Goal: Task Accomplishment & Management: Complete application form

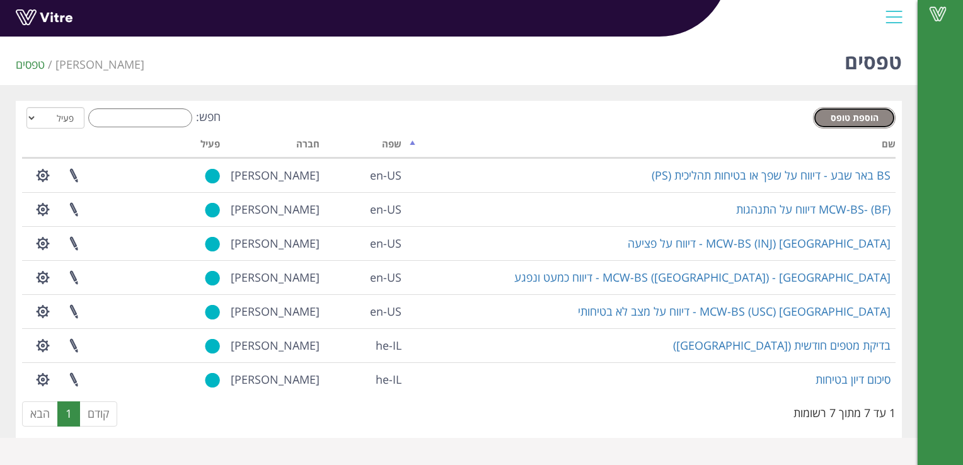
click at [872, 113] on span "הוספת טופס" at bounding box center [855, 118] width 48 height 12
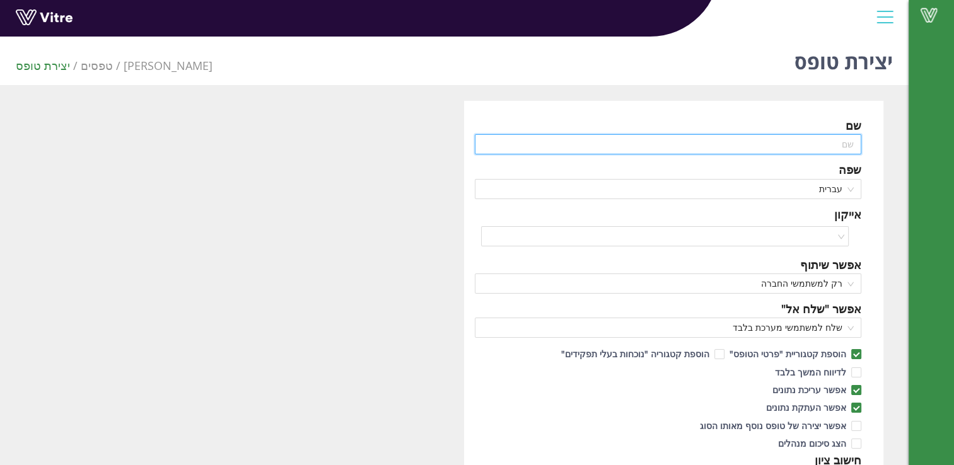
click at [834, 142] on input "text" at bounding box center [668, 144] width 387 height 20
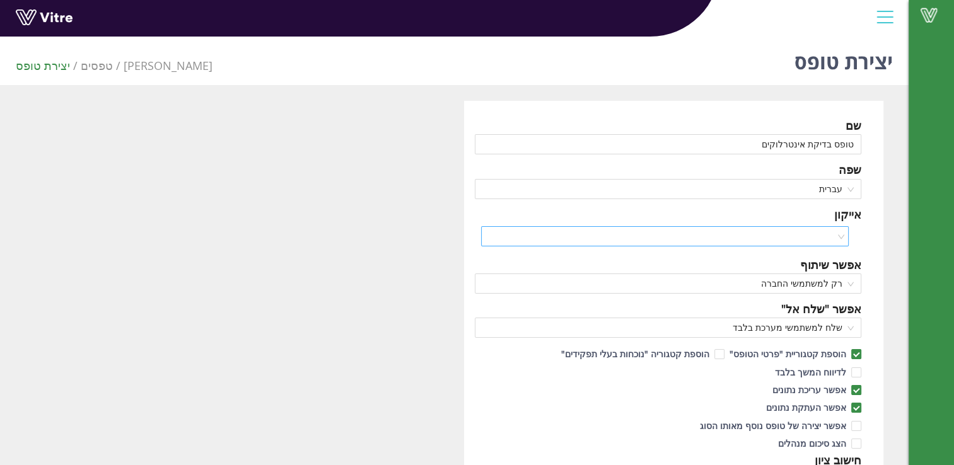
click at [826, 235] on input "search" at bounding box center [660, 236] width 344 height 19
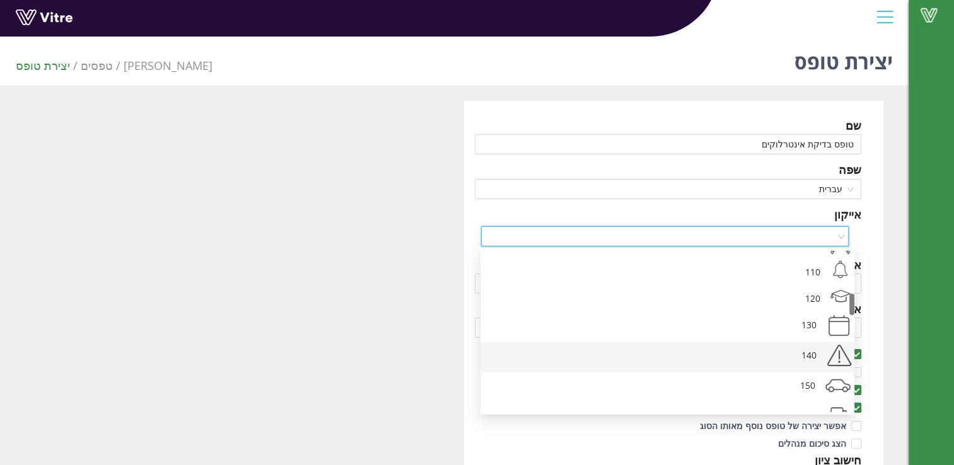
scroll to position [378, 0]
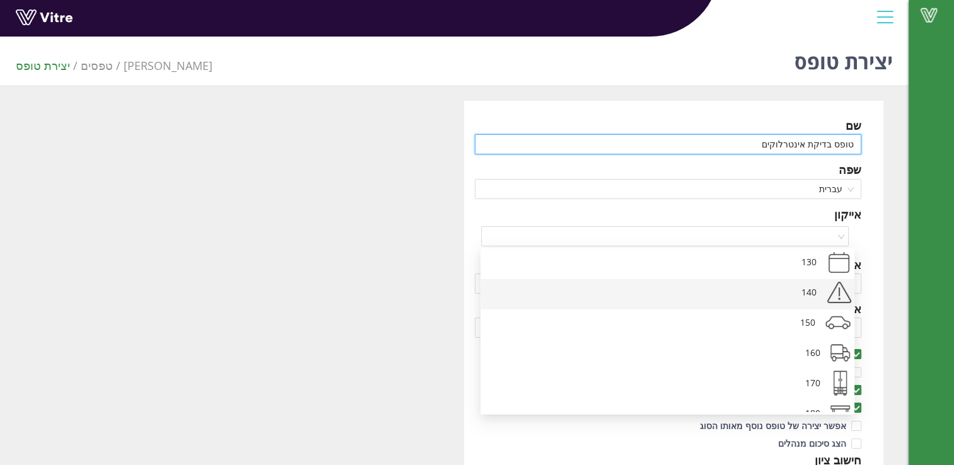
click at [756, 142] on input "טופס בדיקת אינטרלוקים" at bounding box center [668, 144] width 387 height 20
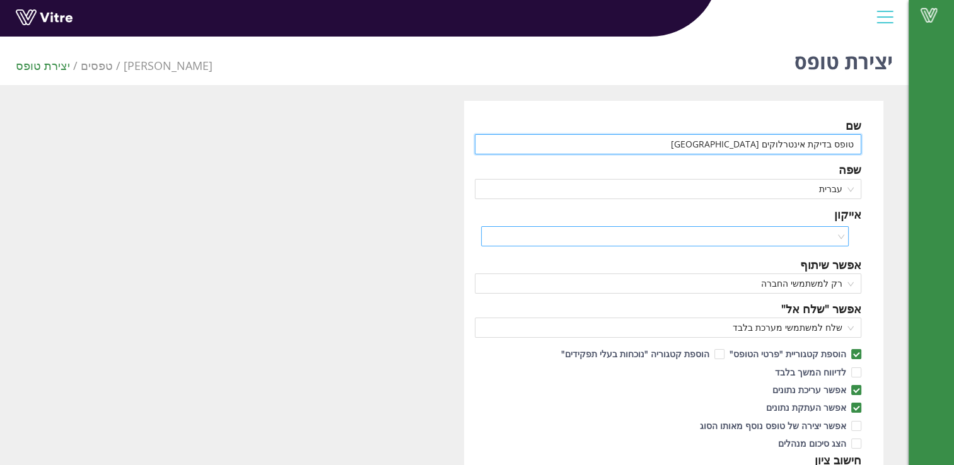
click at [835, 235] on div at bounding box center [665, 236] width 368 height 20
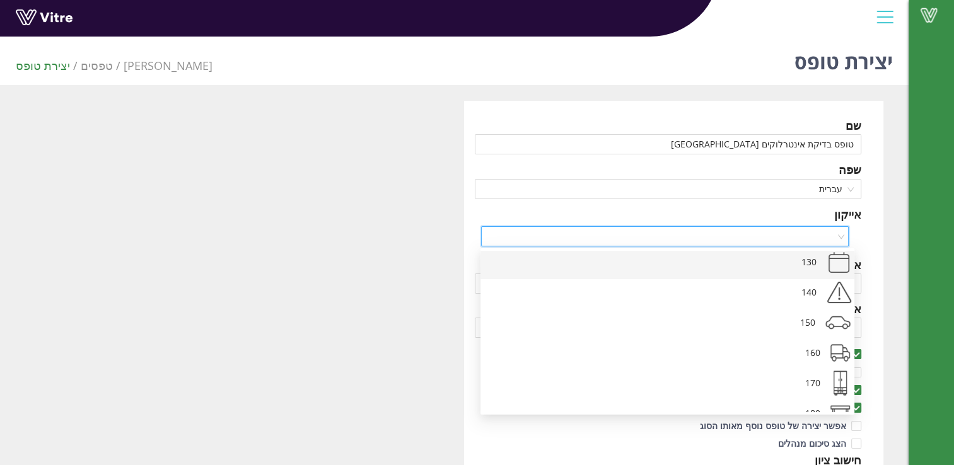
click at [841, 262] on div "130" at bounding box center [667, 264] width 374 height 30
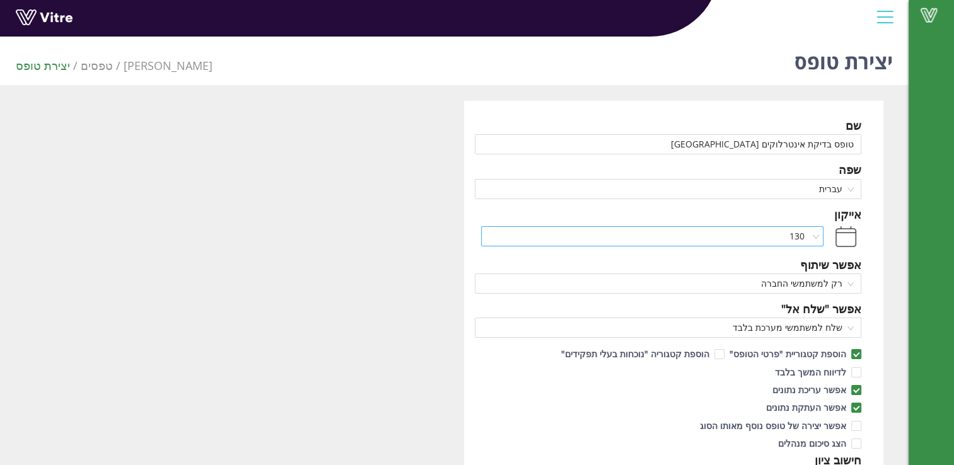
click at [822, 233] on div "130" at bounding box center [652, 236] width 343 height 20
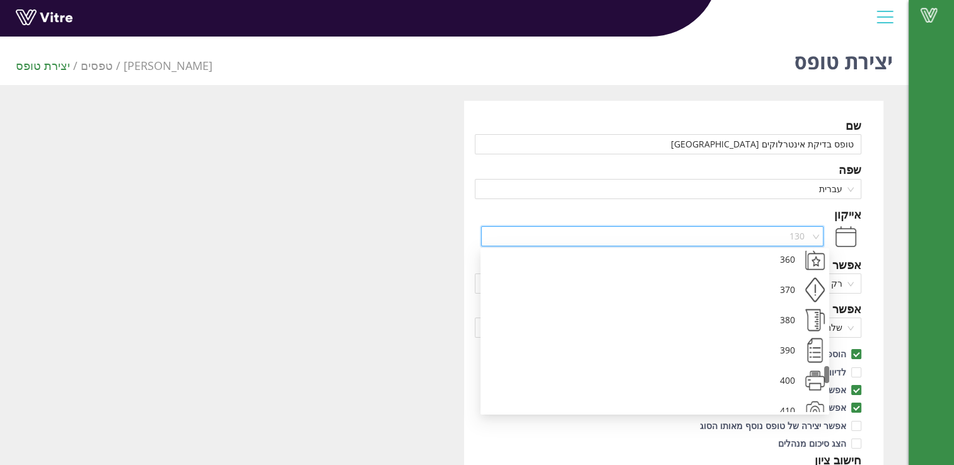
scroll to position [1132, 0]
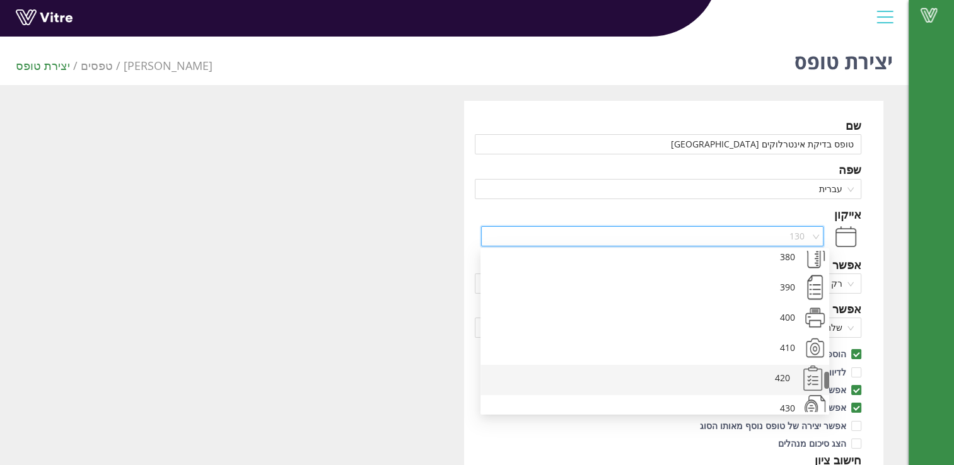
click at [817, 378] on div "420" at bounding box center [654, 380] width 349 height 30
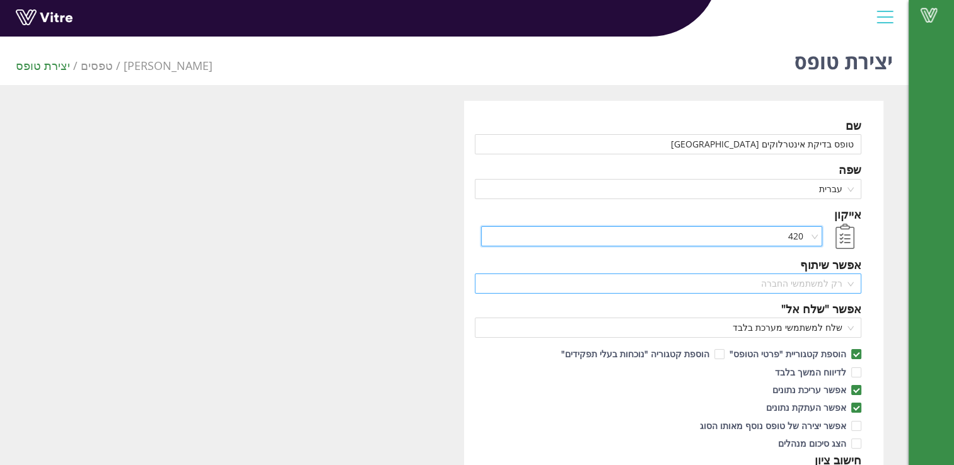
click at [845, 284] on span "רק למשתמשי החברה" at bounding box center [668, 283] width 372 height 19
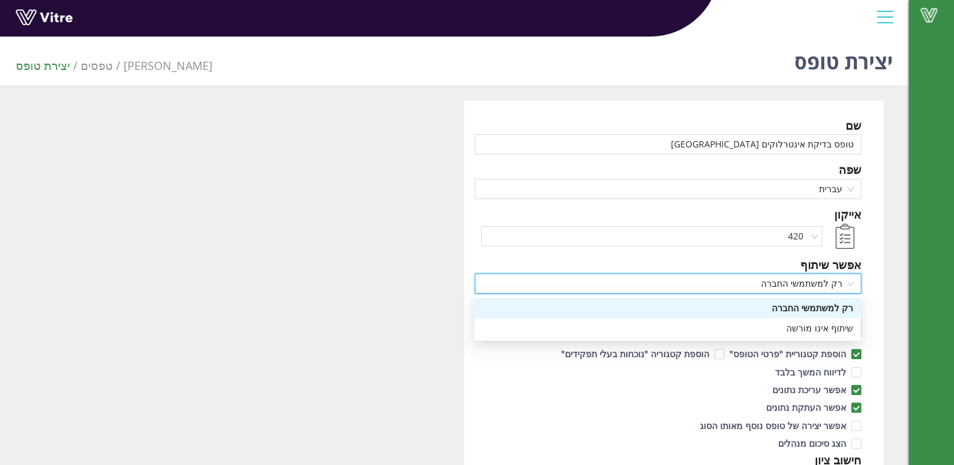
click at [846, 279] on span "רק למשתמשי החברה" at bounding box center [668, 283] width 372 height 19
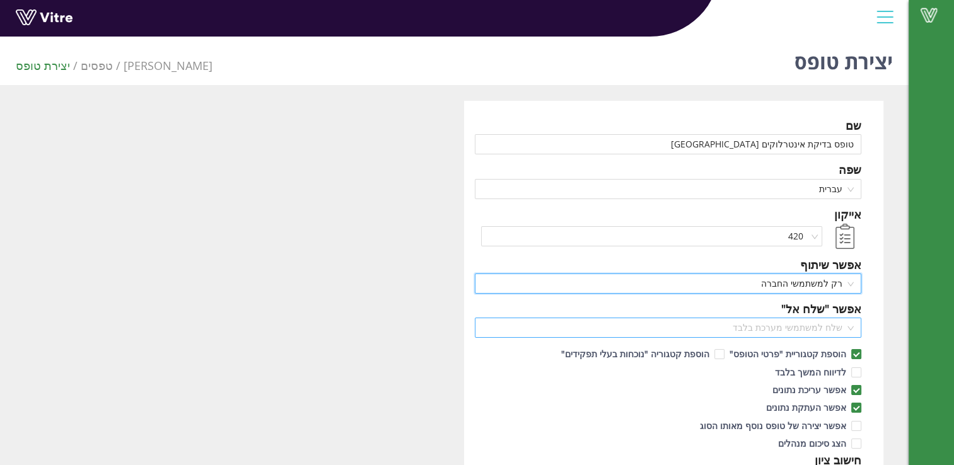
click at [850, 328] on span "שלח למשתמשי מערכת בלבד" at bounding box center [668, 327] width 372 height 19
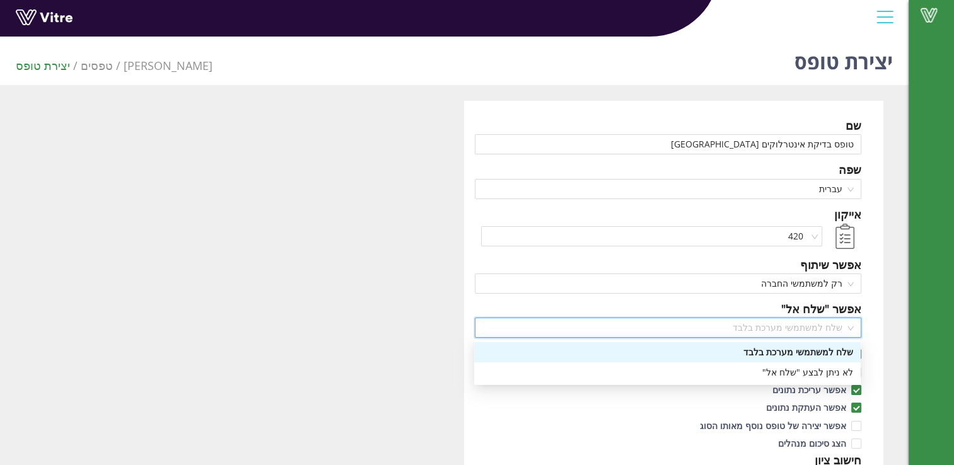
click at [850, 328] on span "שלח למשתמשי מערכת בלבד" at bounding box center [668, 327] width 372 height 19
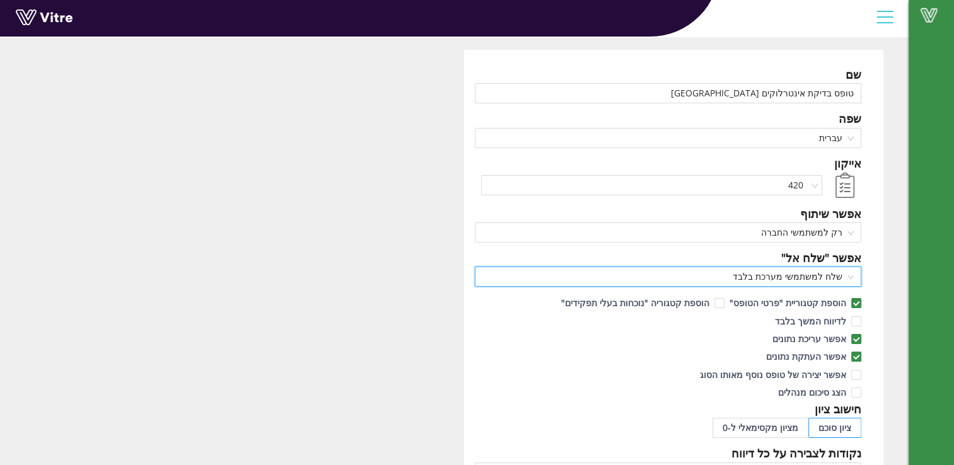
scroll to position [0, 0]
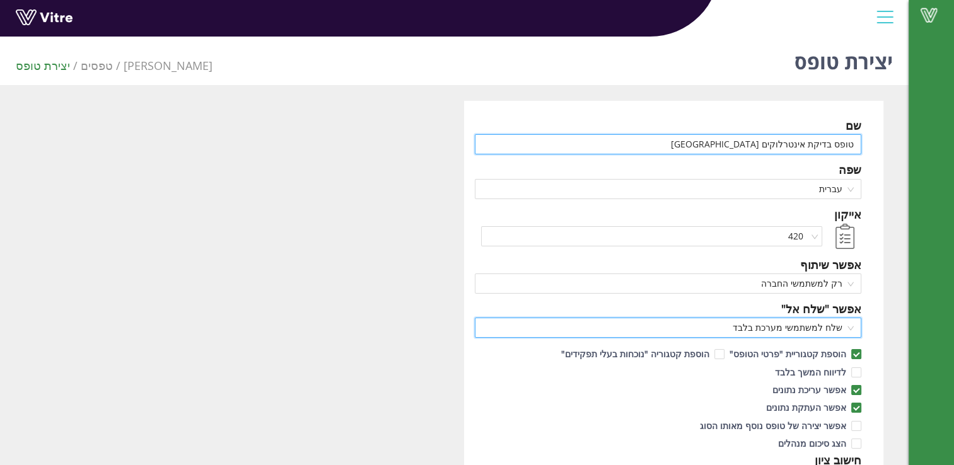
click at [769, 146] on input "טופס בדיקת אינטרלוקים באר שבע" at bounding box center [668, 144] width 387 height 20
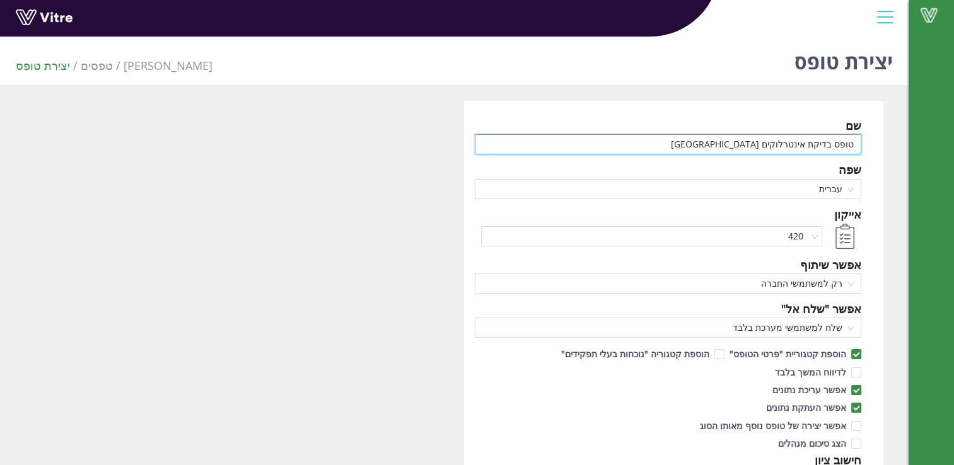
click at [770, 146] on input "טופס בדיקת אינטרלוקים באר שבע" at bounding box center [668, 144] width 387 height 20
type input "טופס בדיקת אינטרלוקים ולחצני חירום באר שבע"
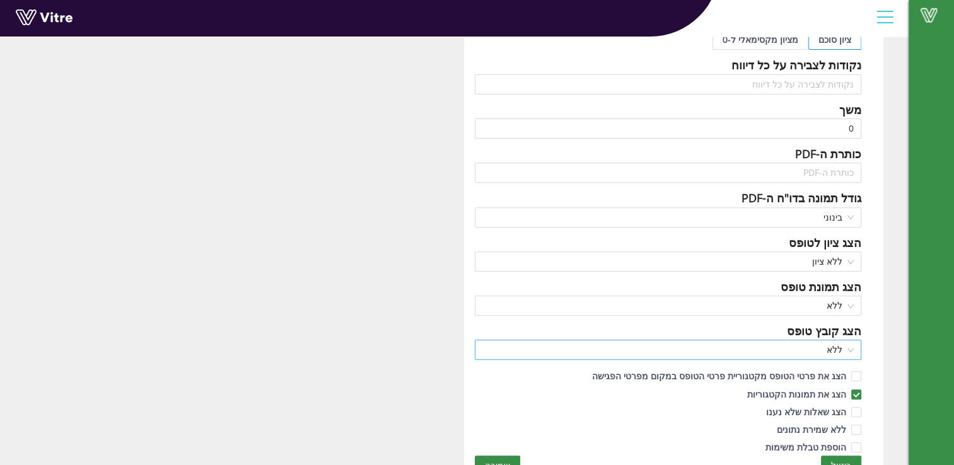
scroll to position [456, 0]
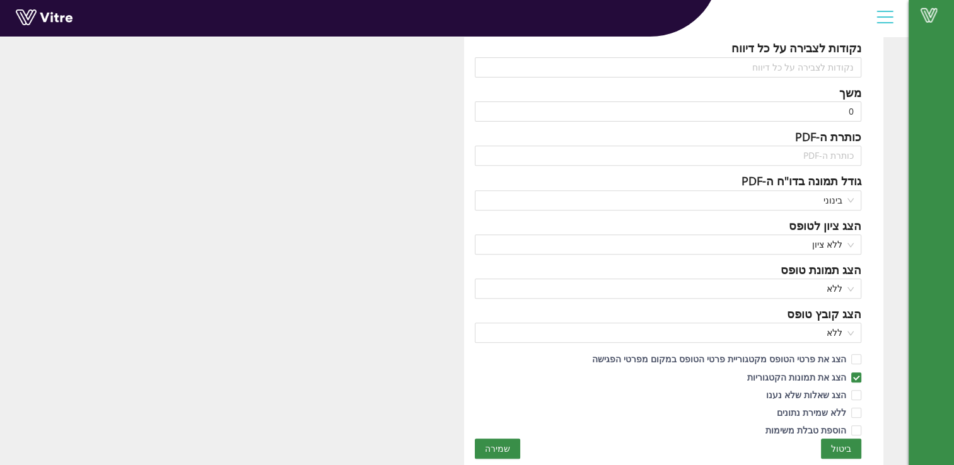
click at [501, 446] on span "שמירה" at bounding box center [497, 449] width 25 height 14
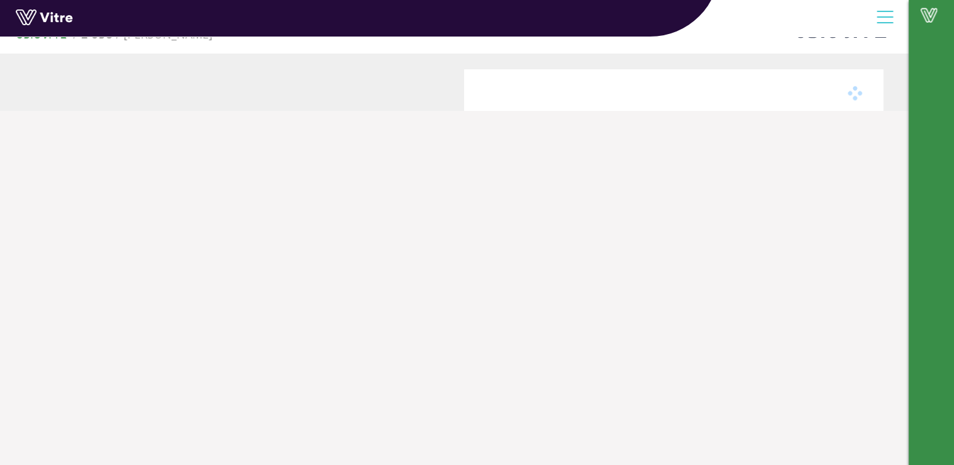
scroll to position [32, 0]
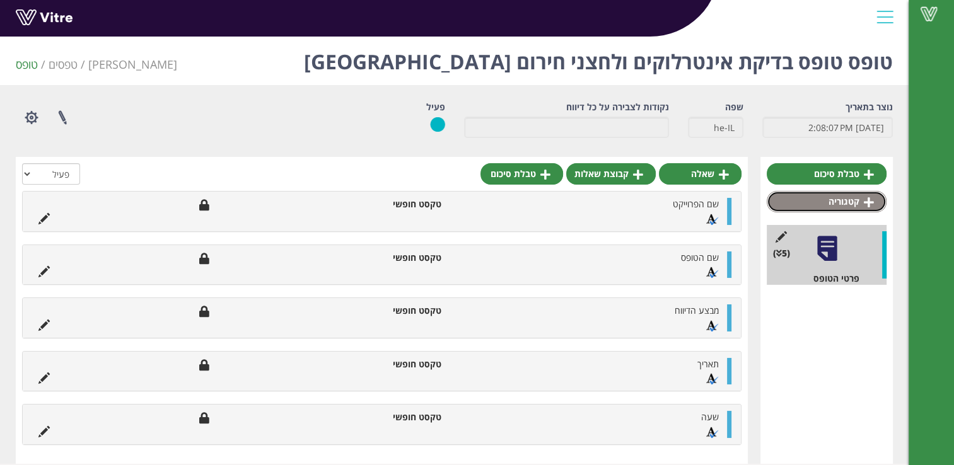
click at [867, 199] on icon at bounding box center [868, 202] width 10 height 11
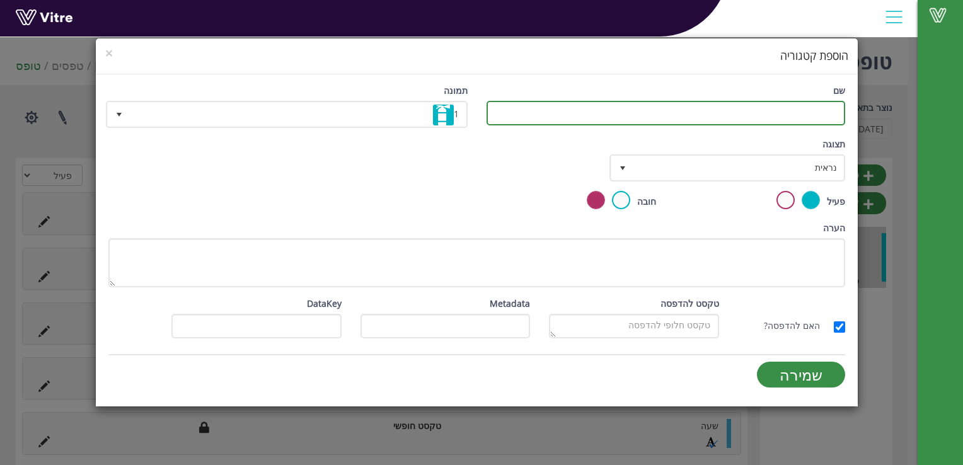
click at [823, 112] on input "שם" at bounding box center [666, 113] width 359 height 25
type input "נתונים כללי"
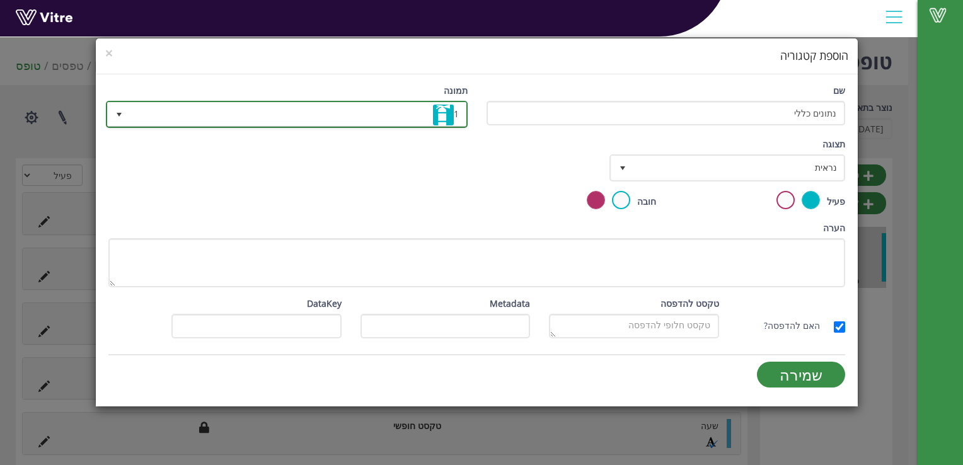
click at [120, 112] on span "select" at bounding box center [119, 115] width 10 height 10
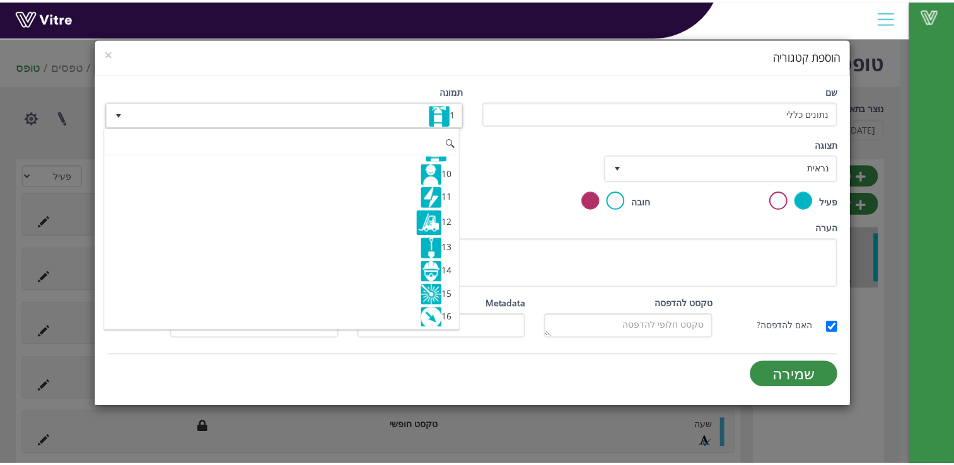
scroll to position [189, 0]
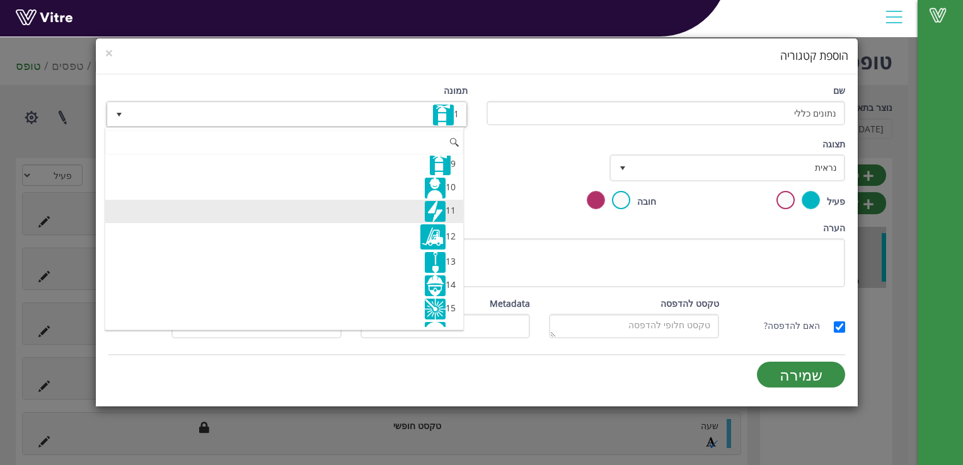
click at [431, 208] on img at bounding box center [435, 211] width 21 height 21
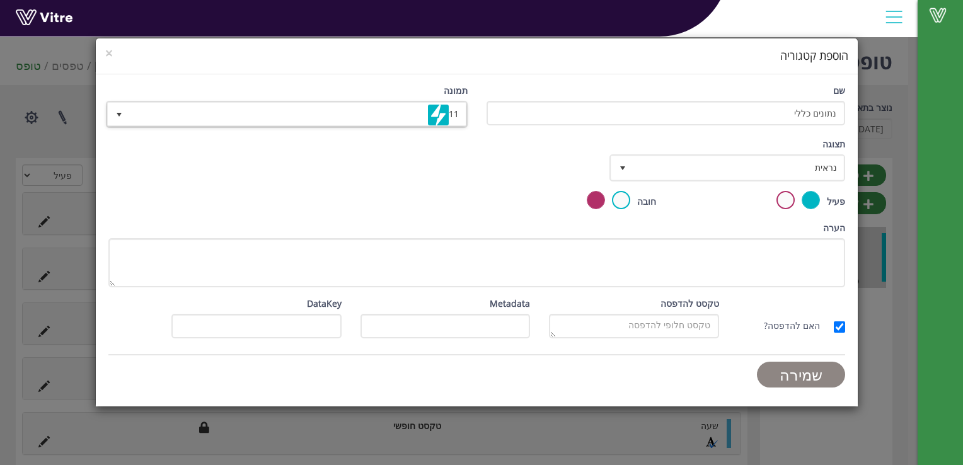
click at [799, 372] on input "שמירה" at bounding box center [801, 375] width 88 height 26
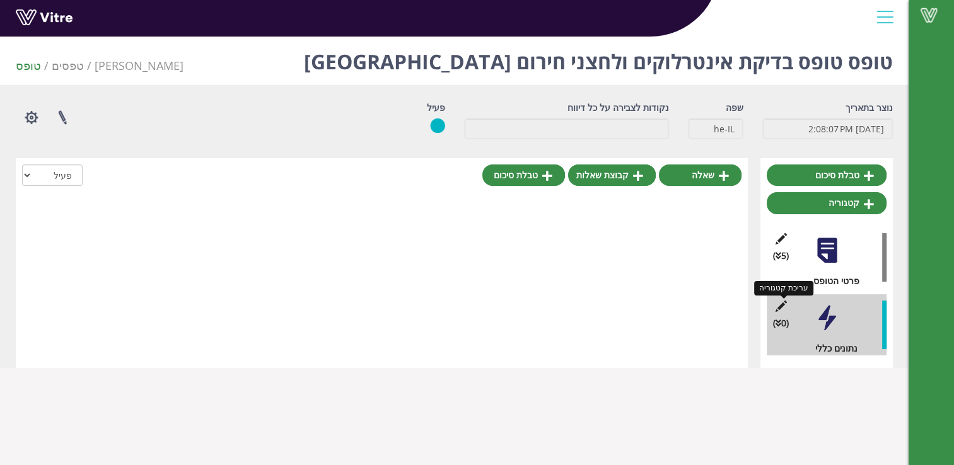
click at [783, 306] on icon at bounding box center [781, 306] width 16 height 11
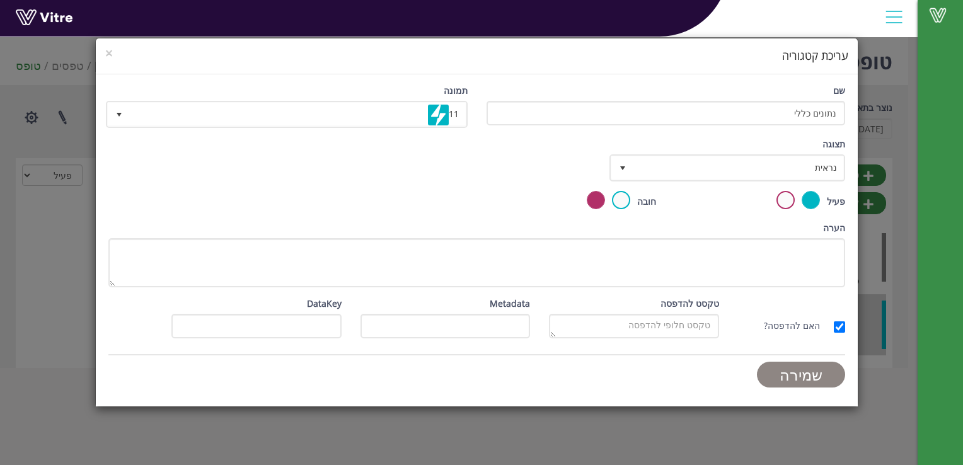
click at [801, 370] on input "שמירה" at bounding box center [801, 375] width 88 height 26
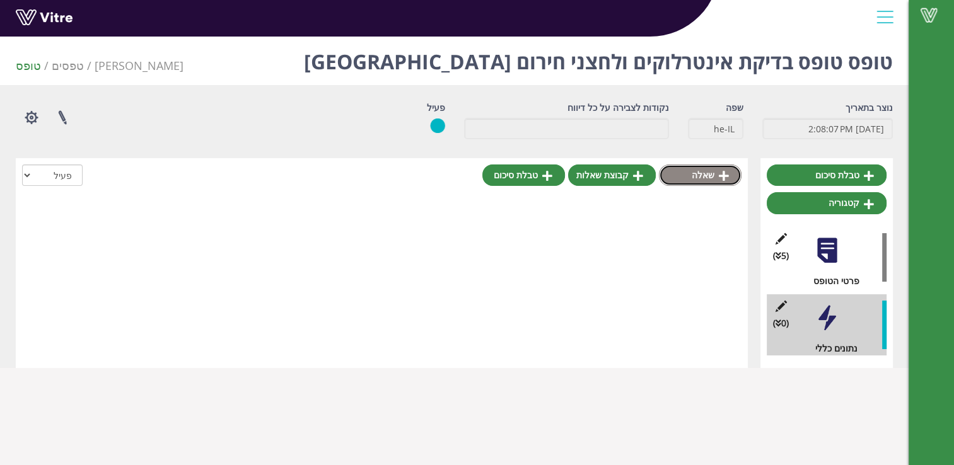
click at [725, 174] on icon at bounding box center [723, 175] width 10 height 11
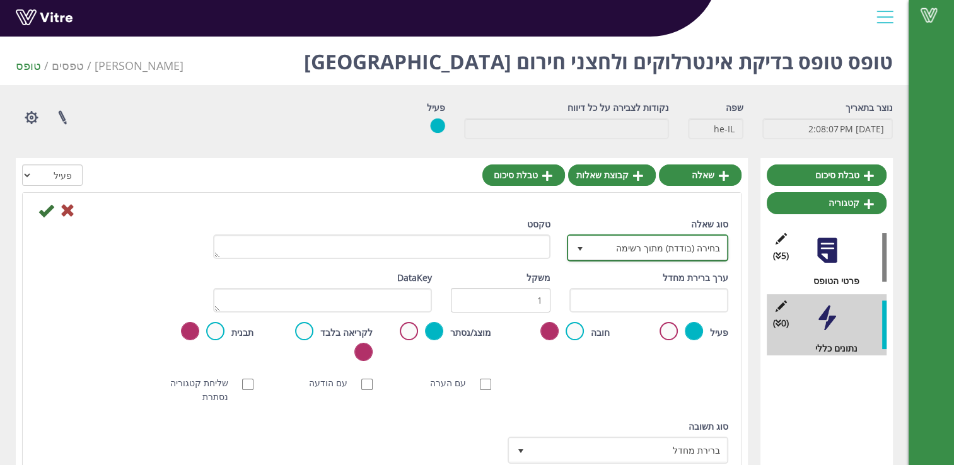
click at [590, 250] on span "select" at bounding box center [579, 247] width 23 height 23
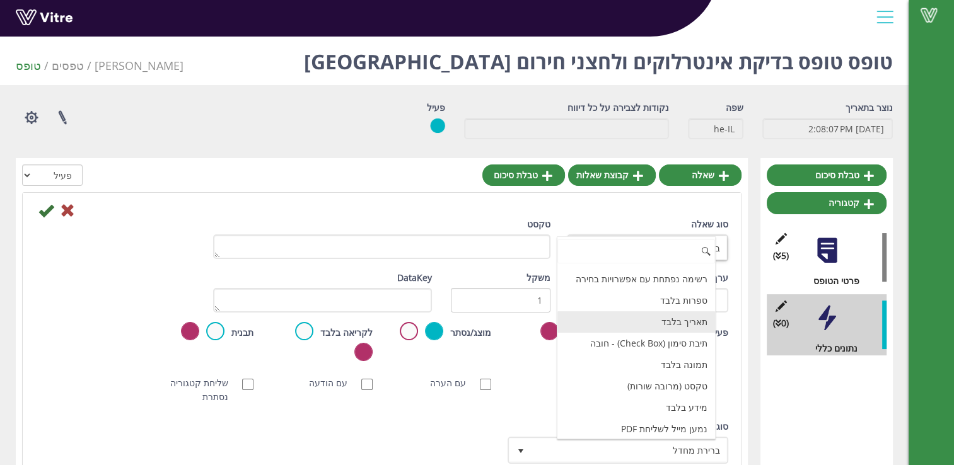
click at [700, 321] on li "תאריך בלבד" at bounding box center [636, 321] width 158 height 21
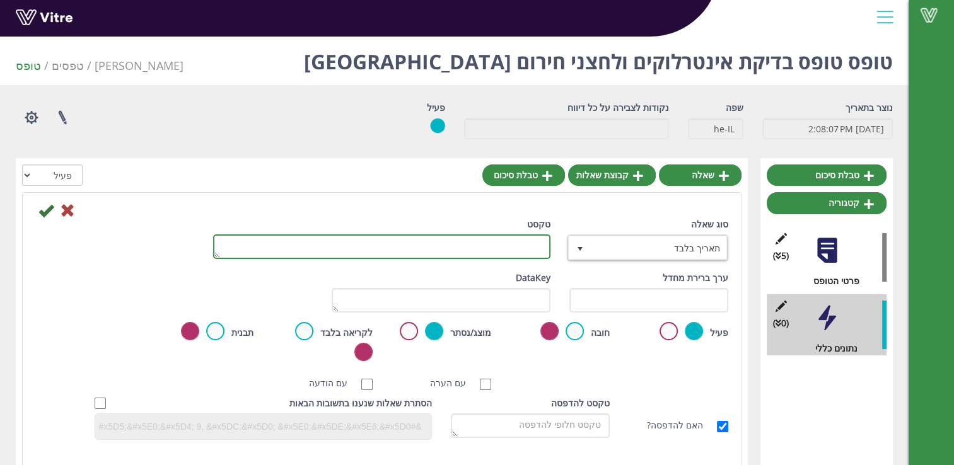
click at [515, 248] on textarea "טקסט" at bounding box center [381, 246] width 337 height 25
type textarea "תאריך הבדיקה"
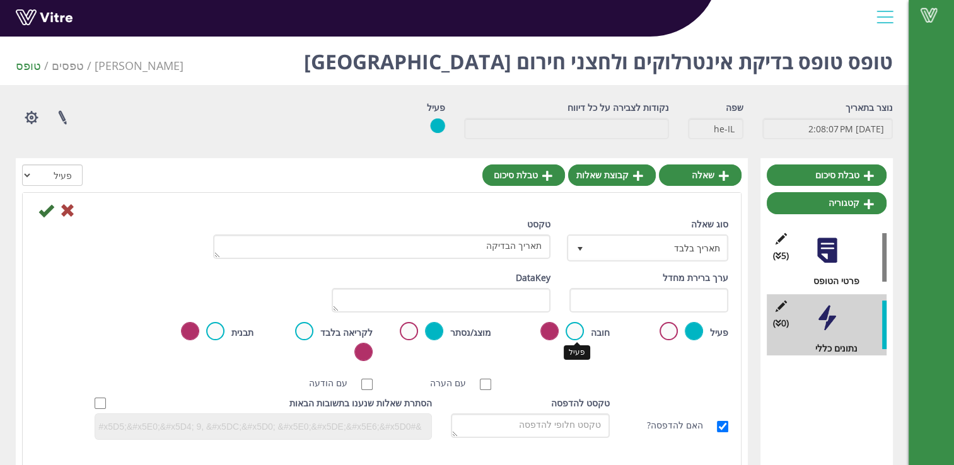
click at [577, 335] on label at bounding box center [574, 331] width 18 height 18
click at [0, 0] on input "radio" at bounding box center [0, 0] width 0 height 0
click at [49, 208] on icon at bounding box center [45, 210] width 15 height 15
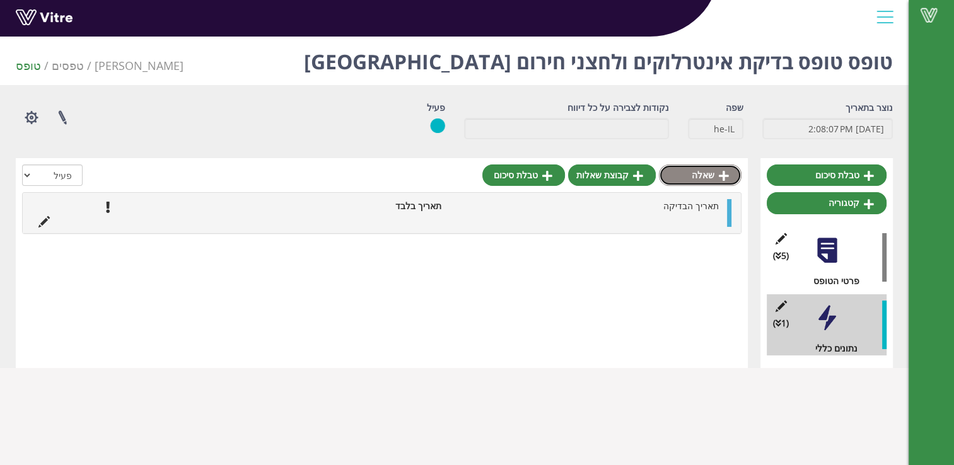
click at [733, 170] on link "שאלה" at bounding box center [700, 174] width 83 height 21
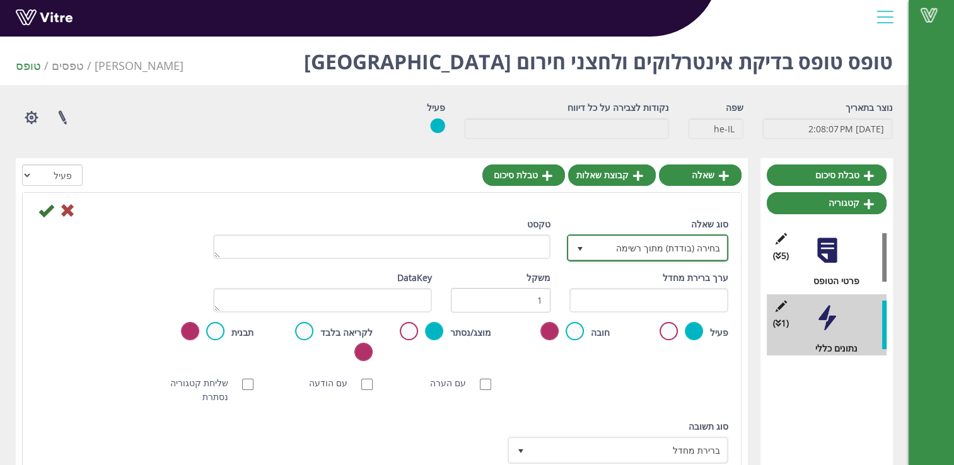
click at [582, 244] on span "select" at bounding box center [580, 249] width 10 height 10
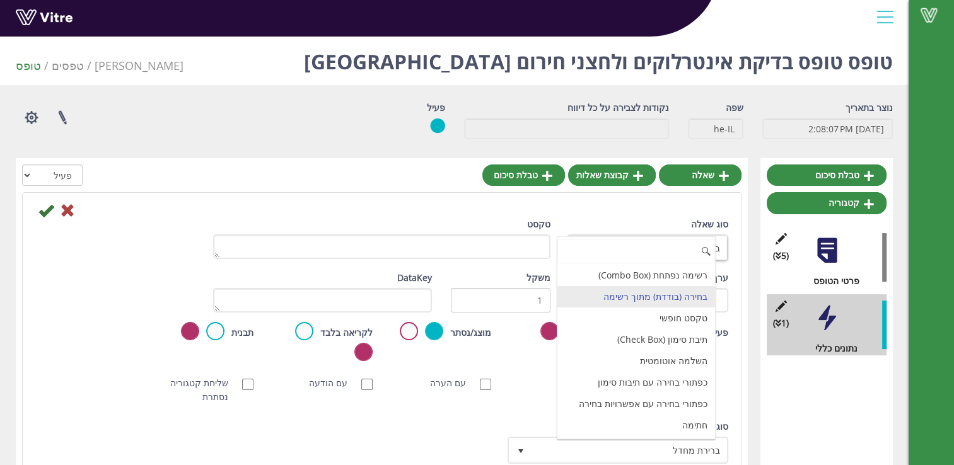
click at [637, 299] on li "בחירה (בודדת) מתוך רשימה" at bounding box center [636, 296] width 158 height 21
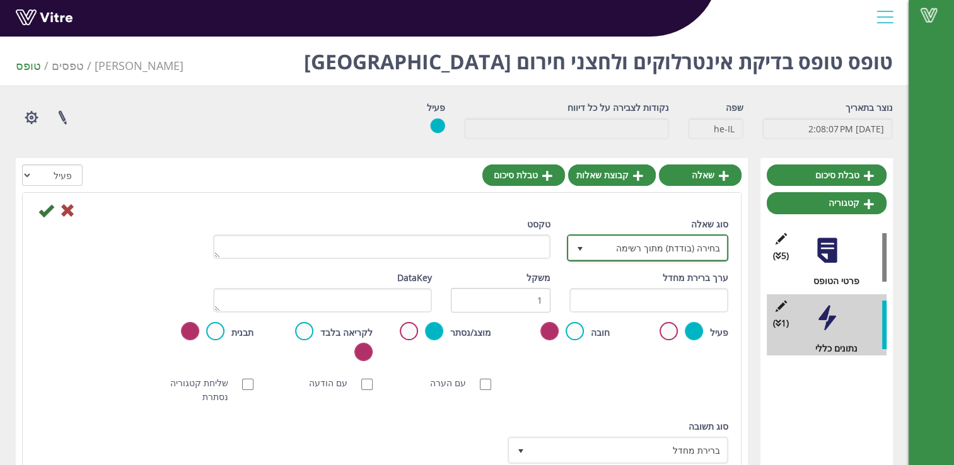
click at [587, 247] on span "select" at bounding box center [579, 247] width 23 height 23
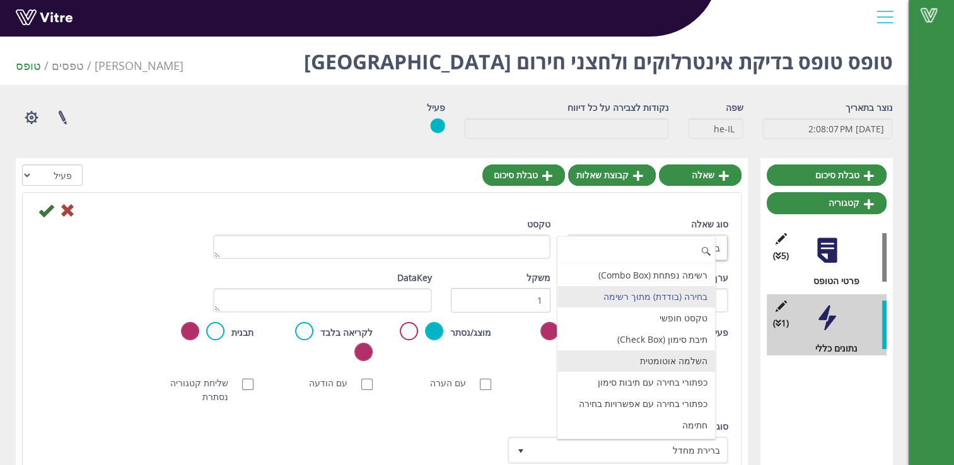
click at [669, 362] on li "השלמה אוטומטית" at bounding box center [636, 360] width 158 height 21
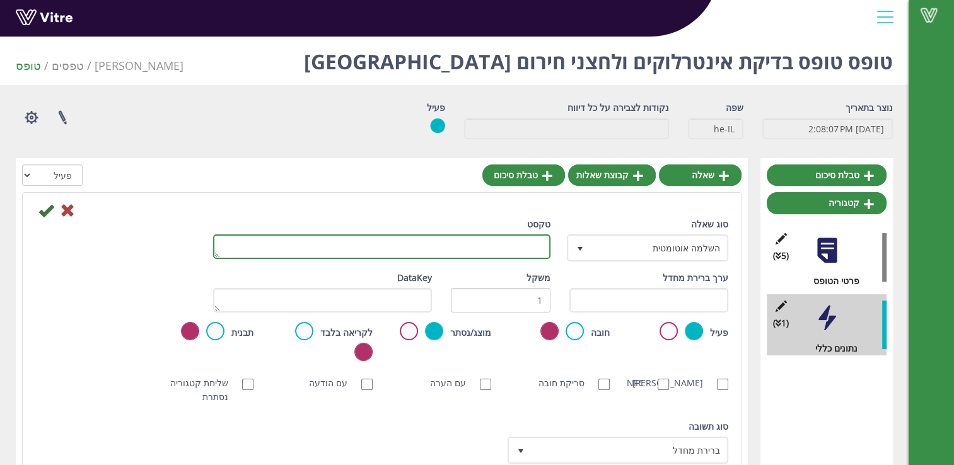
click at [539, 251] on textarea "טקסט" at bounding box center [381, 246] width 337 height 25
type textarea "שם המתקן"
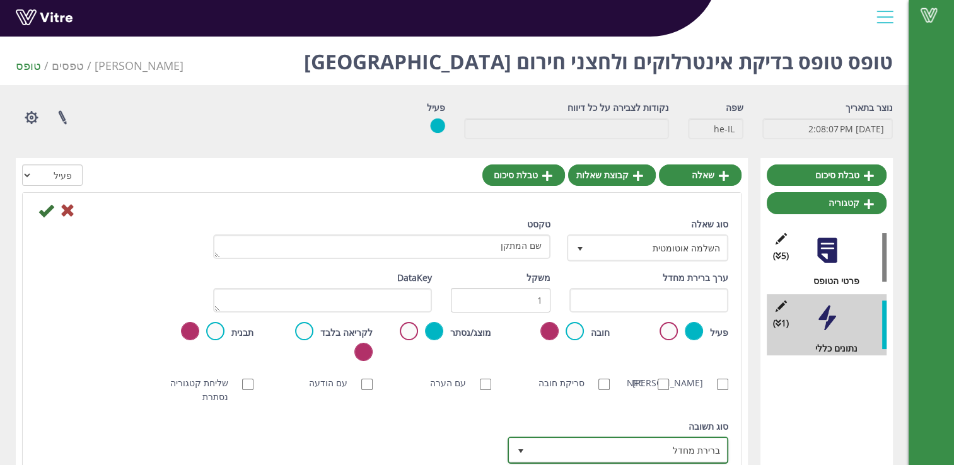
click at [555, 439] on span "ברירת מחדל" at bounding box center [628, 450] width 195 height 23
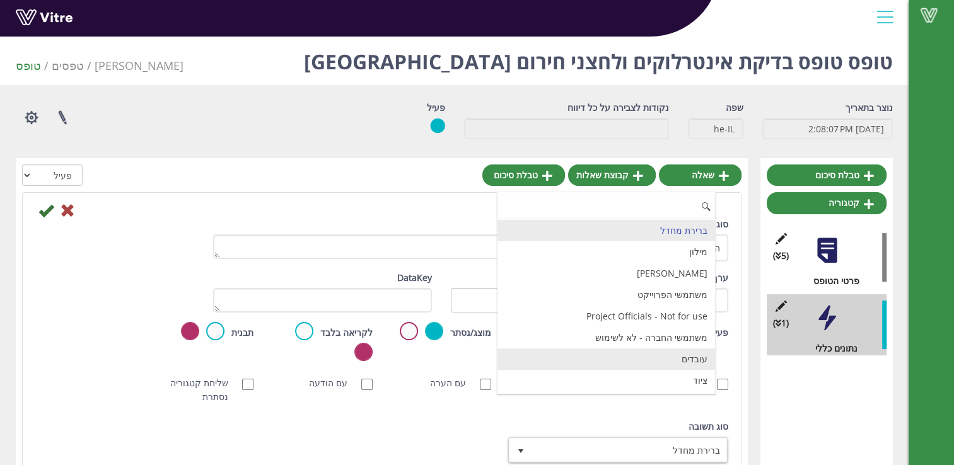
scroll to position [126, 0]
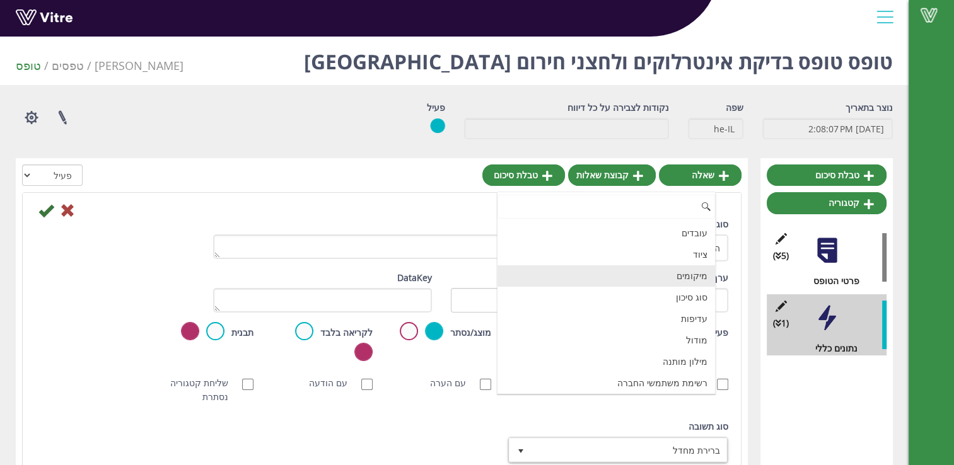
click at [695, 271] on li "מיקומים" at bounding box center [605, 275] width 217 height 21
checkbox input "true"
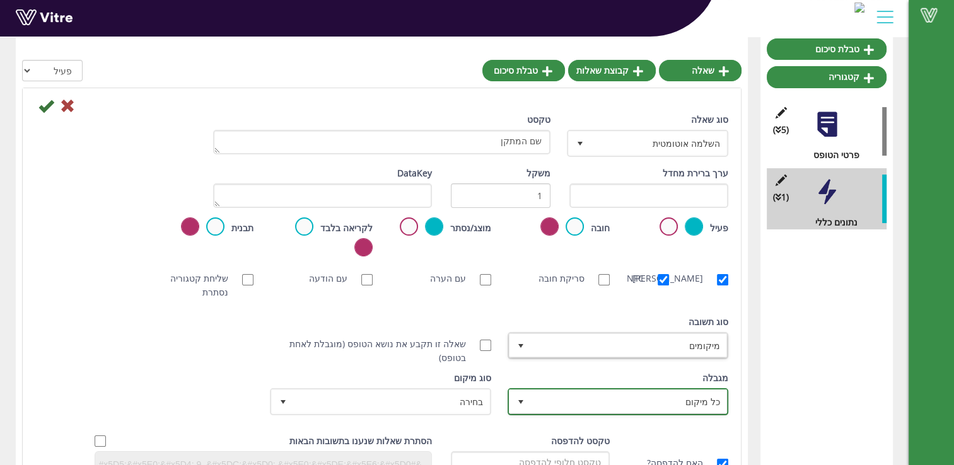
click at [610, 390] on span "כל מיקום" at bounding box center [628, 401] width 195 height 23
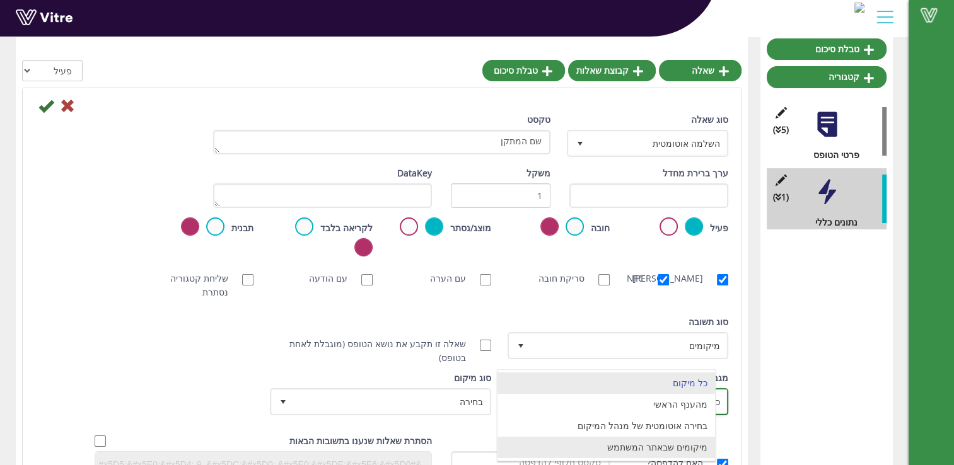
click at [639, 442] on li "מיקומים שבאתר המשתמש" at bounding box center [605, 447] width 217 height 21
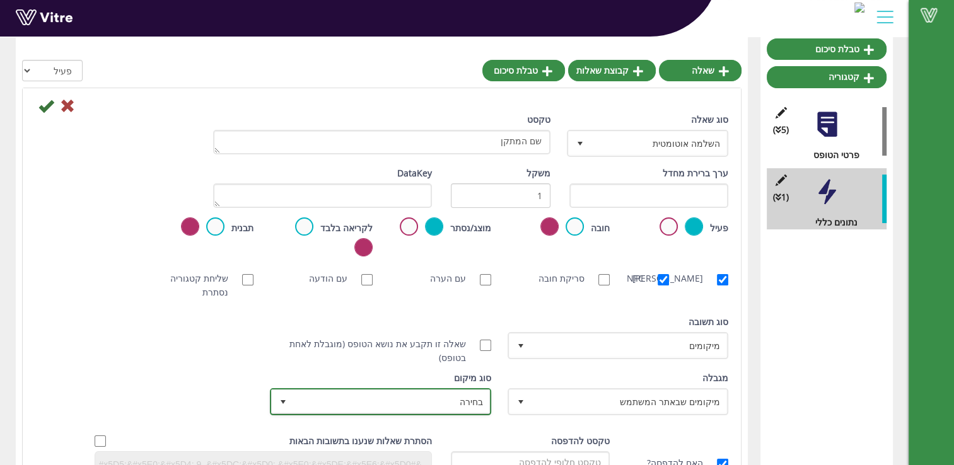
click at [405, 390] on span "בחירה" at bounding box center [391, 401] width 195 height 23
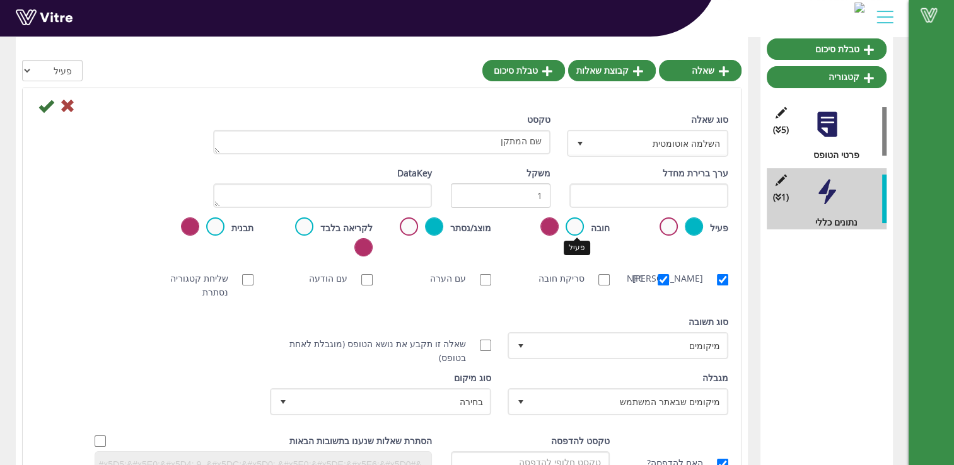
click at [580, 224] on label at bounding box center [574, 226] width 18 height 18
click at [0, 0] on input "radio" at bounding box center [0, 0] width 0 height 0
click at [48, 102] on icon at bounding box center [45, 105] width 15 height 15
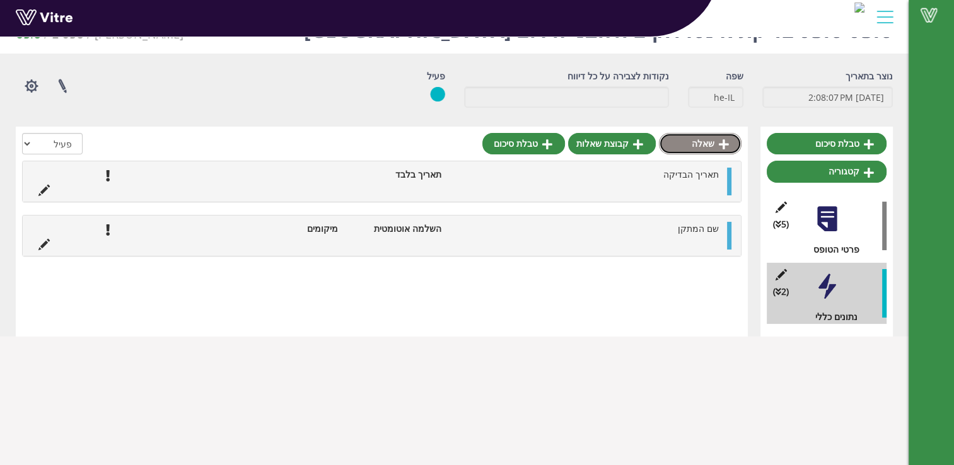
click at [703, 137] on link "שאלה" at bounding box center [700, 143] width 83 height 21
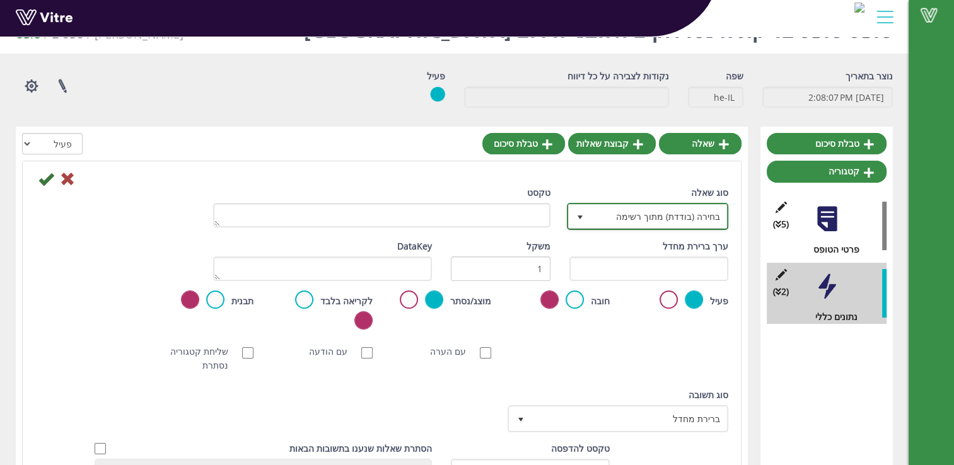
click at [575, 221] on span "select" at bounding box center [580, 217] width 10 height 10
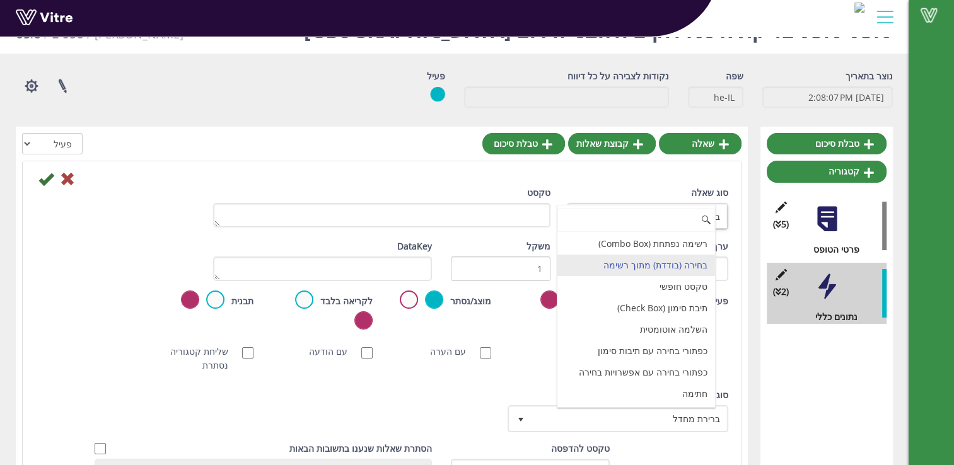
click at [677, 268] on li "בחירה (בודדת) מתוך רשימה" at bounding box center [636, 265] width 158 height 21
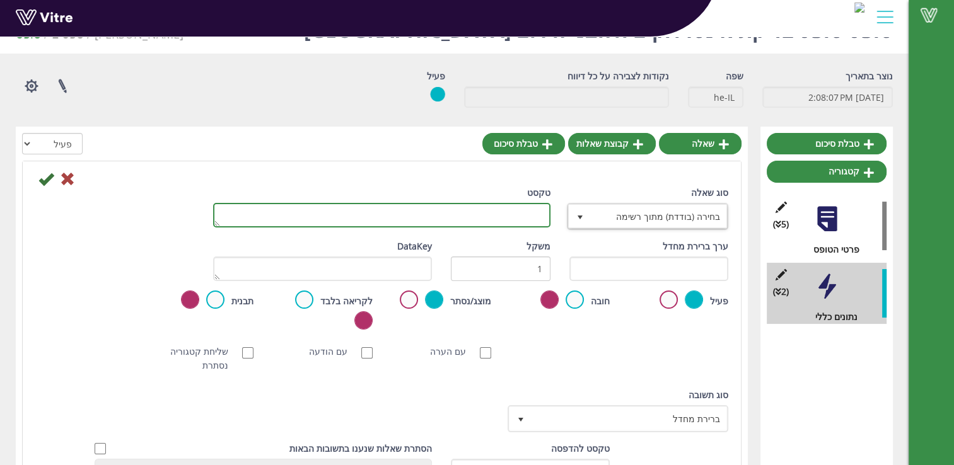
click at [504, 211] on textarea "טקסט" at bounding box center [381, 215] width 337 height 25
type textarea "שם הקו"
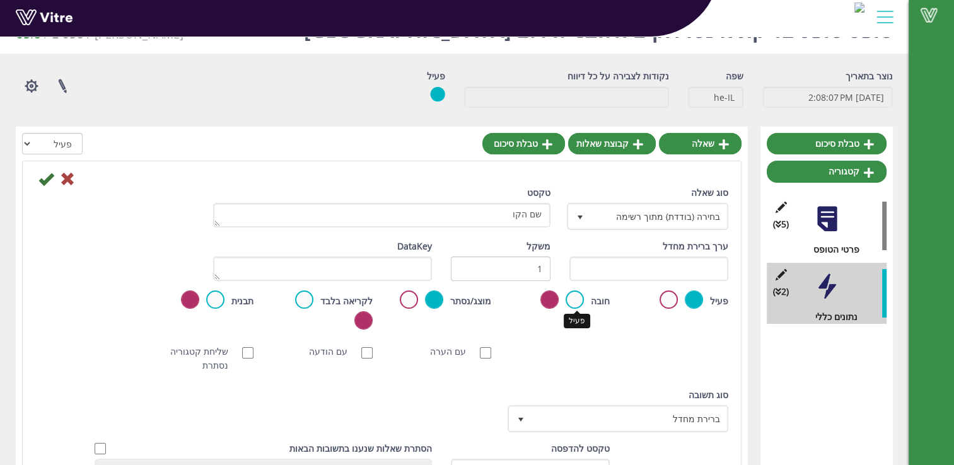
click at [574, 303] on label at bounding box center [574, 300] width 18 height 18
click at [0, 0] on input "radio" at bounding box center [0, 0] width 0 height 0
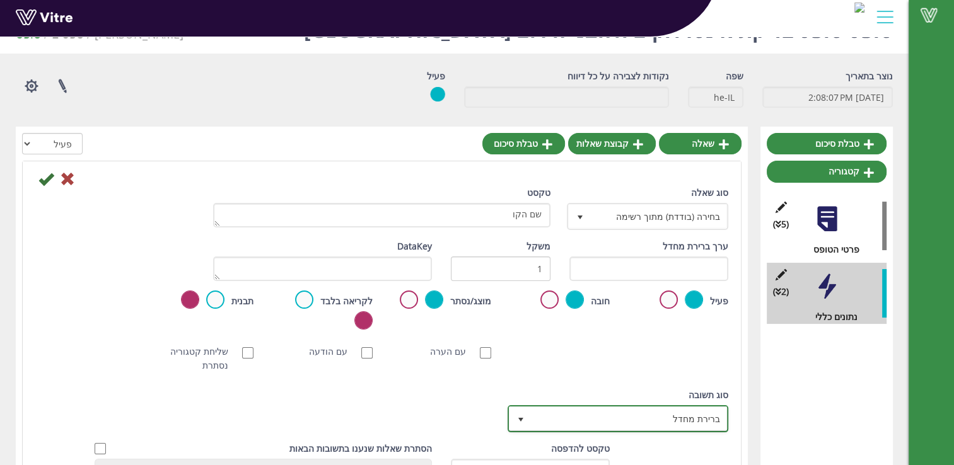
click at [524, 415] on span "select" at bounding box center [521, 420] width 10 height 10
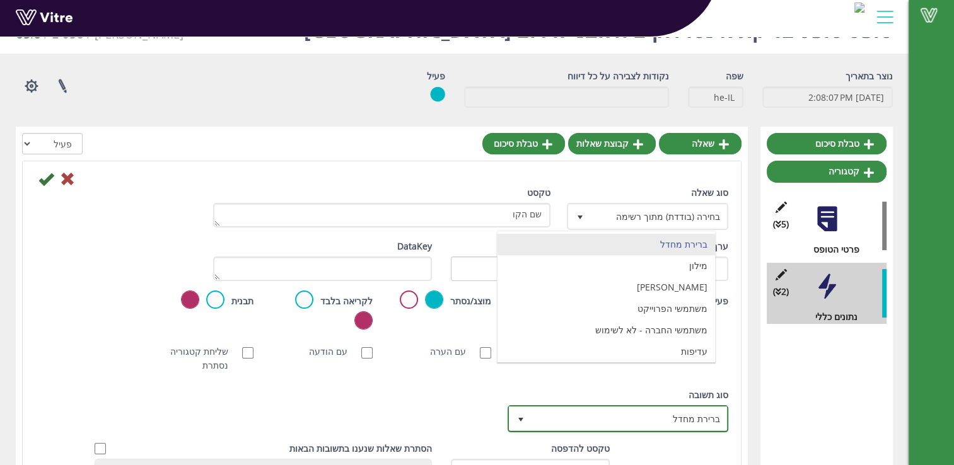
click at [524, 415] on span "select" at bounding box center [521, 420] width 10 height 10
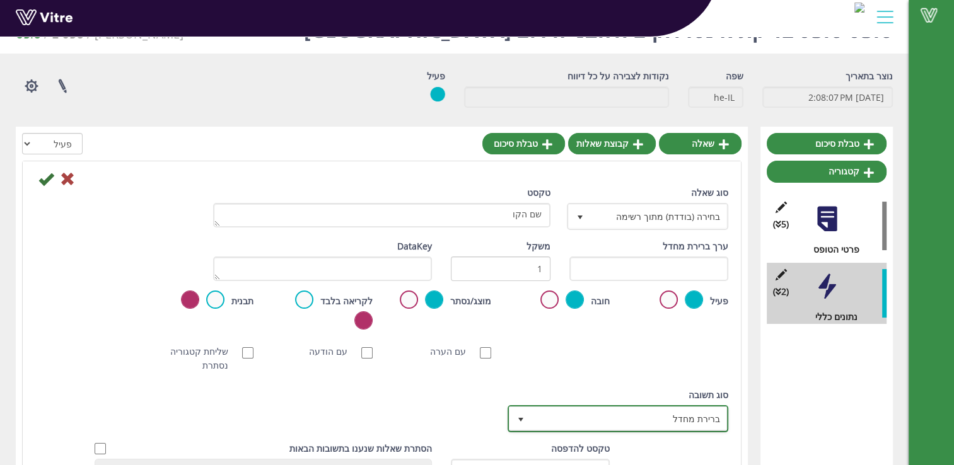
click at [519, 415] on span "select" at bounding box center [521, 420] width 10 height 10
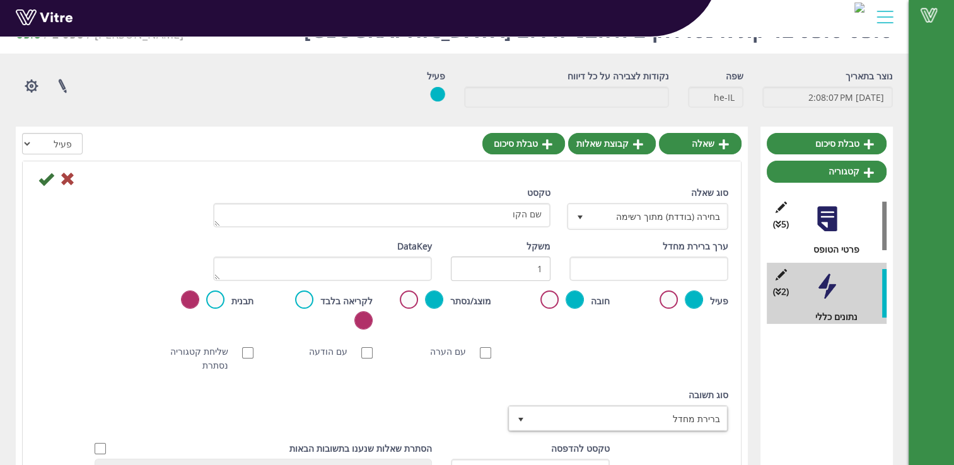
click at [430, 396] on div "סוג תשובה ברירת מחדל 0 סוג תשובה ברירת מחדל 0 מודול בחירה שאלה זו תקבע את נושא …" at bounding box center [382, 415] width 712 height 54
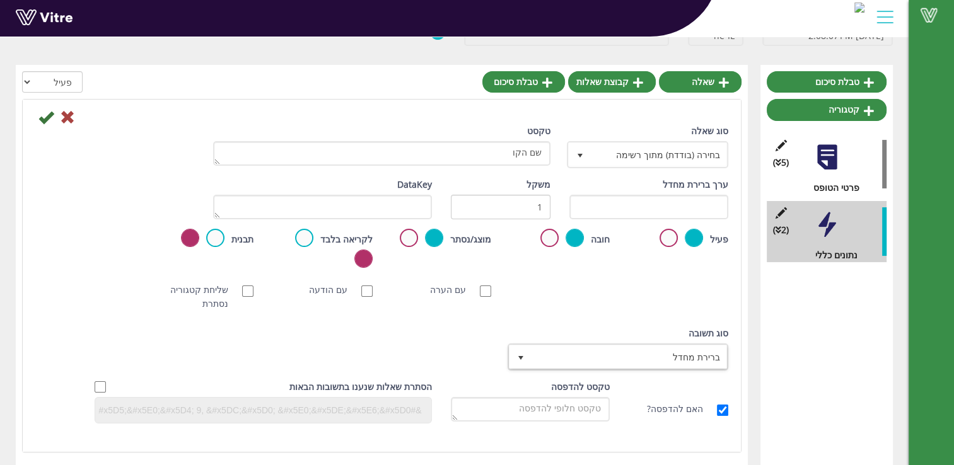
scroll to position [95, 0]
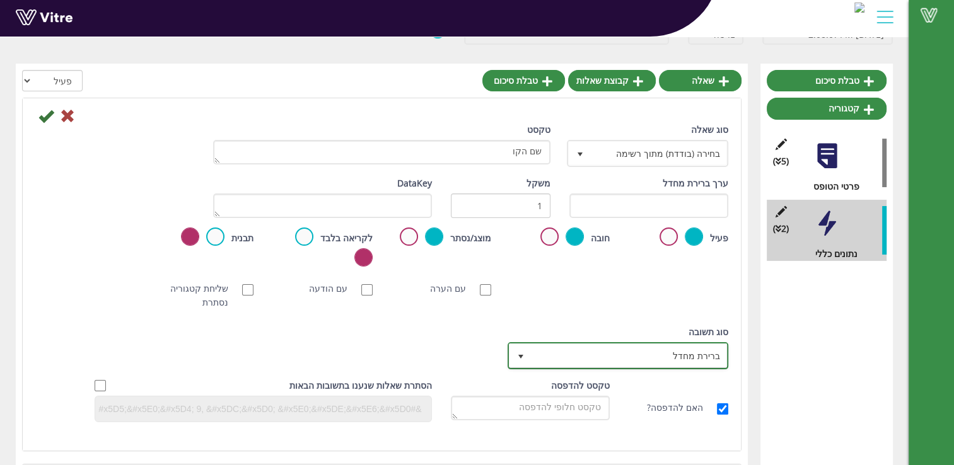
click at [630, 344] on span "ברירת מחדל" at bounding box center [628, 355] width 195 height 23
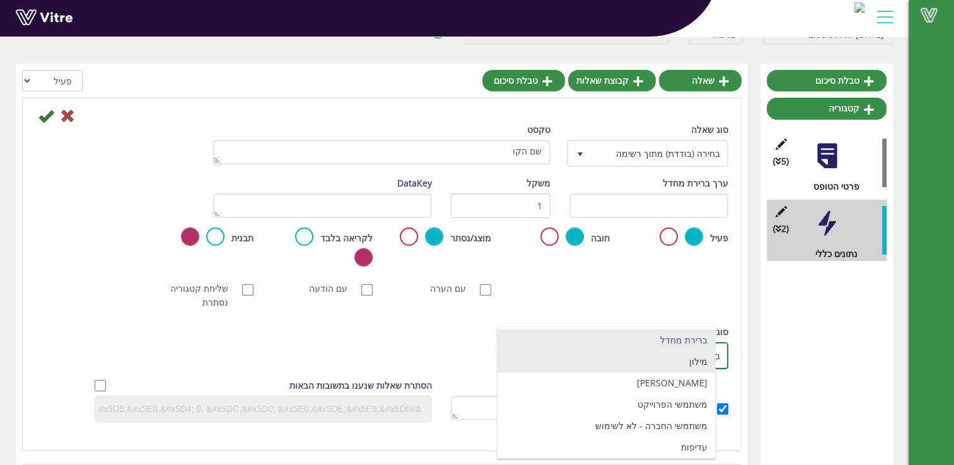
click at [688, 358] on li "מילון" at bounding box center [605, 361] width 217 height 21
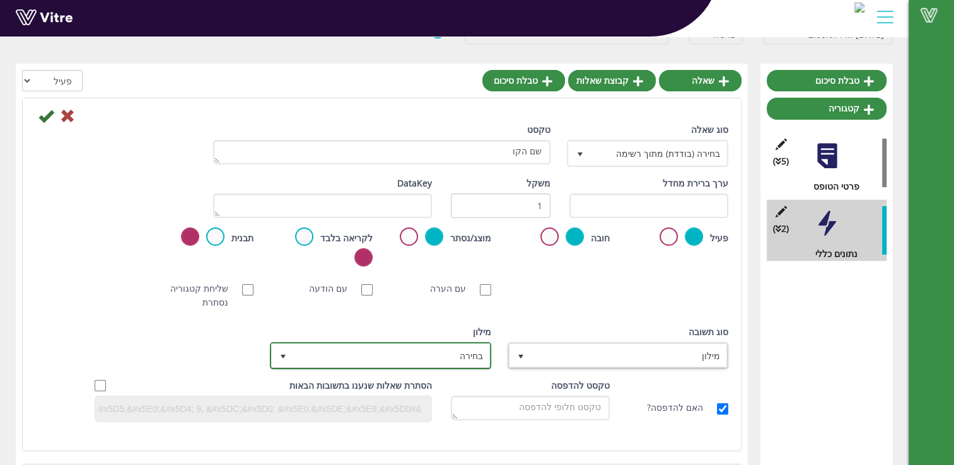
click at [429, 344] on span "בחירה" at bounding box center [391, 355] width 195 height 23
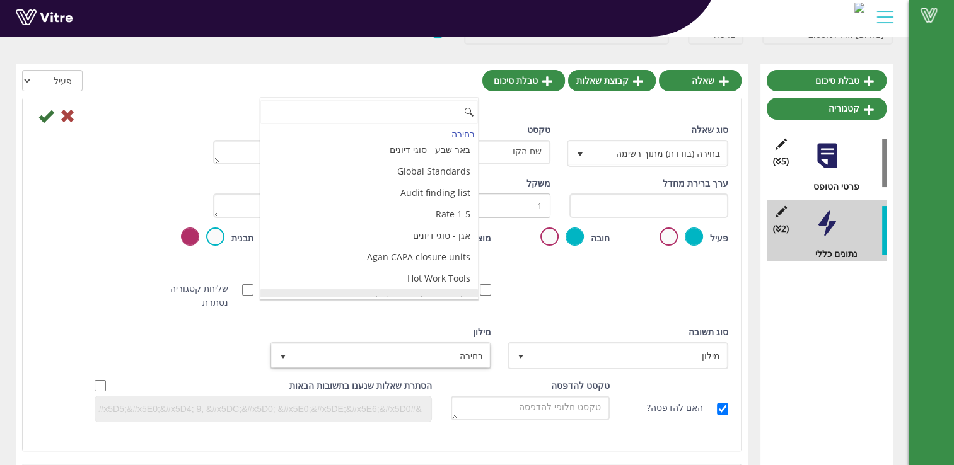
scroll to position [3248, 0]
click at [807, 331] on div "טבלת סיכום קטגוריה (5 ) פרטי הטופס (2 ) נתונים כללי" at bounding box center [826, 321] width 132 height 515
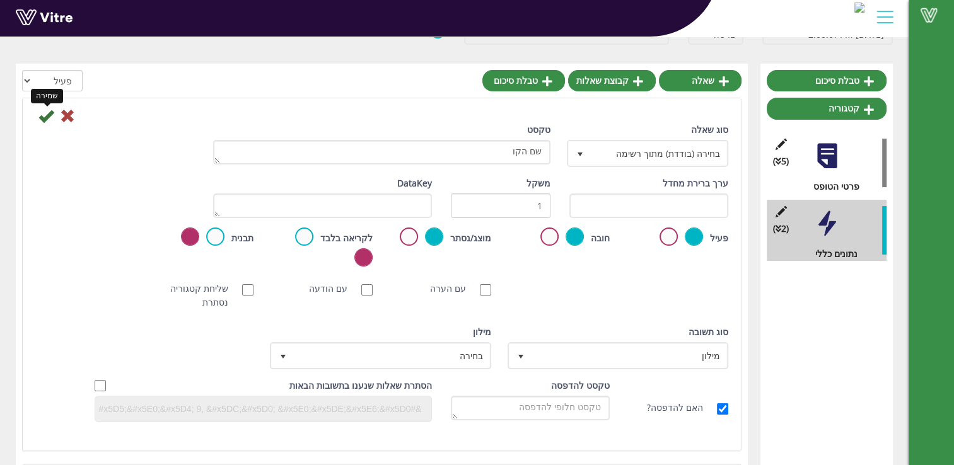
click at [45, 117] on icon at bounding box center [45, 115] width 15 height 15
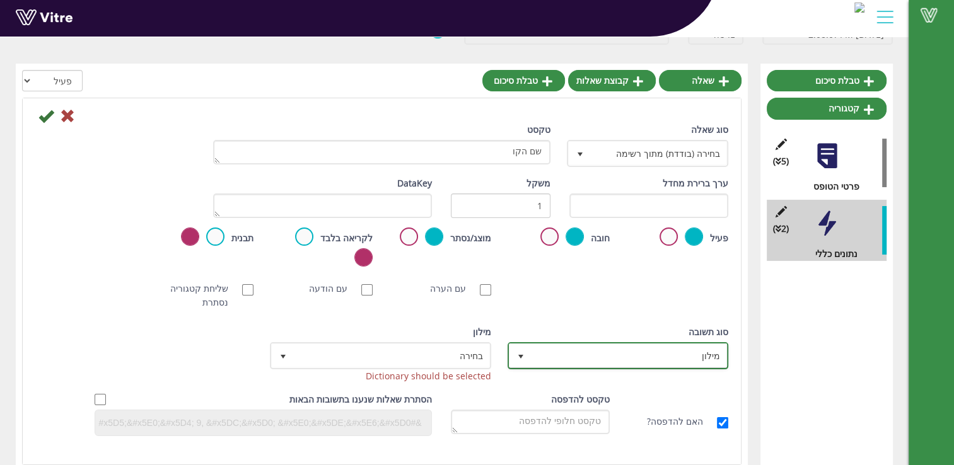
click at [524, 352] on span "select" at bounding box center [521, 357] width 10 height 10
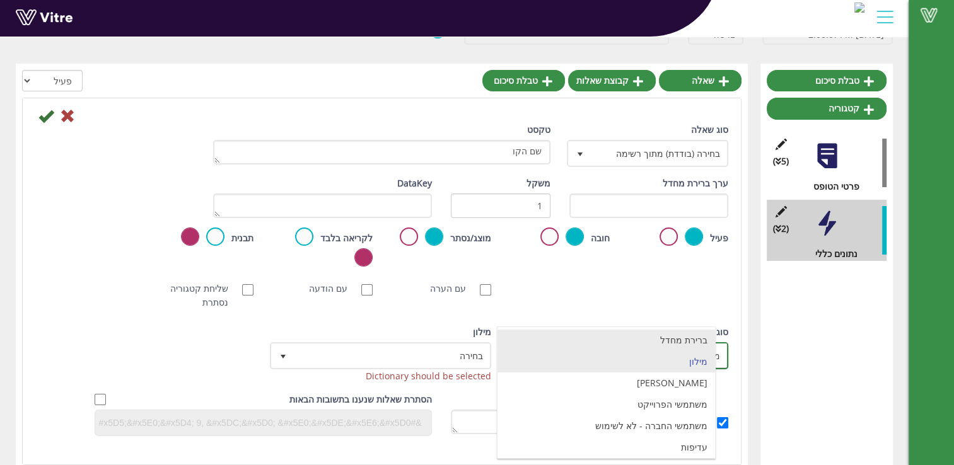
click at [646, 339] on li "ברירת מחדל" at bounding box center [605, 340] width 217 height 21
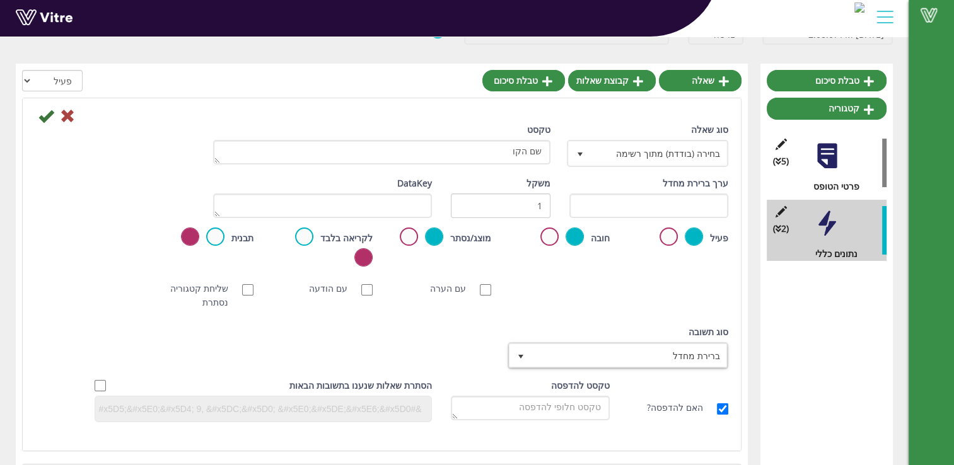
click at [45, 122] on icon at bounding box center [45, 115] width 15 height 15
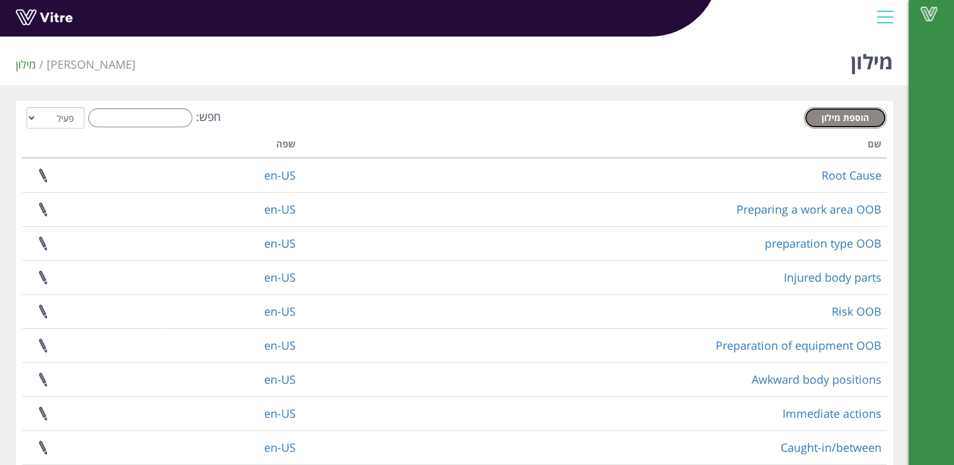
click at [858, 124] on link "הוספת מילון" at bounding box center [845, 117] width 83 height 21
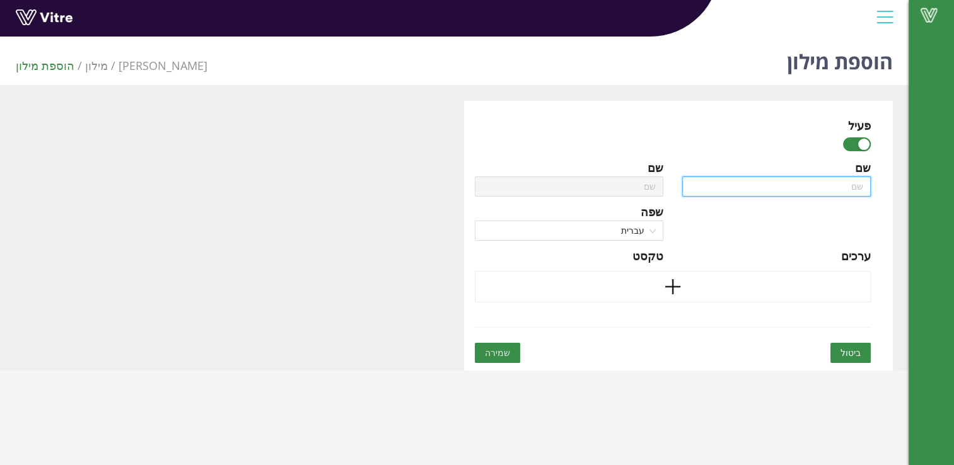
click at [853, 188] on input "text" at bounding box center [776, 186] width 188 height 20
type input "ק"
type input "קו"
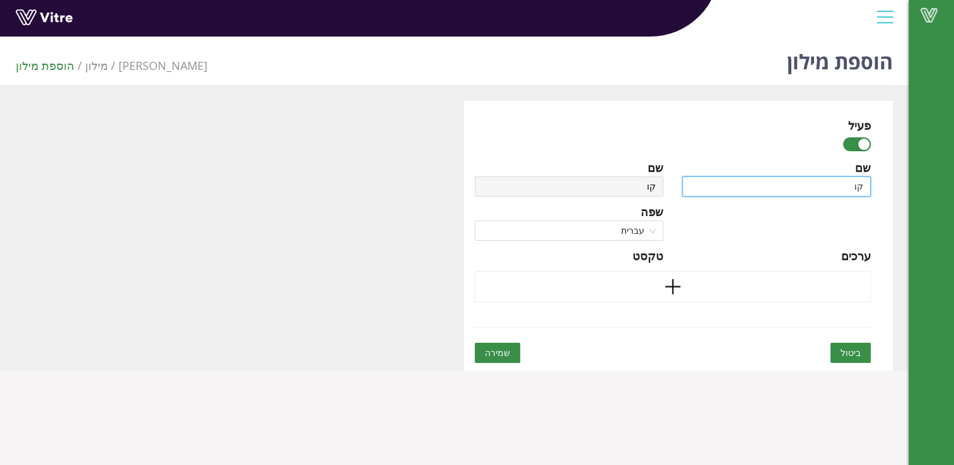
type input "קוו"
type input "קווי"
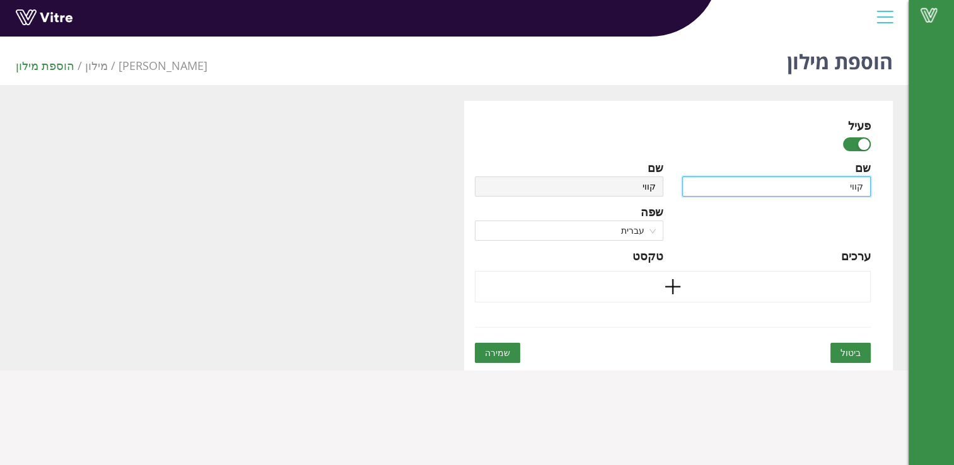
type input "קווי"
type input "קווי א"
type input "קווי אר"
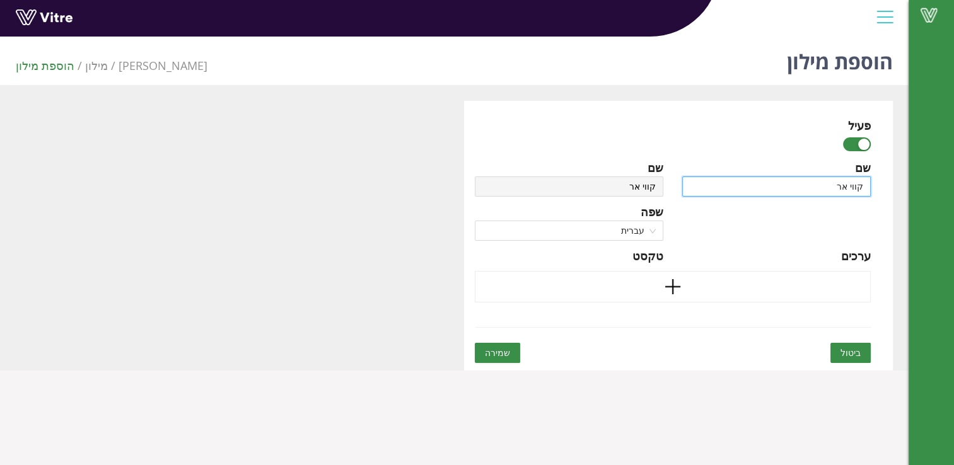
type input "קווי [PERSON_NAME]"
type input "קווי אריז"
type input "קווי אריזה"
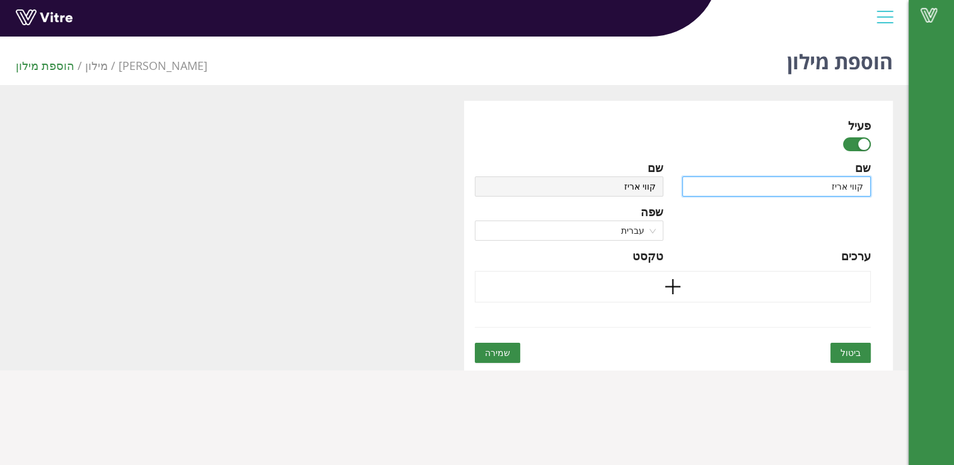
type input "קווי אריזה"
type input "קווי אריזה ב"
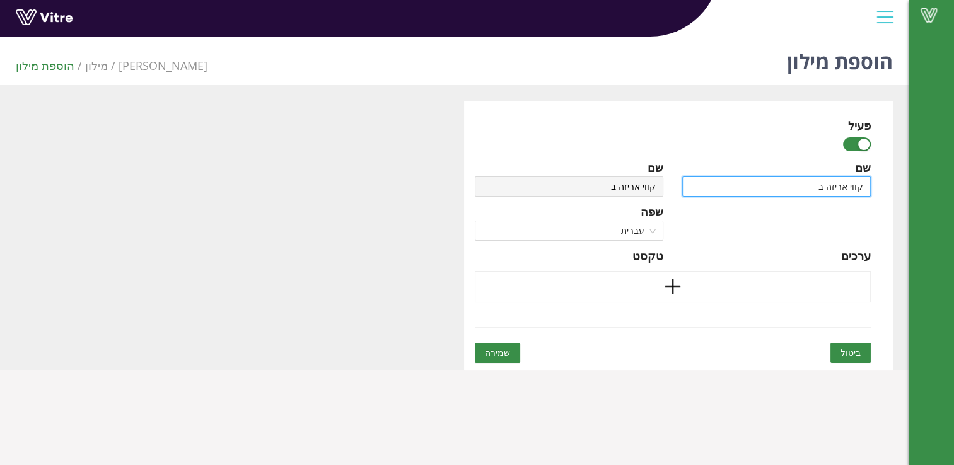
type input "קווי אריזה בא"
type input "קווי אריזה באר"
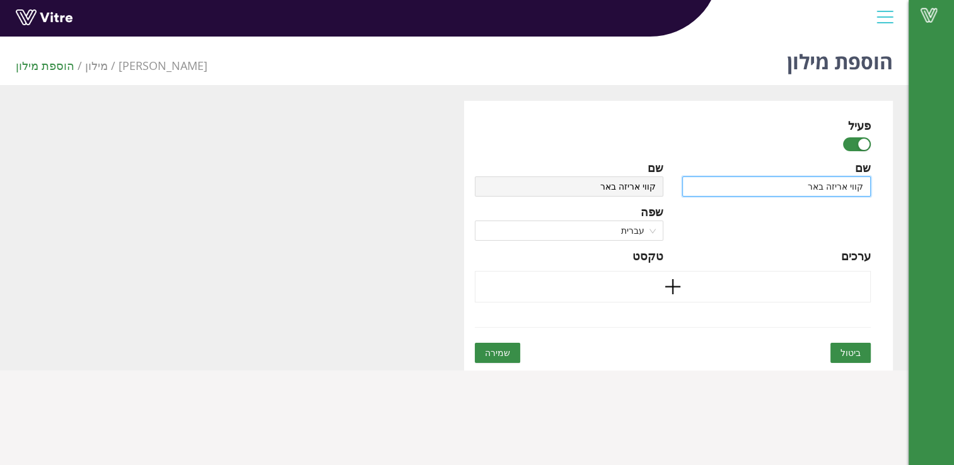
type input "קווי אריזה באר"
type input "קווי אריזה באר ש"
type input "קווי אריזה באר שב"
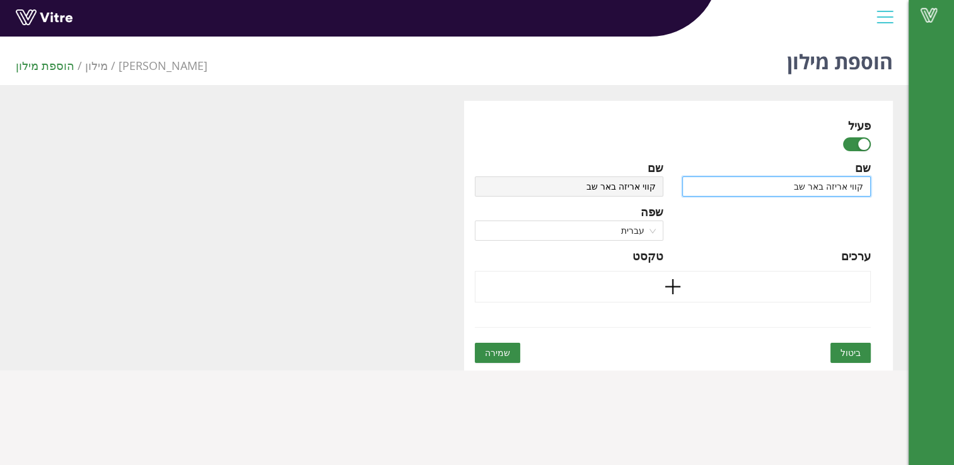
type input "קווי אריזה באר שבע"
click at [674, 284] on icon "plus" at bounding box center [672, 286] width 19 height 19
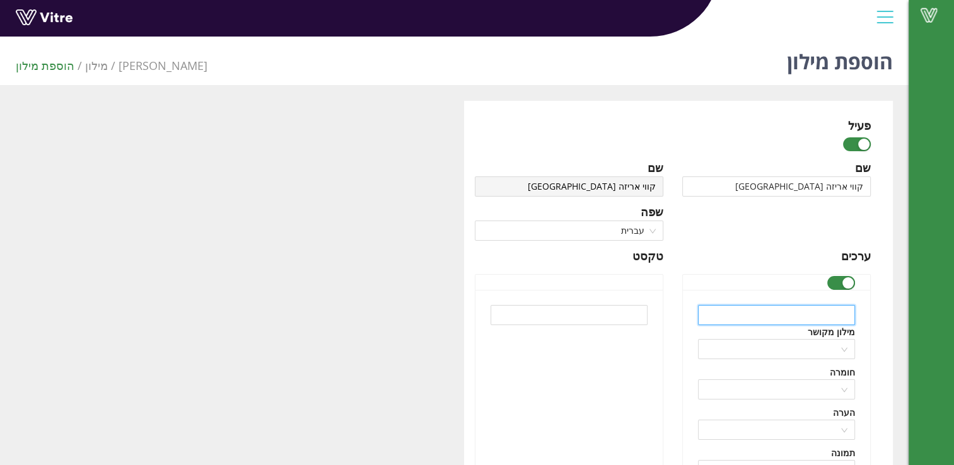
click at [827, 316] on input "text" at bounding box center [776, 315] width 157 height 20
type input "ל"
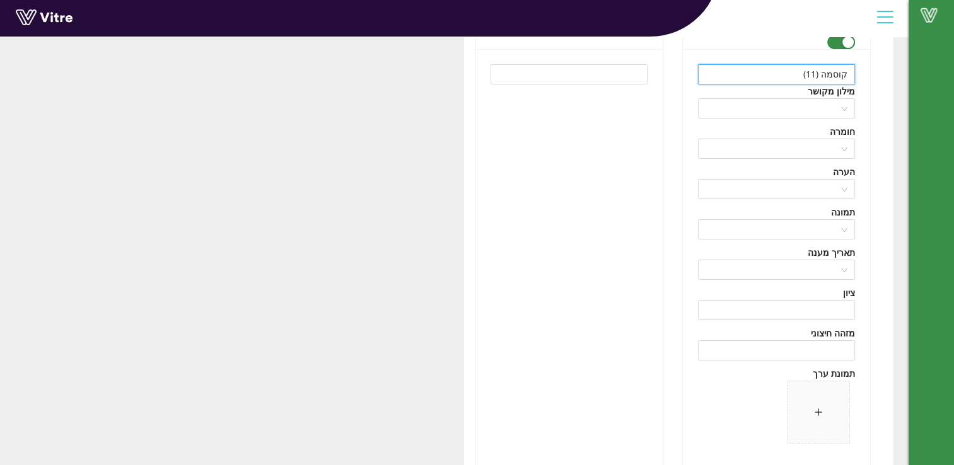
scroll to position [315, 0]
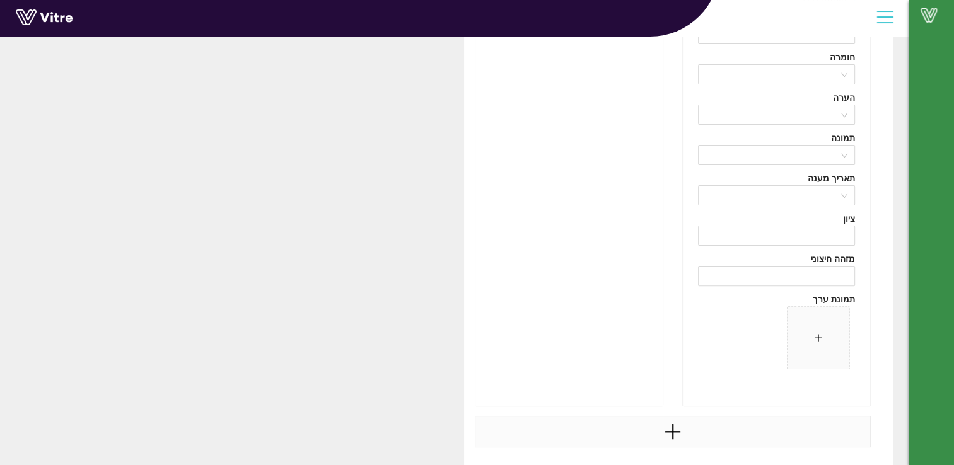
type input "קוסמה (11)"
click at [678, 427] on icon "plus" at bounding box center [672, 431] width 19 height 19
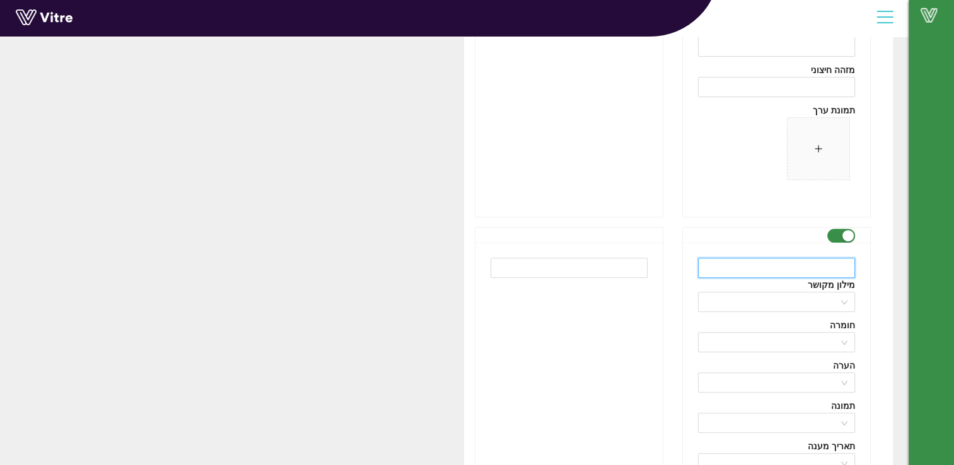
click at [816, 266] on input "text" at bounding box center [776, 268] width 157 height 20
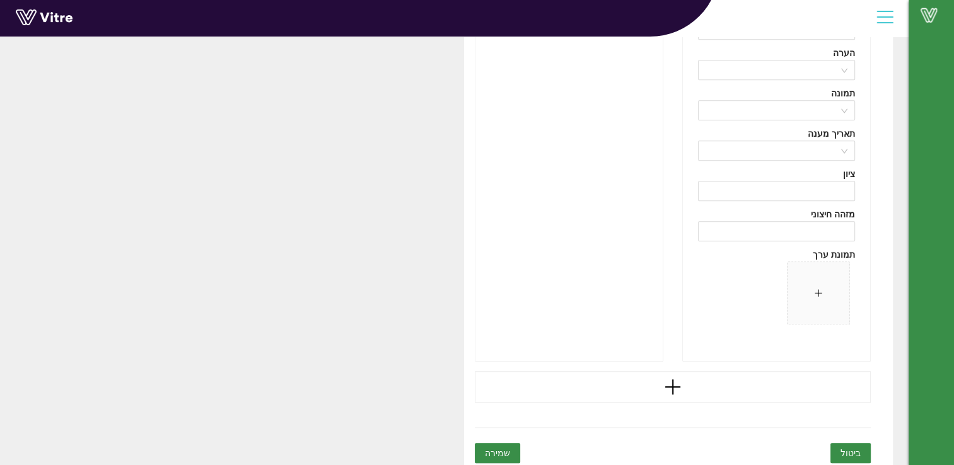
scroll to position [821, 0]
type input "קונצ'טי 13"
click at [674, 376] on icon "plus" at bounding box center [672, 382] width 19 height 19
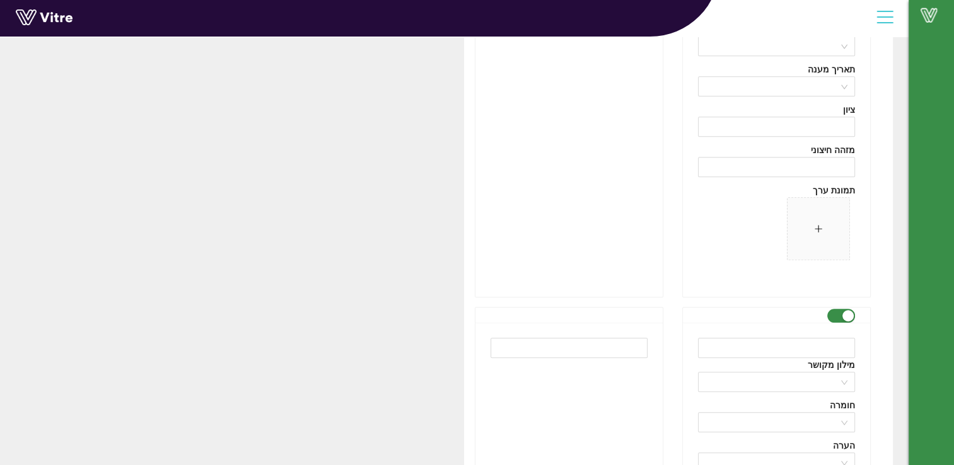
scroll to position [884, 0]
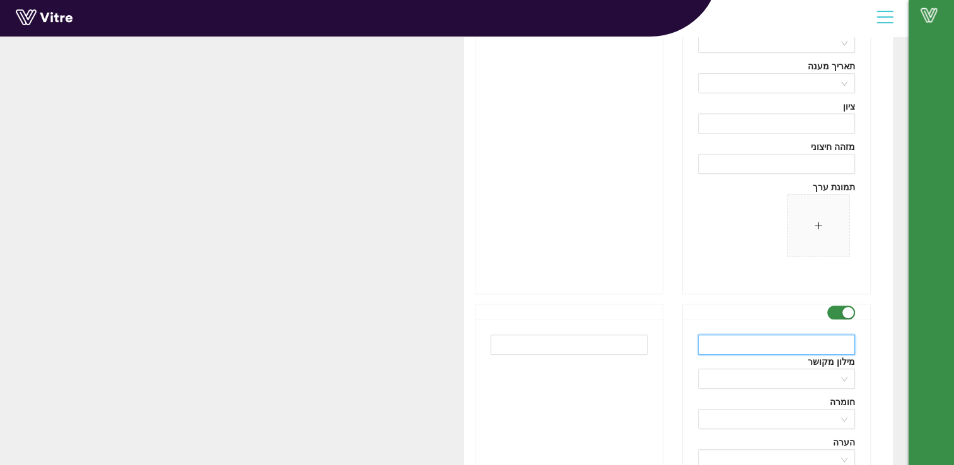
click at [808, 347] on input "text" at bounding box center [776, 345] width 157 height 20
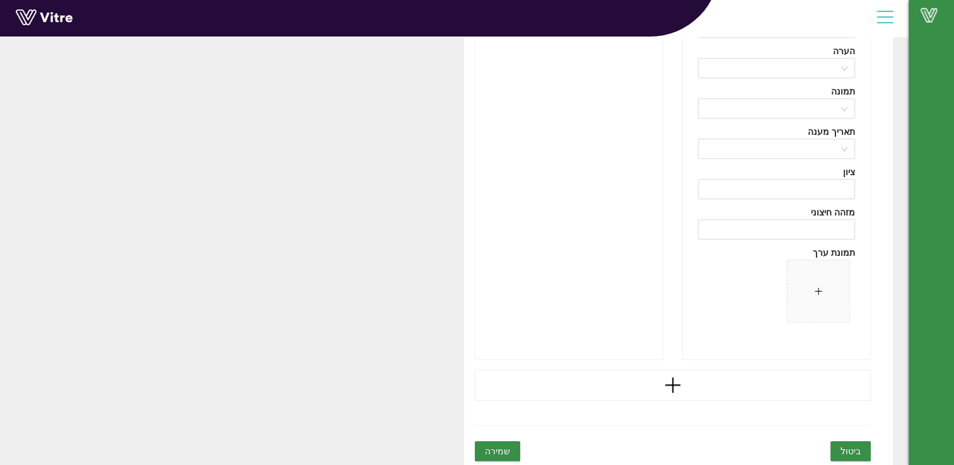
scroll to position [1278, 0]
type input "קונצ'טי 201"
click at [668, 382] on icon "plus" at bounding box center [672, 383] width 15 height 2
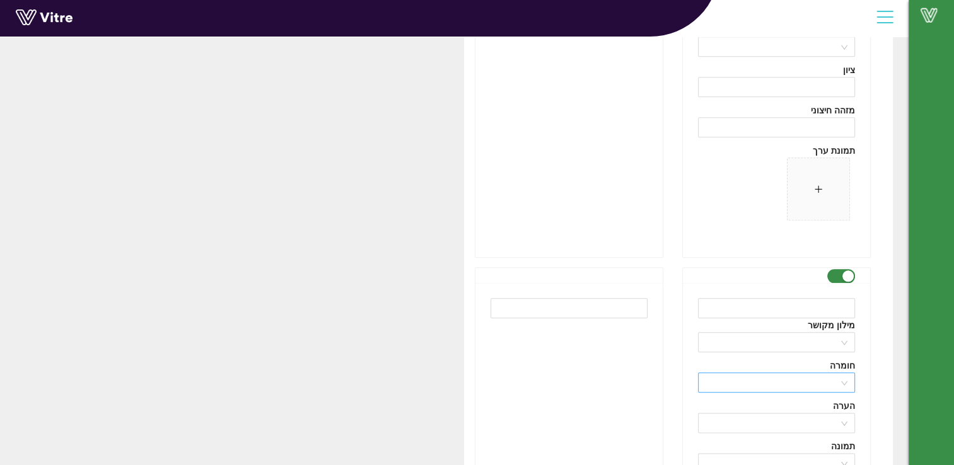
scroll to position [1404, 0]
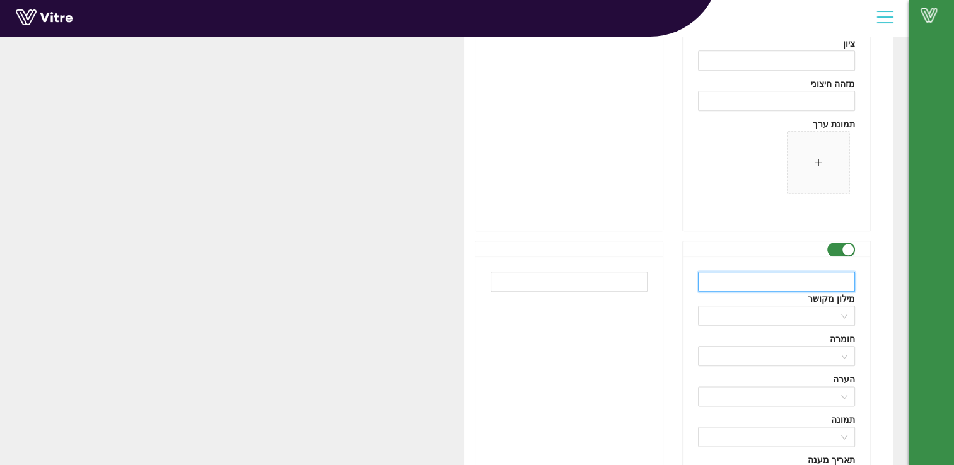
click at [822, 283] on input "text" at bounding box center [776, 282] width 157 height 20
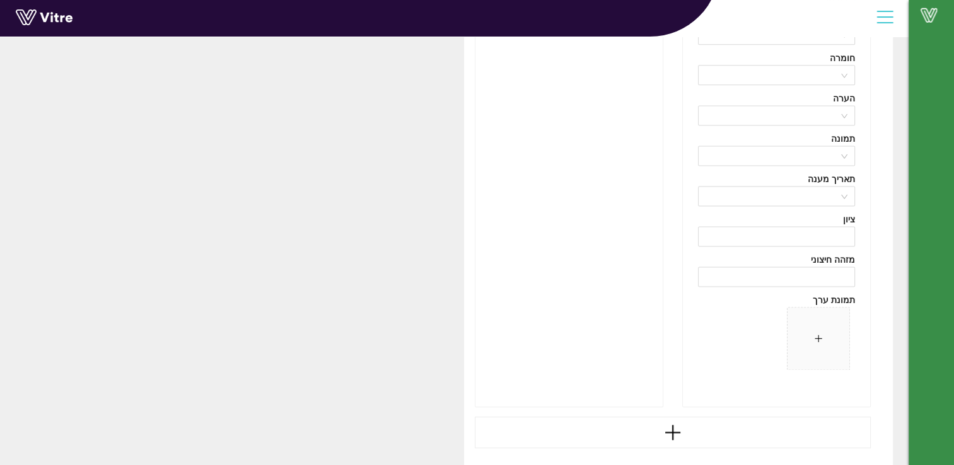
scroll to position [1734, 0]
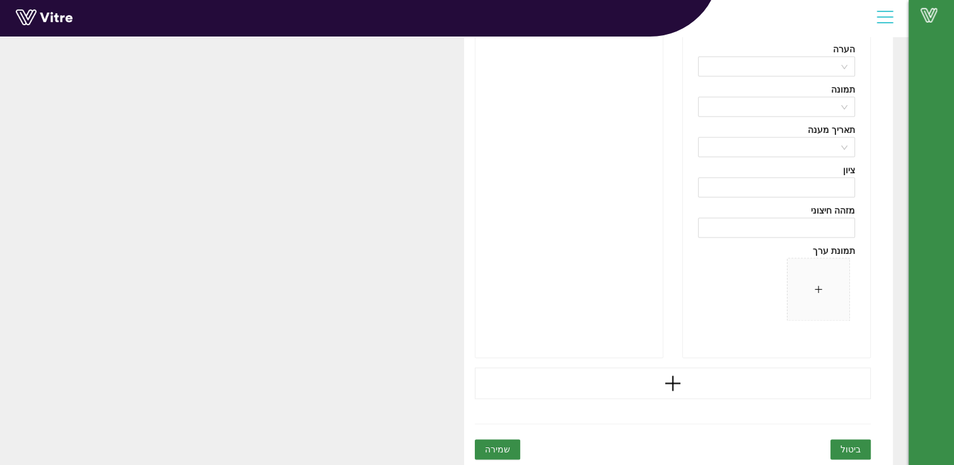
type input "רובמה 11"
click at [504, 447] on span "שמירה" at bounding box center [497, 449] width 25 height 14
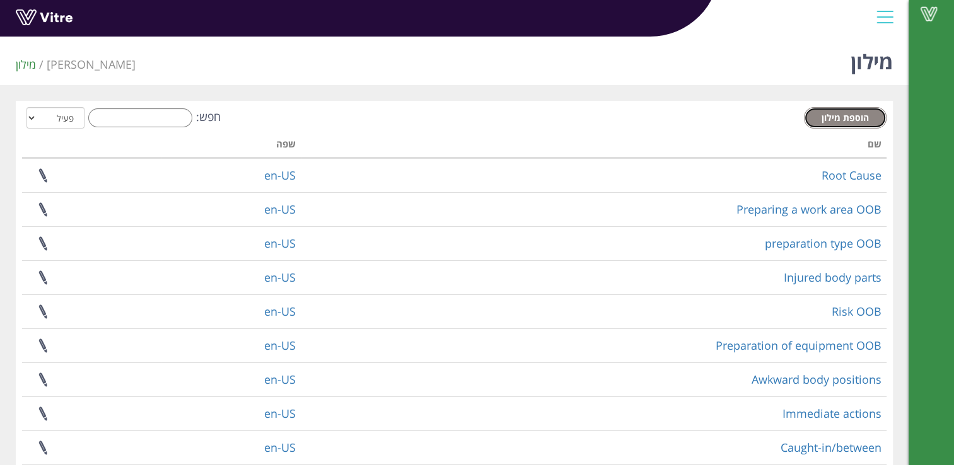
click at [836, 112] on span "הוספת מילון" at bounding box center [844, 118] width 47 height 12
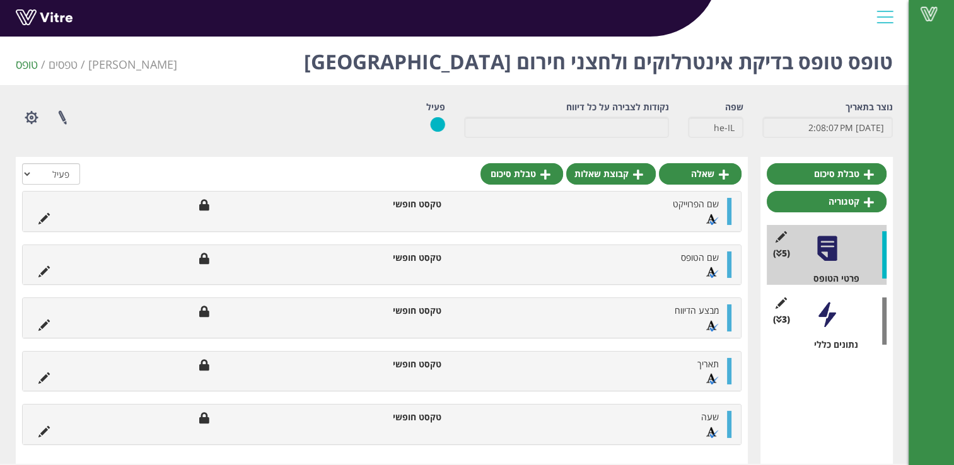
click at [837, 317] on div at bounding box center [826, 315] width 28 height 28
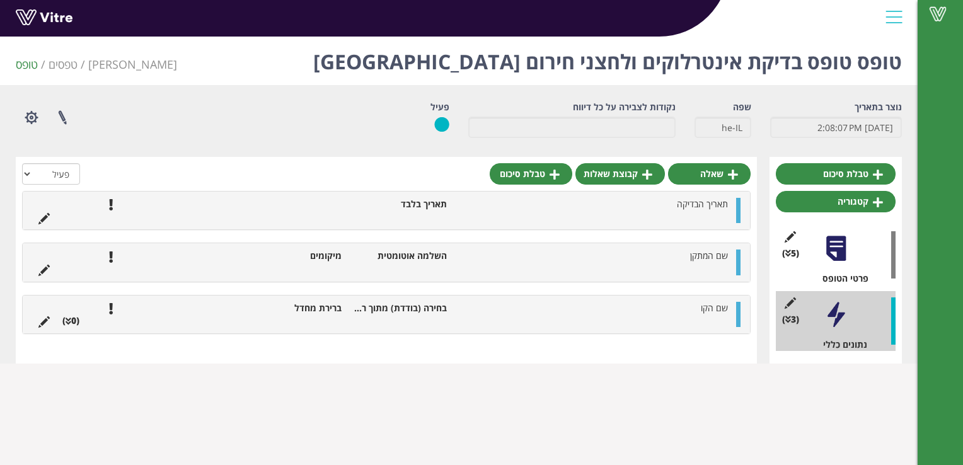
click at [703, 317] on li at bounding box center [698, 320] width 24 height 13
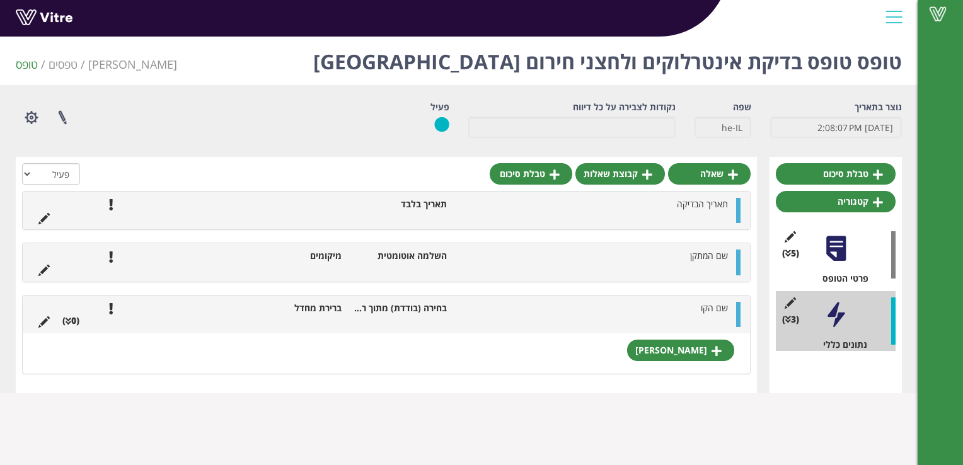
click at [38, 321] on icon at bounding box center [43, 321] width 11 height 11
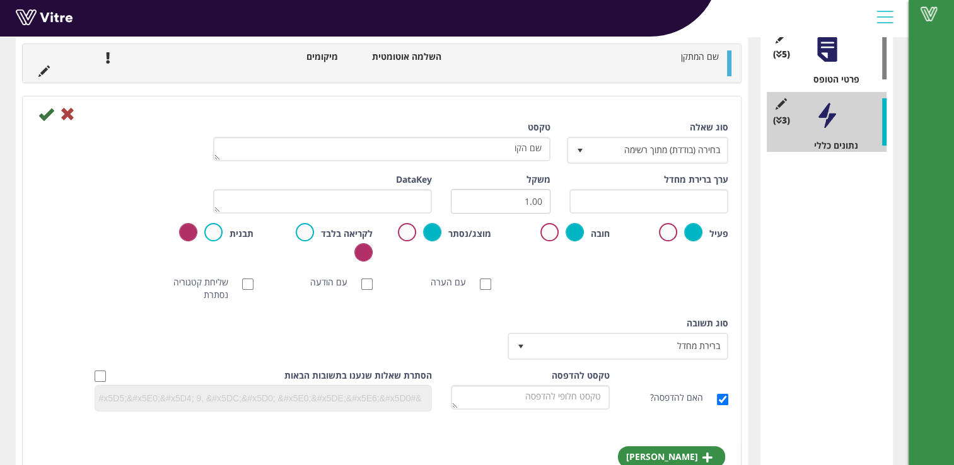
scroll to position [247, 0]
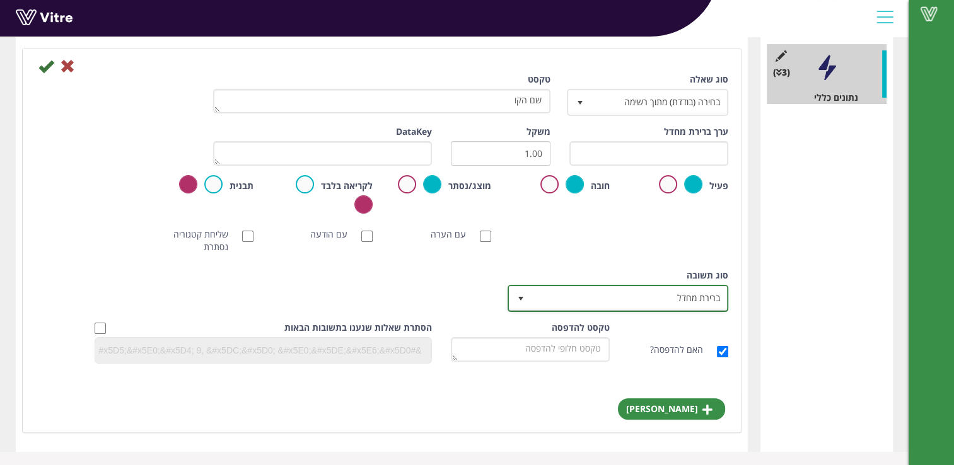
click at [605, 304] on span "ברירת מחדל" at bounding box center [628, 298] width 195 height 23
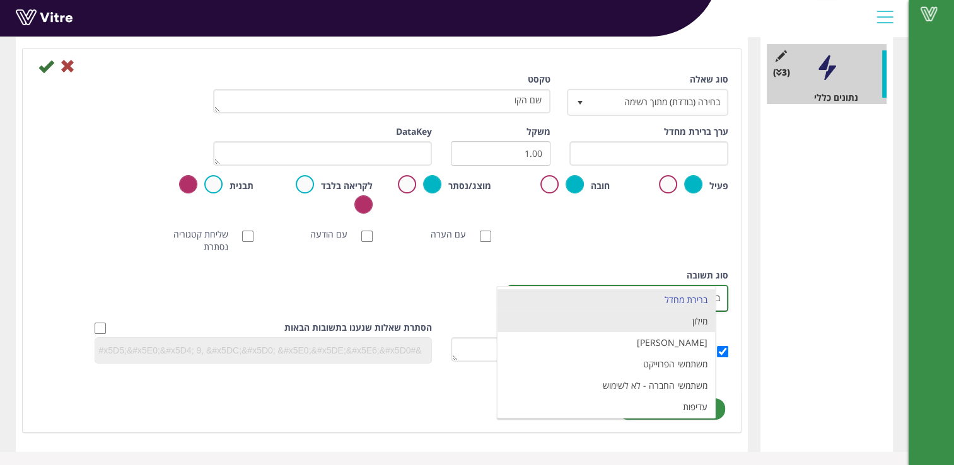
click at [689, 327] on li "מילון" at bounding box center [605, 321] width 217 height 21
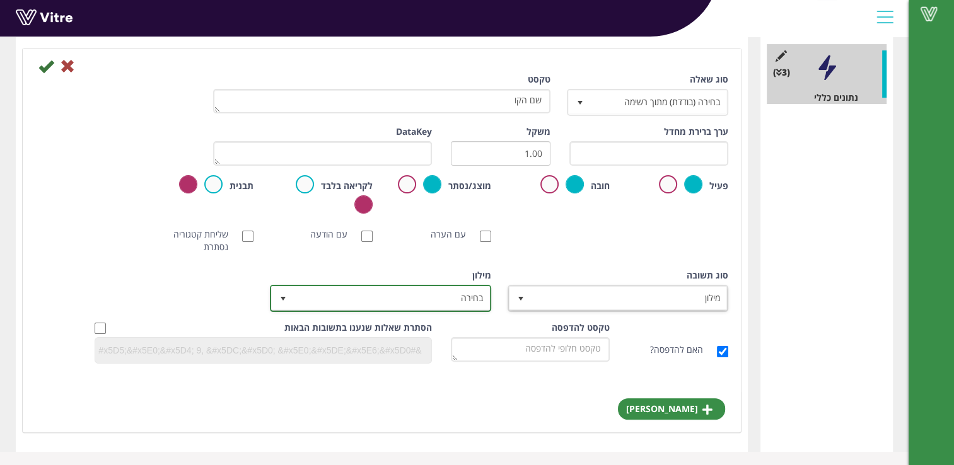
click at [362, 301] on span "בחירה" at bounding box center [391, 298] width 195 height 23
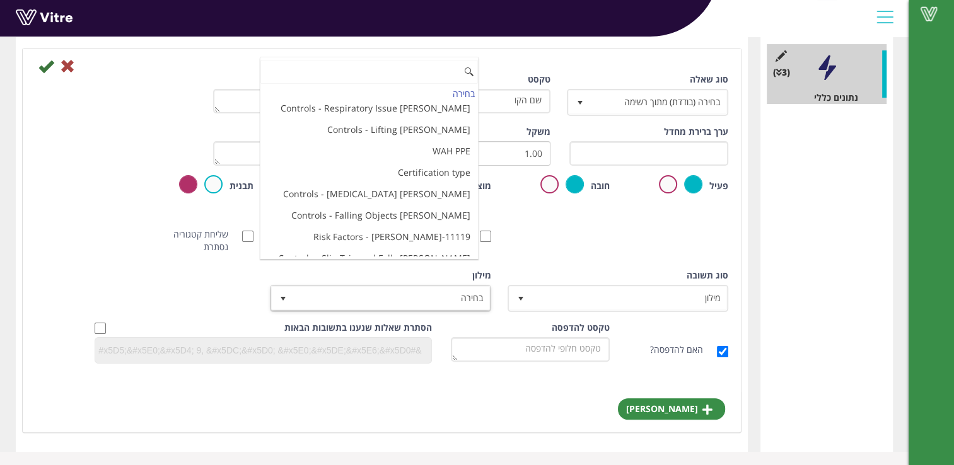
scroll to position [3333, 0]
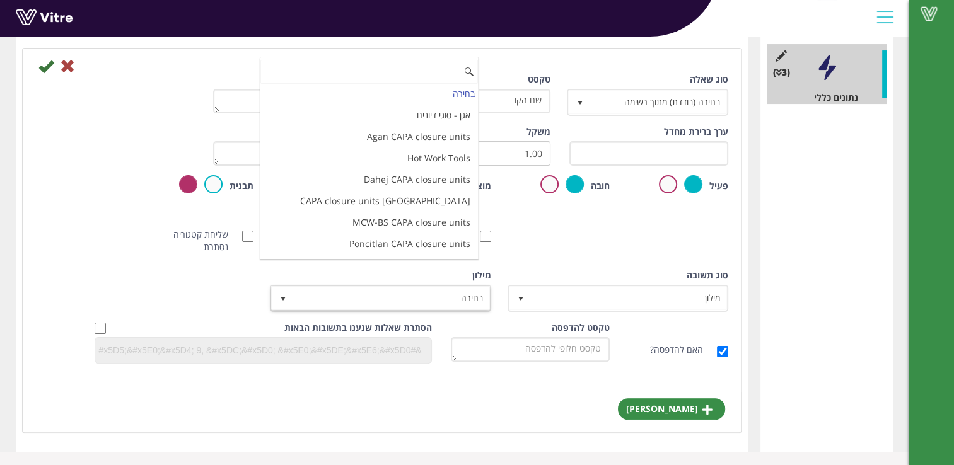
click at [432, 276] on li "קווי אריזה [GEOGRAPHIC_DATA]" at bounding box center [368, 286] width 217 height 21
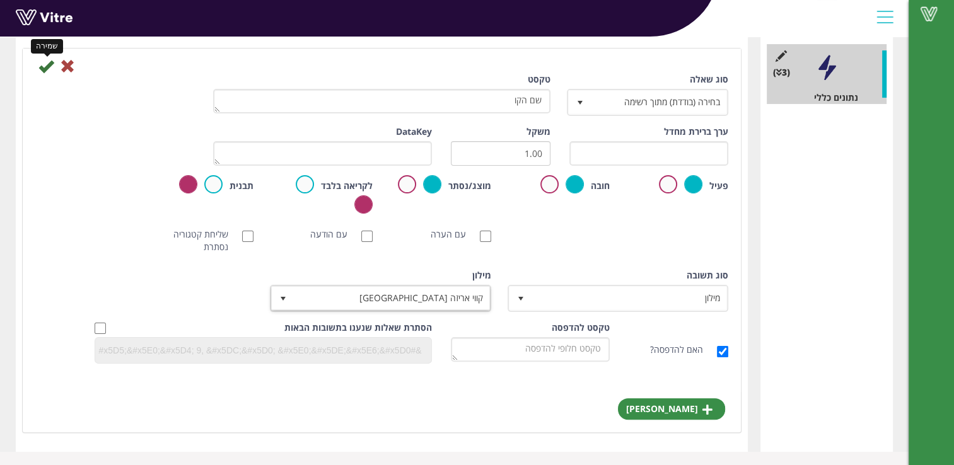
click at [46, 67] on icon at bounding box center [45, 66] width 15 height 15
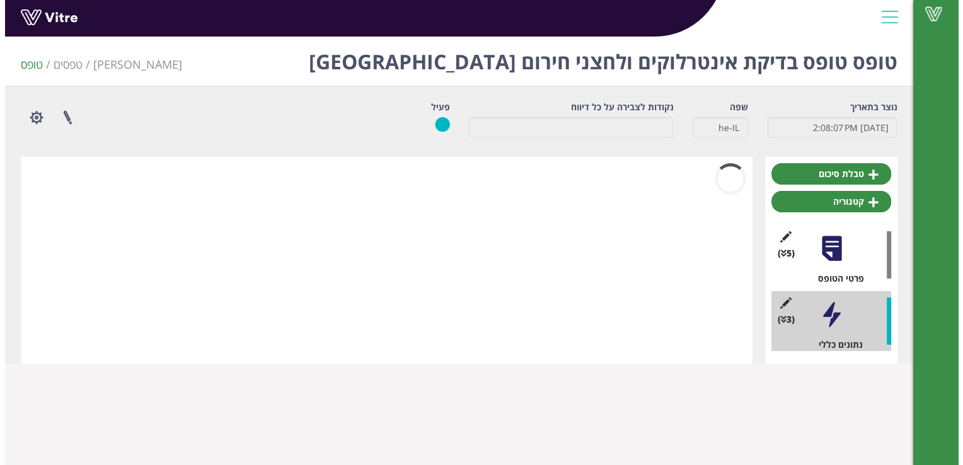
scroll to position [0, 0]
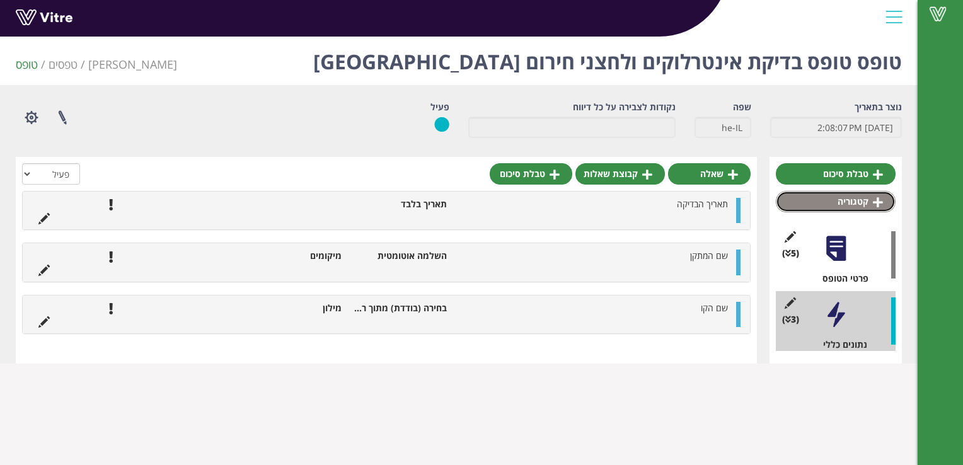
click at [874, 201] on icon at bounding box center [878, 202] width 10 height 11
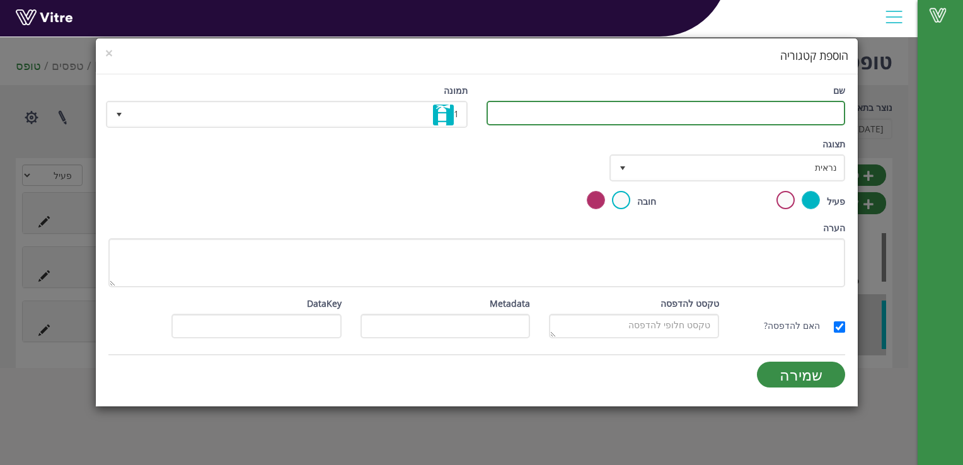
click at [799, 117] on input "שם" at bounding box center [666, 113] width 359 height 25
type input "קוסמה 11"
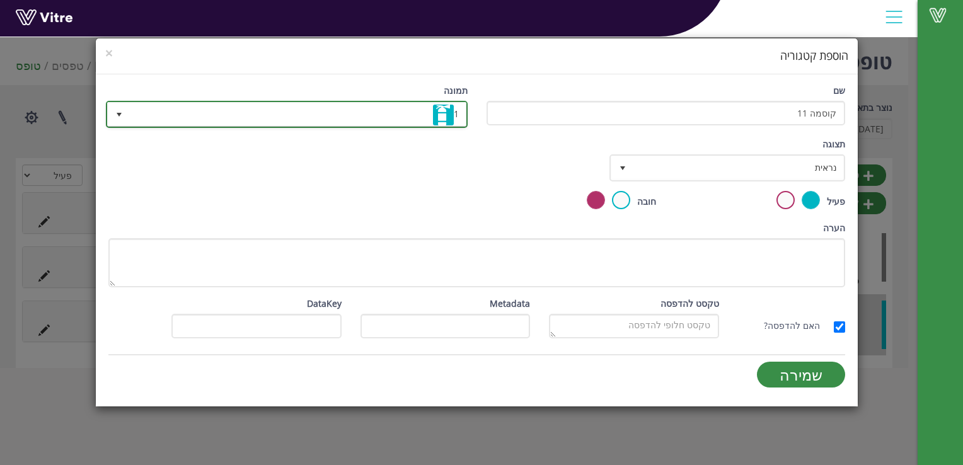
click at [120, 115] on span "select" at bounding box center [119, 115] width 10 height 10
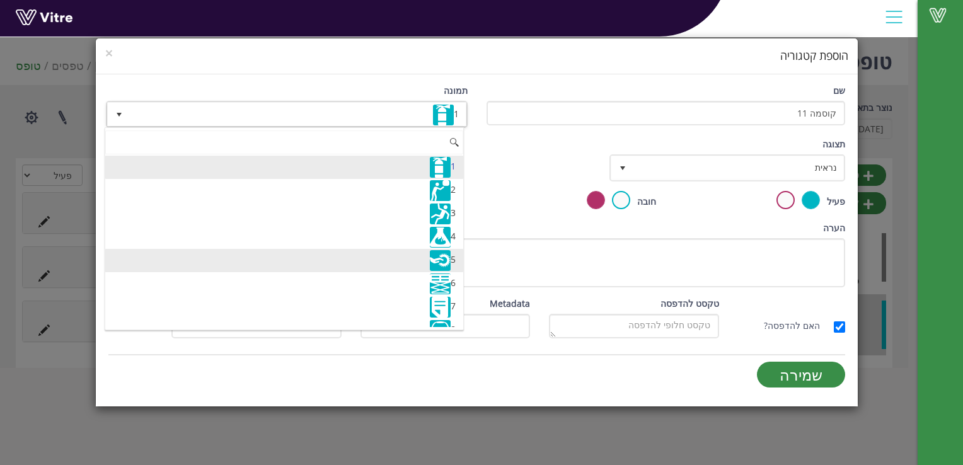
click at [441, 253] on img at bounding box center [440, 260] width 21 height 21
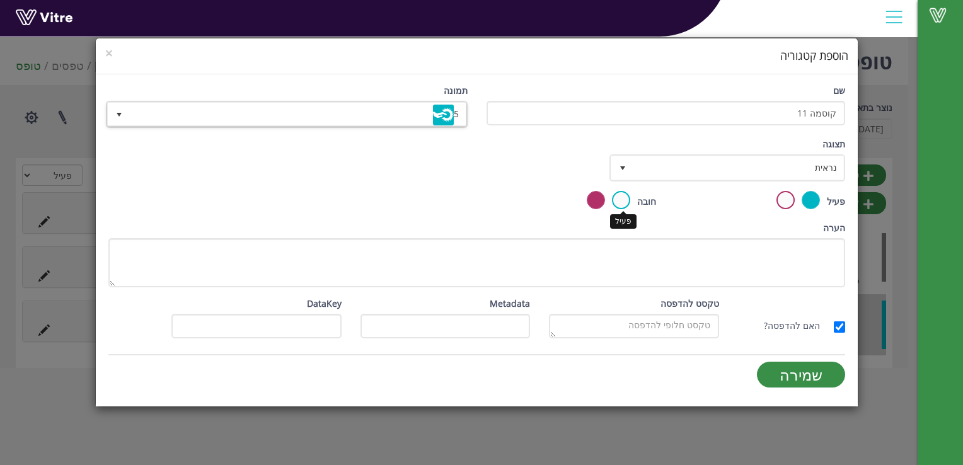
click at [621, 198] on label at bounding box center [621, 200] width 18 height 18
click at [0, 0] on input "radio" at bounding box center [0, 0] width 0 height 0
click at [593, 195] on label at bounding box center [596, 200] width 18 height 18
click at [0, 0] on input "radio" at bounding box center [0, 0] width 0 height 0
click at [797, 170] on span "נראית" at bounding box center [738, 167] width 210 height 23
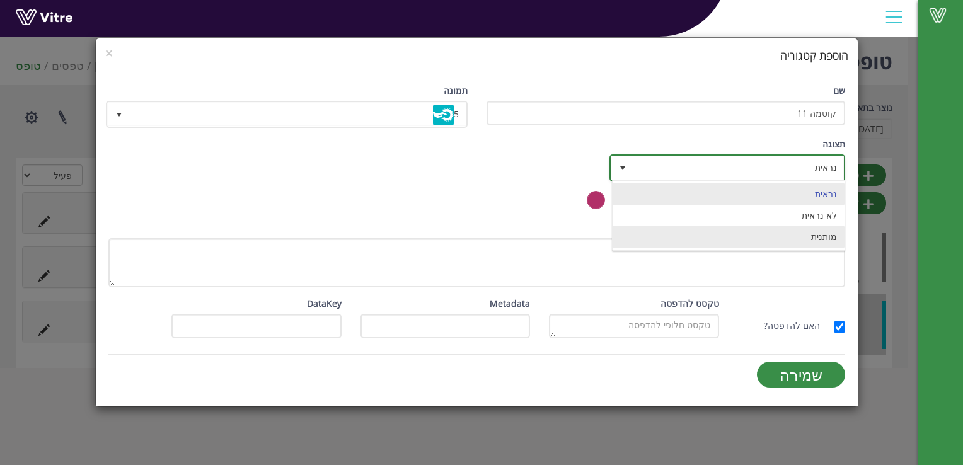
click at [802, 230] on li "מותנית" at bounding box center [729, 236] width 232 height 21
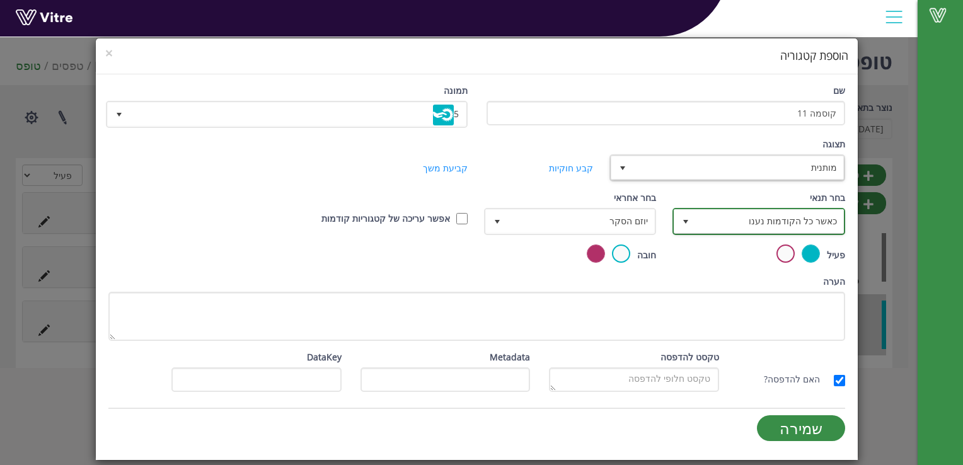
click at [706, 225] on span "כאשר כל הקודמות נענו" at bounding box center [769, 221] width 147 height 23
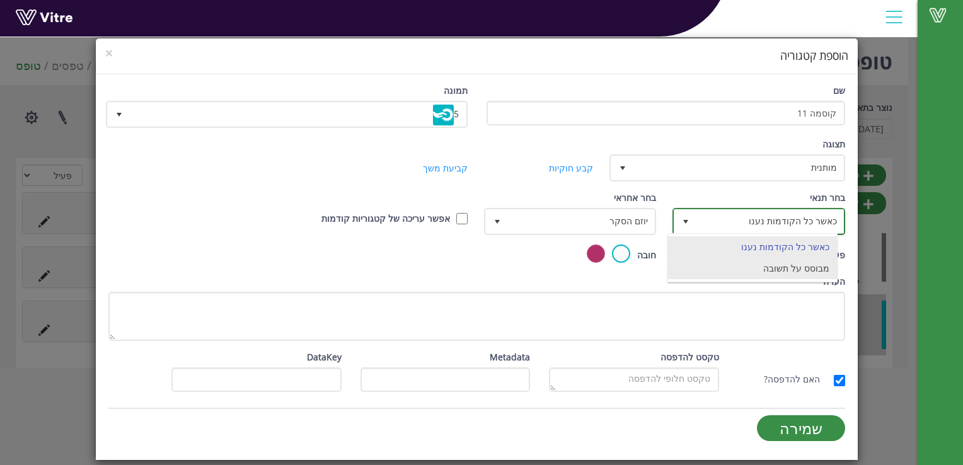
click at [744, 262] on li "מבוסס על תשובה" at bounding box center [752, 268] width 169 height 21
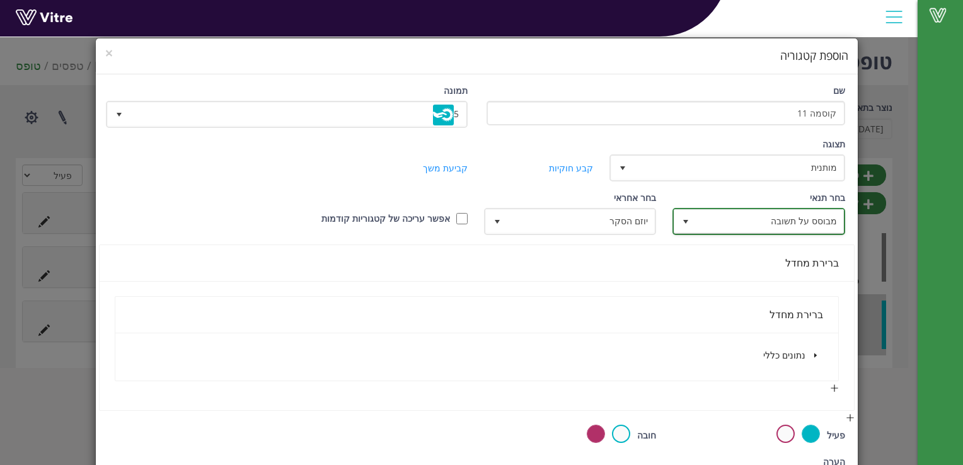
scroll to position [126, 0]
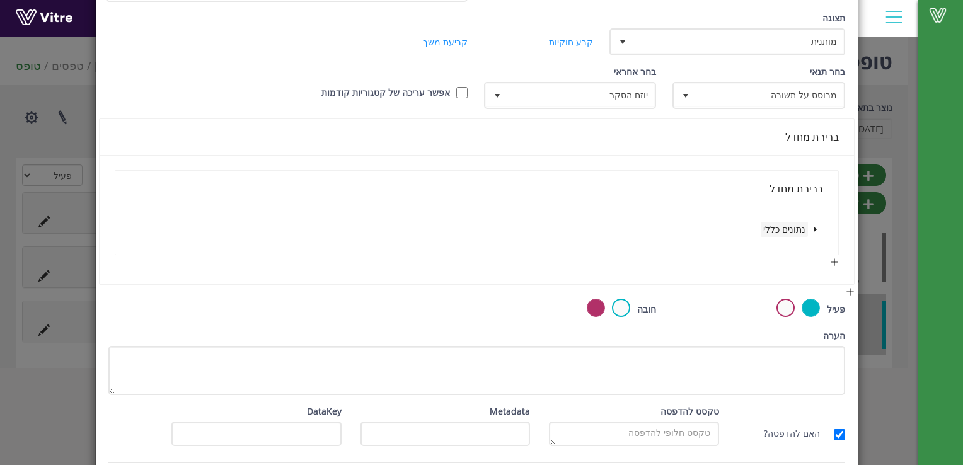
click at [796, 223] on span "נתונים כללי" at bounding box center [784, 229] width 42 height 12
click at [816, 226] on icon "caret-down" at bounding box center [815, 229] width 6 height 6
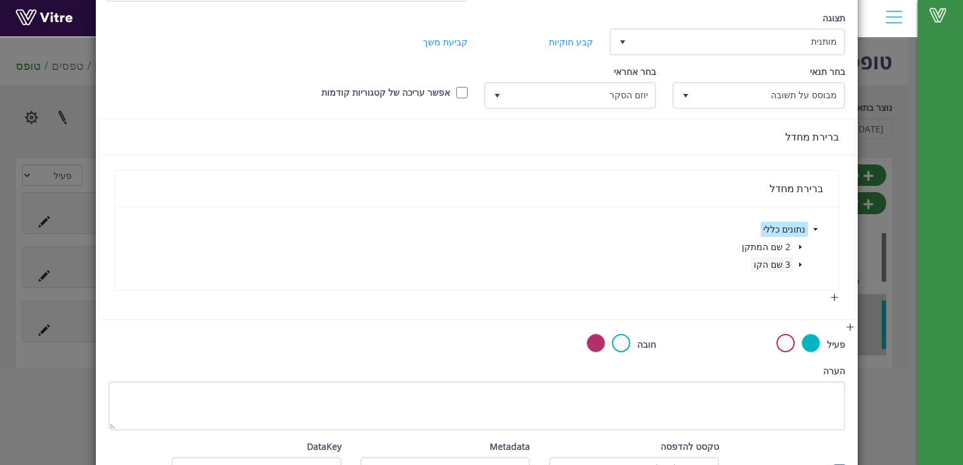
click at [784, 261] on span "3 שם הקו" at bounding box center [772, 264] width 37 height 12
click at [801, 263] on icon "caret-down" at bounding box center [800, 265] width 3 height 4
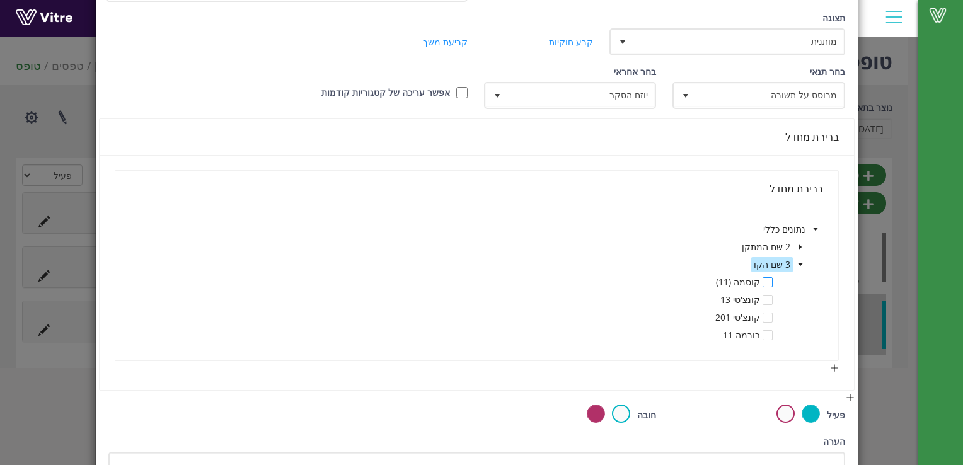
click at [768, 282] on span at bounding box center [768, 282] width 10 height 10
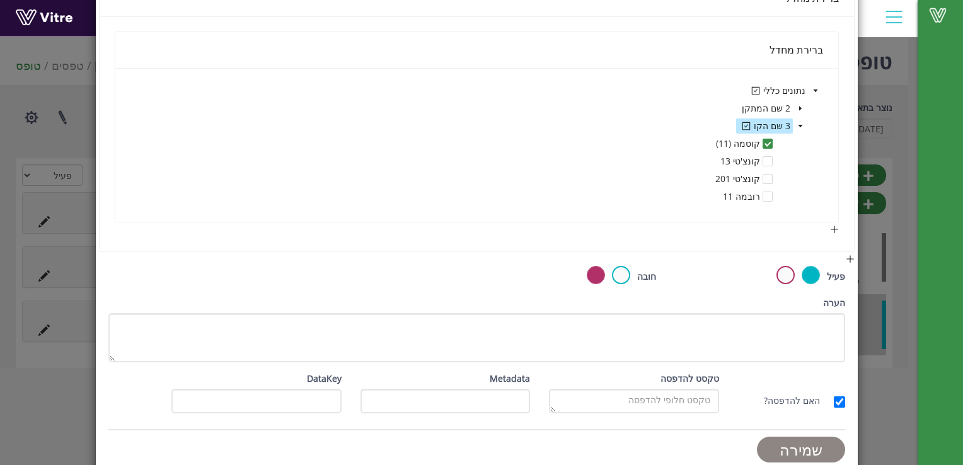
scroll to position [278, 0]
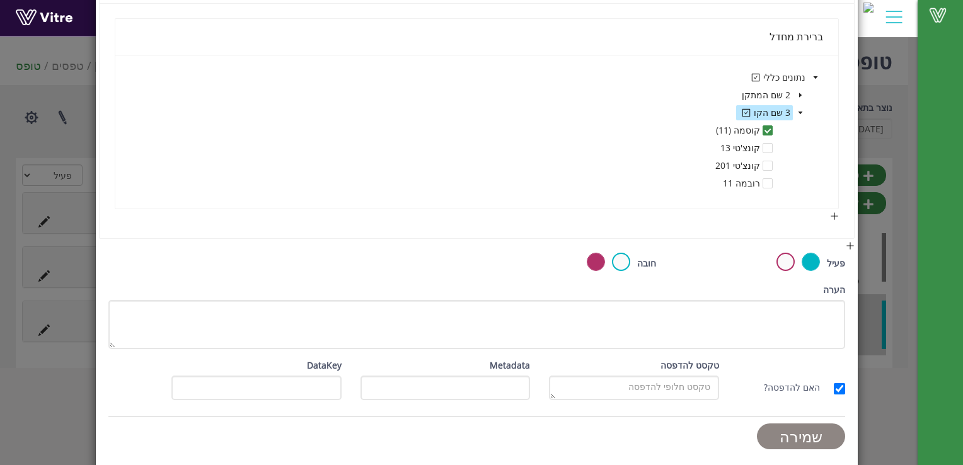
click at [804, 428] on input "שמירה" at bounding box center [801, 437] width 88 height 26
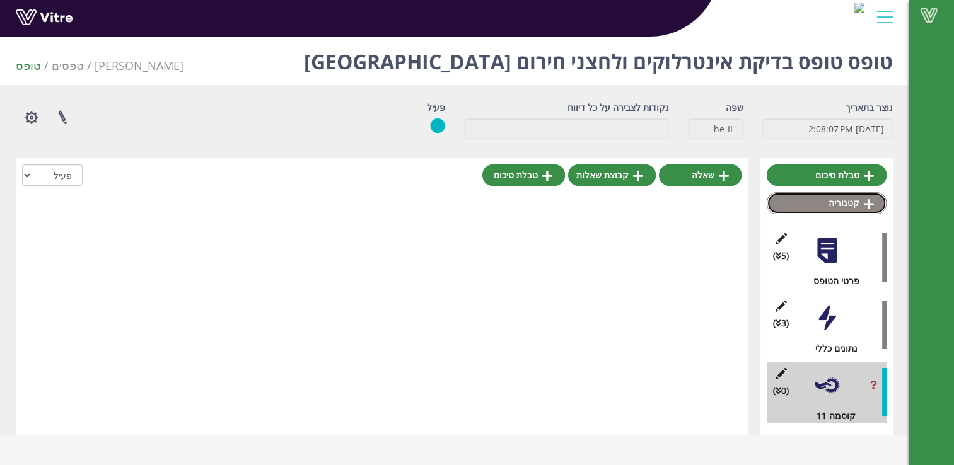
click at [851, 204] on link "קטגוריה" at bounding box center [826, 202] width 120 height 21
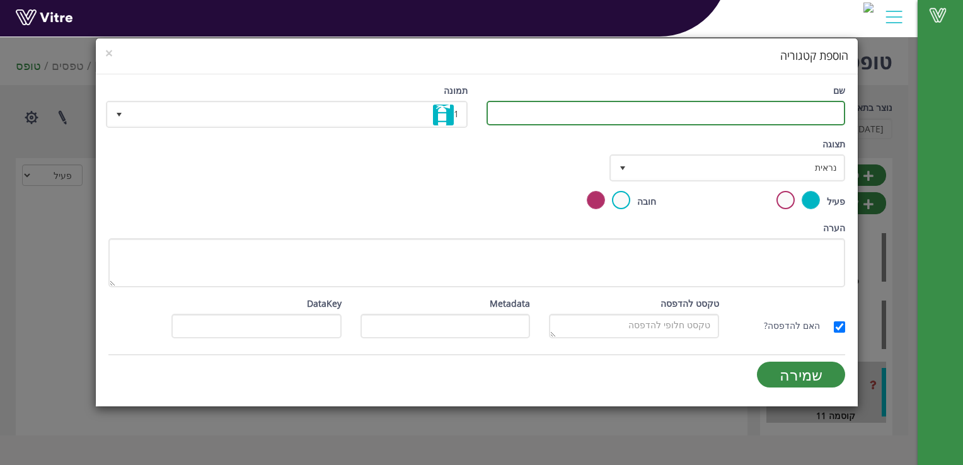
click at [809, 115] on input "שם" at bounding box center [666, 113] width 359 height 25
type input "קונצ'טי 13"
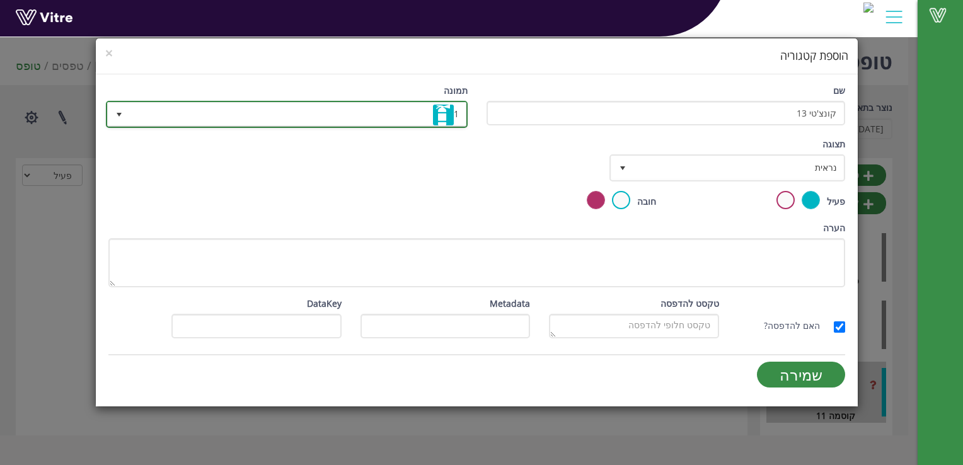
click at [126, 115] on span "select" at bounding box center [119, 114] width 23 height 23
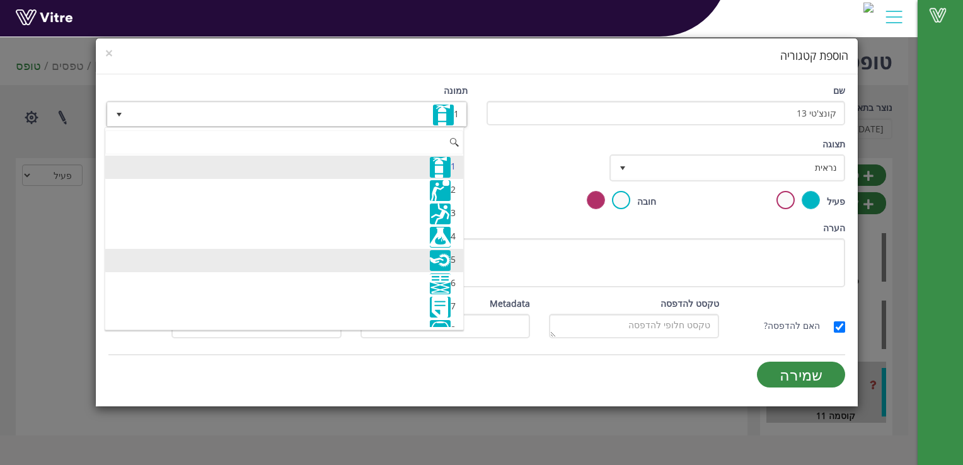
click at [451, 258] on li "5" at bounding box center [284, 260] width 358 height 23
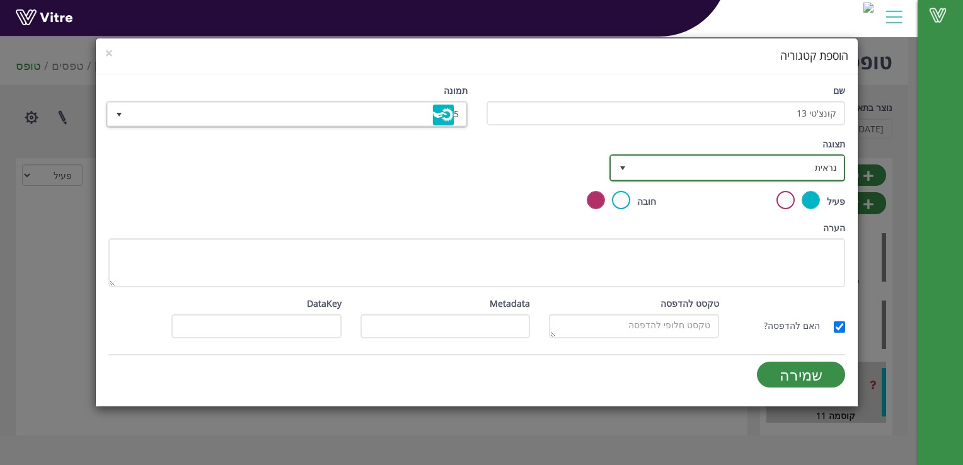
click at [716, 163] on span "נראית" at bounding box center [738, 167] width 210 height 23
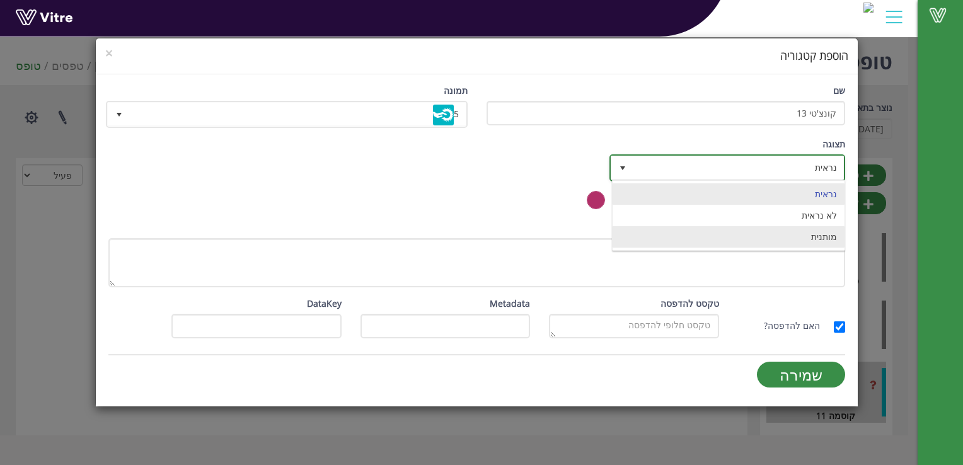
click at [801, 233] on li "מותנית" at bounding box center [729, 236] width 232 height 21
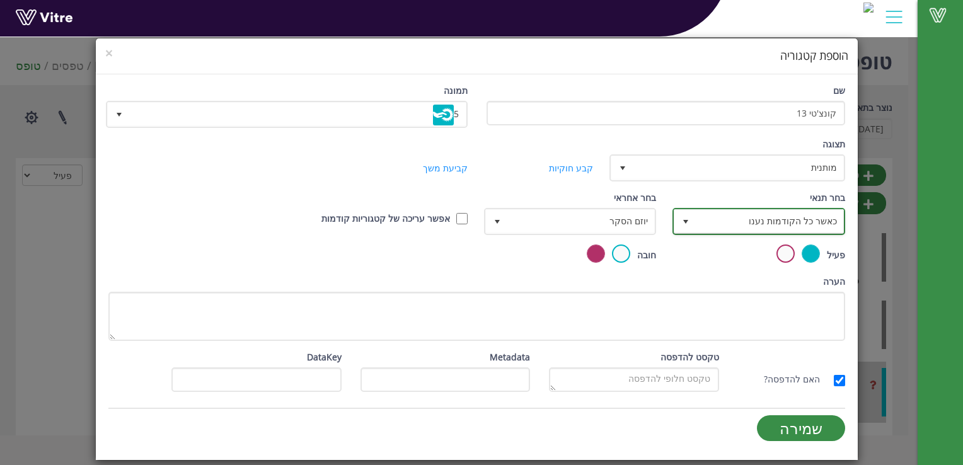
click at [726, 218] on span "כאשר כל הקודמות נענו" at bounding box center [769, 221] width 147 height 23
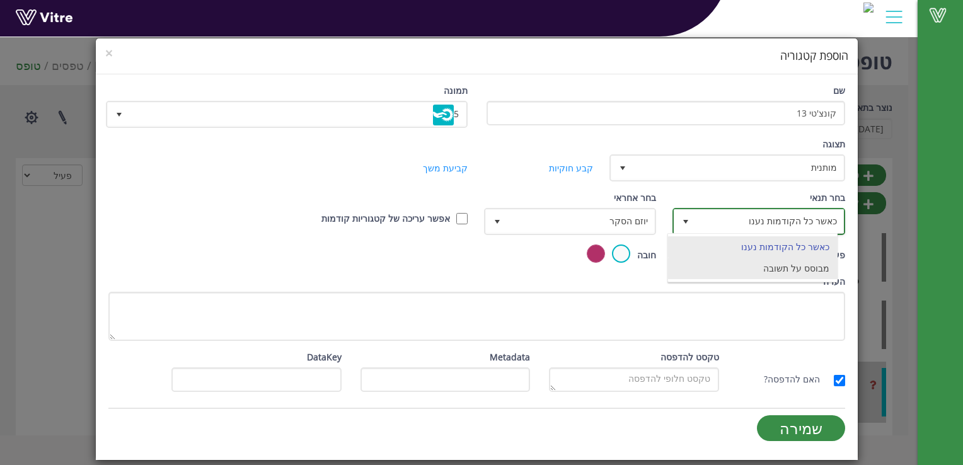
click at [751, 266] on li "מבוסס על תשובה" at bounding box center [752, 268] width 169 height 21
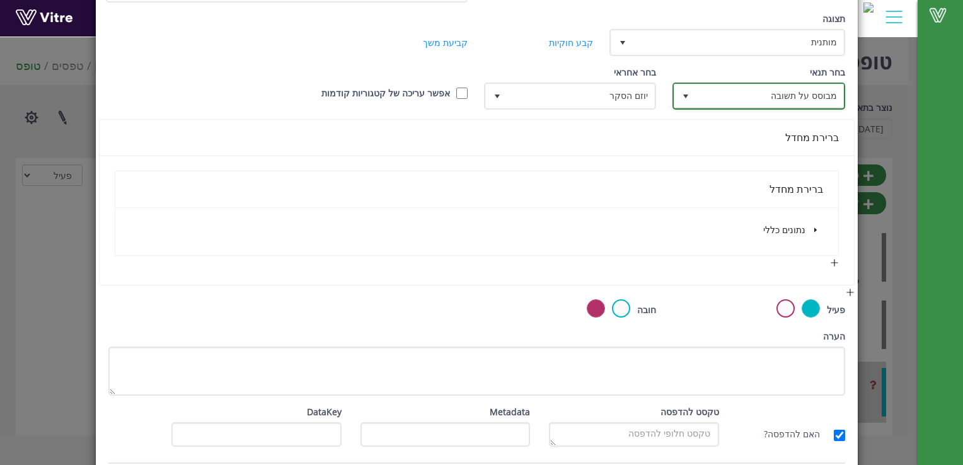
scroll to position [126, 0]
click at [817, 226] on icon "caret-down" at bounding box center [815, 229] width 6 height 6
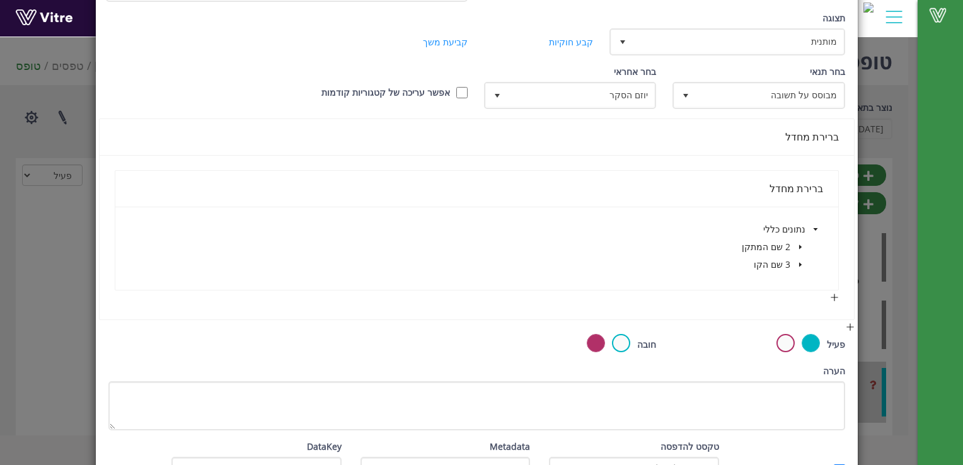
click at [802, 262] on icon "caret-down" at bounding box center [800, 265] width 6 height 6
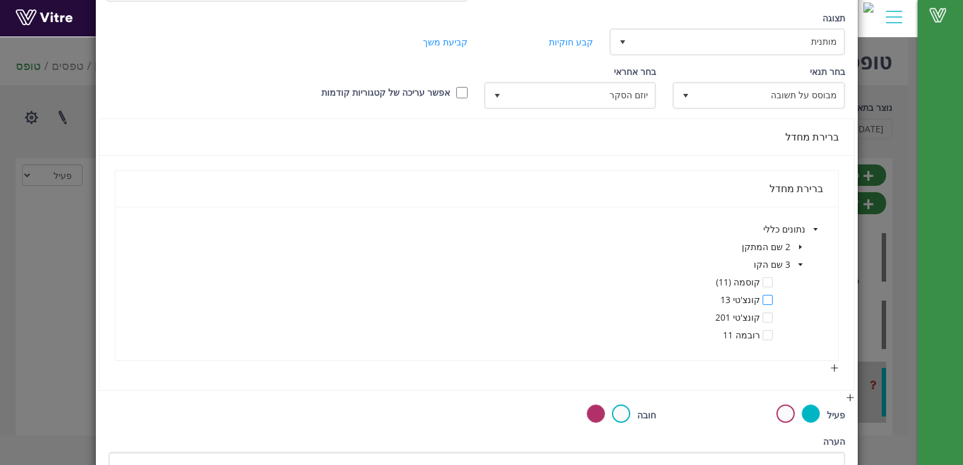
click at [767, 297] on span at bounding box center [768, 300] width 10 height 10
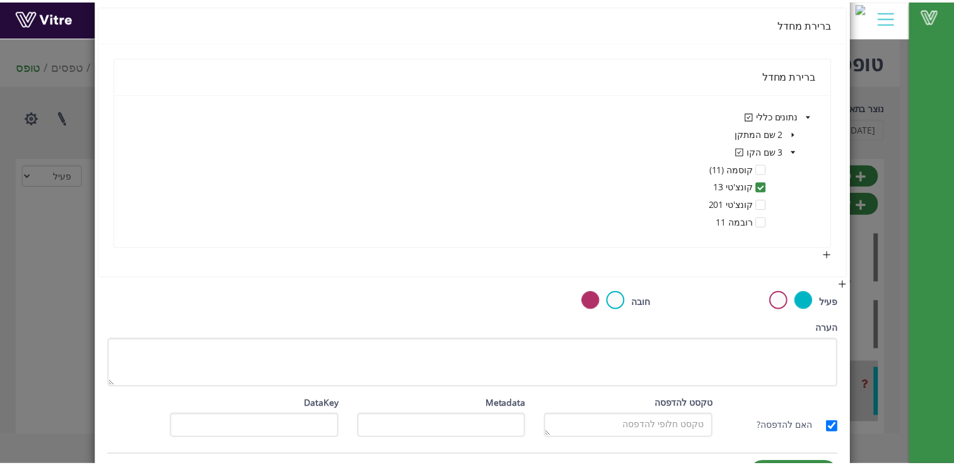
scroll to position [278, 0]
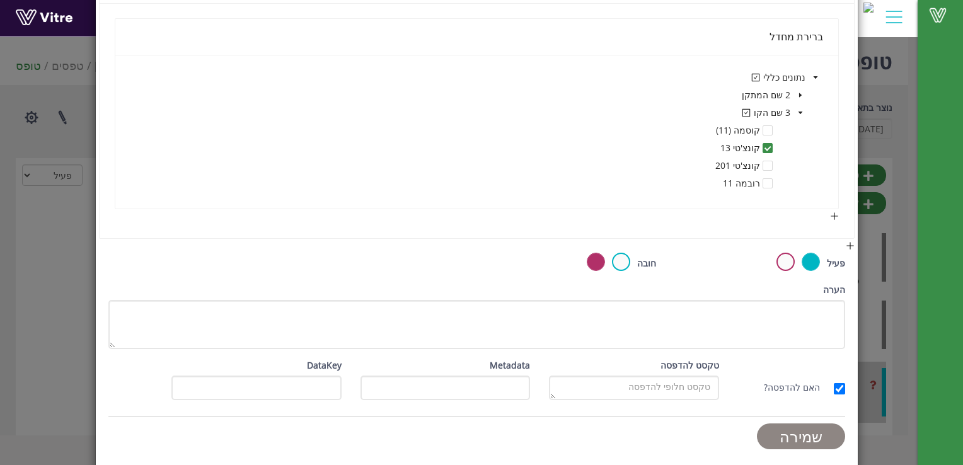
click at [795, 433] on input "שמירה" at bounding box center [801, 437] width 88 height 26
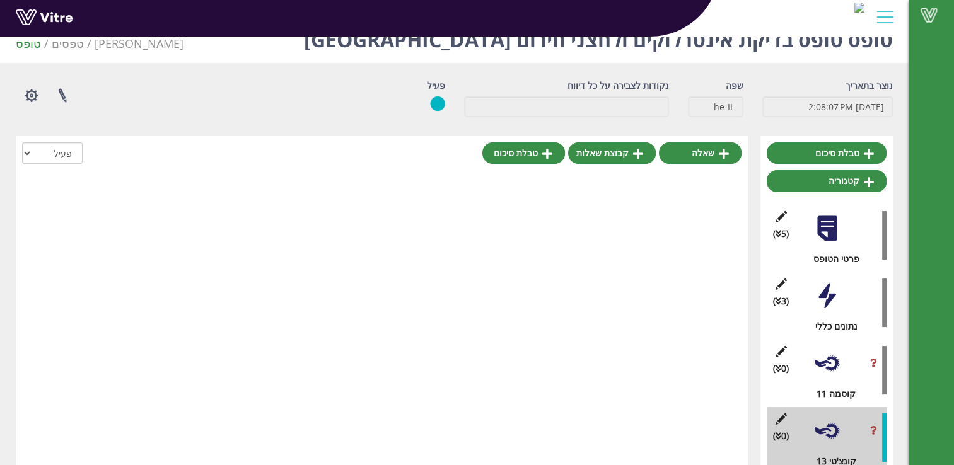
scroll to position [37, 0]
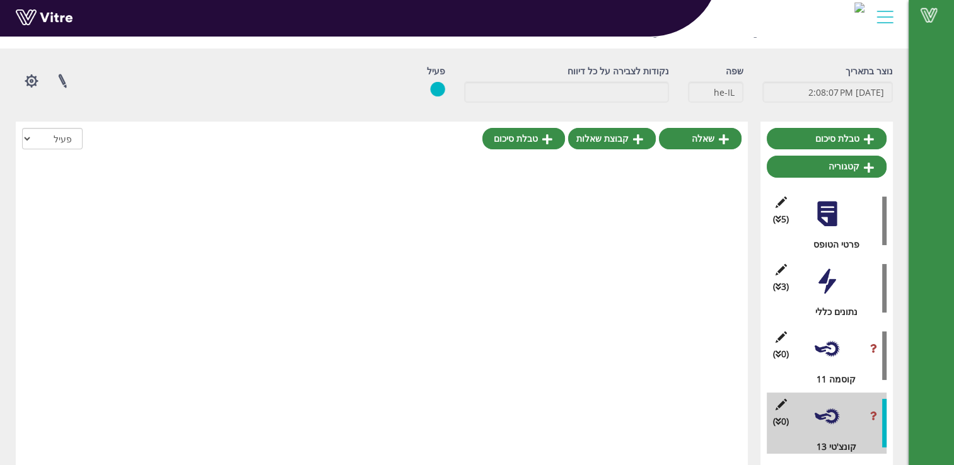
click at [835, 349] on div at bounding box center [826, 349] width 28 height 28
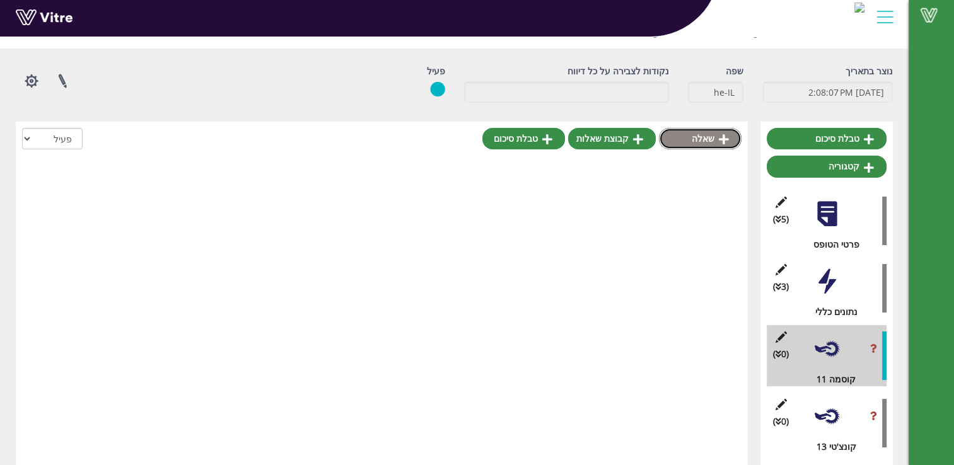
click at [725, 143] on icon at bounding box center [723, 139] width 10 height 11
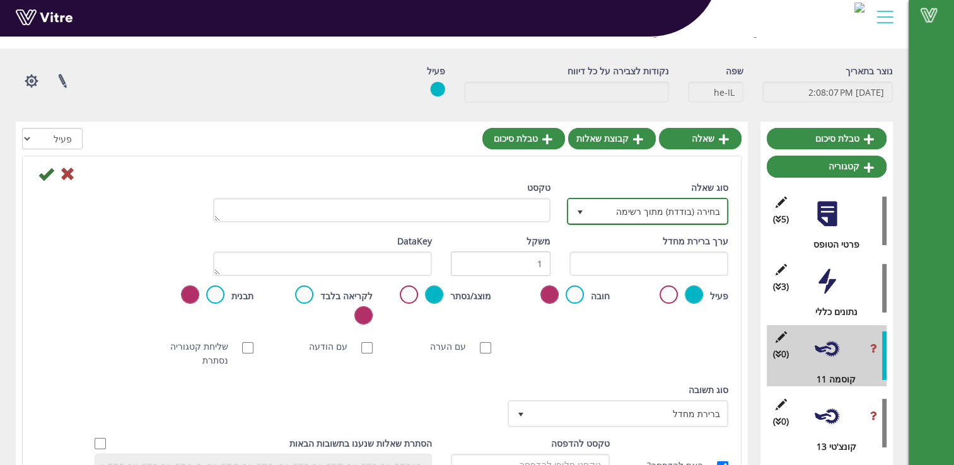
click at [604, 214] on span "בחירה (בודדת) מתוך רשימה" at bounding box center [659, 211] width 136 height 23
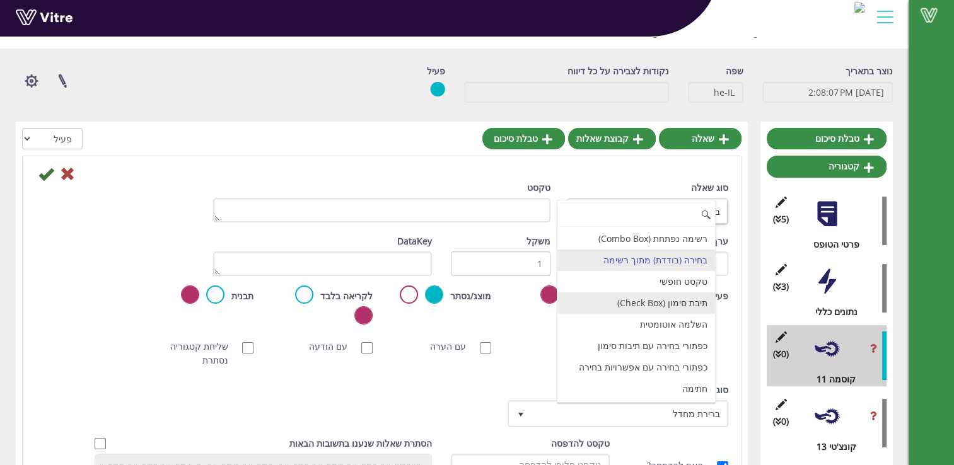
click at [683, 299] on li "תיבת סימון (Check Box)" at bounding box center [636, 302] width 158 height 21
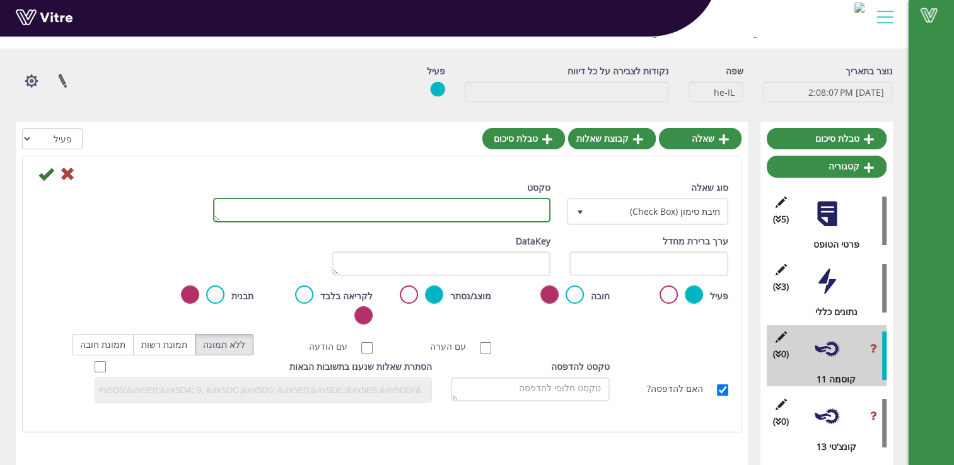
click at [488, 207] on textarea "טקסט" at bounding box center [381, 210] width 337 height 25
type textarea "דלת מכונת מילוי ( 1)"
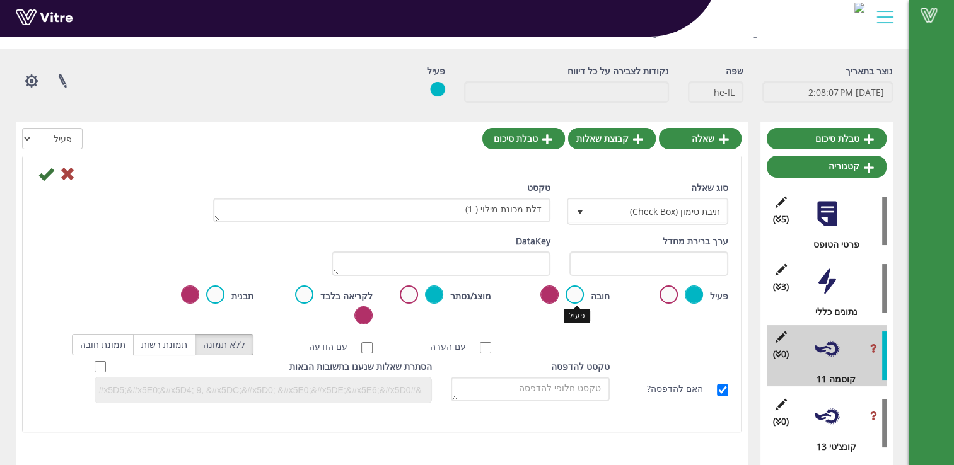
click at [575, 293] on label at bounding box center [574, 295] width 18 height 18
click at [0, 0] on input "radio" at bounding box center [0, 0] width 0 height 0
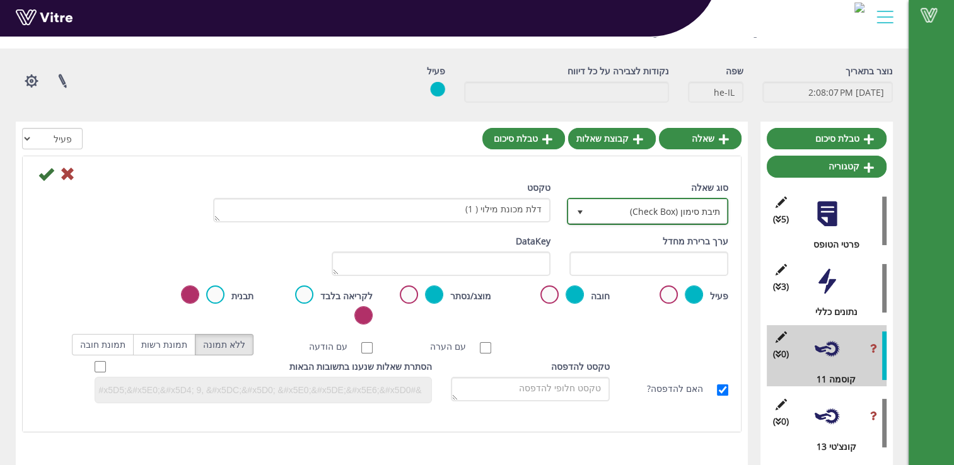
click at [613, 205] on span "תיבת סימון (Check Box)" at bounding box center [659, 211] width 136 height 23
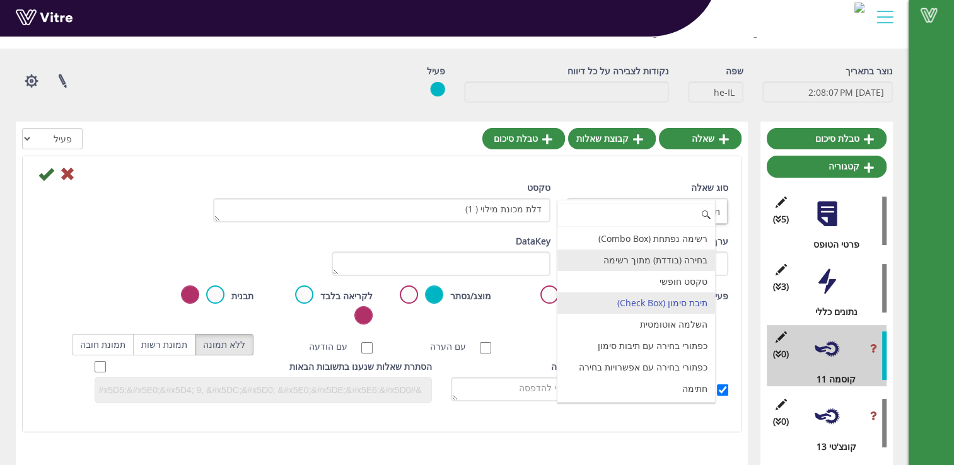
click at [630, 260] on li "בחירה (בודדת) מתוך רשימה" at bounding box center [636, 260] width 158 height 21
type input "1"
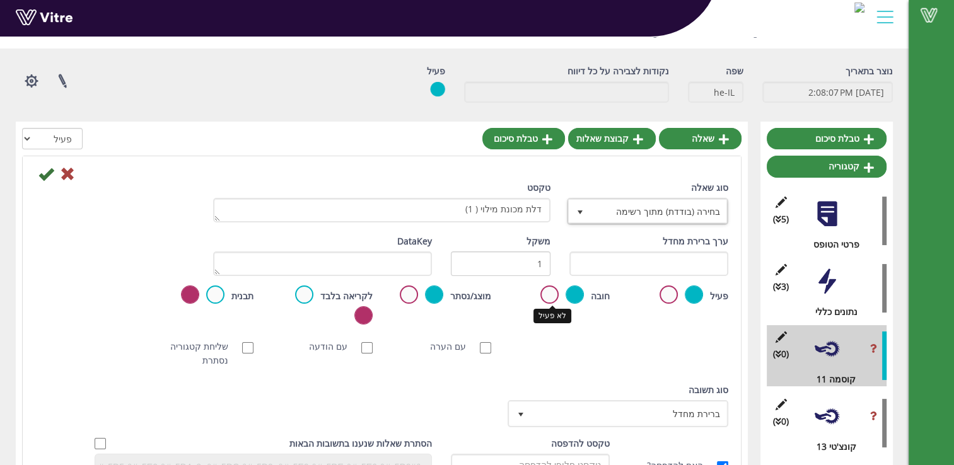
click at [554, 296] on label at bounding box center [549, 295] width 18 height 18
click at [0, 0] on input "radio" at bounding box center [0, 0] width 0 height 0
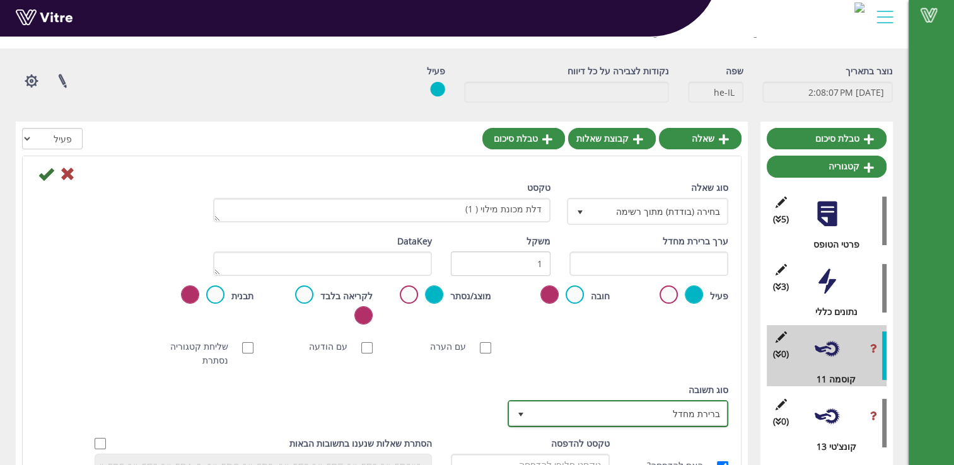
click at [565, 402] on span "ברירת מחדל" at bounding box center [628, 413] width 195 height 23
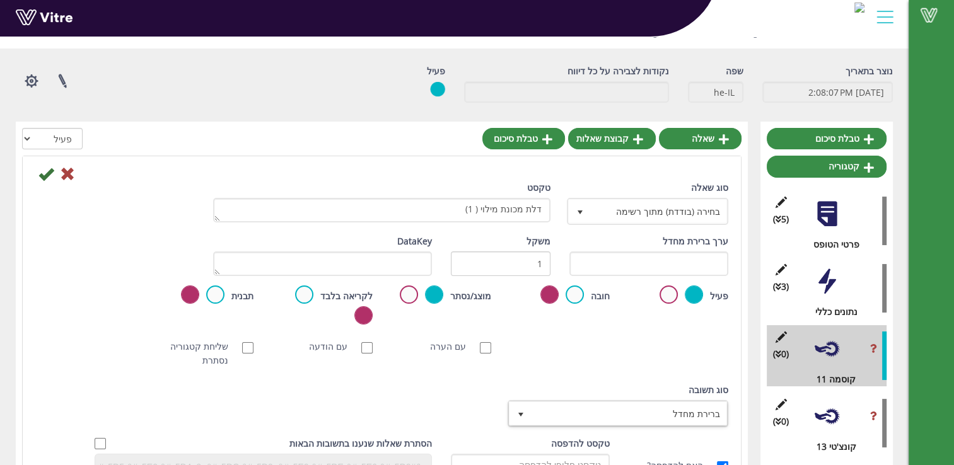
click at [400, 172] on div at bounding box center [382, 173] width 712 height 15
click at [46, 175] on icon at bounding box center [45, 173] width 15 height 15
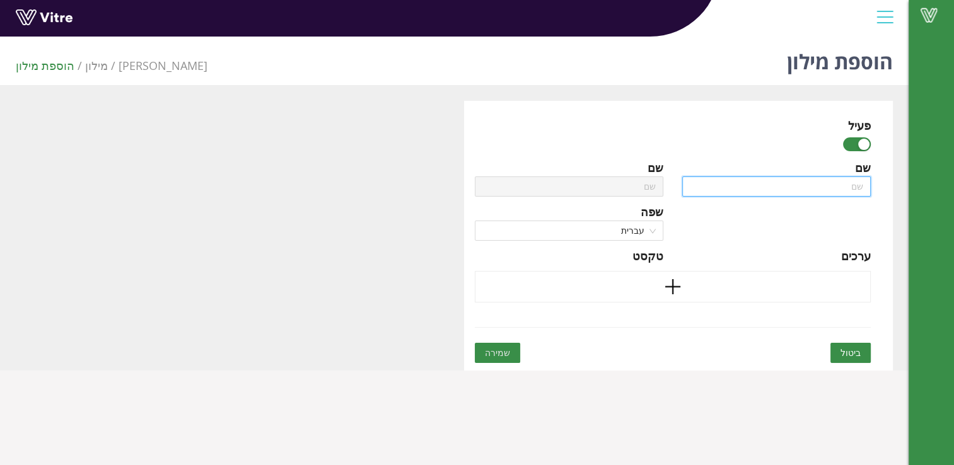
click at [838, 192] on input "text" at bounding box center [776, 186] width 188 height 20
type input "ת"
type input "תק"
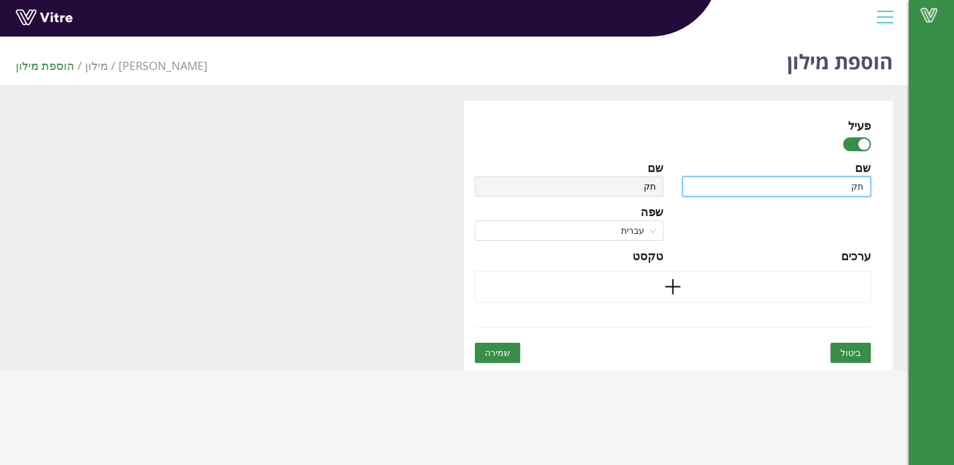
type input "תקי"
type input "תקין"
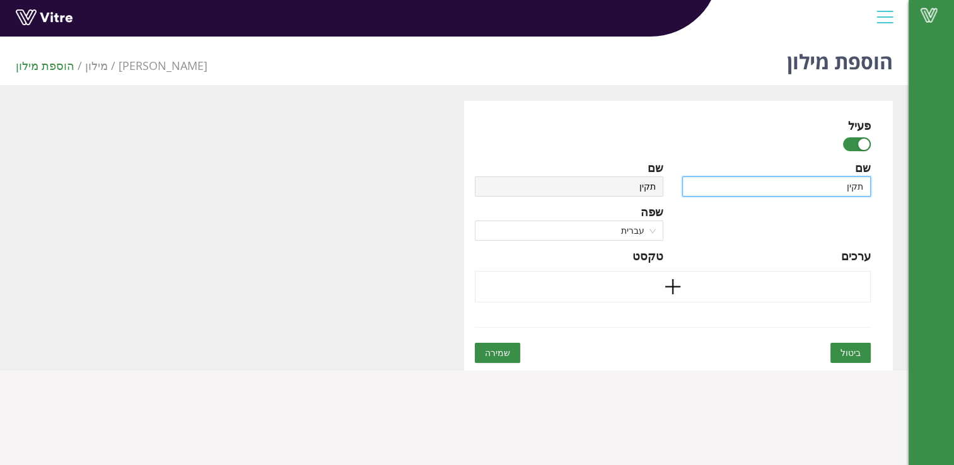
type input "תקין"
type input "תקין ל"
type input "תקין לא"
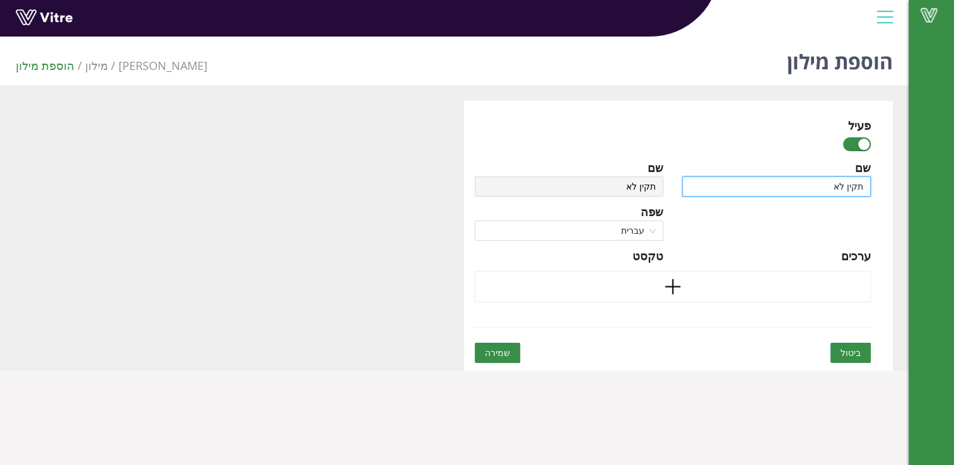
type input "תקין לא"
type input "תקין ל"
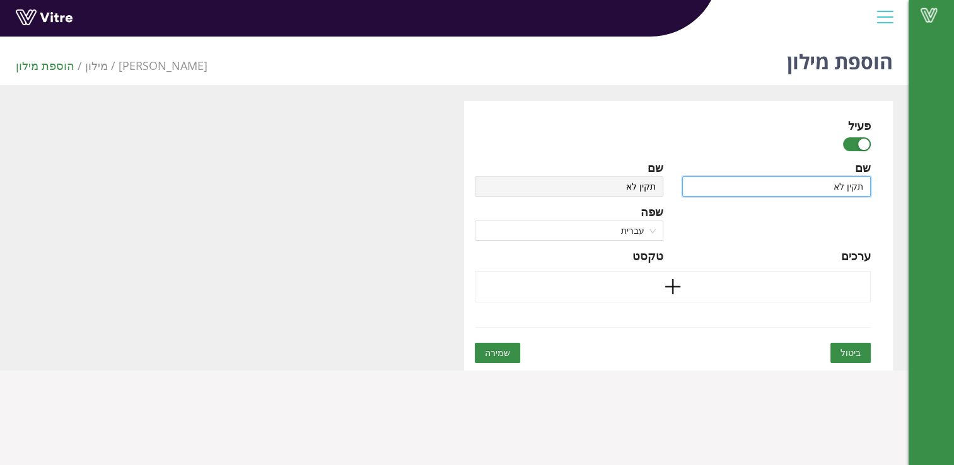
type input "תקין ל"
type input "תקין"
type input "תקין /"
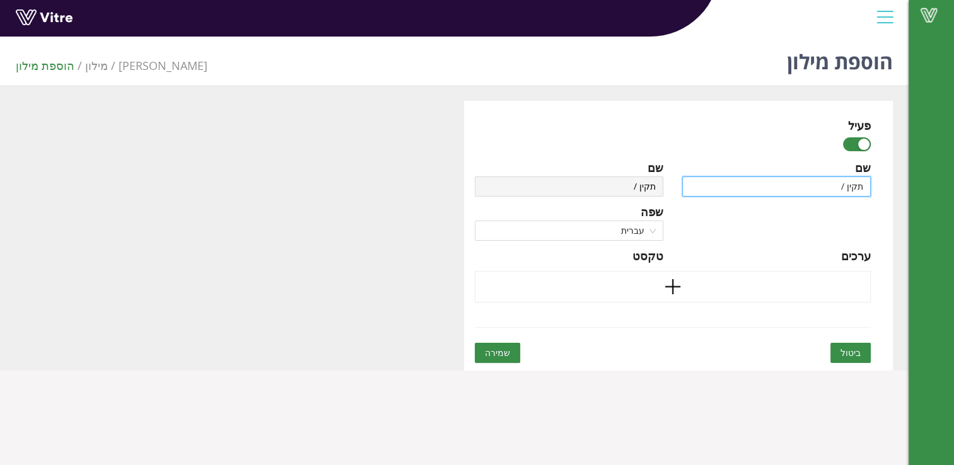
type input "תקין /"
type input "תקין / ל"
type input "תקין / לא"
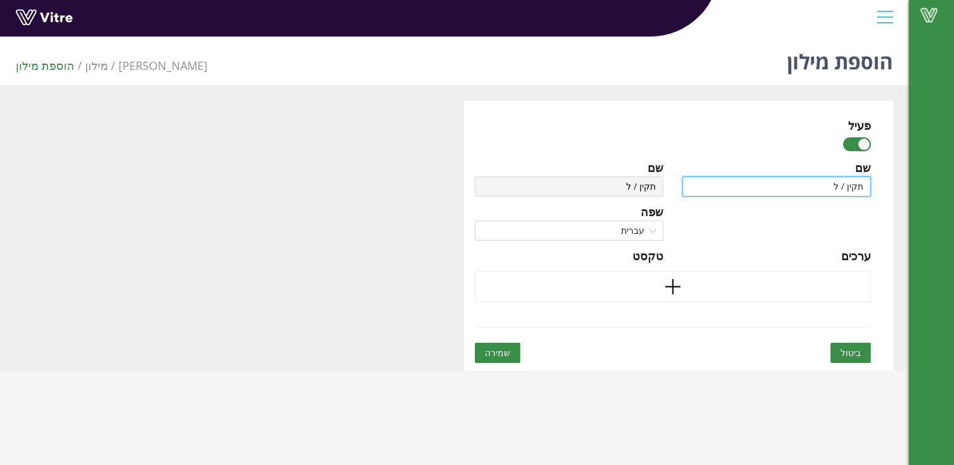
type input "תקין / לא"
type input "תקין / לא ת"
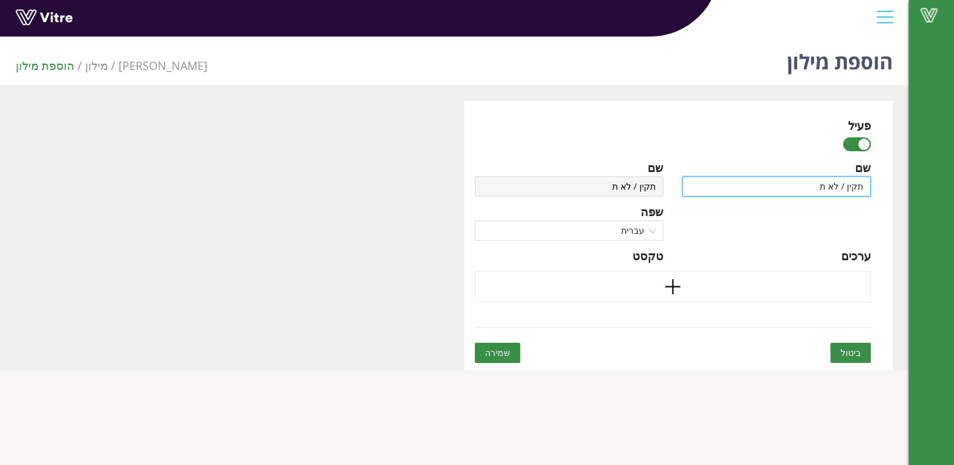
type input "תקין / לא תק"
type input "תקין / לא תקי"
type input "תקין / לא תקין"
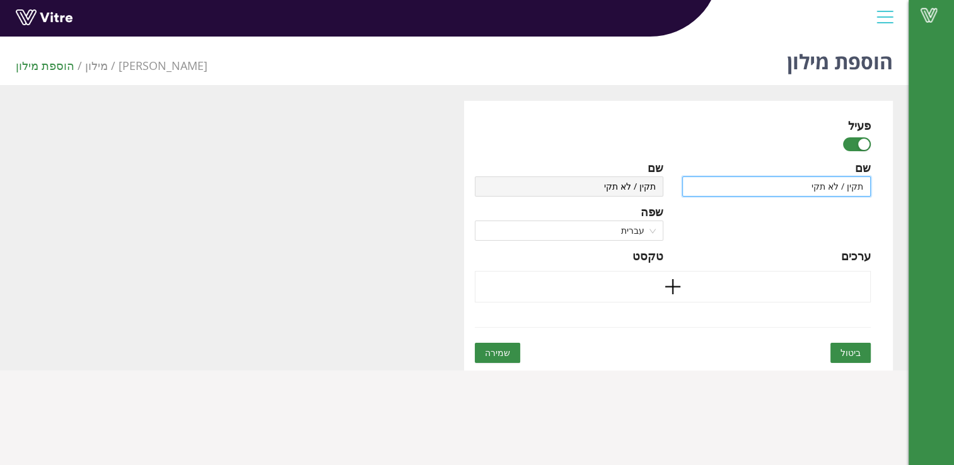
type input "תקין / לא תקין"
click at [671, 289] on icon "plus" at bounding box center [672, 286] width 2 height 15
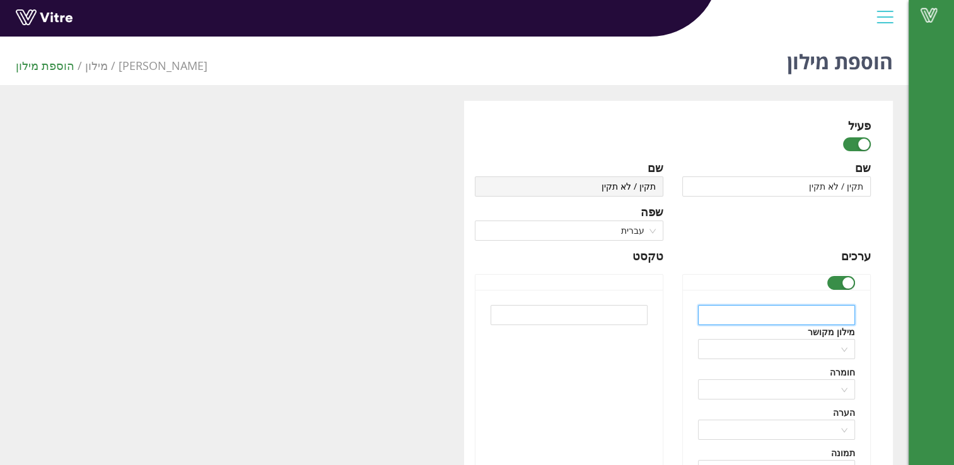
click at [809, 305] on input "text" at bounding box center [776, 315] width 157 height 20
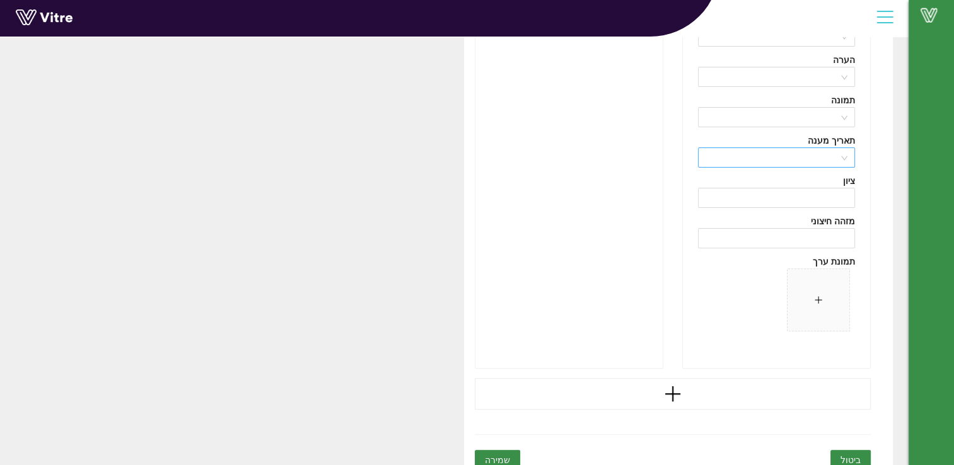
scroll to position [365, 0]
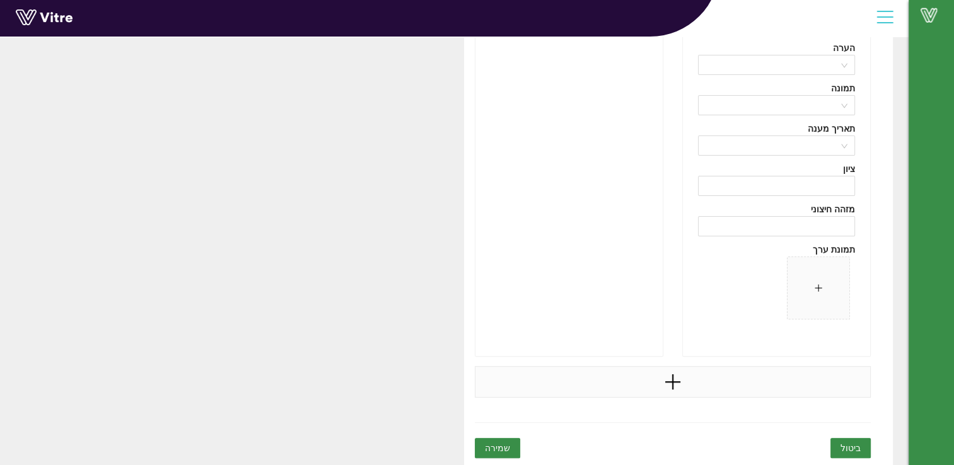
type input "תקין"
click at [672, 382] on icon "plus" at bounding box center [672, 382] width 15 height 2
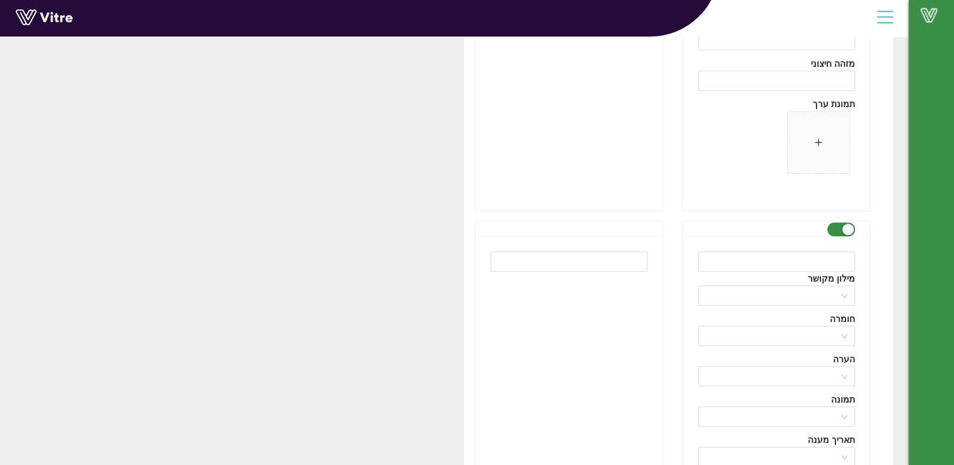
scroll to position [554, 0]
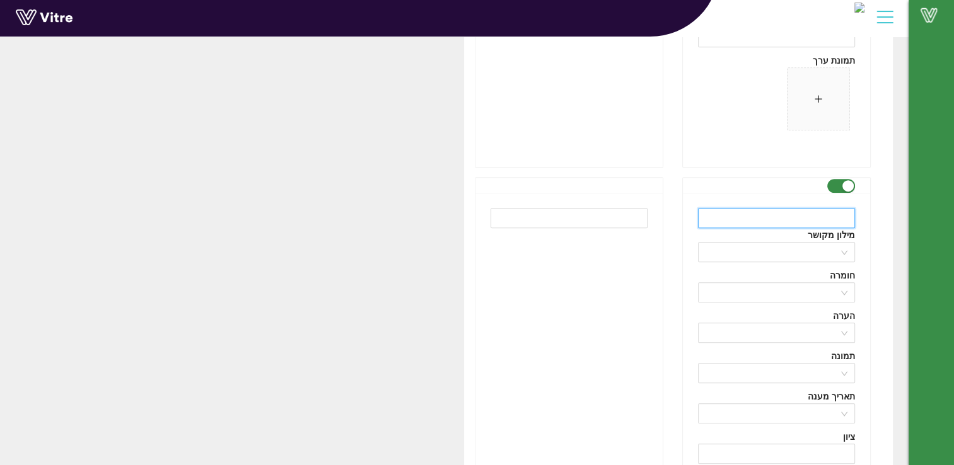
click at [834, 214] on input "text" at bounding box center [776, 218] width 157 height 20
type input "לא תקין"
click at [834, 328] on input "search" at bounding box center [771, 332] width 133 height 19
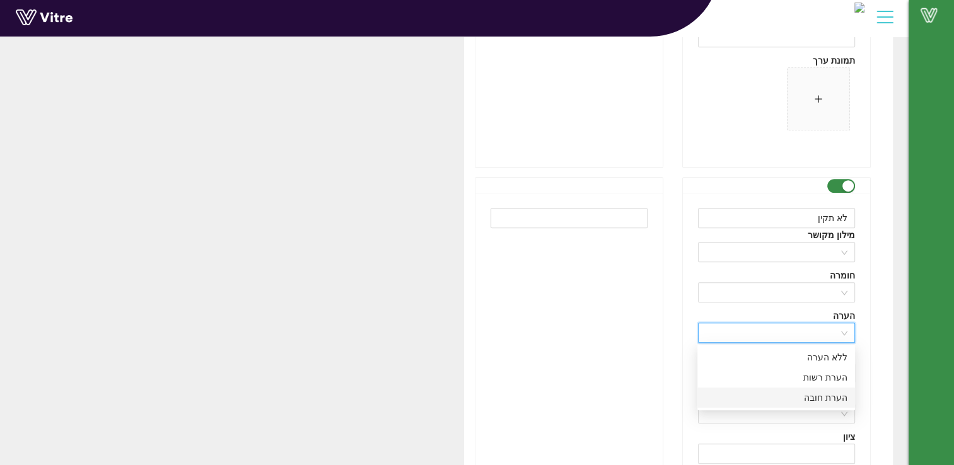
click at [819, 400] on div "הערת חובה" at bounding box center [776, 398] width 142 height 14
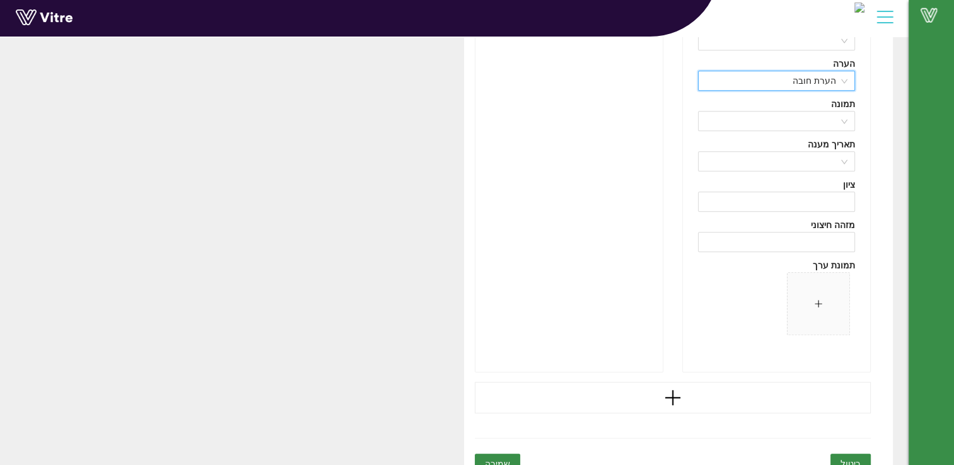
scroll to position [821, 0]
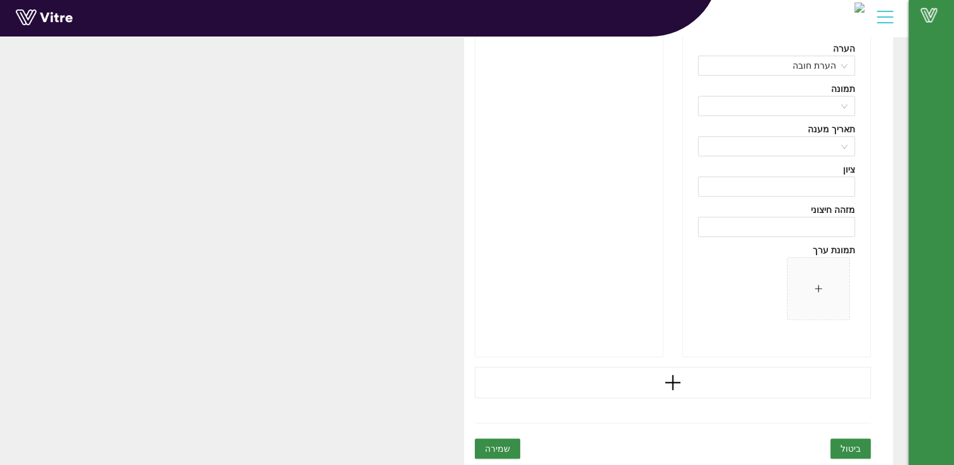
click at [499, 443] on span "שמירה" at bounding box center [497, 449] width 25 height 14
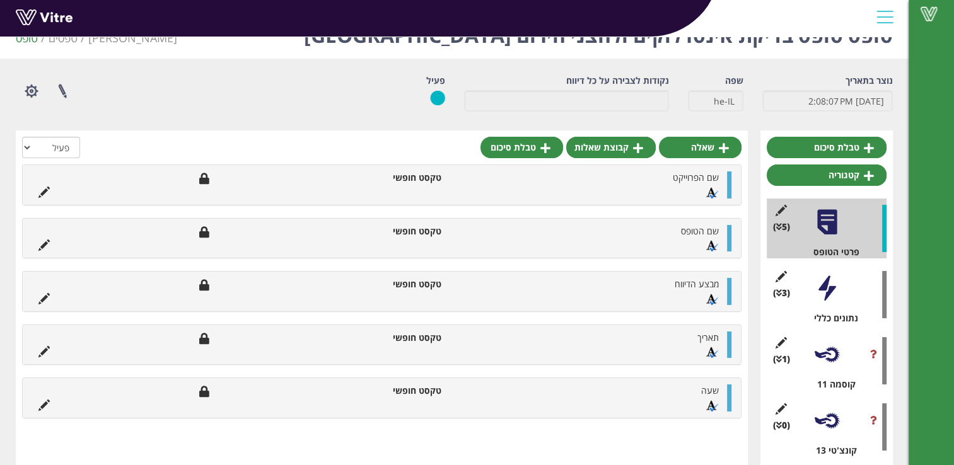
scroll to position [46, 0]
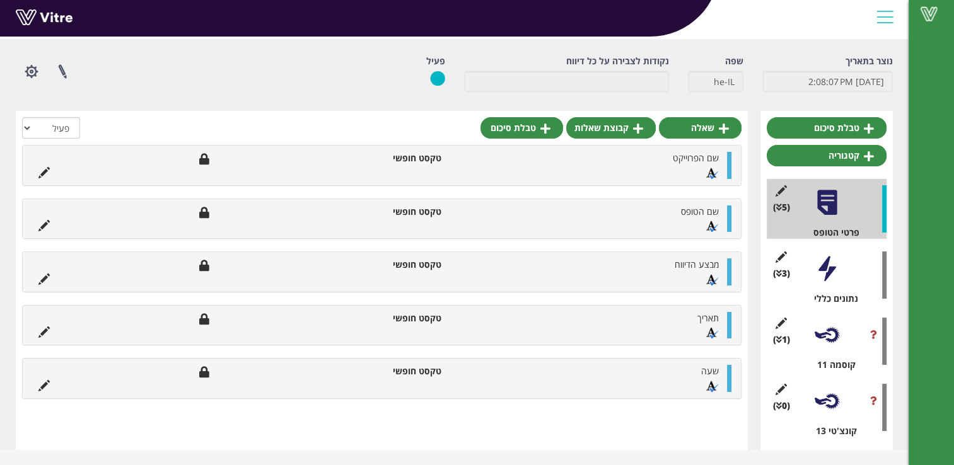
click at [833, 343] on div at bounding box center [826, 335] width 28 height 28
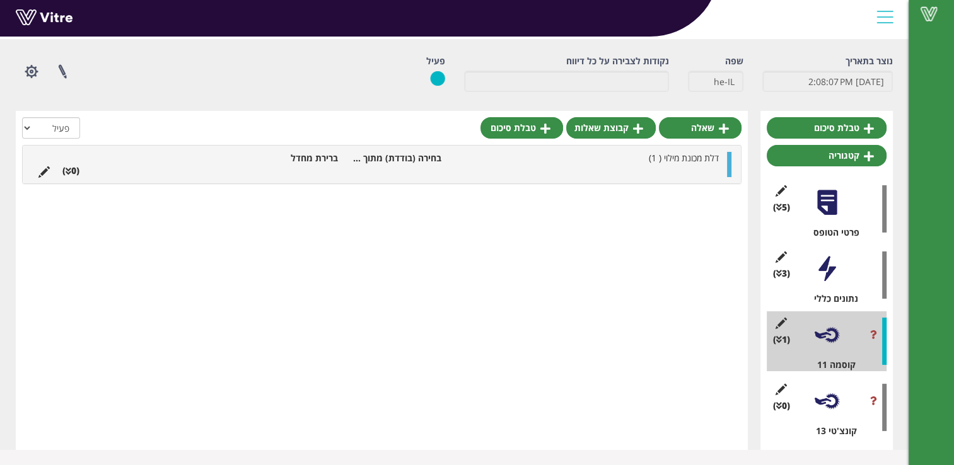
click at [684, 166] on li at bounding box center [689, 170] width 24 height 13
click at [40, 176] on icon at bounding box center [43, 171] width 11 height 11
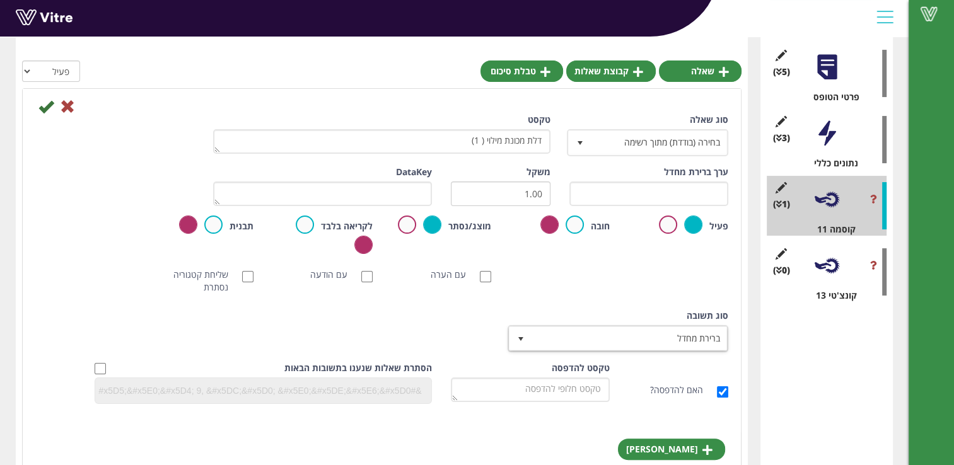
scroll to position [183, 0]
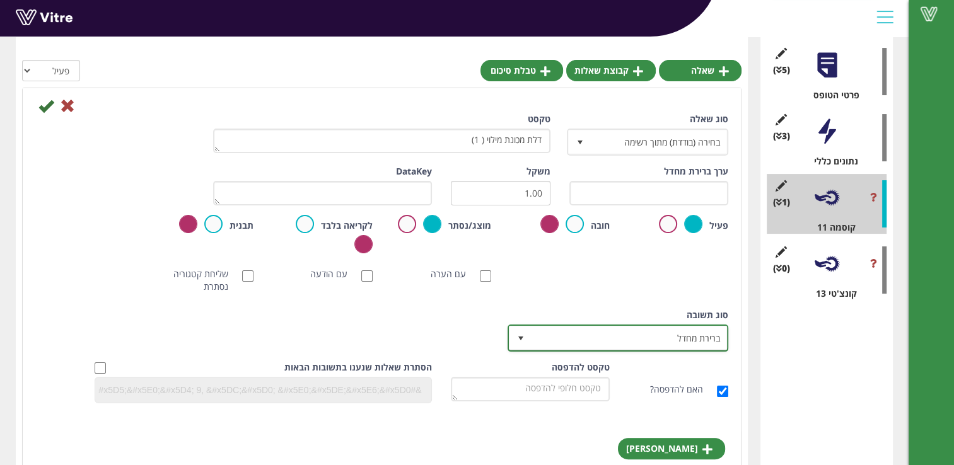
click at [655, 332] on span "ברירת מחדל" at bounding box center [628, 337] width 195 height 23
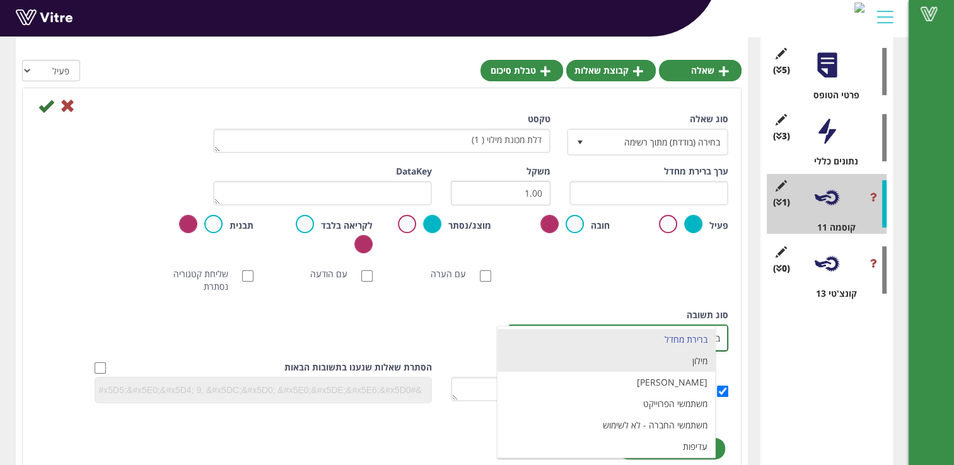
click at [674, 359] on li "מילון" at bounding box center [605, 360] width 217 height 21
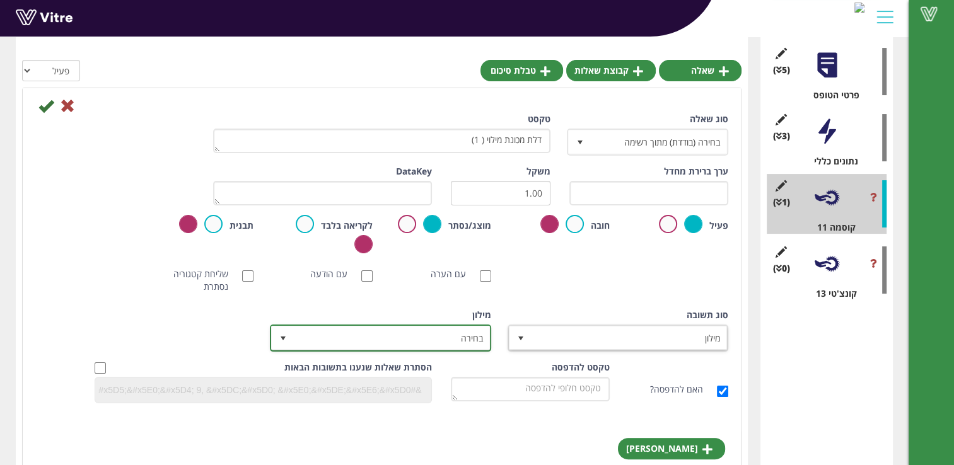
click at [335, 345] on span "בחירה" at bounding box center [391, 337] width 195 height 23
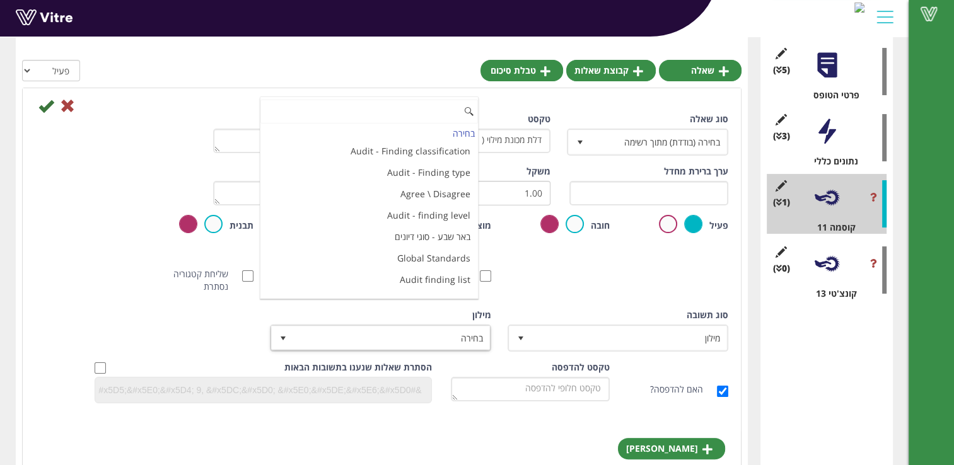
scroll to position [3354, 0]
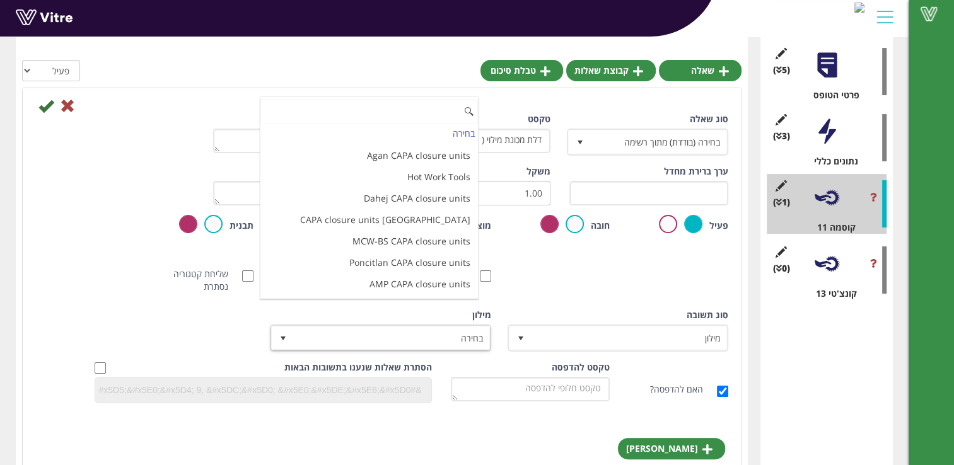
click at [434, 316] on li "תקין / לא תקין" at bounding box center [368, 326] width 217 height 21
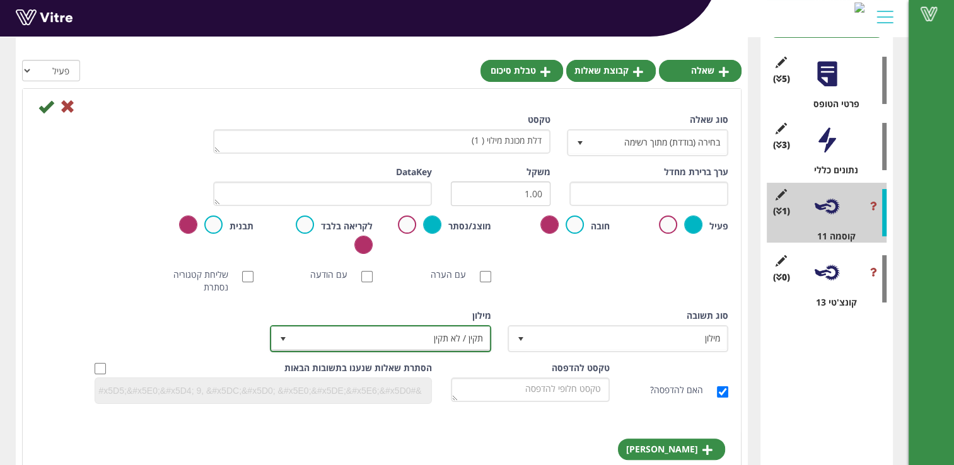
scroll to position [125, 0]
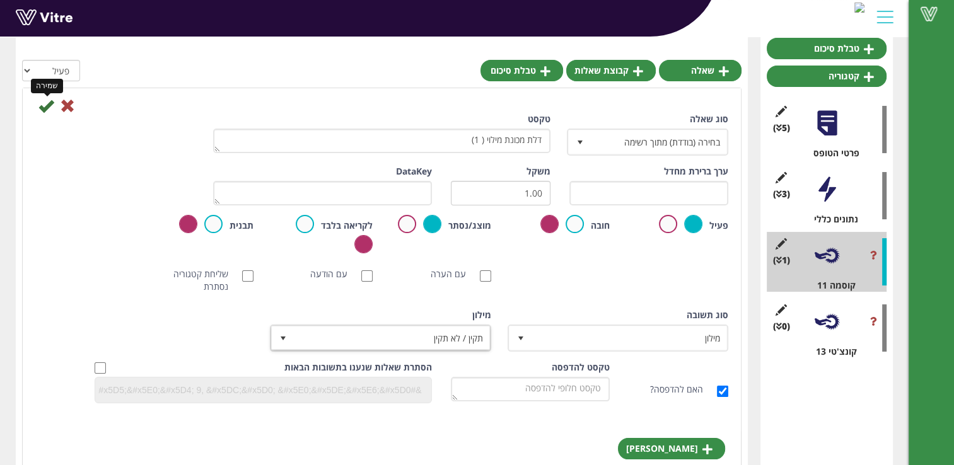
click at [45, 103] on icon at bounding box center [45, 105] width 15 height 15
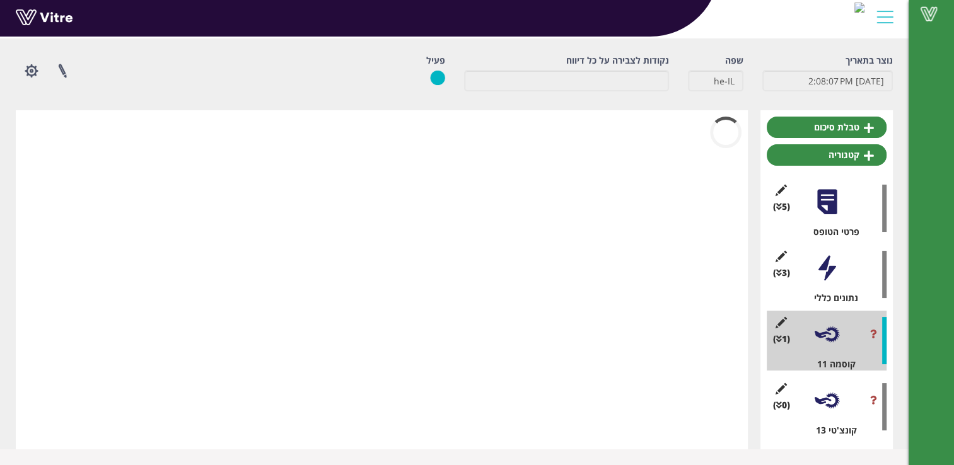
scroll to position [46, 0]
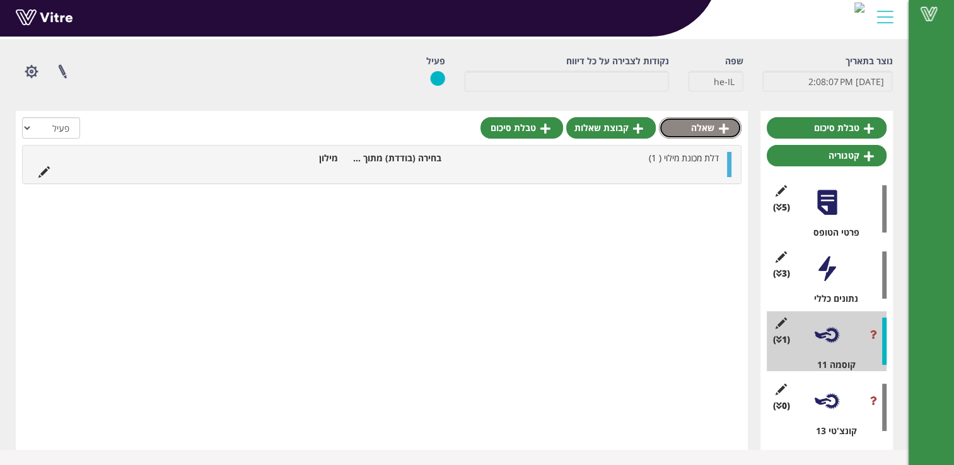
click at [721, 129] on icon at bounding box center [723, 128] width 10 height 11
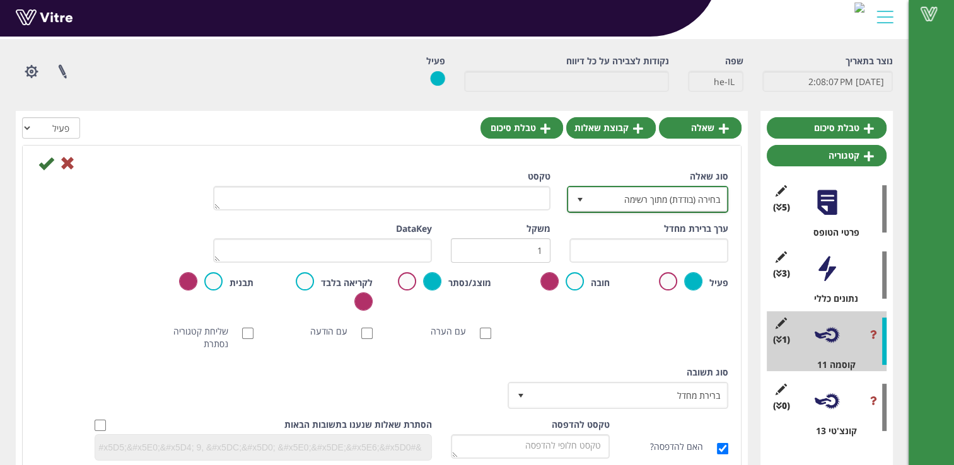
click at [688, 195] on span "בחירה (בודדת) מתוך רשימה" at bounding box center [659, 199] width 136 height 23
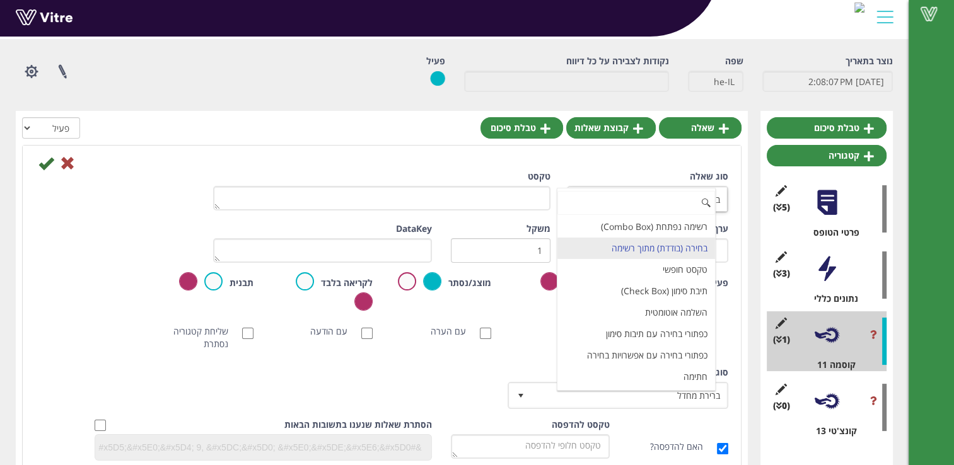
click at [691, 247] on li "בחירה (בודדת) מתוך רשימה" at bounding box center [636, 248] width 158 height 21
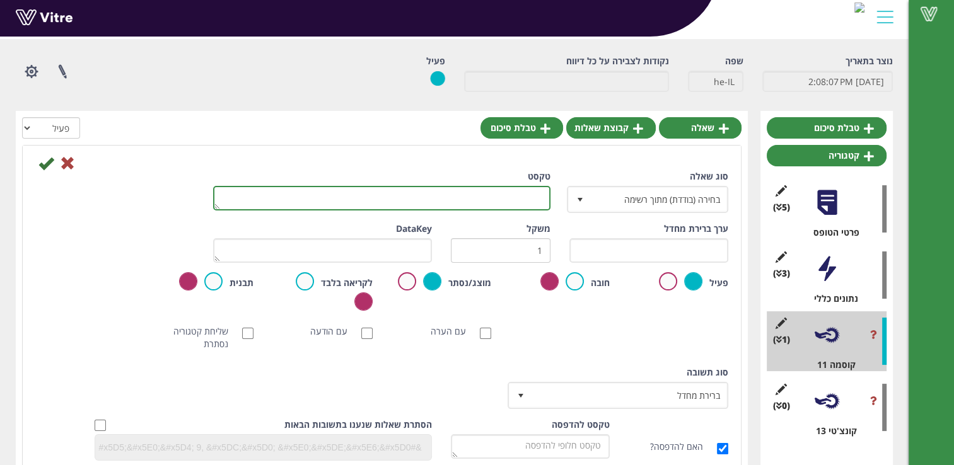
click at [535, 201] on textarea "טקסט" at bounding box center [381, 198] width 337 height 25
type textarea "לחצן חירום מכונת מילוי"
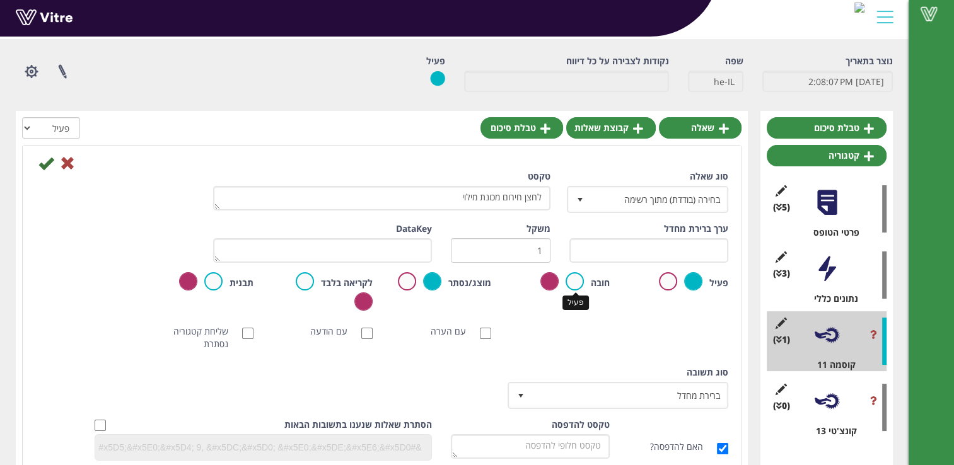
click at [577, 284] on label at bounding box center [574, 281] width 18 height 18
click at [0, 0] on input "radio" at bounding box center [0, 0] width 0 height 0
click at [555, 283] on label at bounding box center [549, 281] width 18 height 18
click at [0, 0] on input "radio" at bounding box center [0, 0] width 0 height 0
click at [577, 281] on label at bounding box center [574, 281] width 18 height 18
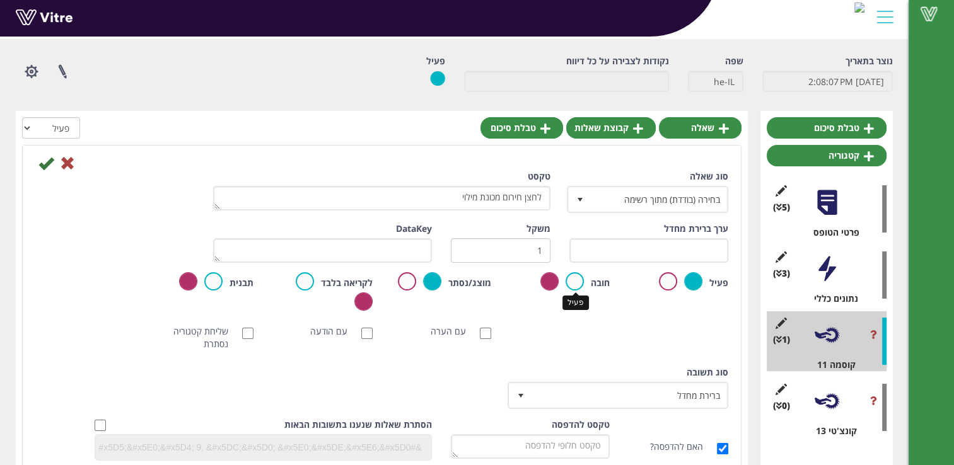
click at [0, 0] on input "radio" at bounding box center [0, 0] width 0 height 0
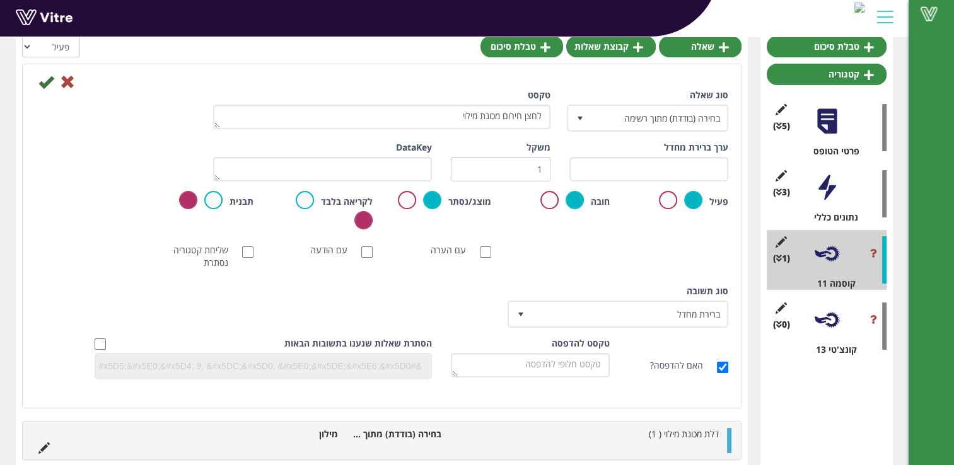
scroll to position [154, 0]
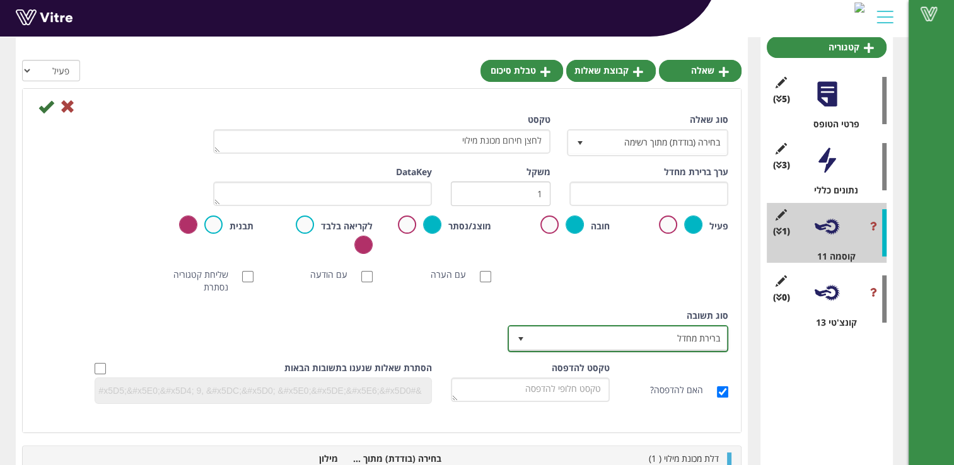
click at [550, 339] on span "ברירת מחדל" at bounding box center [628, 338] width 195 height 23
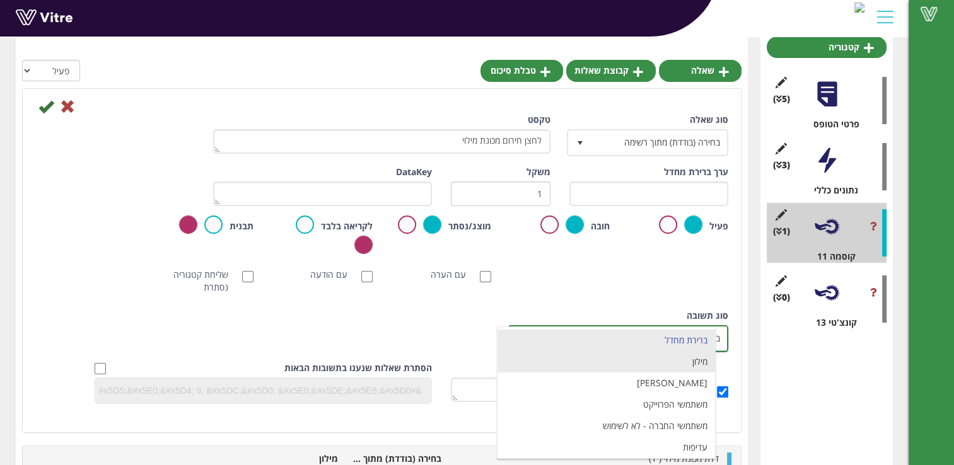
click at [672, 361] on li "מילון" at bounding box center [605, 361] width 217 height 21
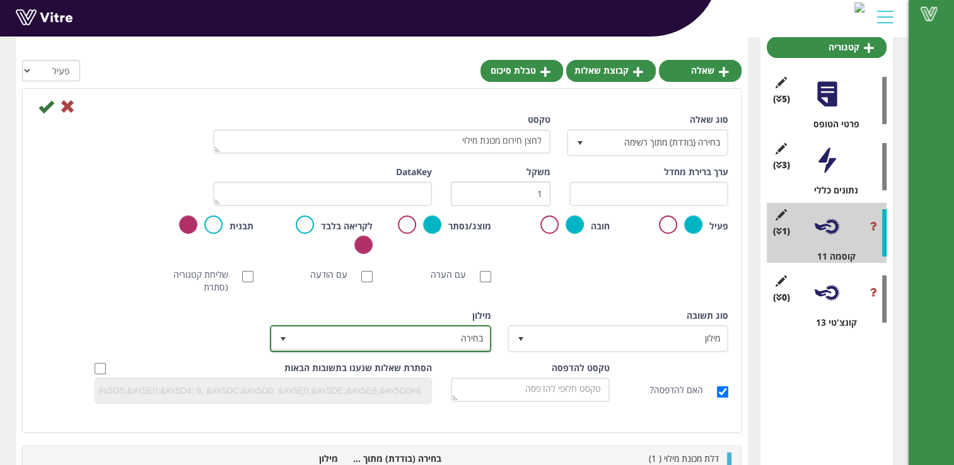
click at [286, 335] on span "select" at bounding box center [283, 339] width 10 height 10
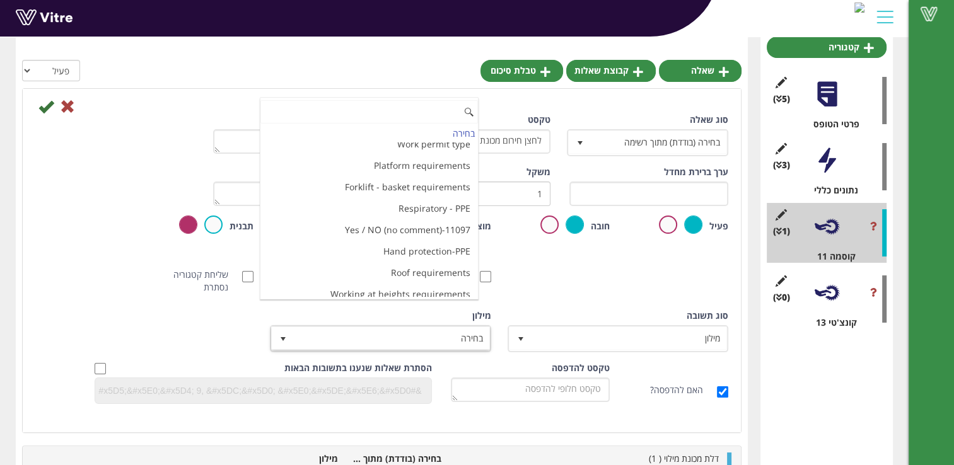
scroll to position [3354, 0]
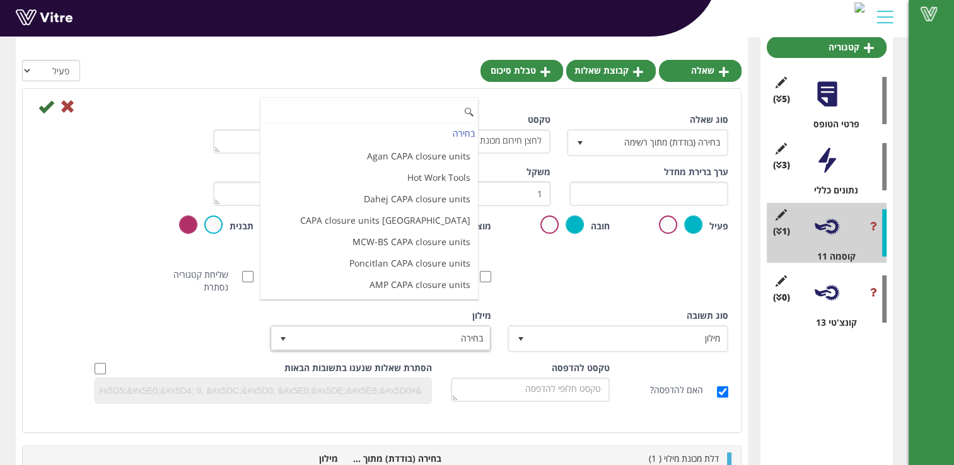
click at [412, 317] on li "תקין / לא תקין" at bounding box center [368, 327] width 217 height 21
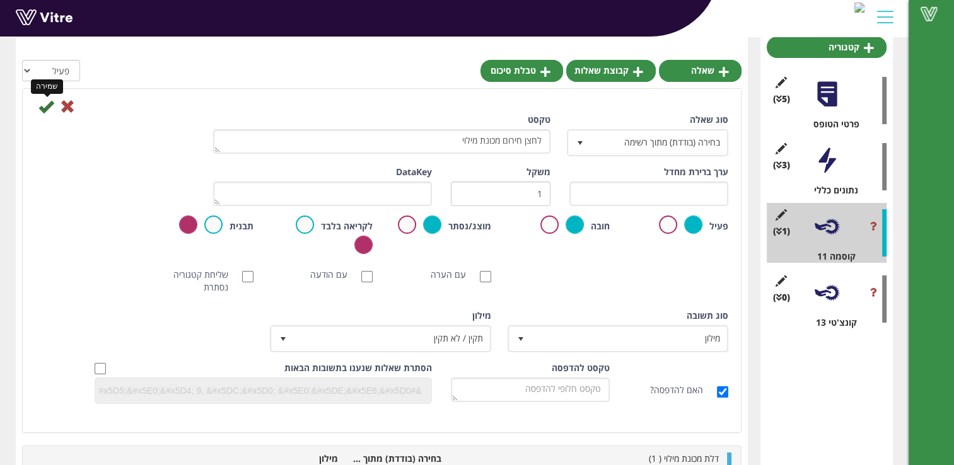
click at [43, 105] on icon at bounding box center [45, 106] width 15 height 15
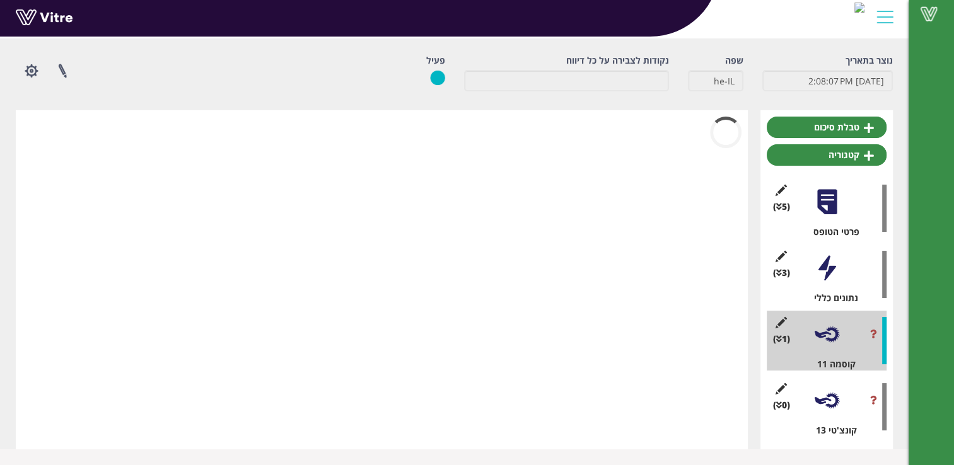
scroll to position [46, 0]
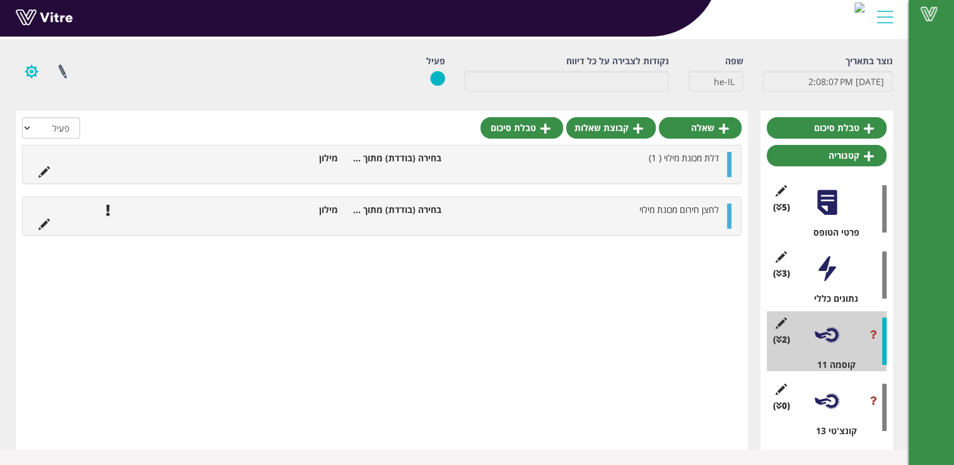
click at [28, 74] on button "button" at bounding box center [32, 71] width 32 height 33
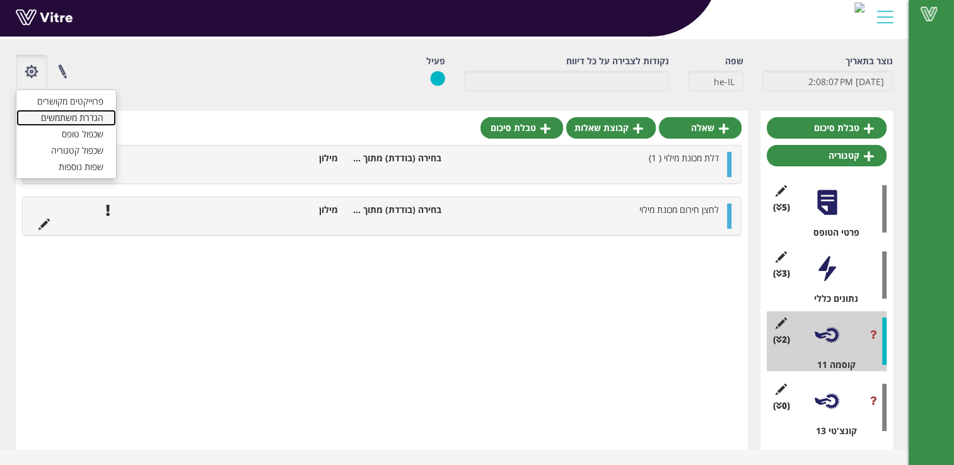
click at [52, 115] on link "הגדרת משתמשים" at bounding box center [66, 118] width 100 height 16
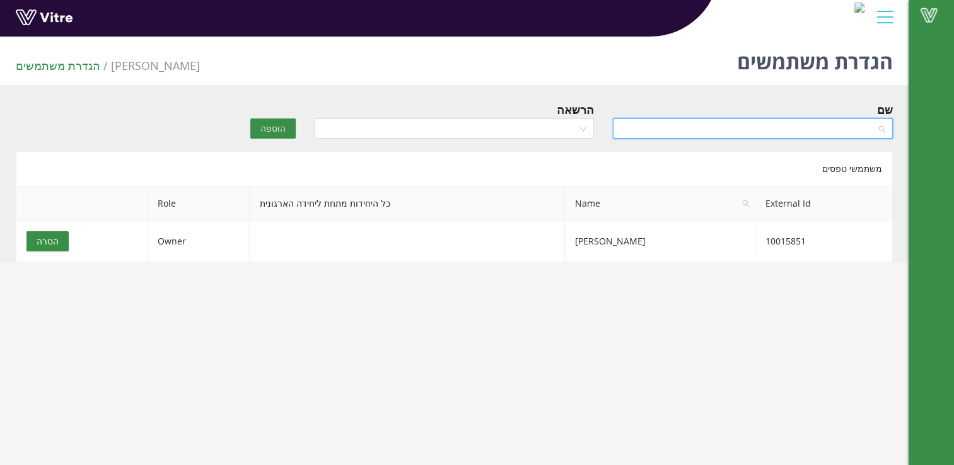
click at [814, 130] on input "search" at bounding box center [748, 128] width 256 height 19
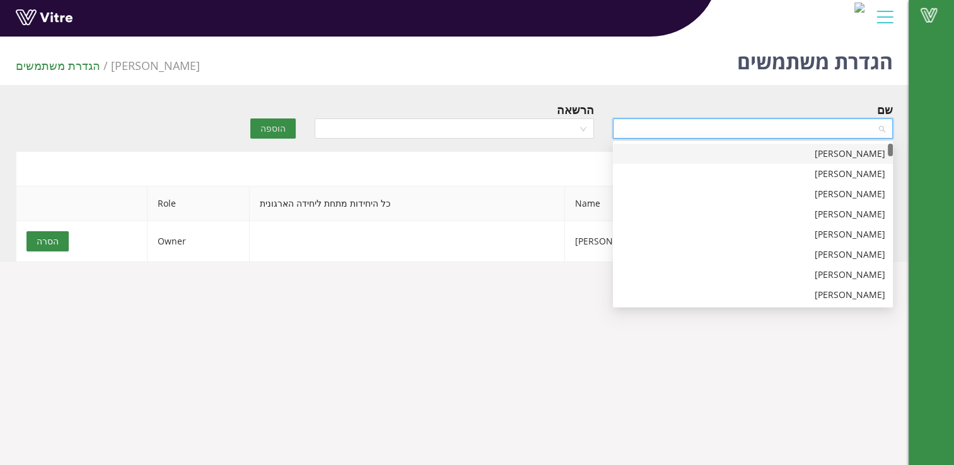
type input "ש"
type input "a"
type input "hers"
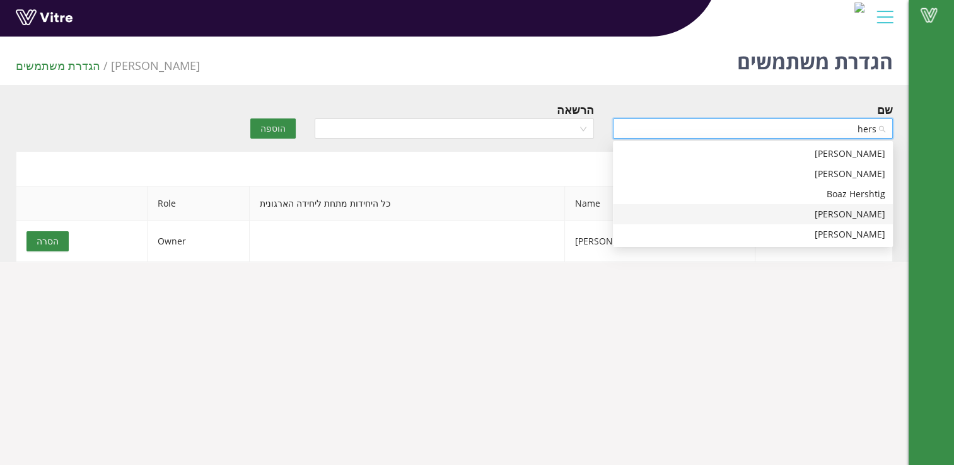
click at [839, 211] on div "[PERSON_NAME]" at bounding box center [752, 214] width 265 height 14
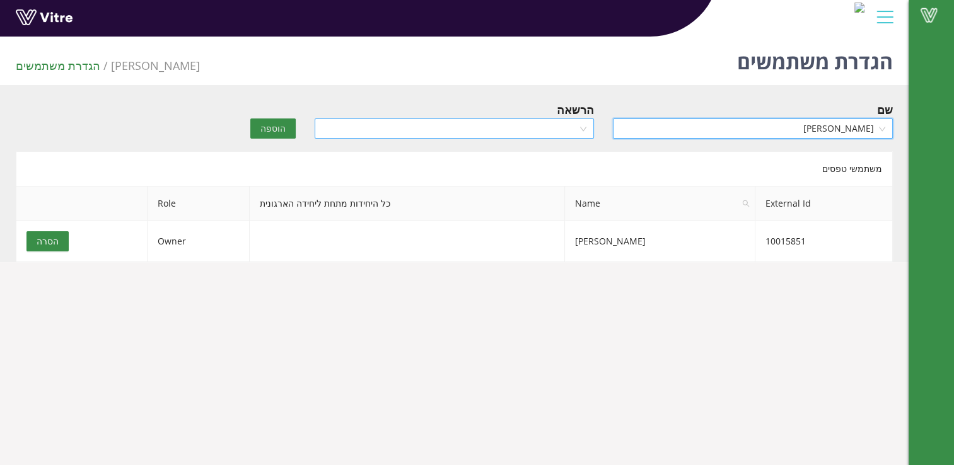
click at [586, 129] on div at bounding box center [454, 128] width 280 height 20
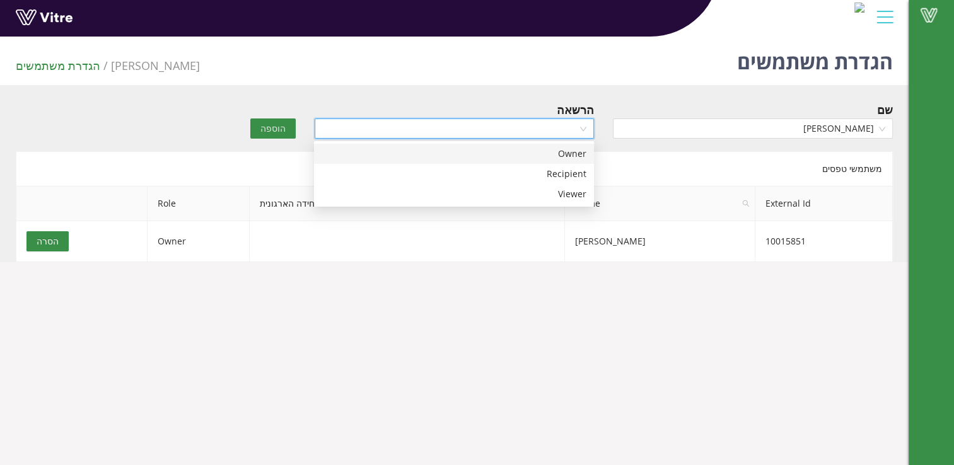
click at [575, 154] on div "Owner" at bounding box center [453, 154] width 265 height 14
click at [580, 126] on span "Owner" at bounding box center [454, 128] width 265 height 19
click at [580, 127] on span "Owner" at bounding box center [454, 128] width 265 height 19
click at [279, 130] on span "הוספה" at bounding box center [272, 129] width 25 height 14
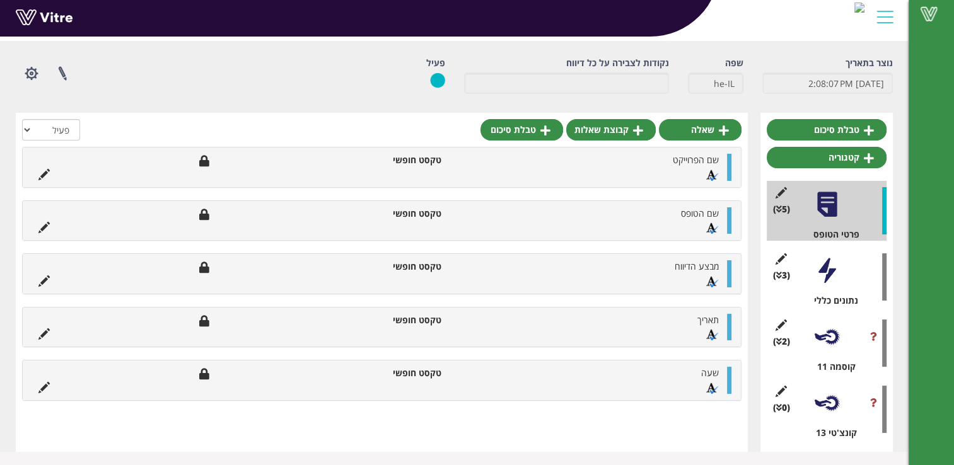
scroll to position [46, 0]
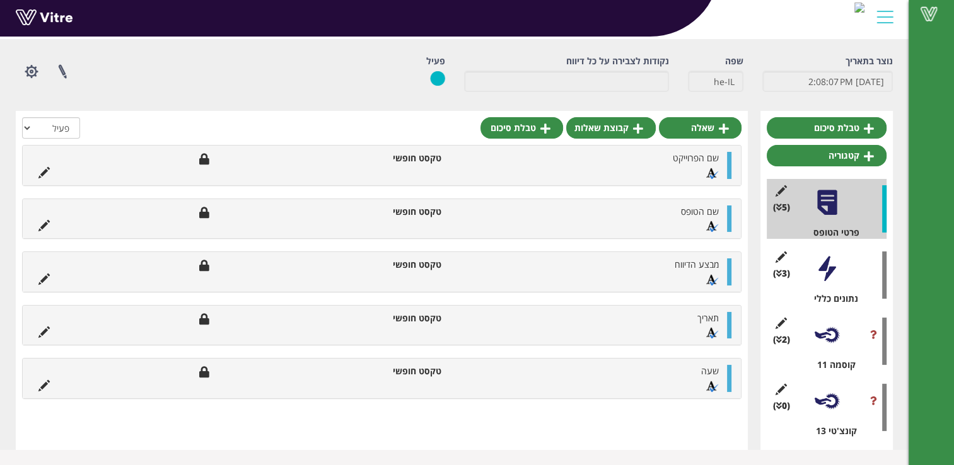
click at [825, 339] on div at bounding box center [826, 335] width 28 height 28
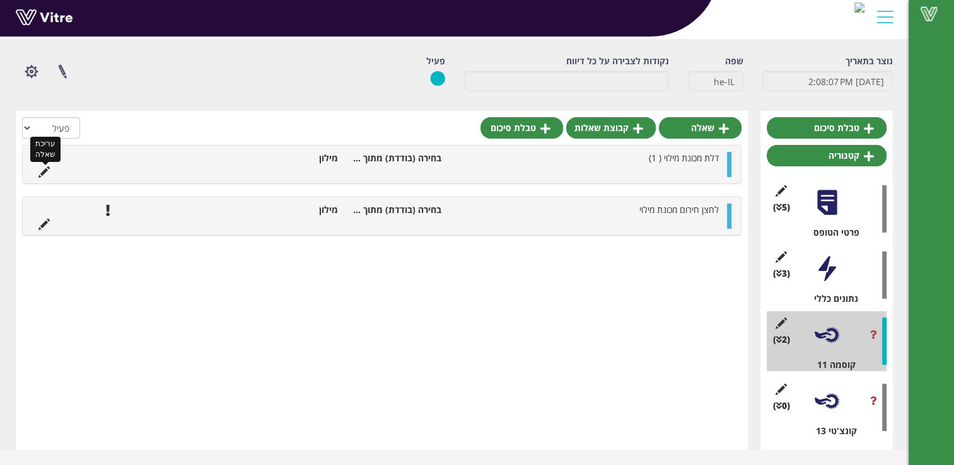
click at [41, 175] on icon at bounding box center [43, 171] width 11 height 11
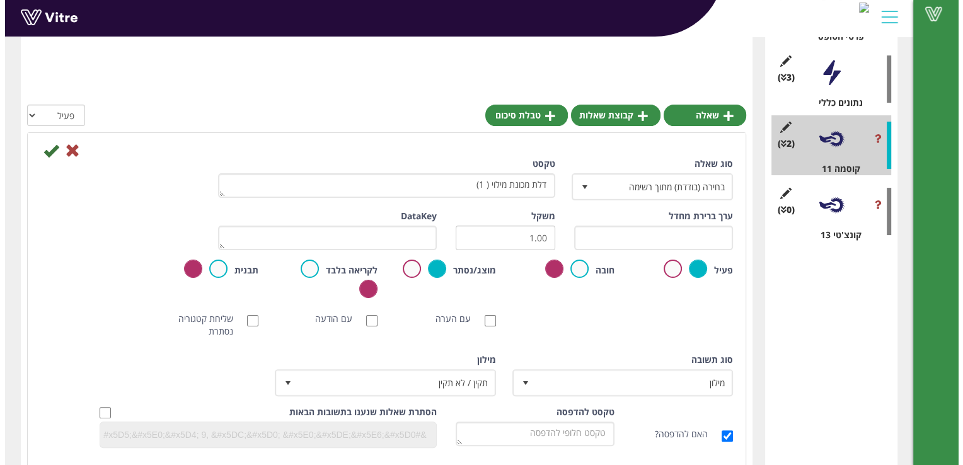
scroll to position [199, 0]
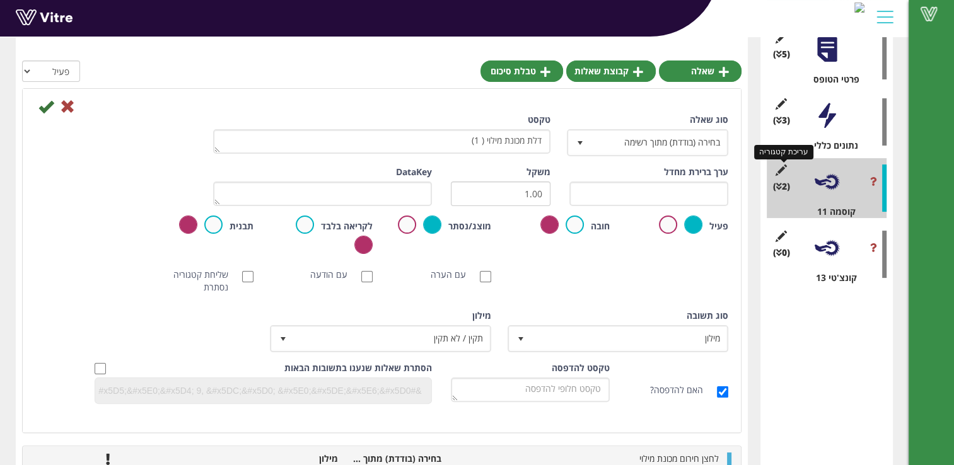
click at [781, 168] on icon at bounding box center [781, 169] width 16 height 11
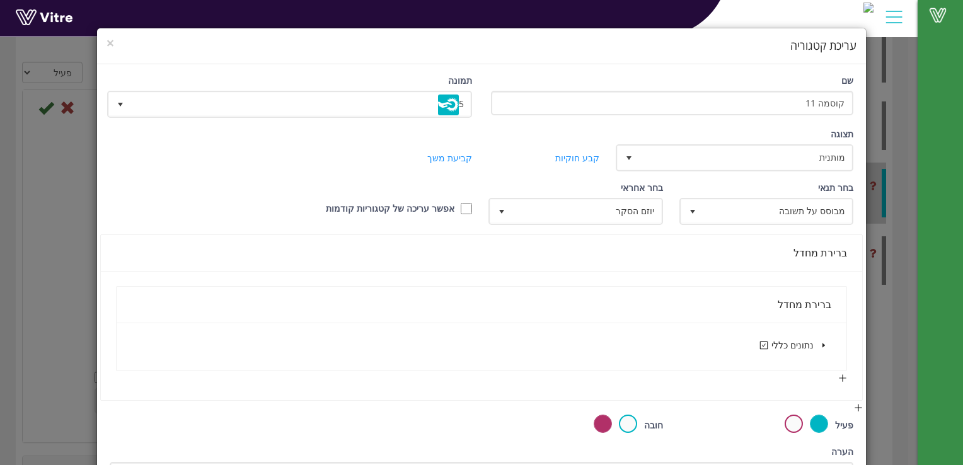
scroll to position [0, 0]
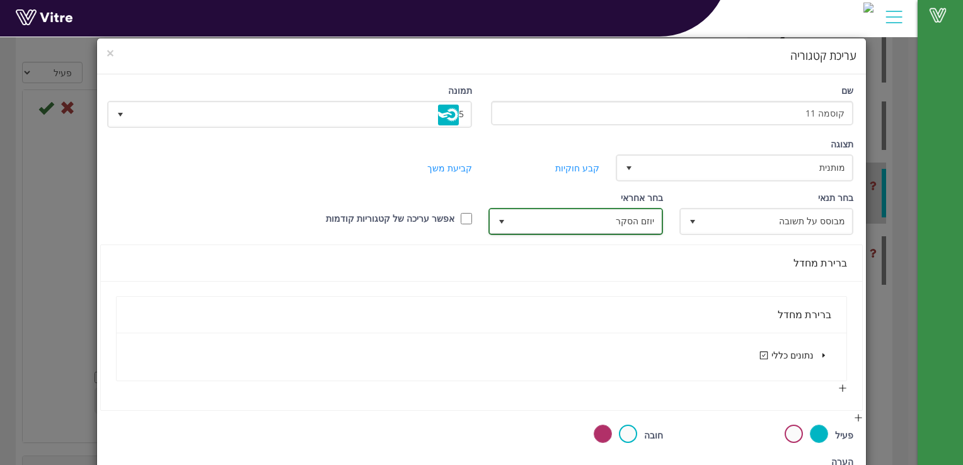
click at [579, 228] on span "יוזם הסקר" at bounding box center [586, 221] width 149 height 23
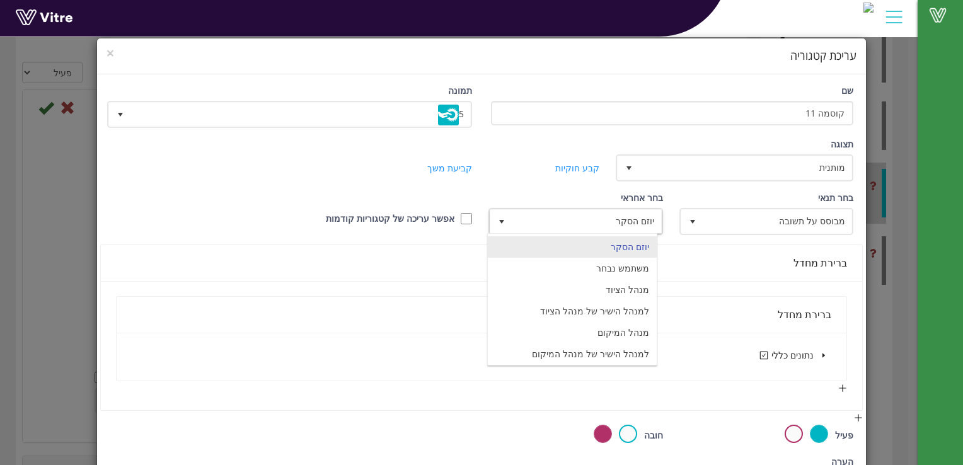
click at [410, 188] on div "תצוגה מותנית 5 קביעת משך דקות 0 קבע חוקיות קביעת משך" at bounding box center [481, 164] width 763 height 54
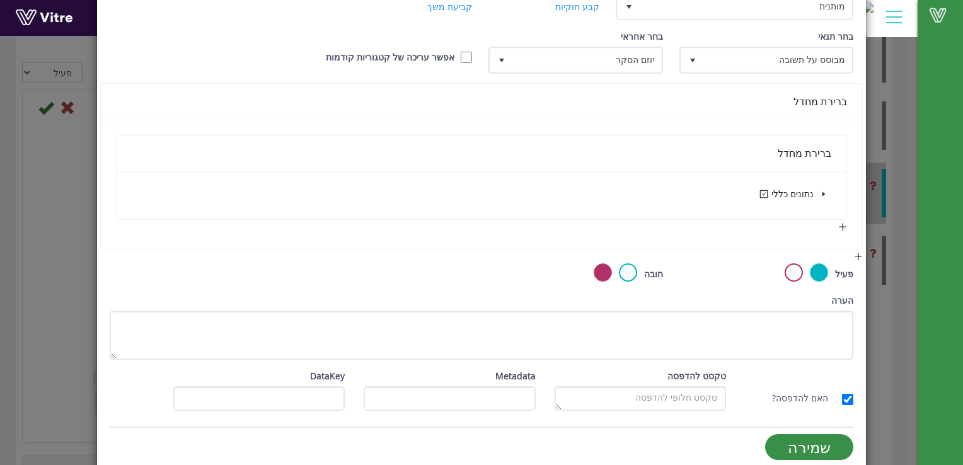
scroll to position [172, 0]
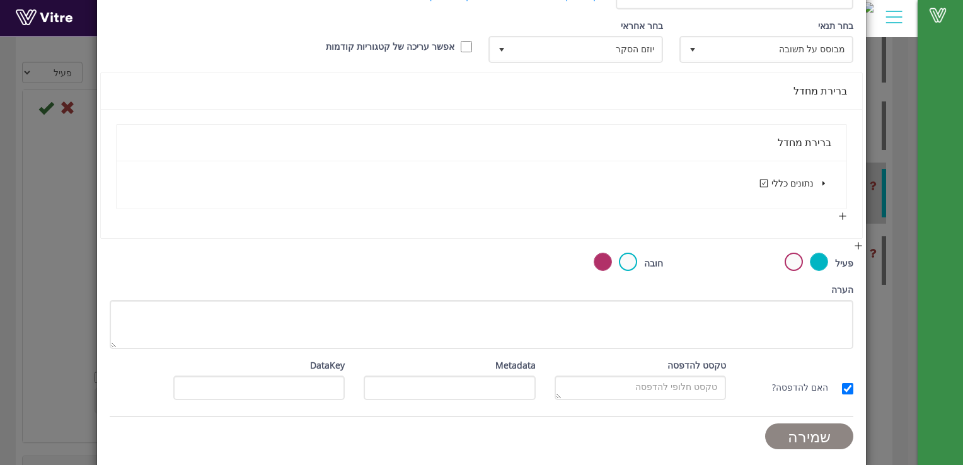
click at [795, 429] on input "שמירה" at bounding box center [809, 437] width 88 height 26
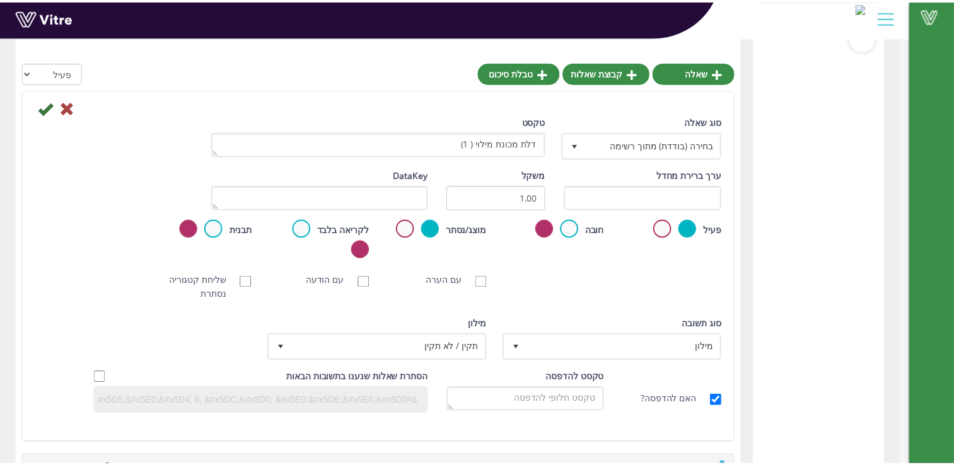
scroll to position [37, 0]
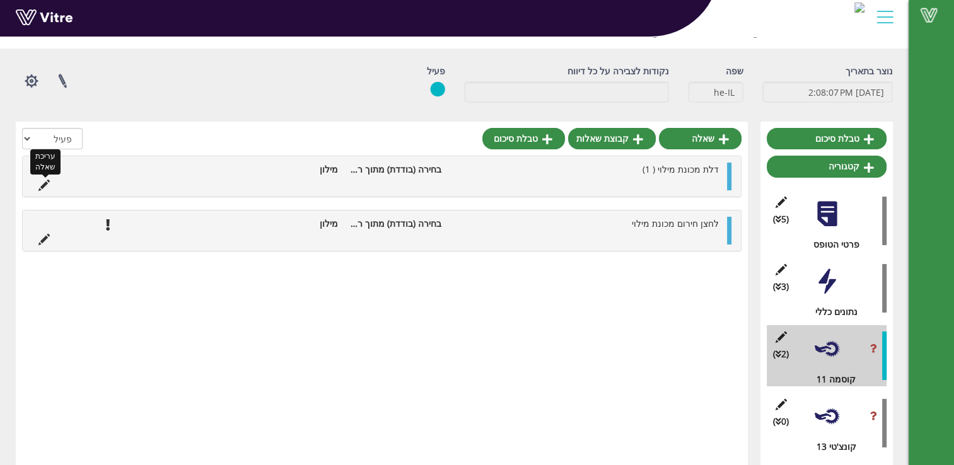
click at [47, 183] on icon at bounding box center [43, 185] width 11 height 11
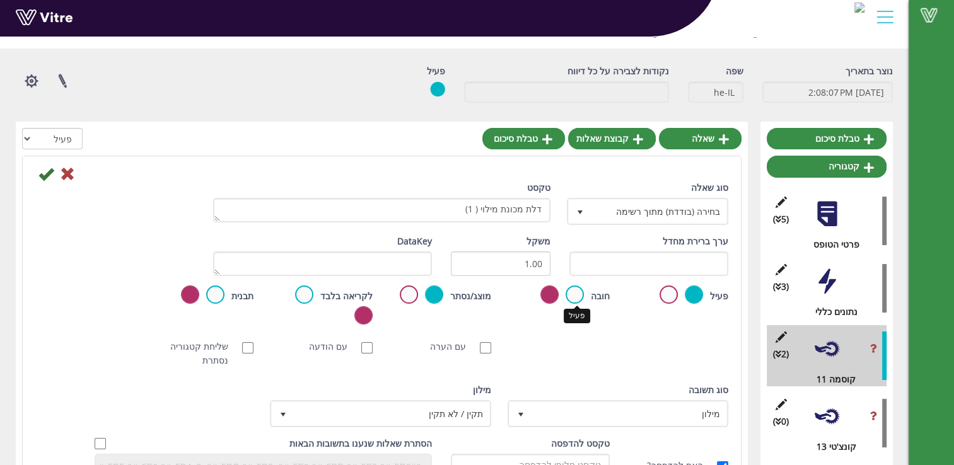
click at [574, 297] on label at bounding box center [574, 295] width 18 height 18
click at [0, 0] on input "radio" at bounding box center [0, 0] width 0 height 0
click at [43, 178] on icon at bounding box center [45, 173] width 15 height 15
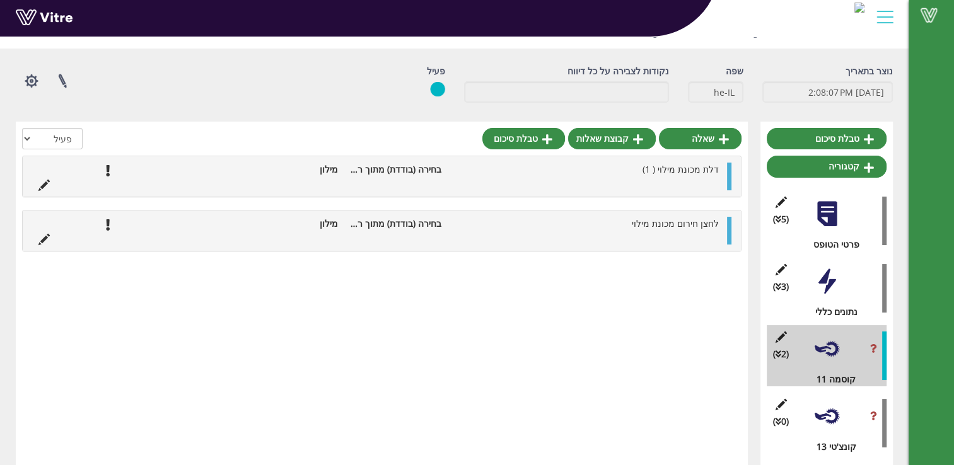
click at [823, 280] on div at bounding box center [826, 281] width 28 height 28
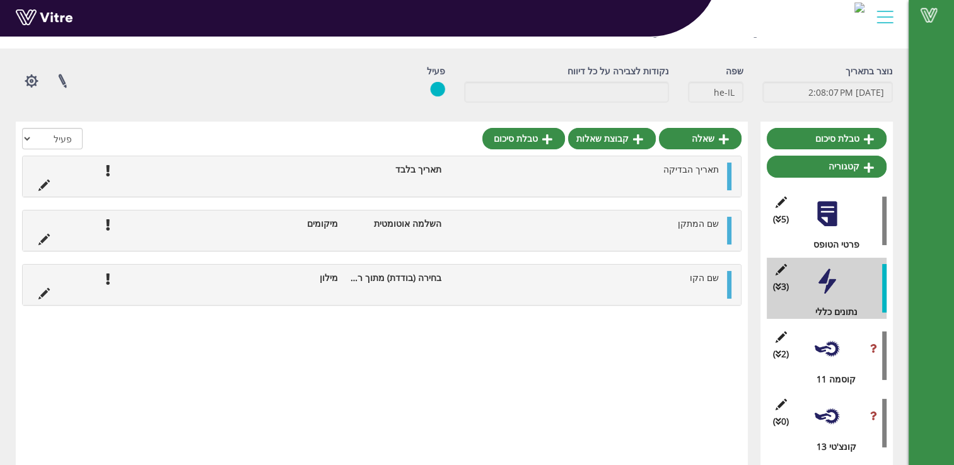
click at [550, 287] on ul "שם הקו בחירה (בודדת) מתוך רשימה מילון" at bounding box center [378, 285] width 693 height 28
click at [45, 294] on icon at bounding box center [43, 293] width 11 height 11
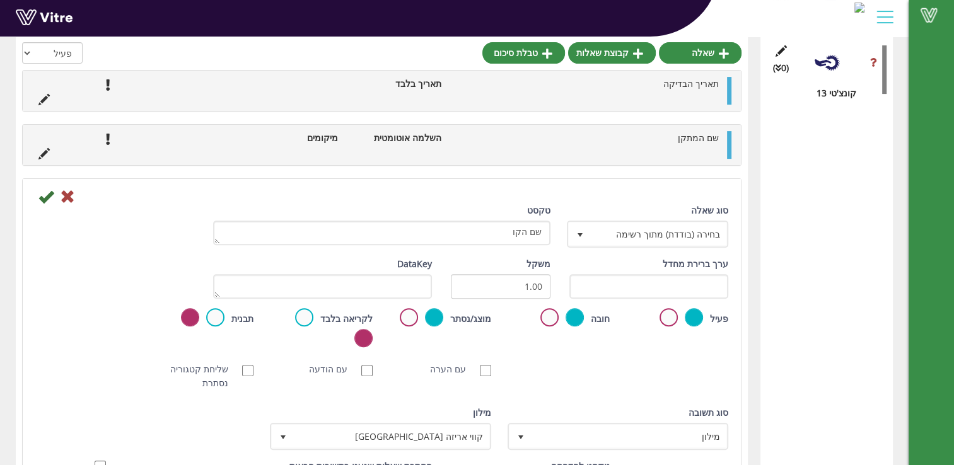
scroll to position [330, 0]
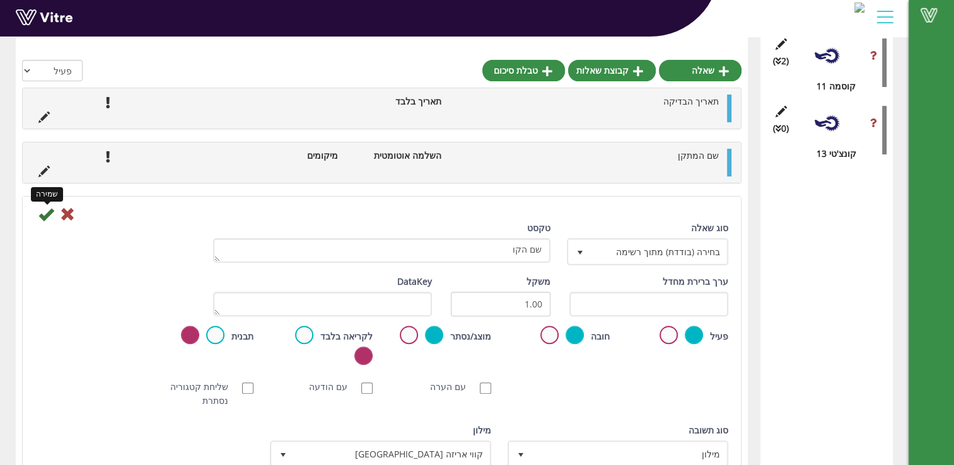
click at [43, 211] on icon at bounding box center [45, 214] width 15 height 15
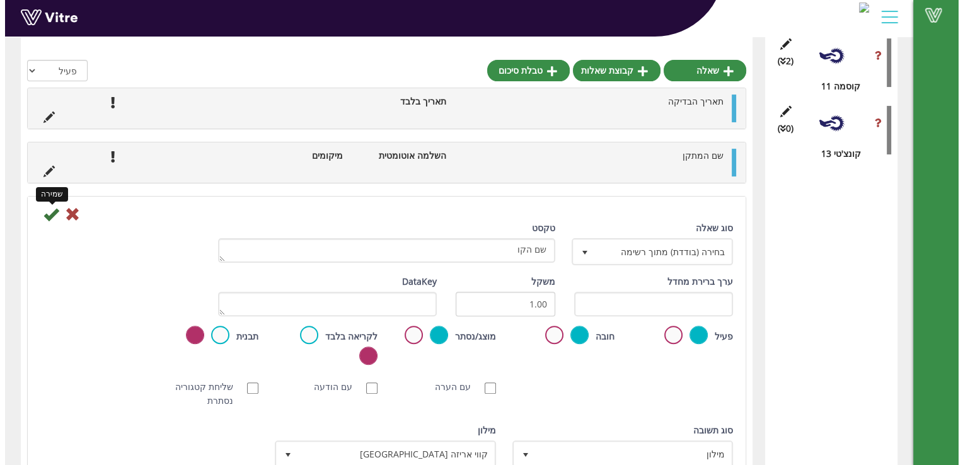
scroll to position [37, 0]
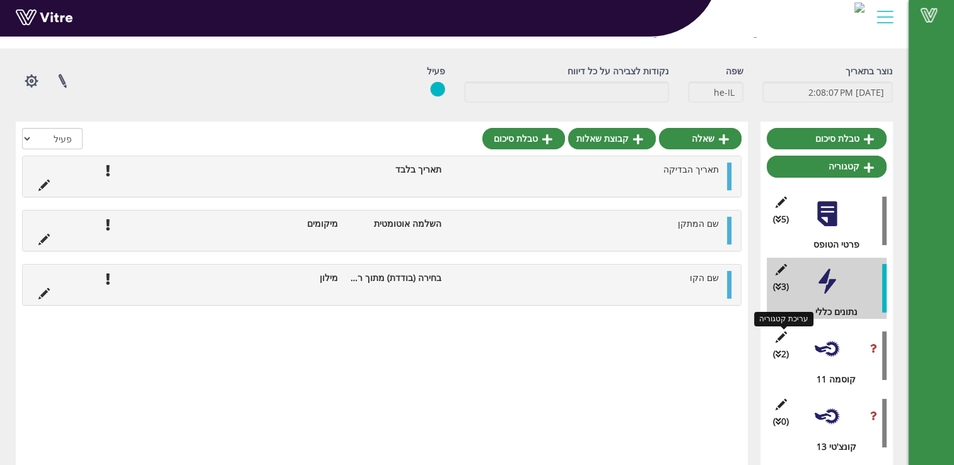
click at [779, 335] on icon at bounding box center [781, 337] width 16 height 11
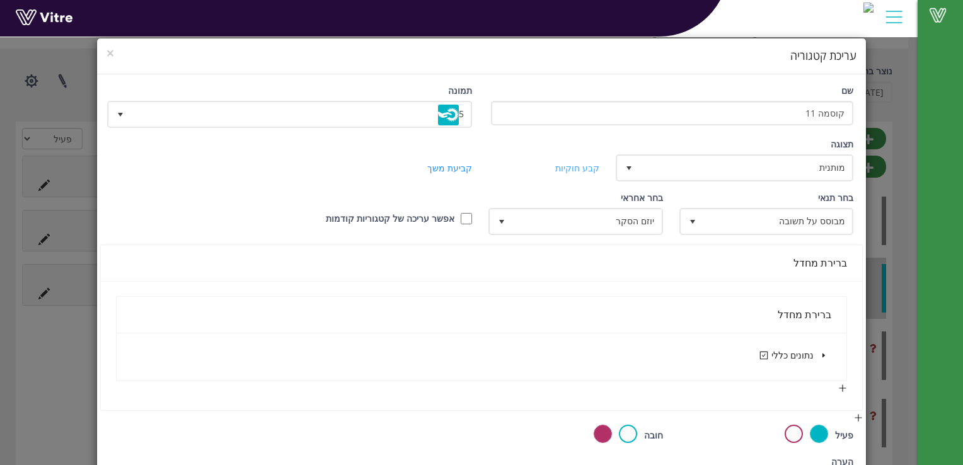
click at [580, 167] on link "קבע חוקיות" at bounding box center [577, 168] width 44 height 12
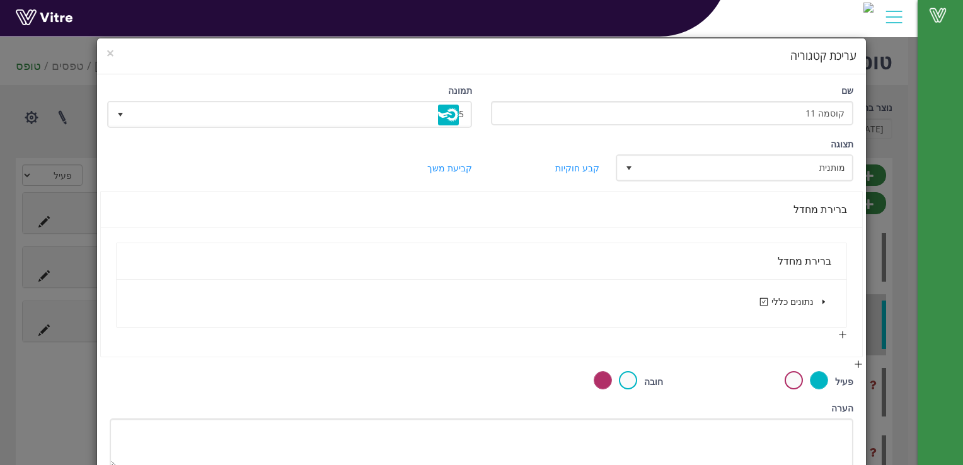
click at [824, 301] on icon "caret-down" at bounding box center [823, 302] width 3 height 4
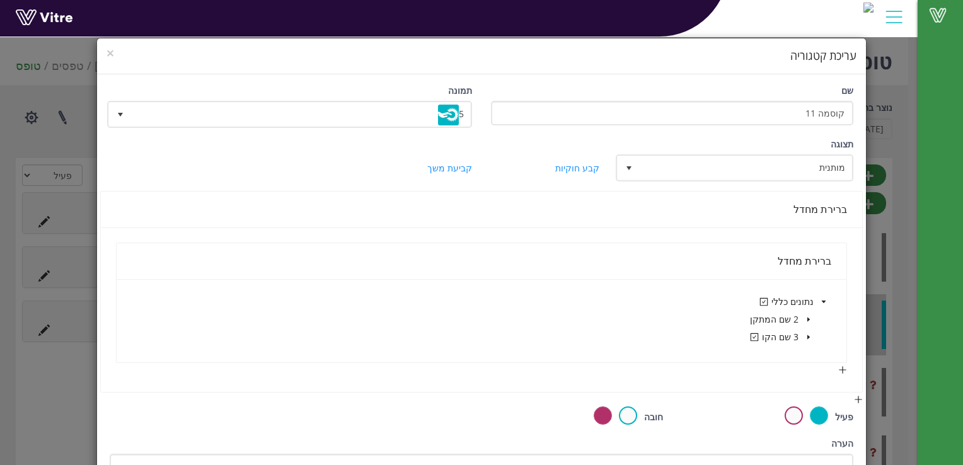
click at [811, 336] on icon "caret-down" at bounding box center [808, 337] width 6 height 6
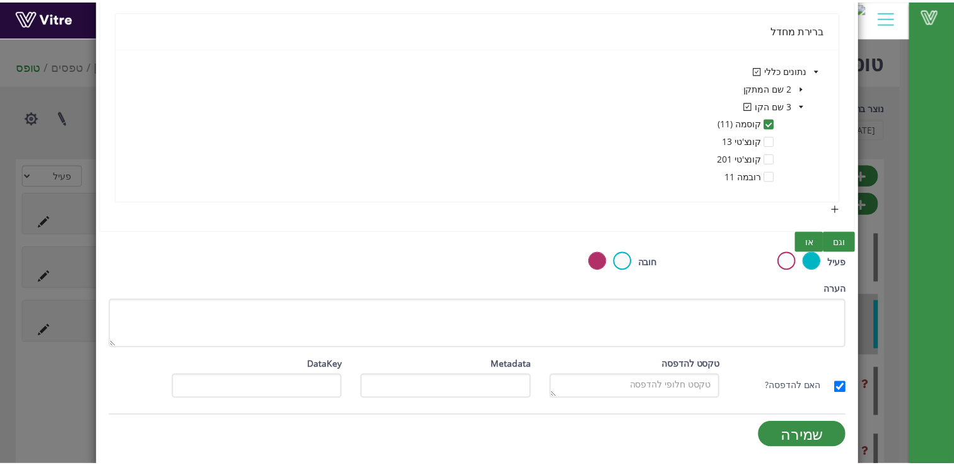
scroll to position [225, 0]
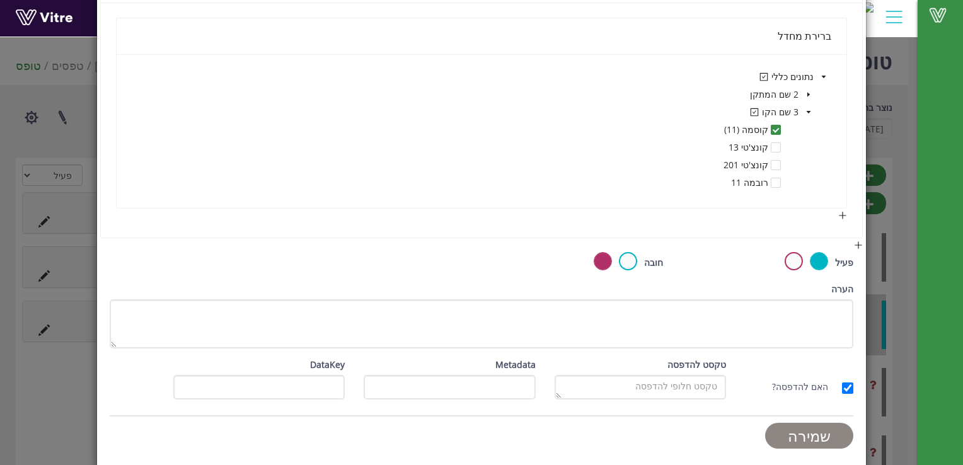
click at [814, 432] on input "שמירה" at bounding box center [809, 436] width 88 height 26
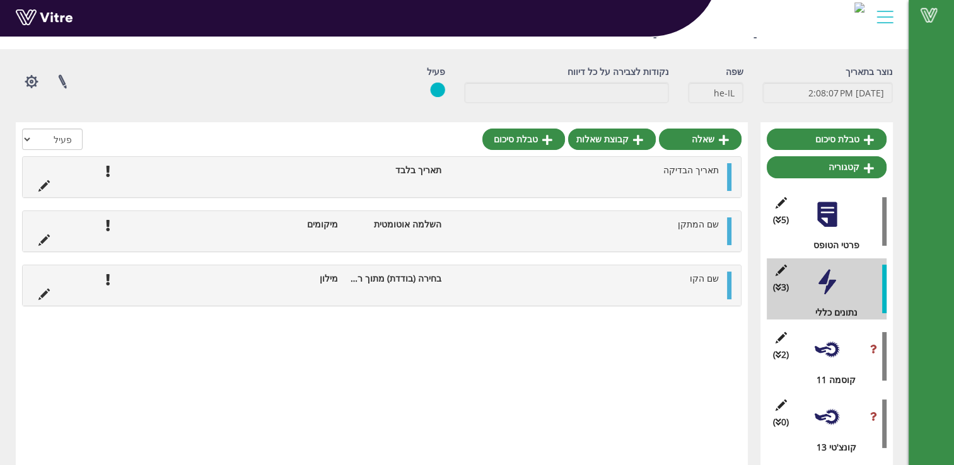
scroll to position [37, 0]
click at [34, 79] on button "button" at bounding box center [32, 80] width 32 height 33
click at [83, 129] on link "הגדרת משתמשים" at bounding box center [66, 127] width 100 height 16
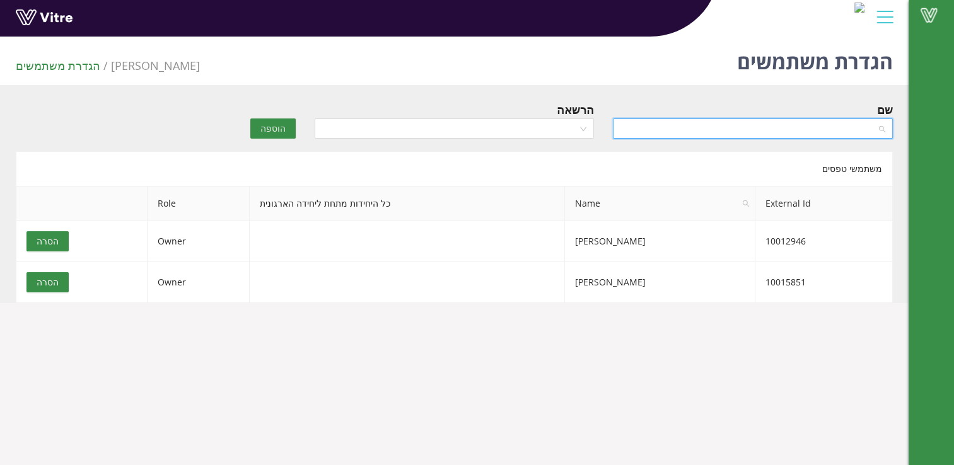
click at [671, 132] on input "search" at bounding box center [748, 128] width 256 height 19
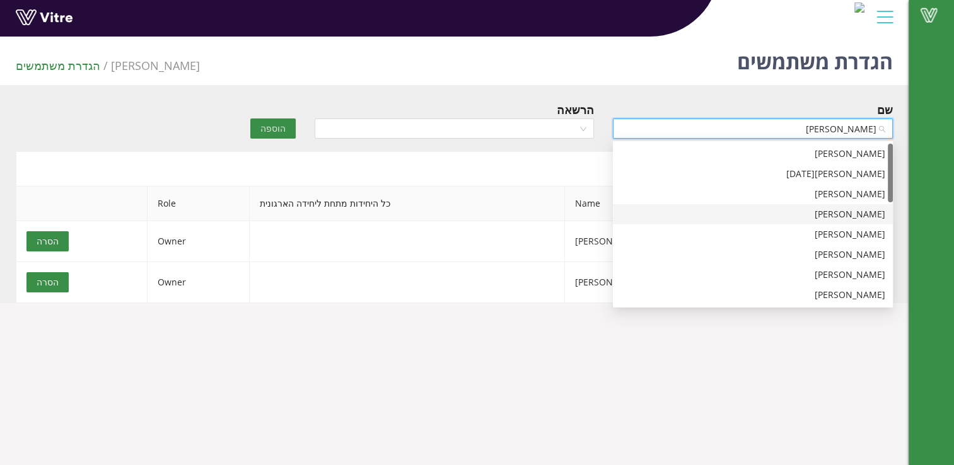
type input "[PERSON_NAME]"
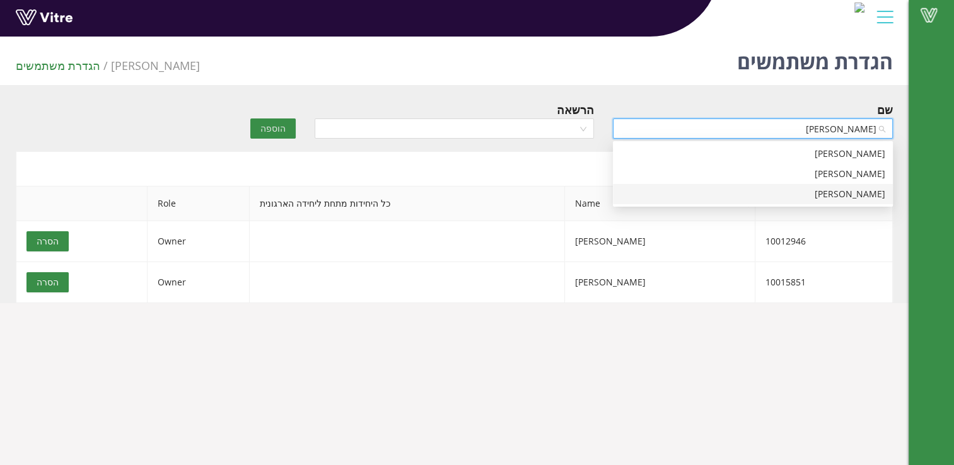
click at [859, 195] on div "[PERSON_NAME]" at bounding box center [752, 194] width 265 height 14
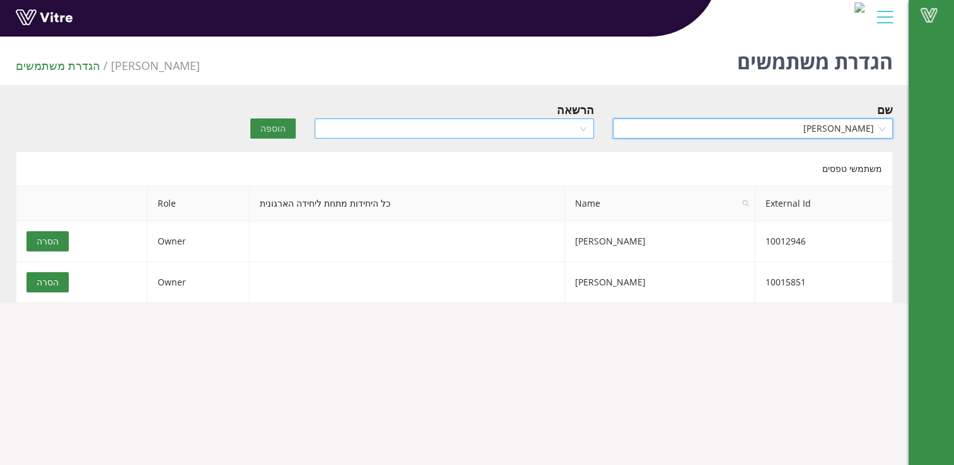
click at [512, 130] on input "search" at bounding box center [450, 128] width 256 height 19
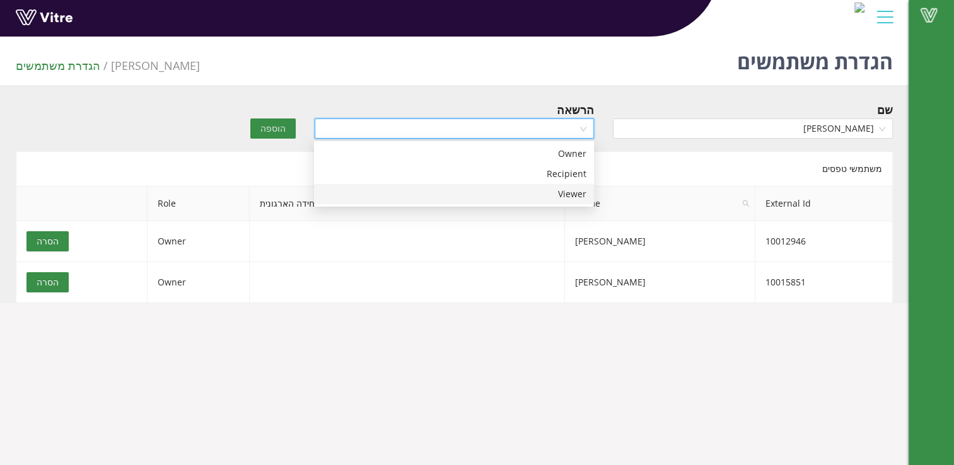
click at [572, 195] on div "Viewer" at bounding box center [453, 194] width 265 height 14
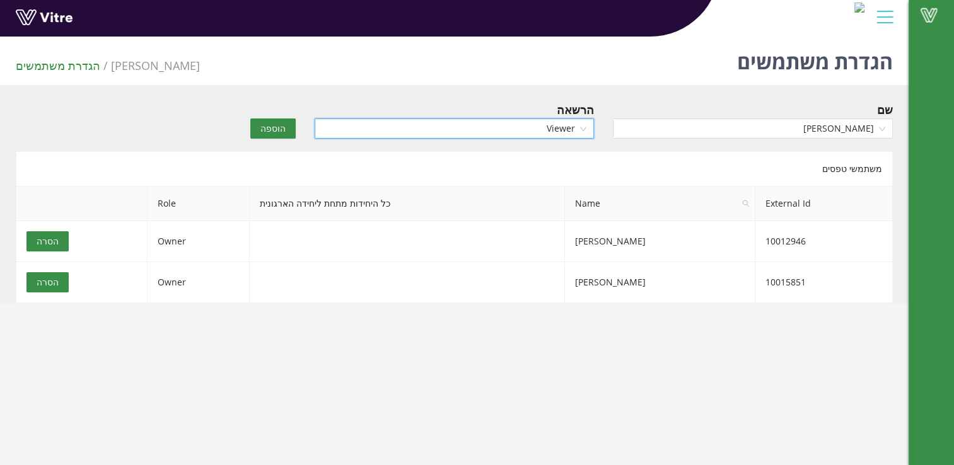
click at [272, 129] on span "הוספה" at bounding box center [272, 129] width 25 height 14
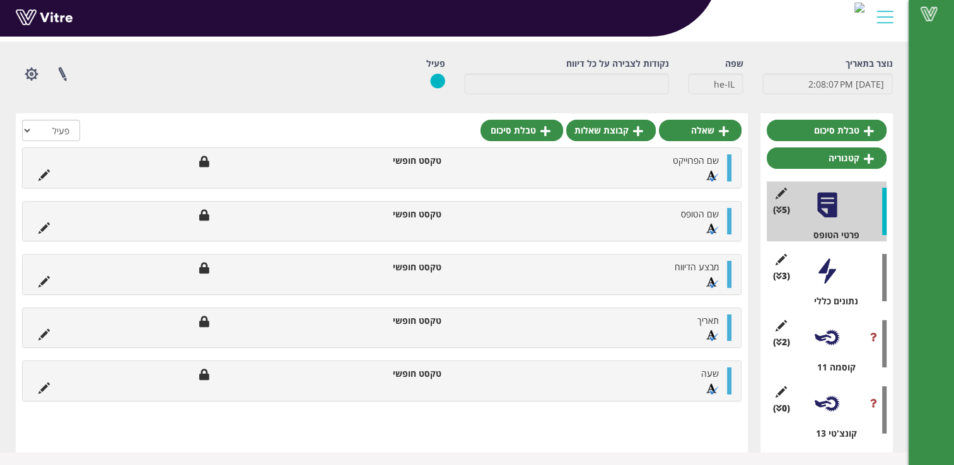
scroll to position [46, 0]
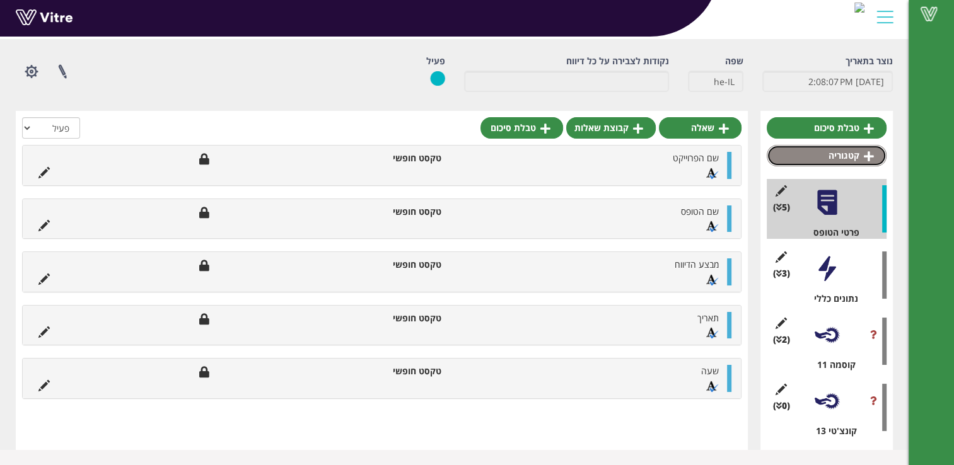
click at [870, 153] on icon at bounding box center [868, 156] width 10 height 11
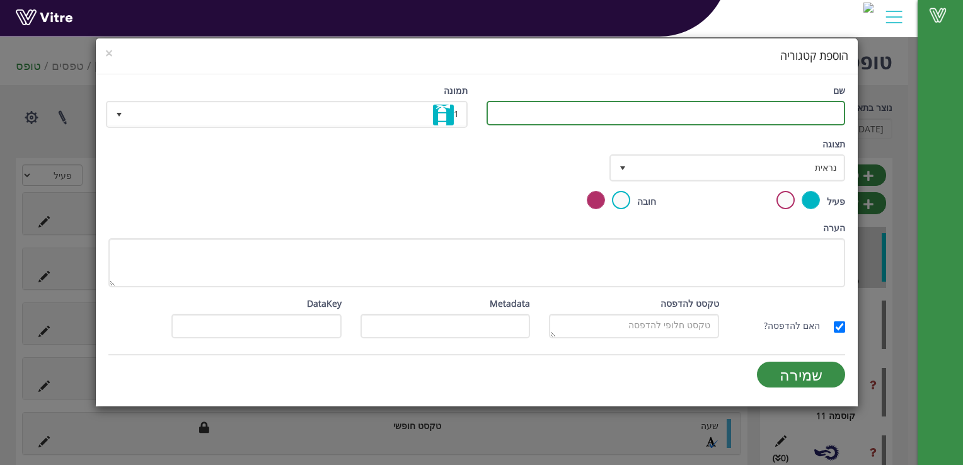
click at [814, 112] on input "שם" at bounding box center [666, 113] width 359 height 25
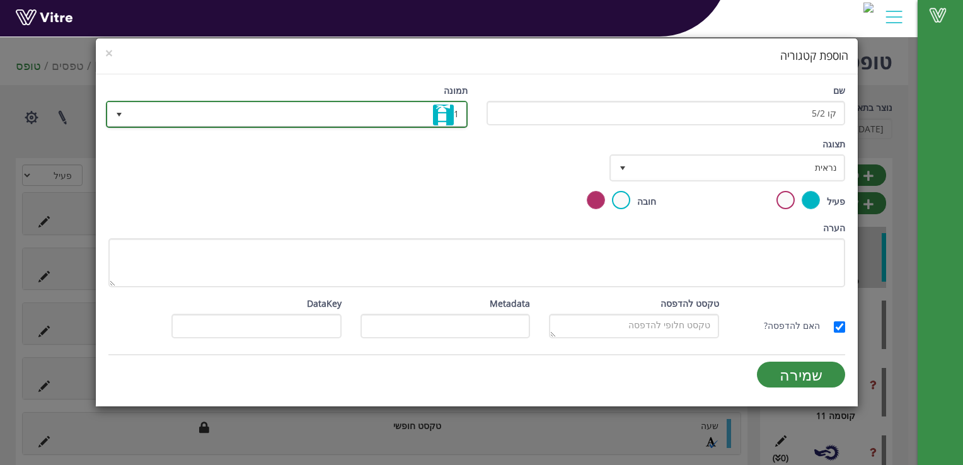
click at [146, 111] on span "1" at bounding box center [298, 114] width 336 height 23
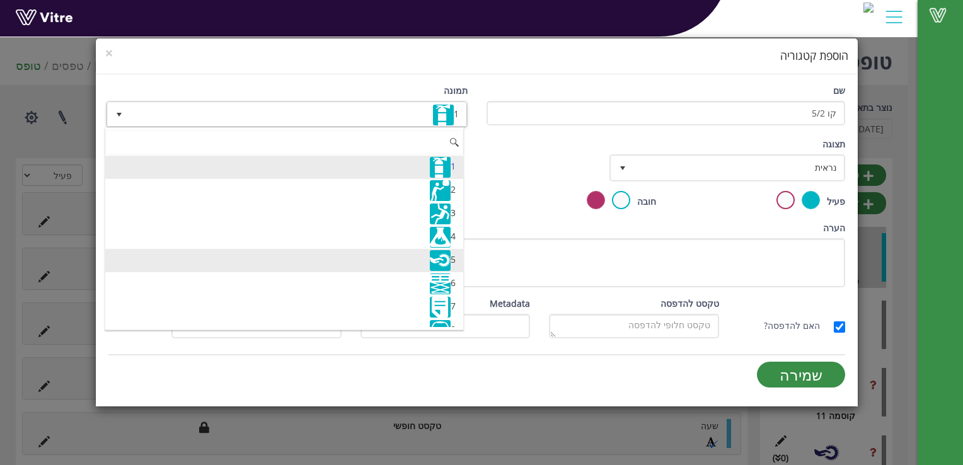
click at [439, 263] on img at bounding box center [440, 260] width 21 height 21
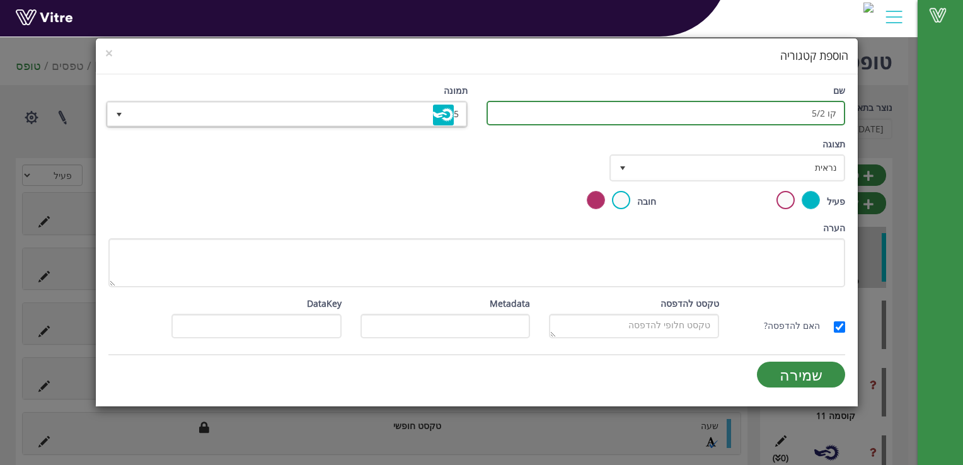
click at [790, 110] on input "קו 5/2" at bounding box center [666, 113] width 359 height 25
type input "קו 5/2 מתקן 10"
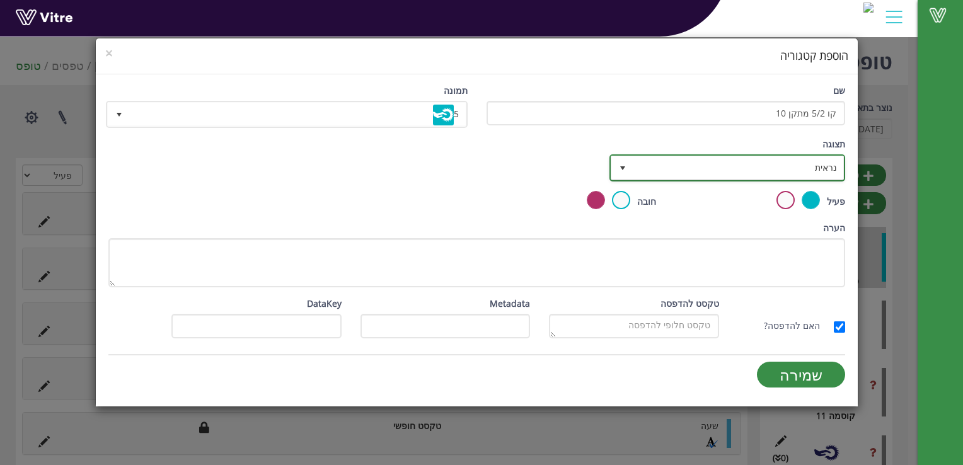
click at [746, 166] on span "נראית" at bounding box center [738, 167] width 210 height 23
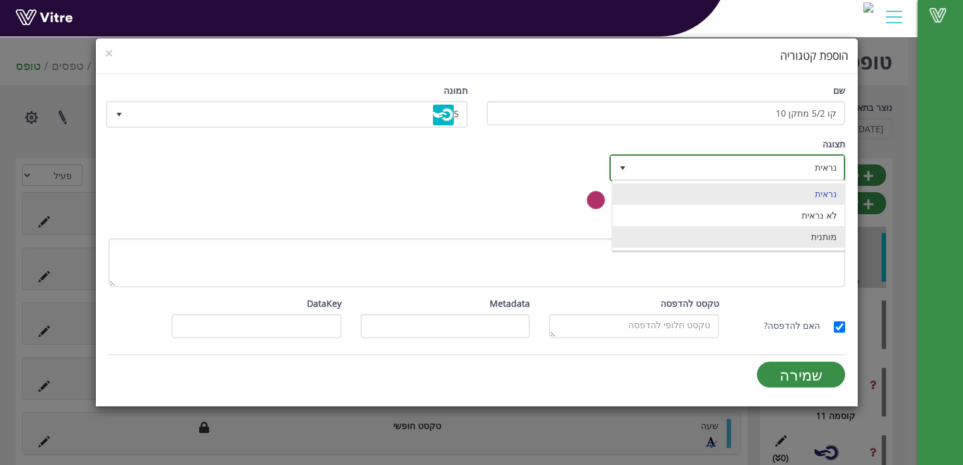
click at [778, 238] on li "מותנית" at bounding box center [729, 236] width 232 height 21
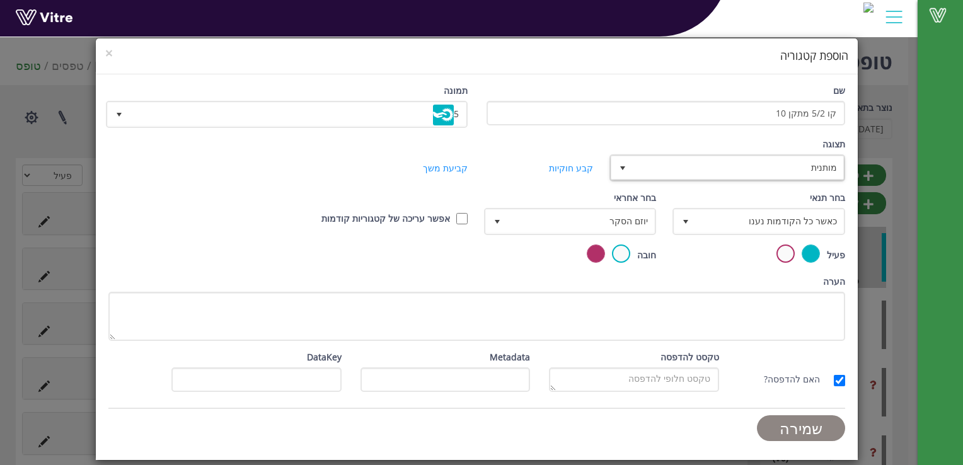
click at [780, 429] on input "שמירה" at bounding box center [801, 428] width 88 height 26
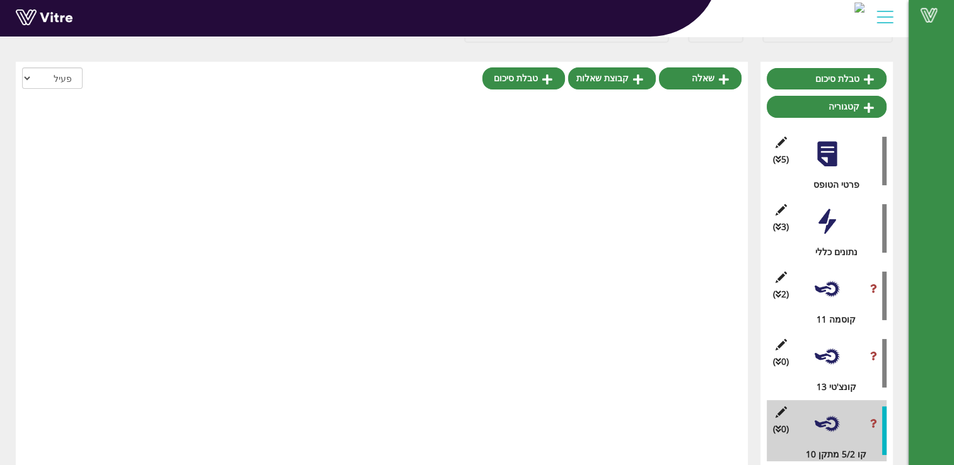
scroll to position [104, 0]
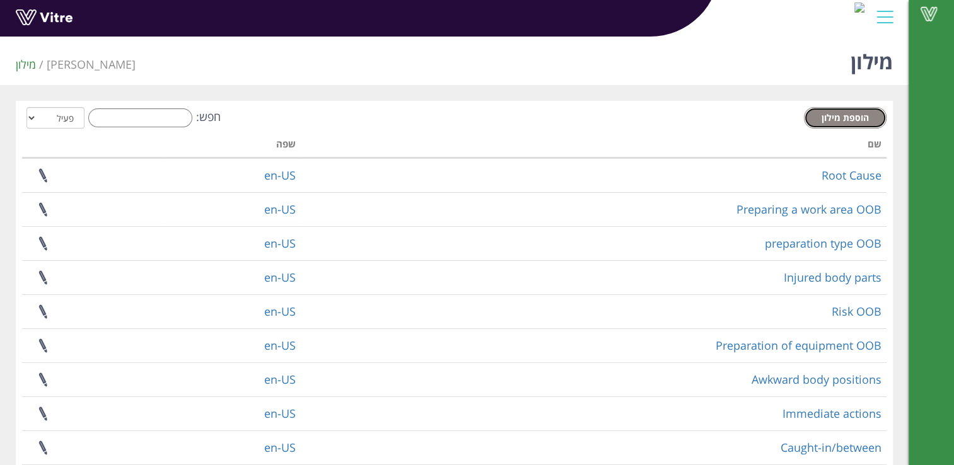
click at [859, 123] on span "הוספת מילון" at bounding box center [844, 118] width 47 height 12
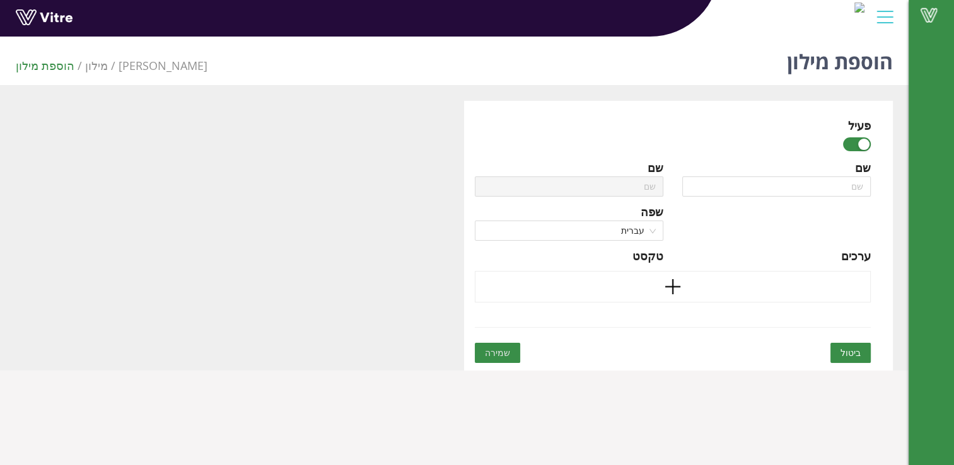
click at [857, 356] on span "ביטול" at bounding box center [850, 353] width 20 height 14
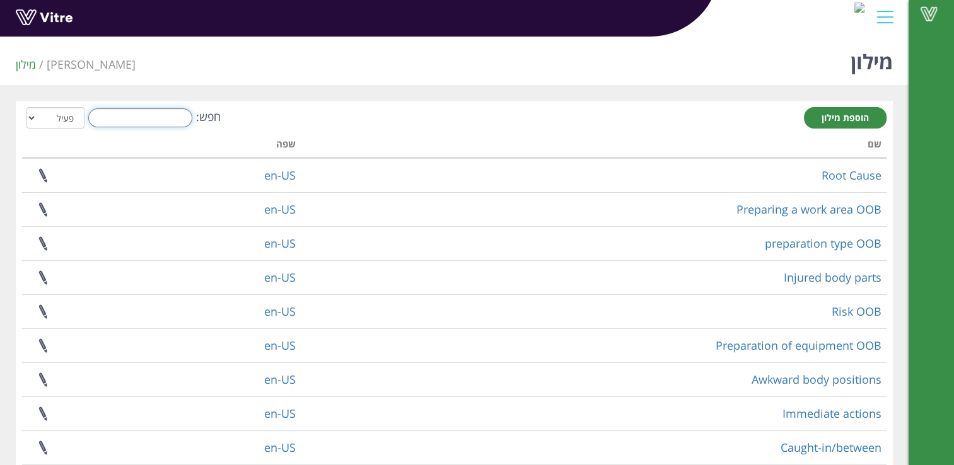
click at [169, 120] on input "חפש:" at bounding box center [140, 117] width 104 height 19
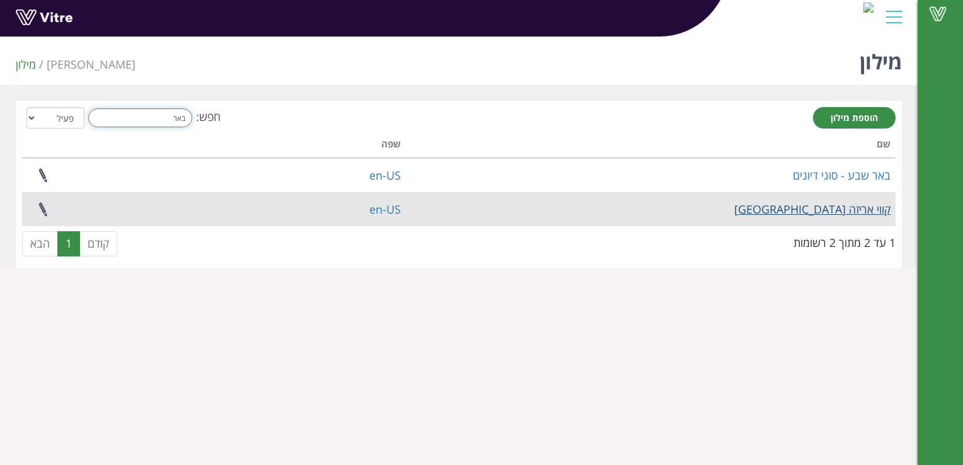
type input "באר"
click at [823, 208] on link "קווי אריזה [GEOGRAPHIC_DATA]" at bounding box center [812, 209] width 156 height 15
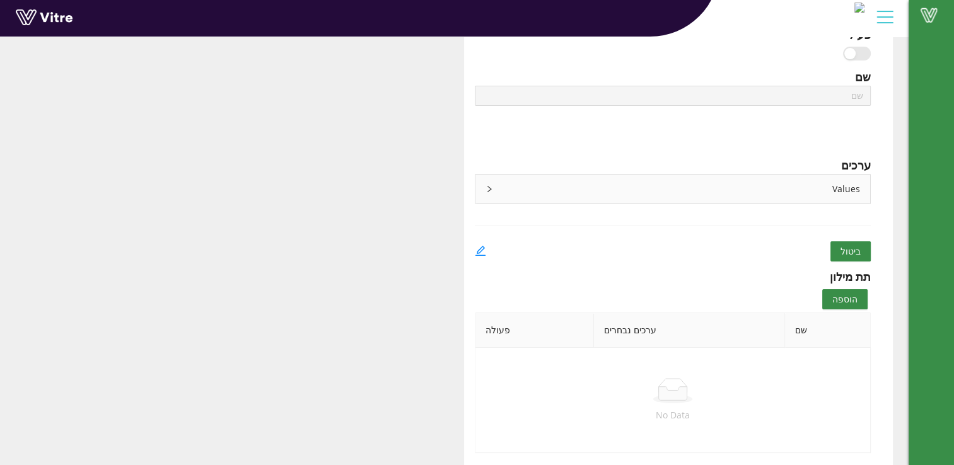
type input "קווי אריזה [GEOGRAPHIC_DATA]"
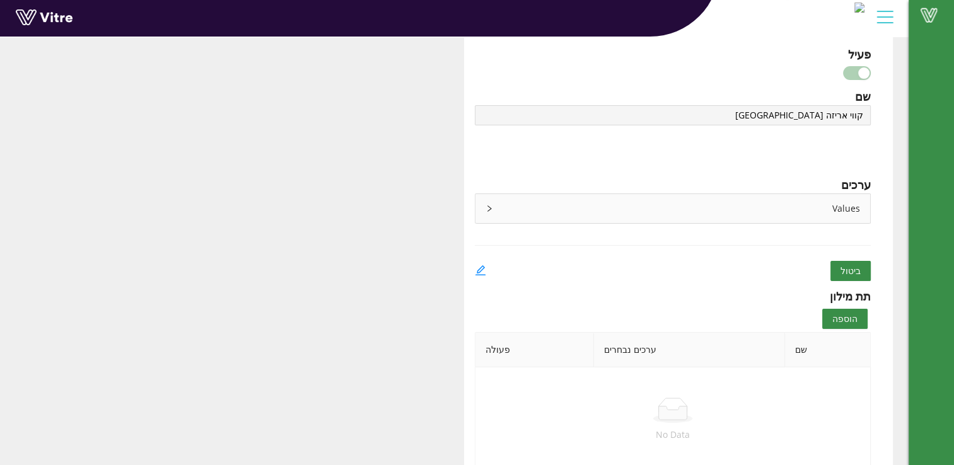
scroll to position [91, 0]
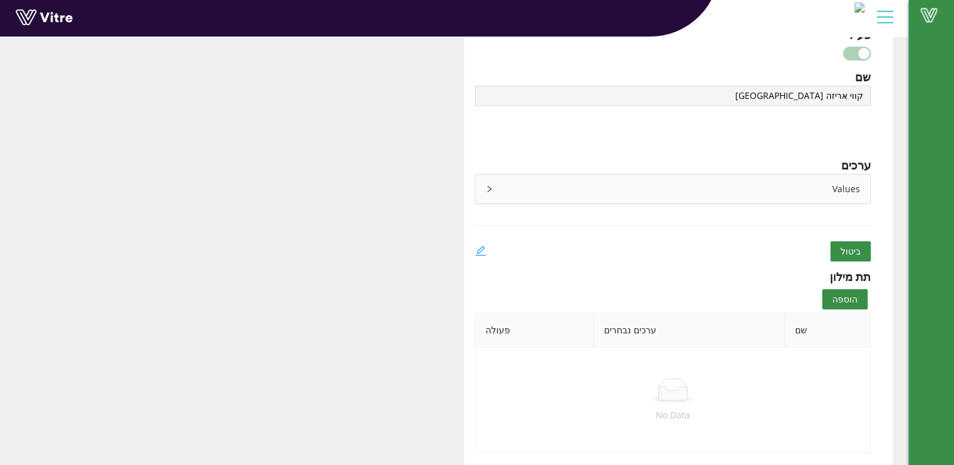
click at [480, 249] on icon "edit" at bounding box center [480, 250] width 11 height 11
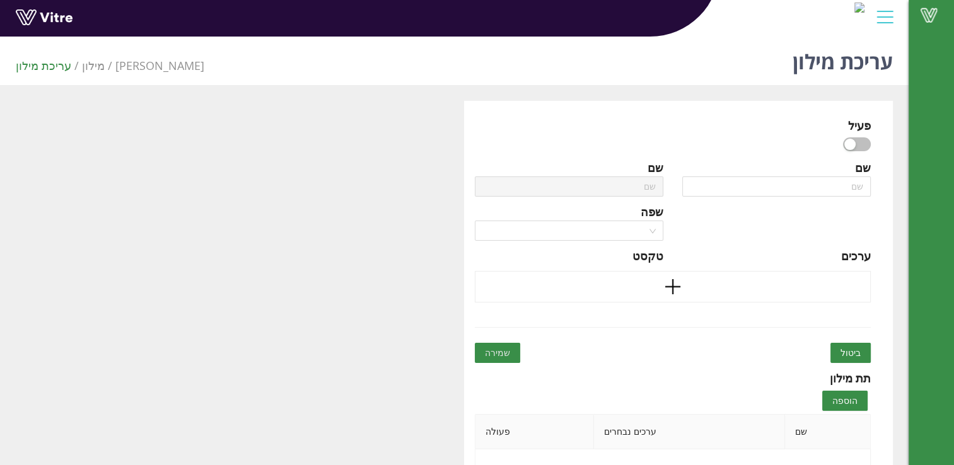
type input "קווי אריזה [GEOGRAPHIC_DATA]"
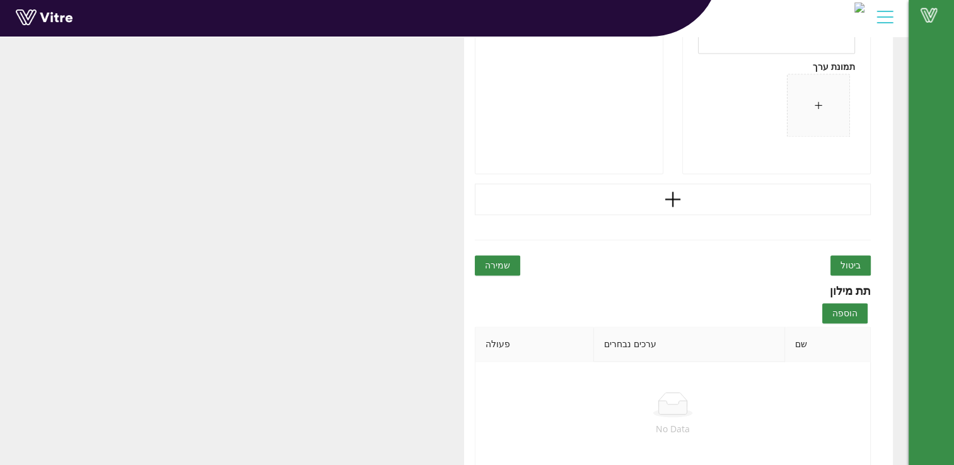
scroll to position [1932, 0]
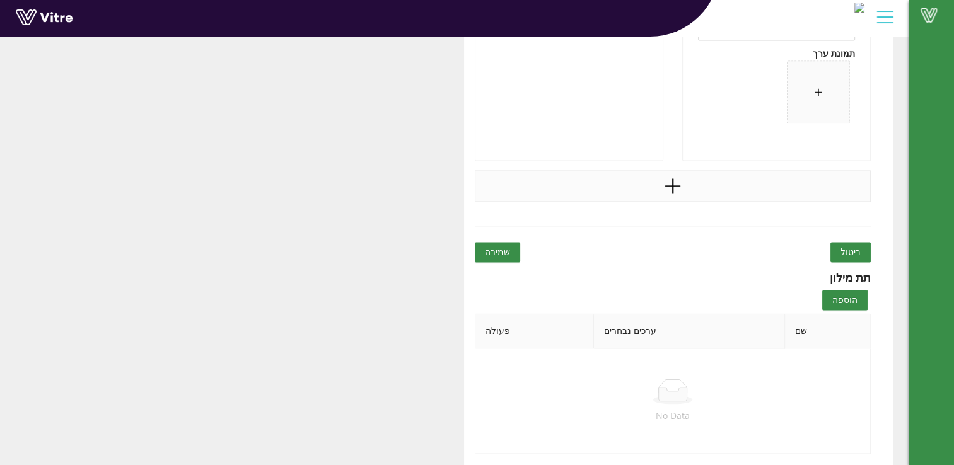
click at [676, 180] on icon "plus" at bounding box center [672, 185] width 19 height 19
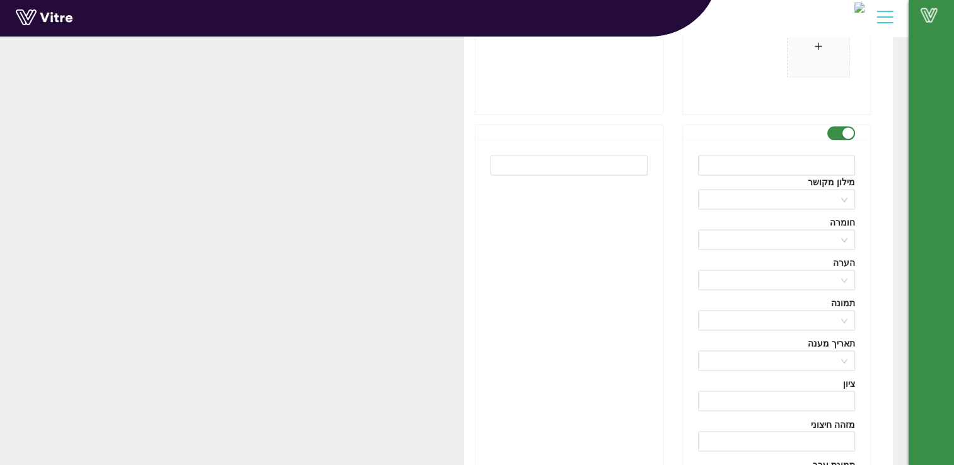
scroll to position [1995, 0]
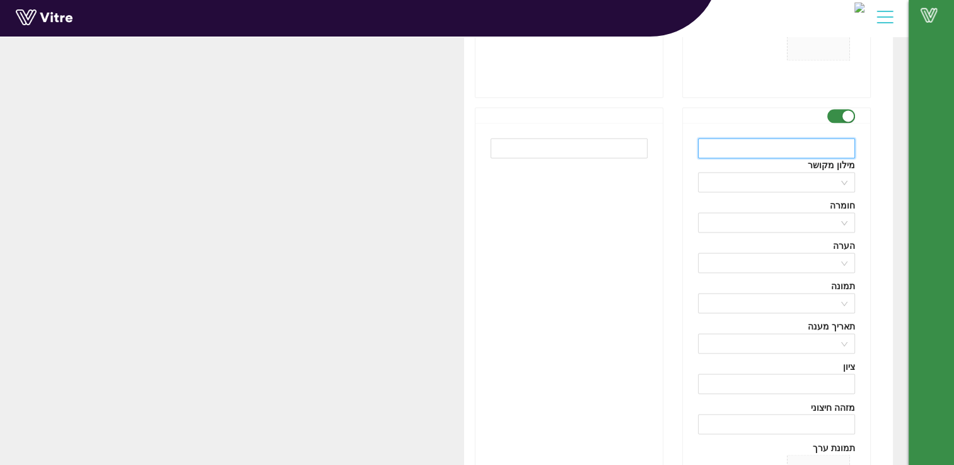
click at [839, 152] on input "text" at bounding box center [776, 148] width 157 height 20
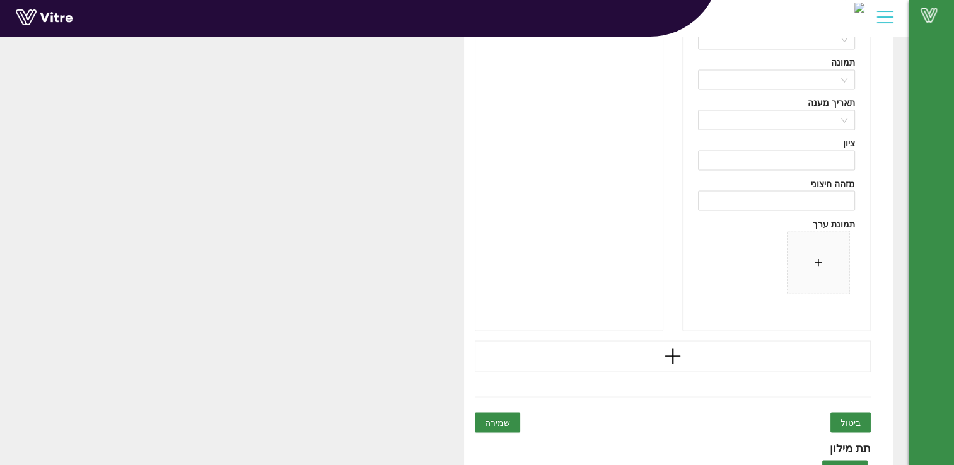
scroll to position [2247, 0]
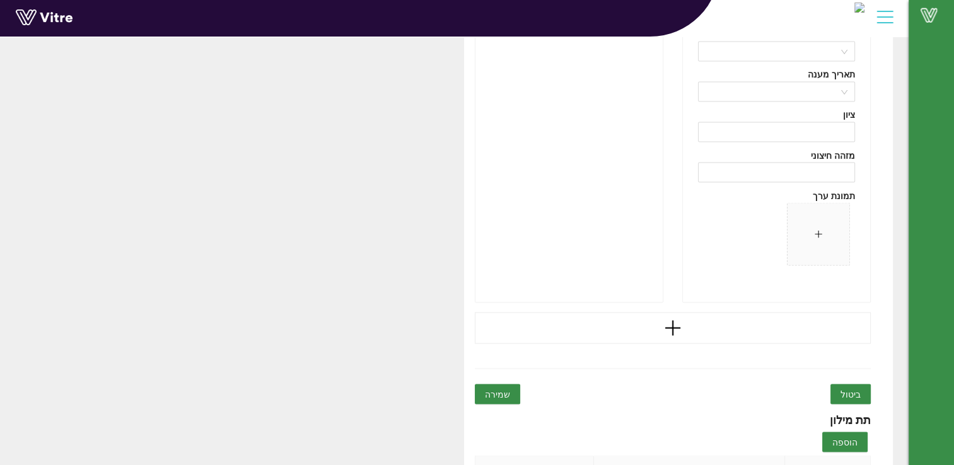
type input "קו 5/2 10"
click at [500, 395] on span "שמירה" at bounding box center [497, 394] width 25 height 14
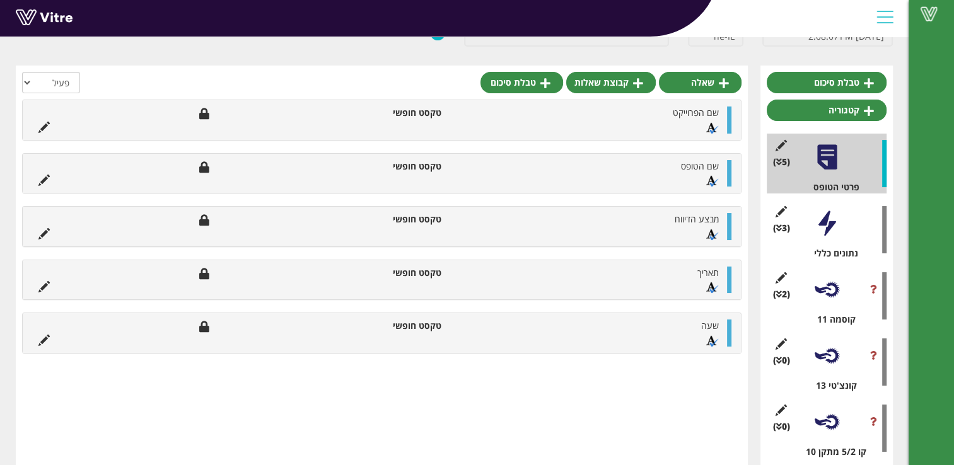
scroll to position [112, 0]
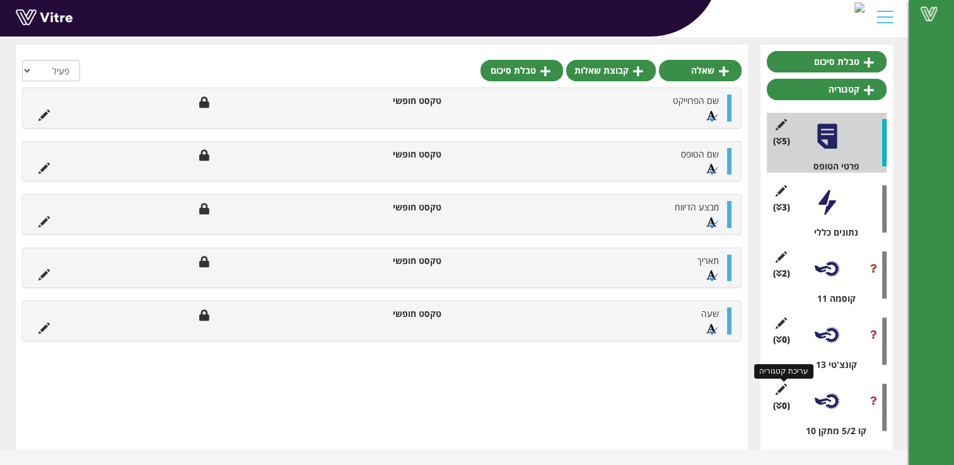
click at [773, 388] on icon at bounding box center [781, 389] width 16 height 11
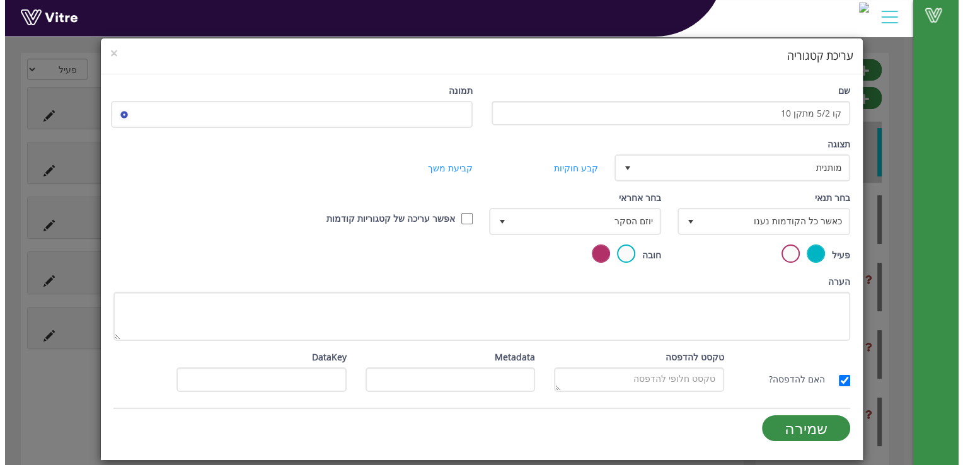
scroll to position [104, 0]
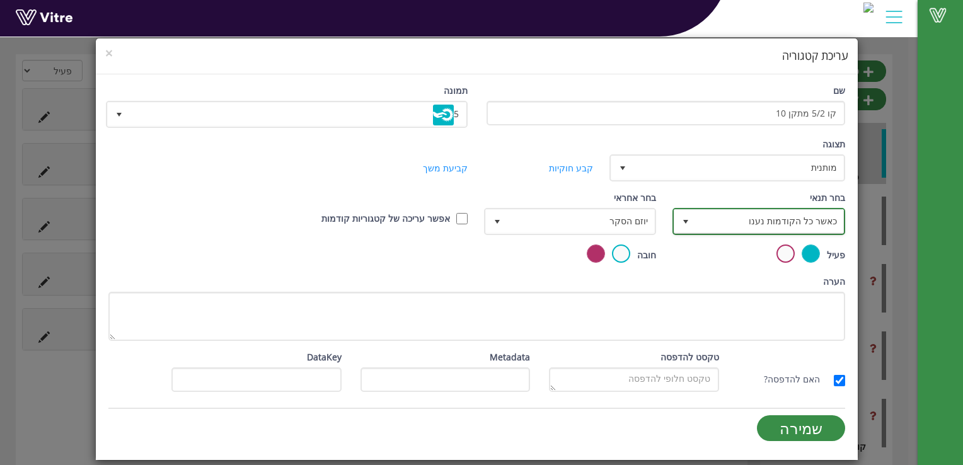
click at [815, 216] on span "כאשר כל הקודמות נענו" at bounding box center [769, 221] width 147 height 23
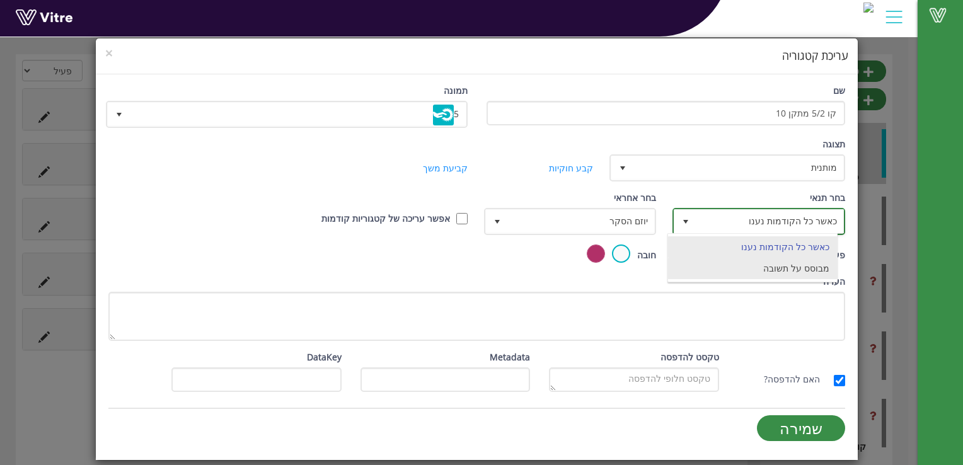
click at [808, 267] on li "מבוסס על תשובה" at bounding box center [752, 268] width 169 height 21
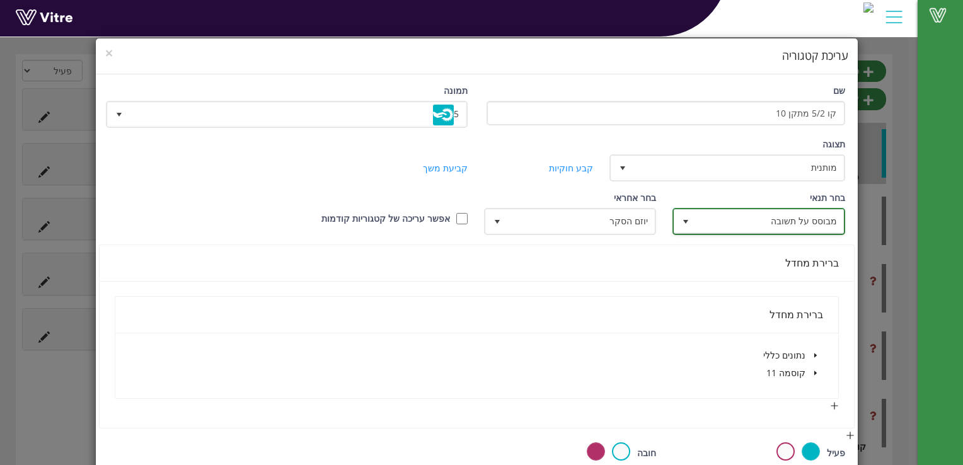
scroll to position [126, 0]
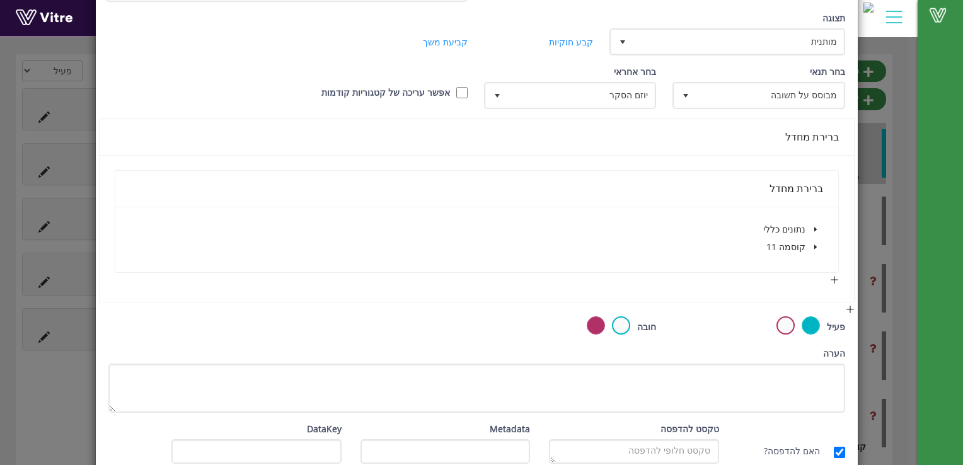
click at [818, 226] on icon "caret-down" at bounding box center [815, 229] width 6 height 6
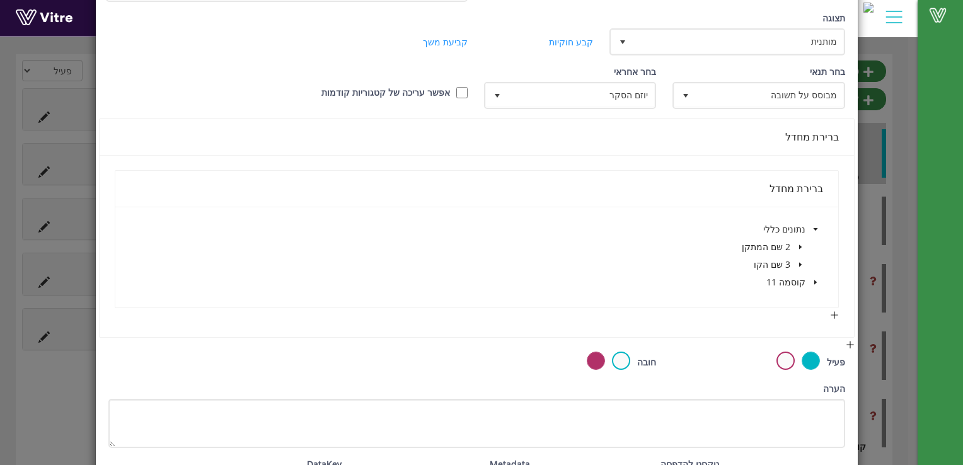
click at [802, 262] on icon "caret-down" at bounding box center [800, 265] width 6 height 6
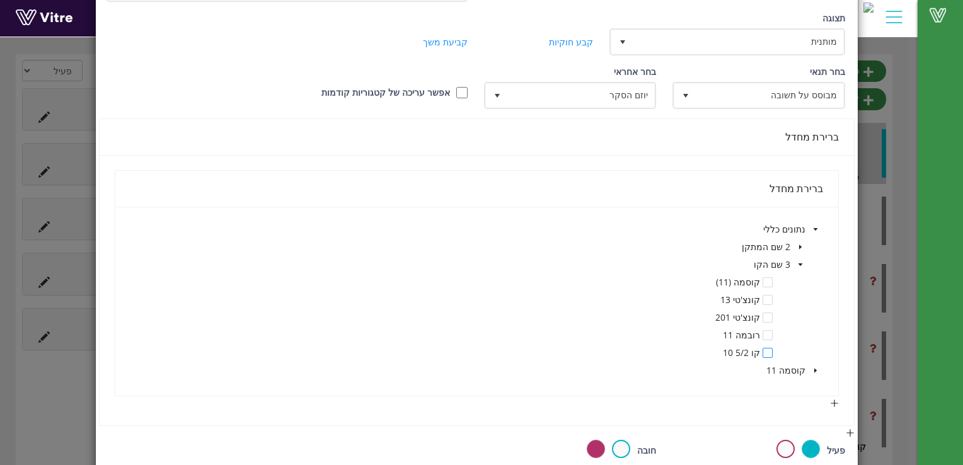
click at [769, 349] on span at bounding box center [768, 353] width 10 height 10
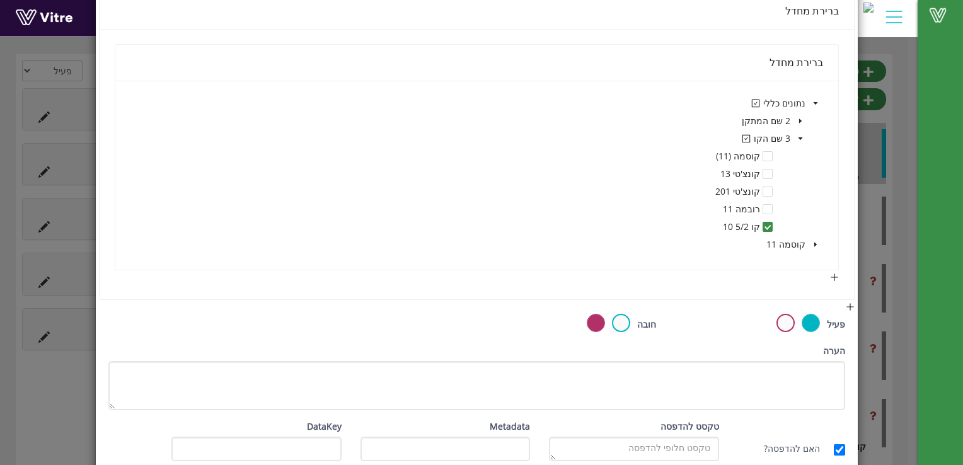
scroll to position [313, 0]
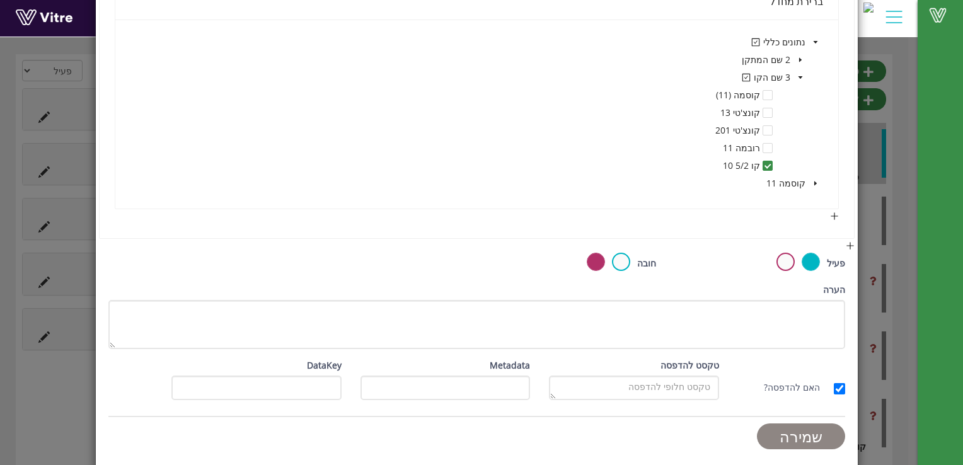
click at [812, 434] on input "שמירה" at bounding box center [801, 437] width 88 height 26
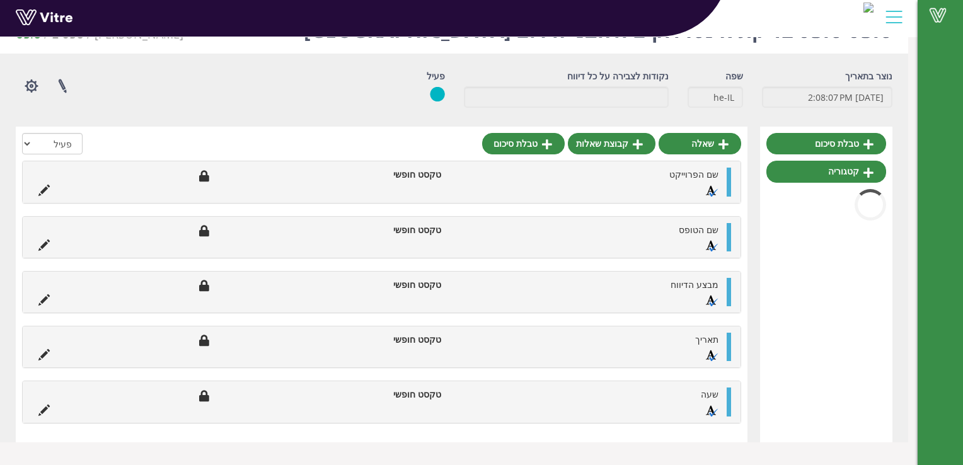
scroll to position [104, 0]
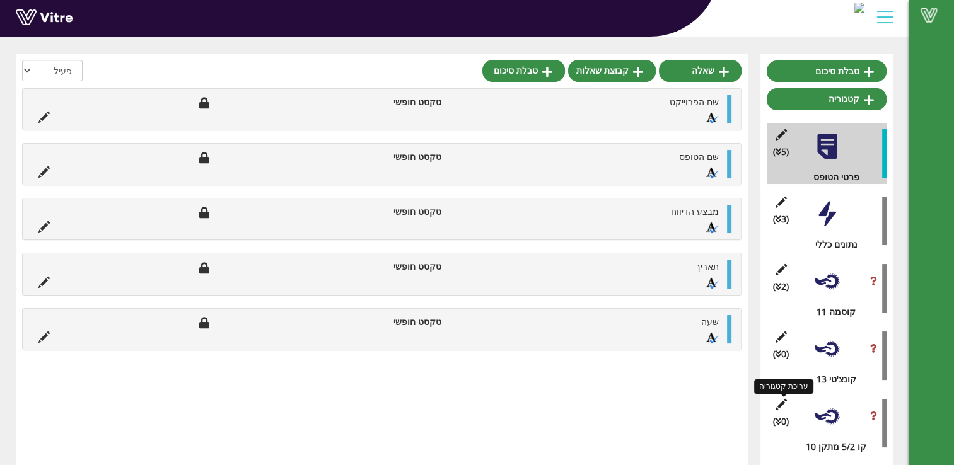
click at [775, 402] on icon at bounding box center [781, 404] width 16 height 11
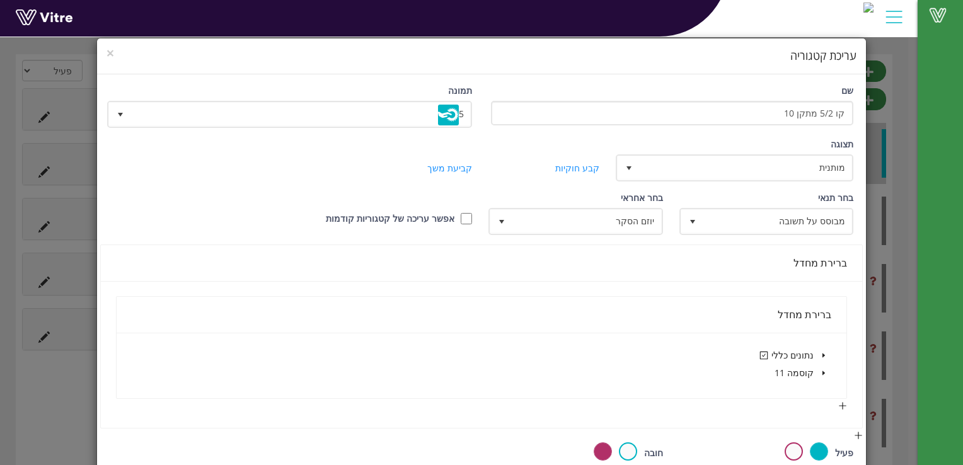
scroll to position [189, 0]
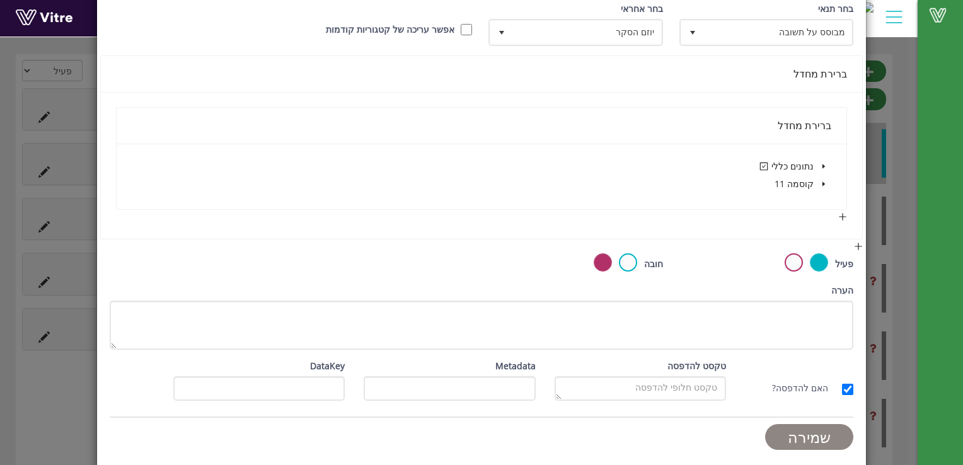
click at [799, 431] on input "שמירה" at bounding box center [809, 437] width 88 height 26
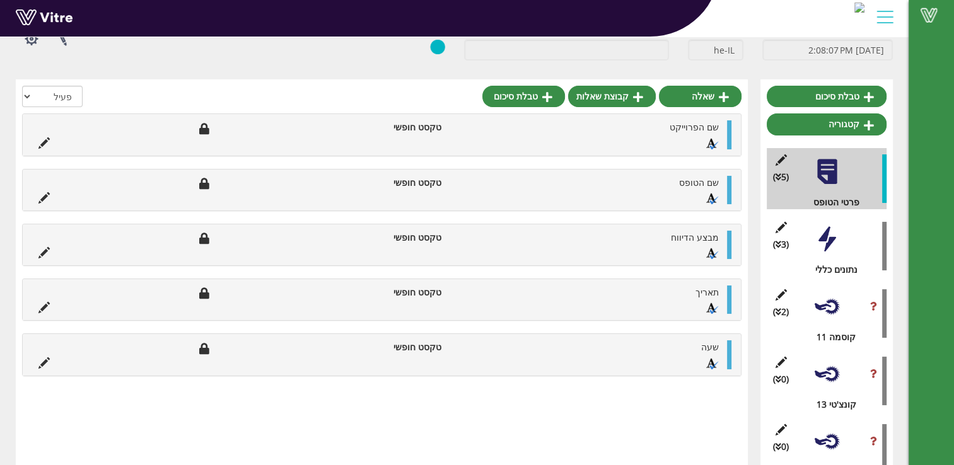
scroll to position [104, 0]
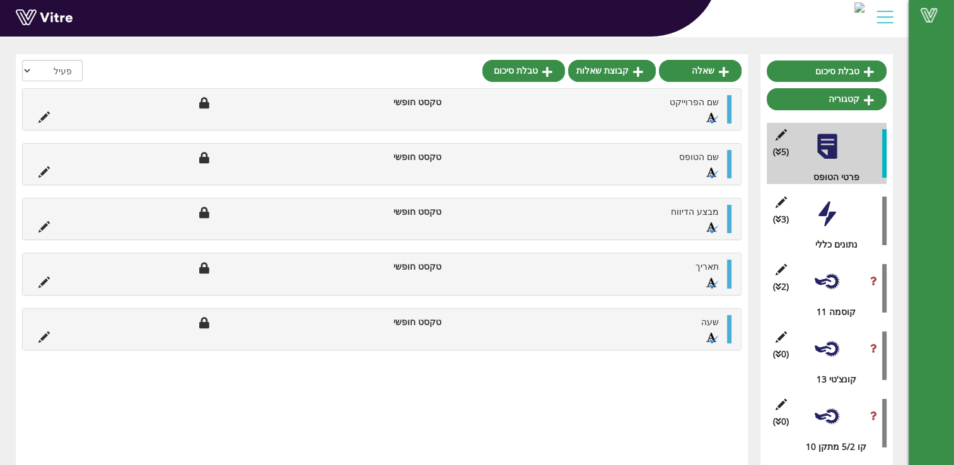
click at [833, 419] on div at bounding box center [826, 416] width 28 height 28
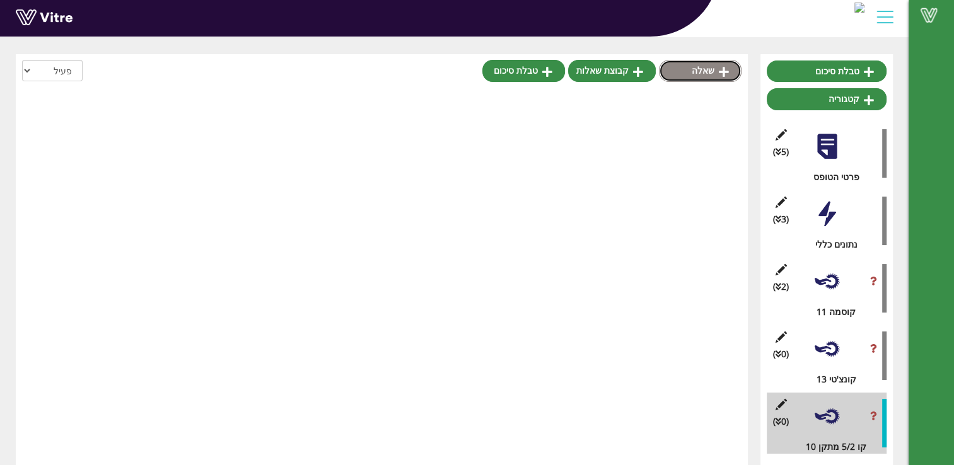
click at [703, 76] on link "שאלה" at bounding box center [700, 70] width 83 height 21
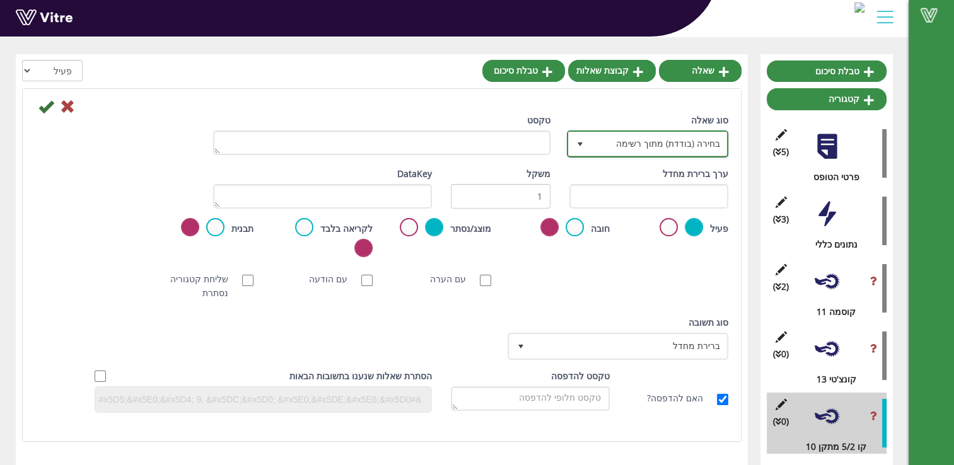
click at [585, 140] on span "select" at bounding box center [579, 143] width 23 height 23
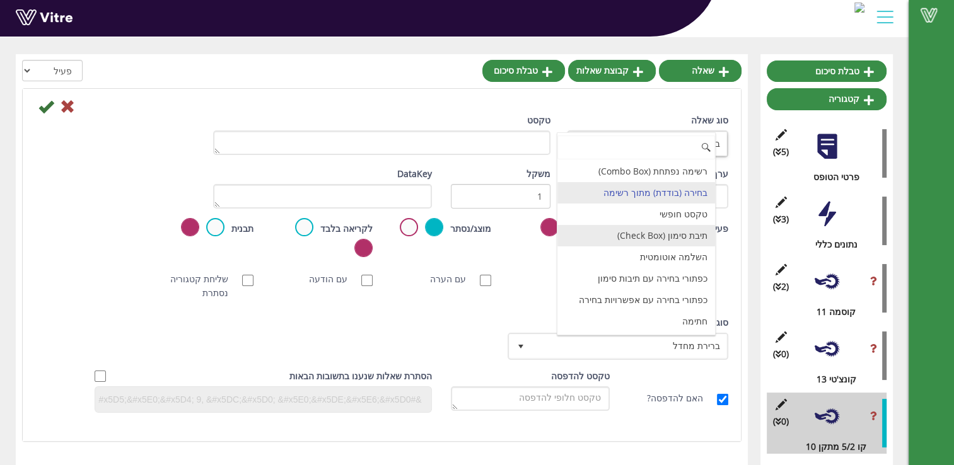
click at [651, 233] on li "תיבת סימון (Check Box)" at bounding box center [636, 235] width 158 height 21
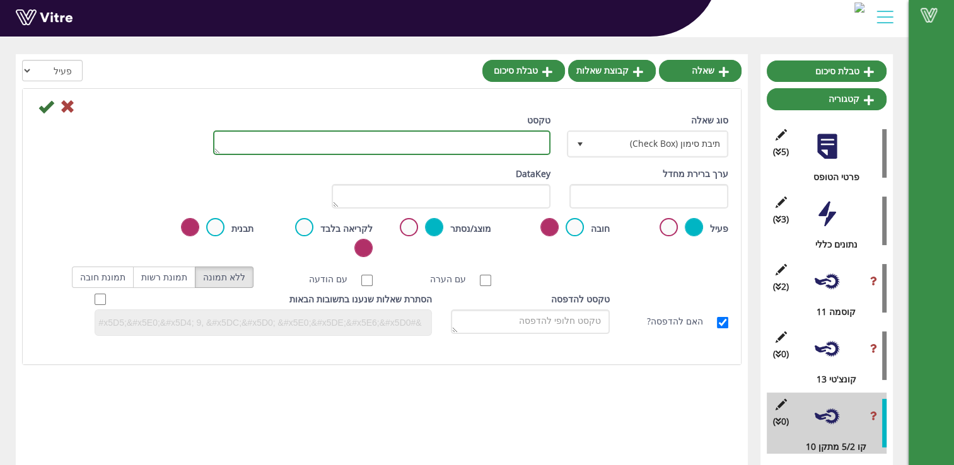
click at [521, 141] on textarea "טקסט" at bounding box center [381, 142] width 337 height 25
click at [519, 138] on textarea "טקסט" at bounding box center [381, 142] width 337 height 25
type textarea "מכונת קרטונים דלת 1"
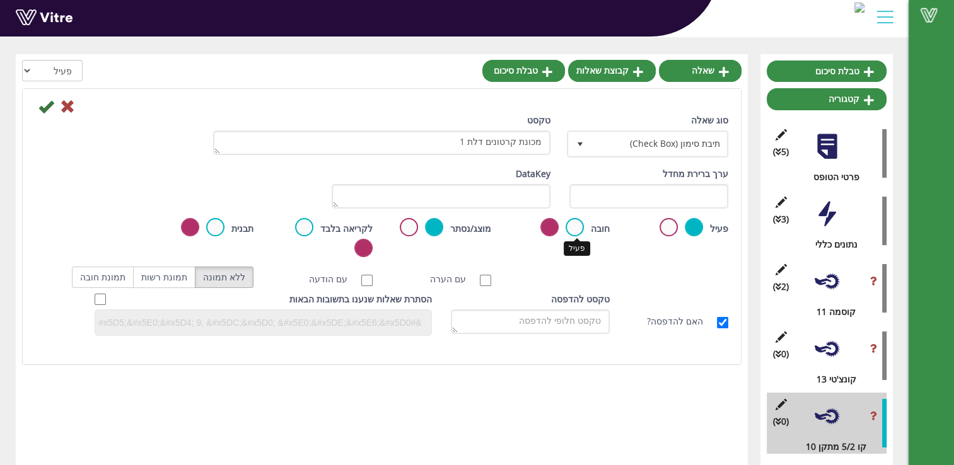
click at [574, 222] on label at bounding box center [574, 227] width 18 height 18
click at [0, 0] on input "radio" at bounding box center [0, 0] width 0 height 0
click at [47, 107] on icon at bounding box center [45, 106] width 15 height 15
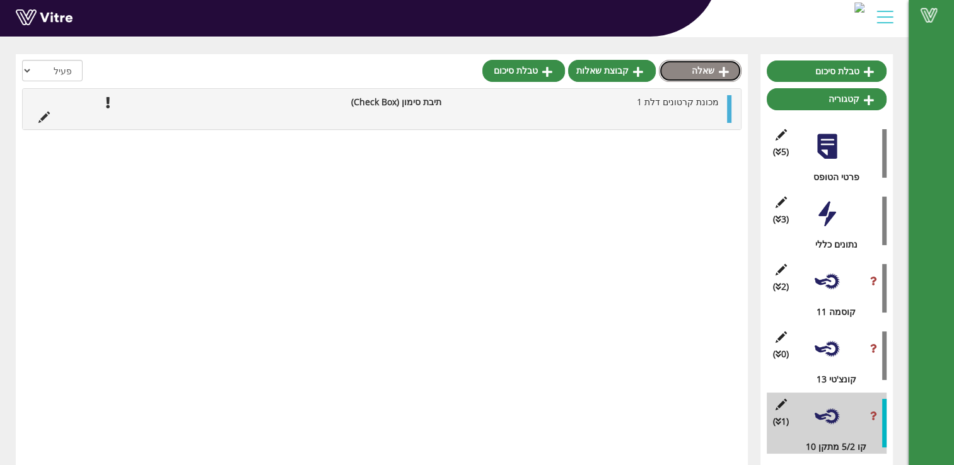
click at [695, 71] on link "שאלה" at bounding box center [700, 70] width 83 height 21
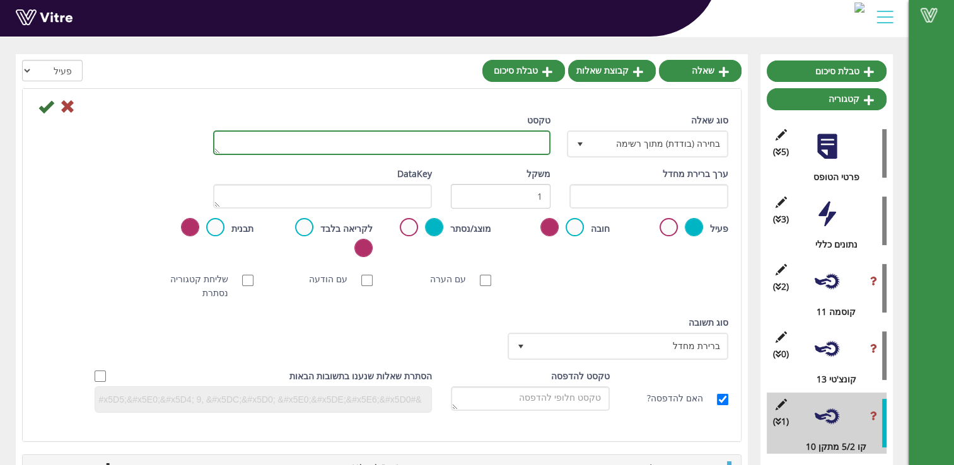
click at [539, 143] on textarea "טקסט" at bounding box center [381, 142] width 337 height 25
type textarea "מכונת קרטונים דלת 2"
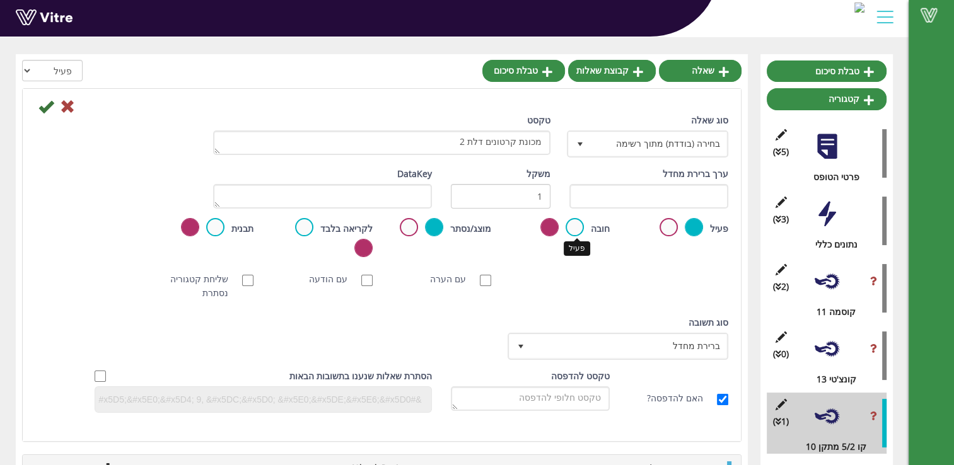
click at [574, 228] on label at bounding box center [574, 227] width 18 height 18
click at [0, 0] on input "radio" at bounding box center [0, 0] width 0 height 0
click at [42, 107] on icon at bounding box center [45, 106] width 15 height 15
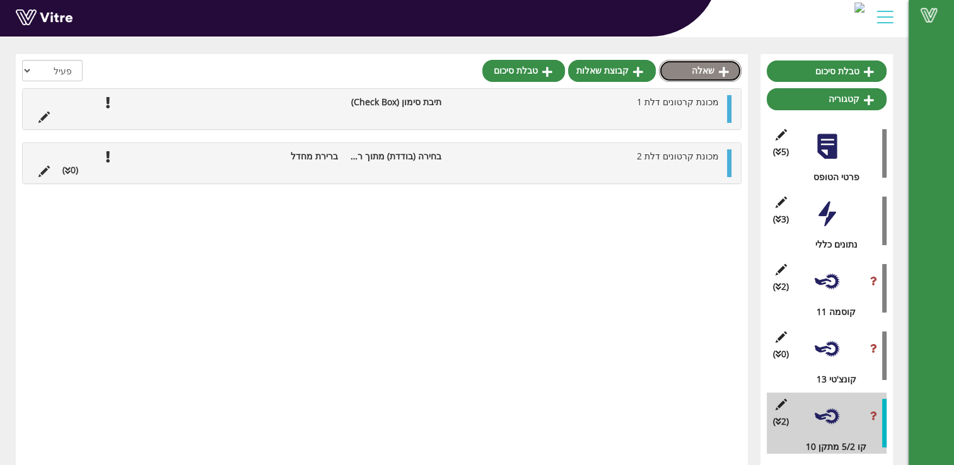
click at [707, 70] on link "שאלה" at bounding box center [700, 70] width 83 height 21
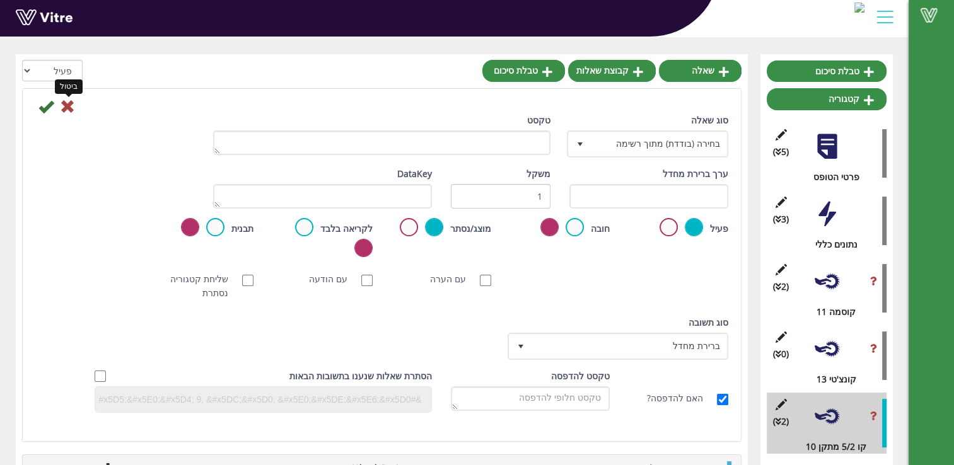
click at [65, 107] on icon at bounding box center [67, 106] width 15 height 15
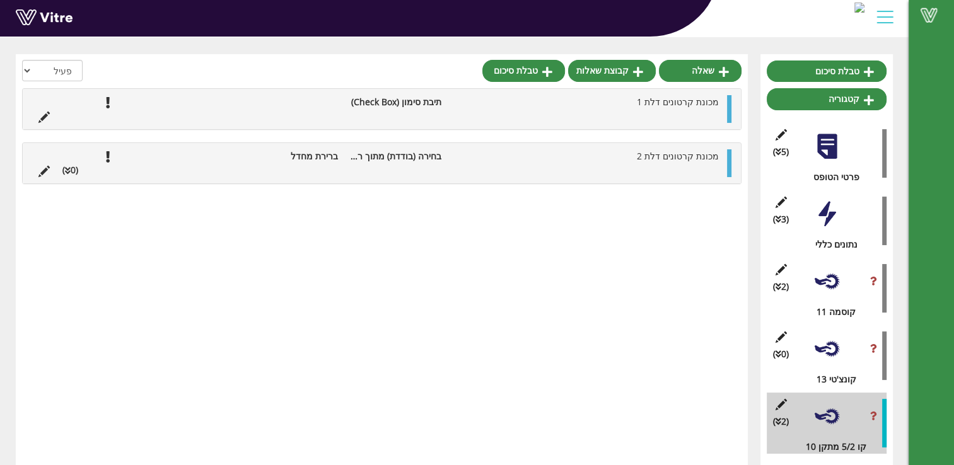
click at [647, 113] on ul "מכונת קרטונים דלת 1 תיבת סימון (Check Box)" at bounding box center [378, 109] width 693 height 28
click at [610, 156] on li "מכונת קרטונים דלת 2" at bounding box center [585, 156] width 277 height 14
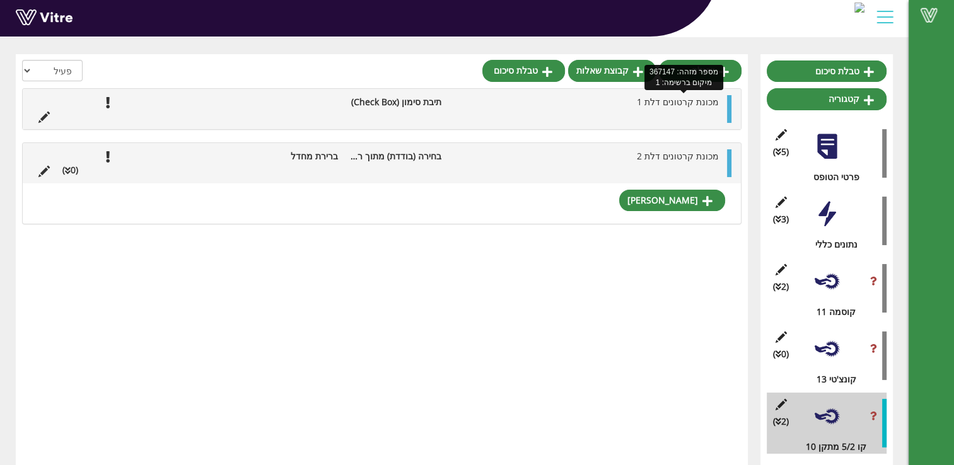
click at [681, 105] on span "מכונת קרטונים דלת 1" at bounding box center [678, 102] width 82 height 12
click at [378, 105] on li "תיבת סימון (Check Box)" at bounding box center [396, 102] width 104 height 14
click at [40, 114] on icon at bounding box center [43, 117] width 11 height 11
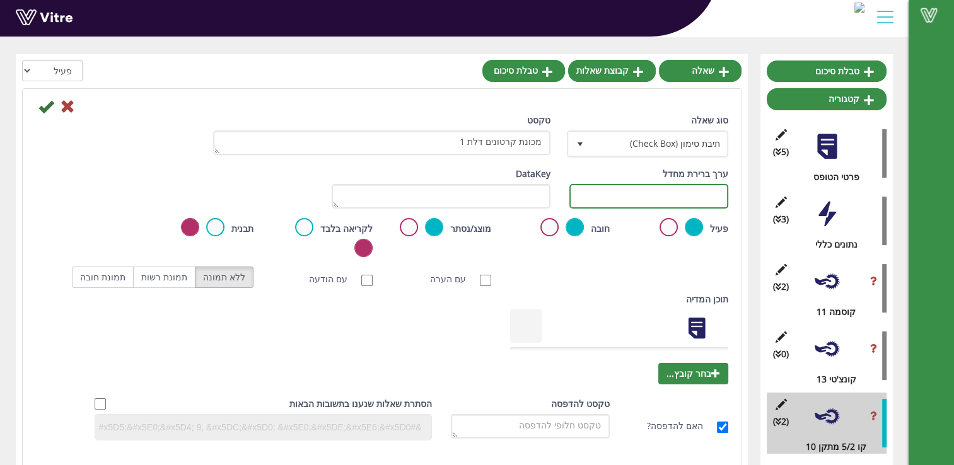
click at [689, 195] on input "text" at bounding box center [648, 196] width 159 height 25
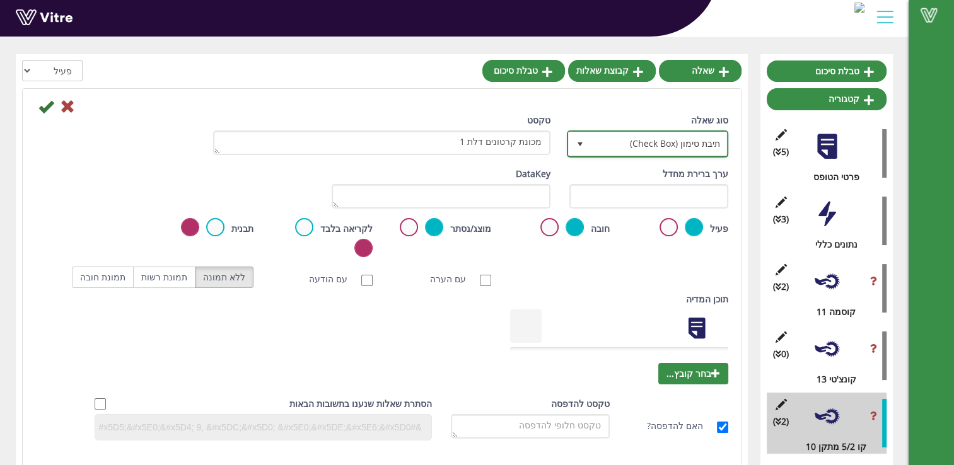
click at [596, 139] on span "תיבת סימון (Check Box)" at bounding box center [659, 143] width 136 height 23
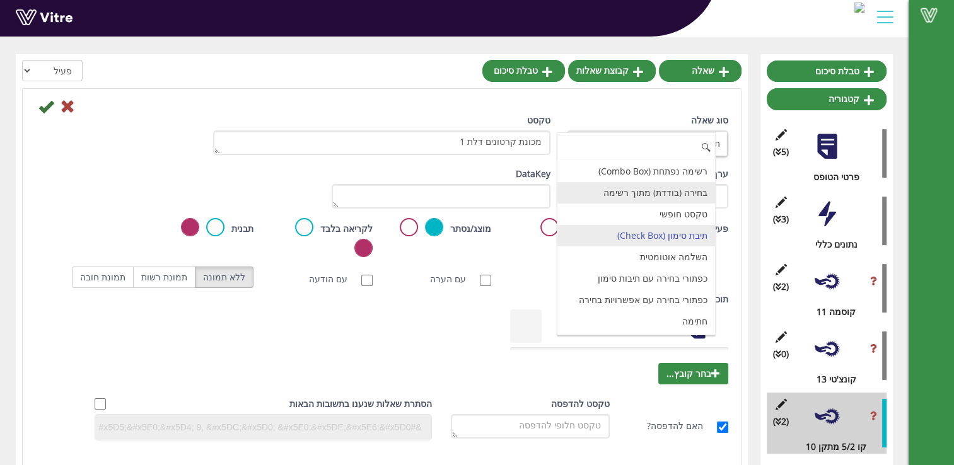
click at [635, 193] on li "בחירה (בודדת) מתוך רשימה" at bounding box center [636, 192] width 158 height 21
type input "1"
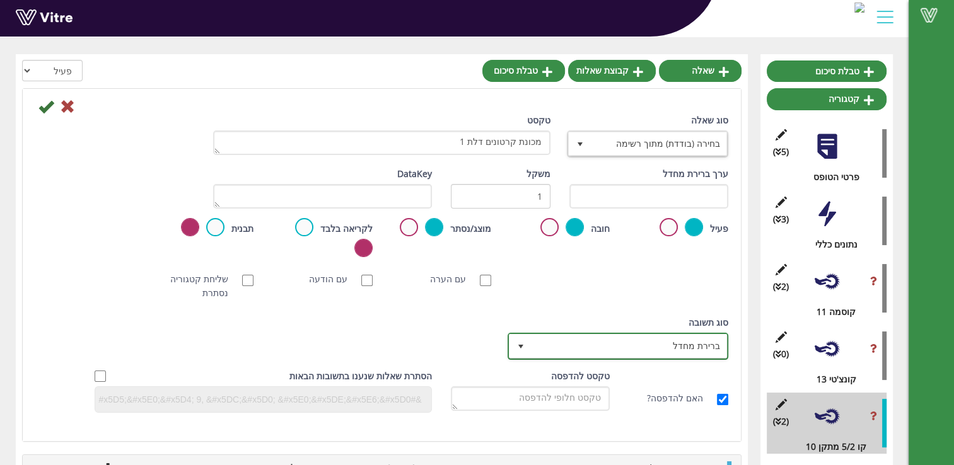
click at [681, 335] on span "ברירת מחדל" at bounding box center [628, 346] width 195 height 23
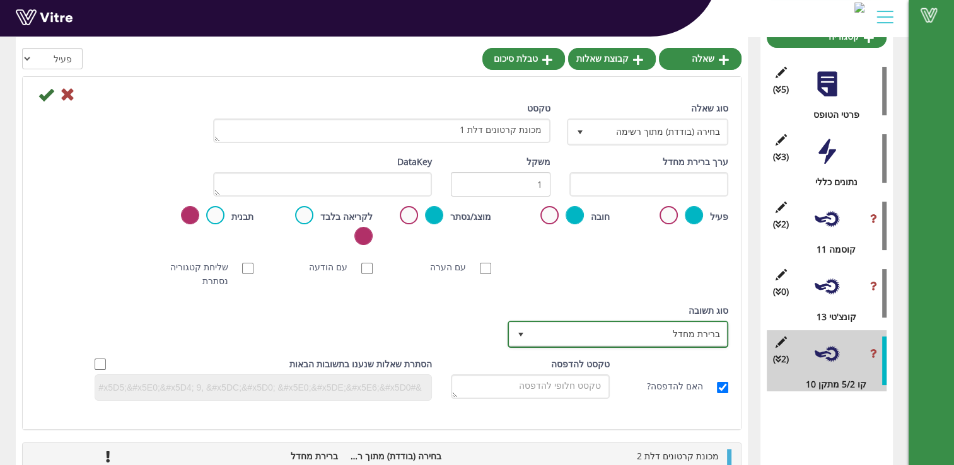
scroll to position [178, 0]
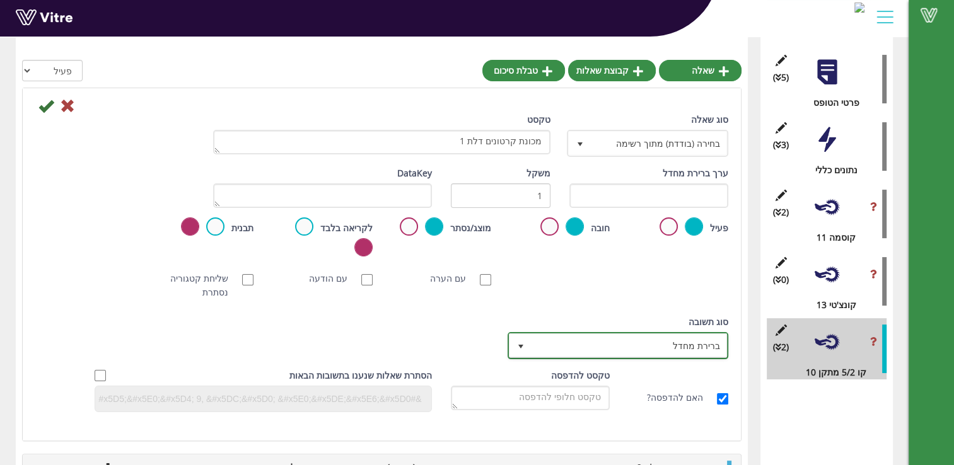
click at [684, 334] on span "ברירת מחדל" at bounding box center [628, 345] width 195 height 23
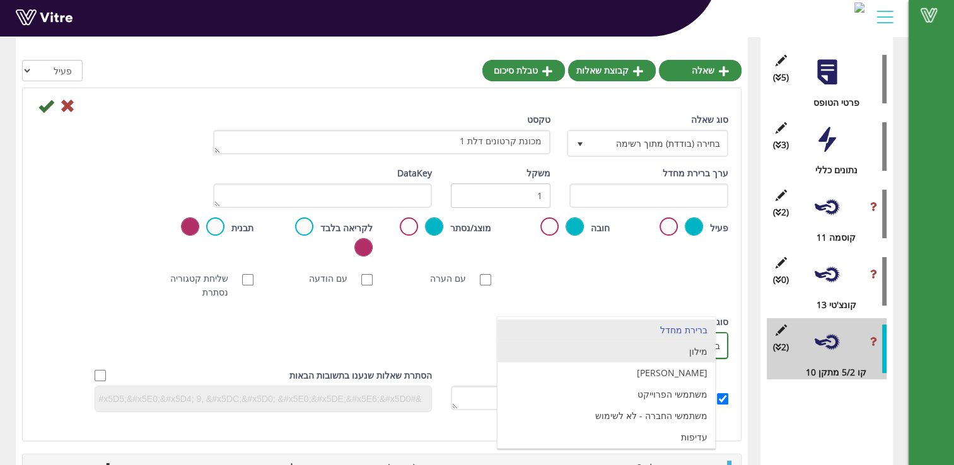
click at [689, 352] on li "מילון" at bounding box center [605, 351] width 217 height 21
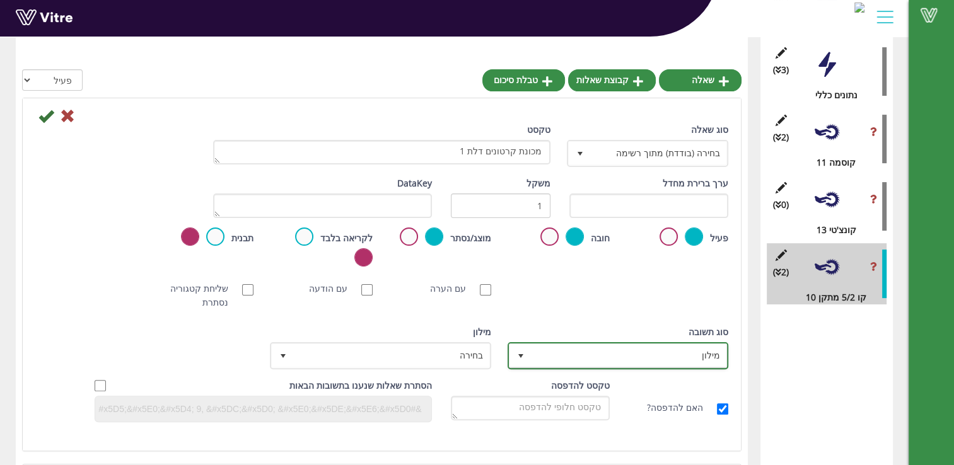
scroll to position [263, 0]
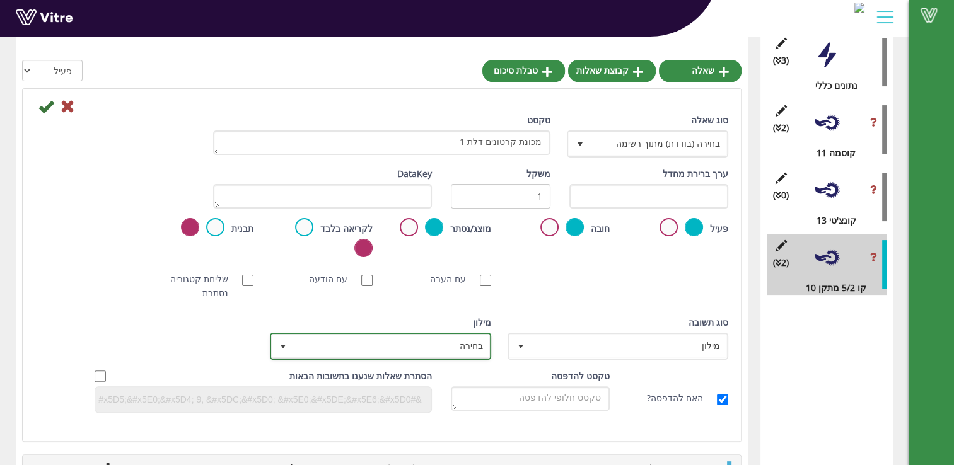
click at [362, 335] on span "בחירה" at bounding box center [391, 346] width 195 height 23
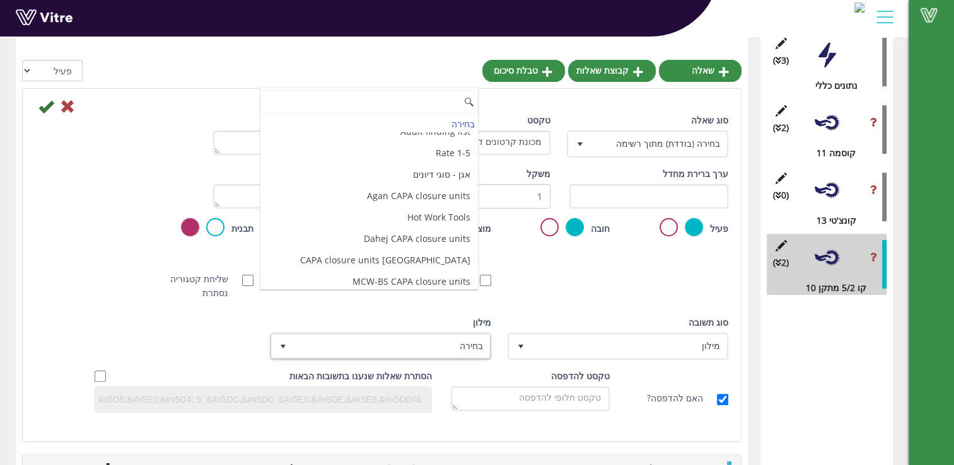
scroll to position [3353, 0]
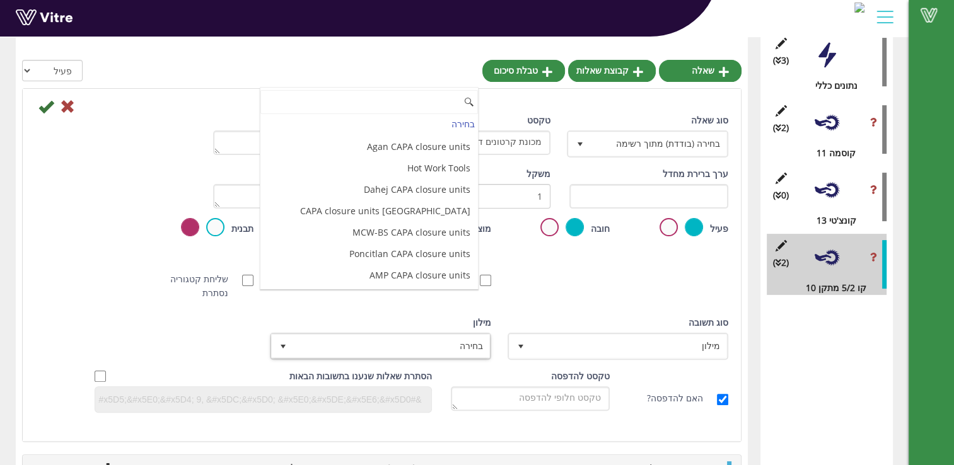
click at [420, 308] on li "תקין / לא תקין" at bounding box center [368, 318] width 217 height 21
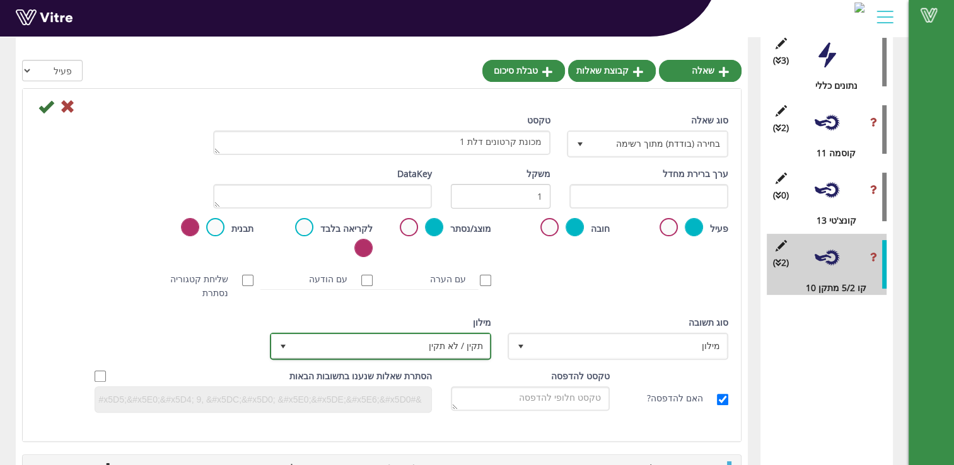
scroll to position [3354, 0]
click at [42, 112] on icon at bounding box center [45, 106] width 15 height 15
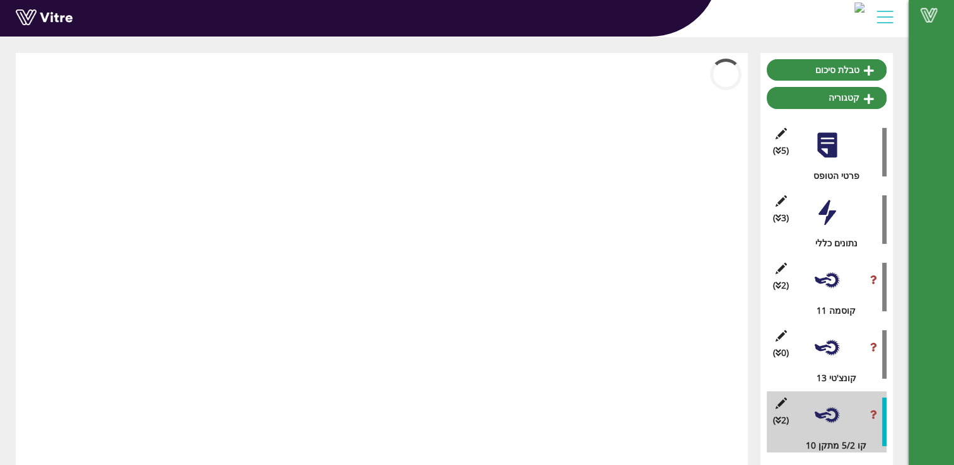
scroll to position [104, 0]
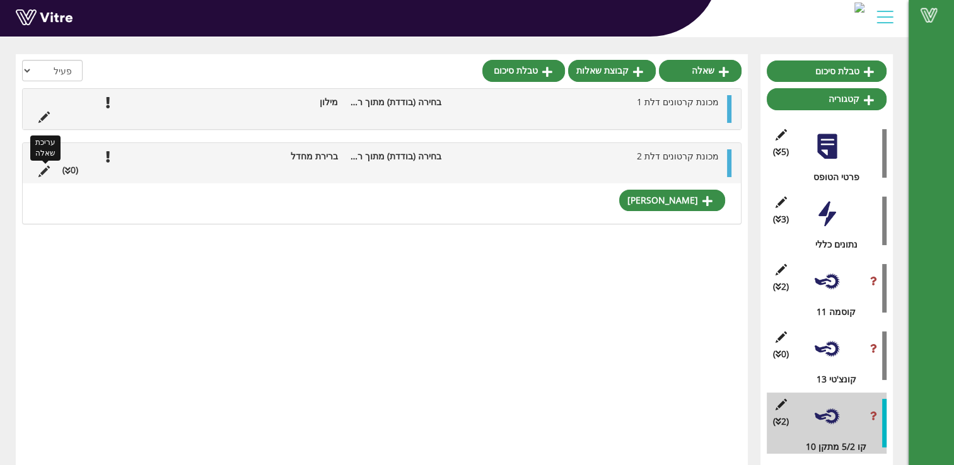
click at [44, 168] on icon at bounding box center [43, 171] width 11 height 11
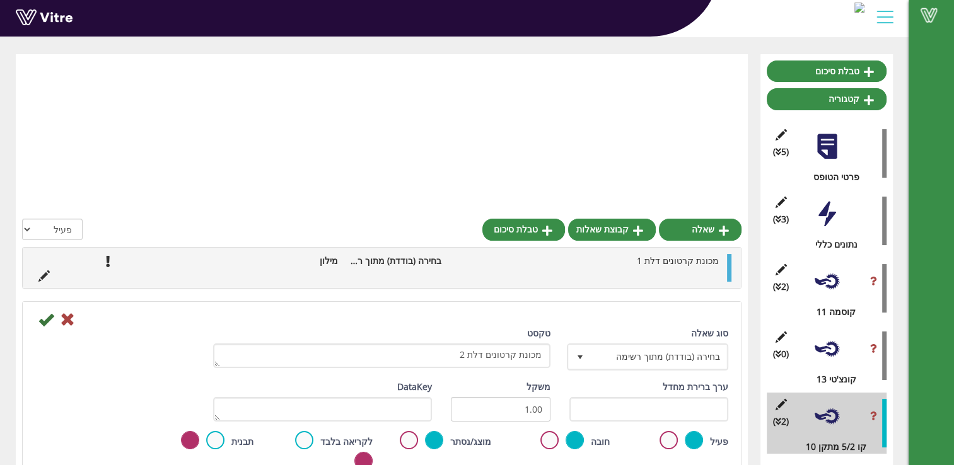
scroll to position [263, 0]
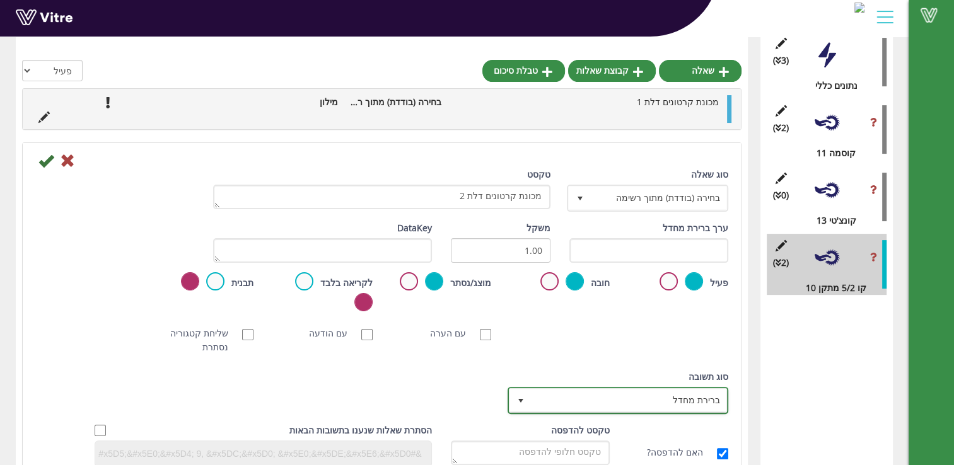
click at [676, 389] on span "ברירת מחדל" at bounding box center [628, 400] width 195 height 23
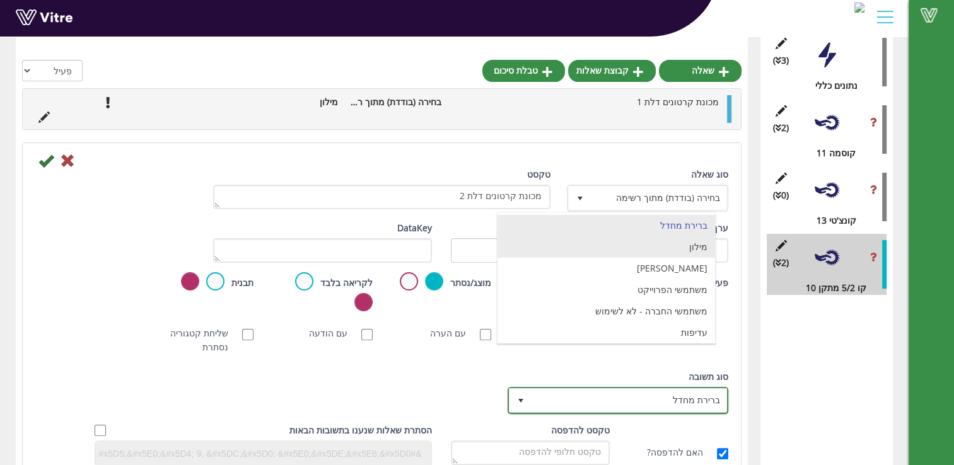
click at [690, 251] on li "מילון" at bounding box center [605, 246] width 217 height 21
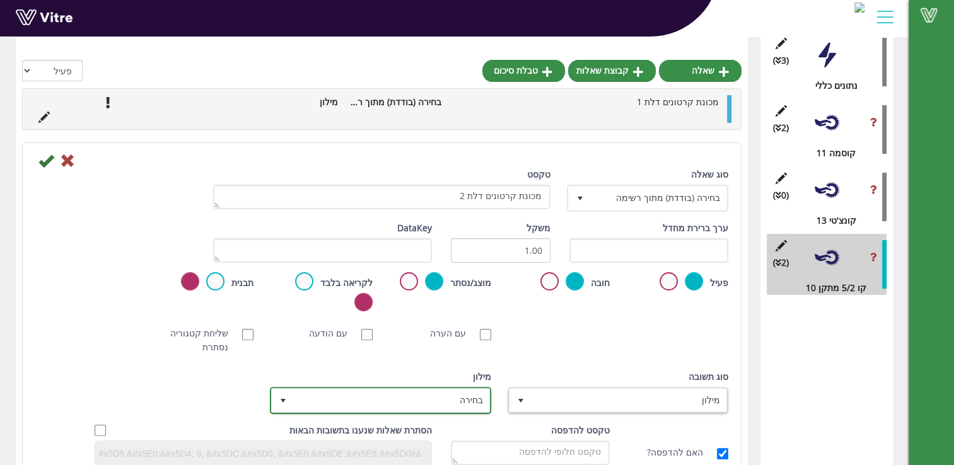
click at [363, 389] on span "בחירה" at bounding box center [391, 400] width 195 height 23
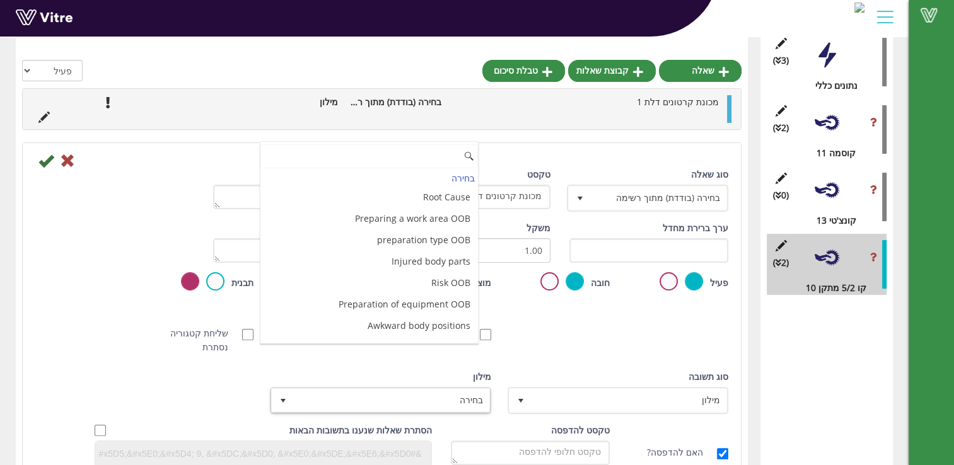
scroll to position [252, 0]
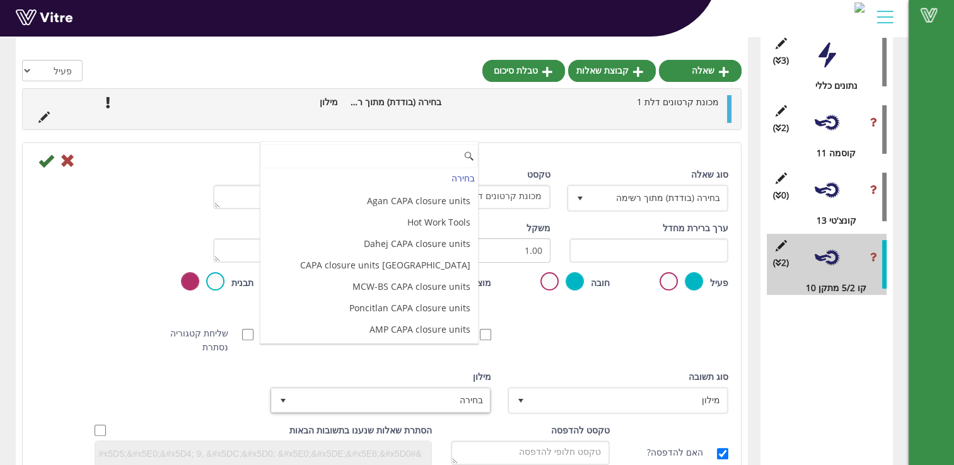
click at [437, 362] on li "תקין / לא תקין" at bounding box center [368, 372] width 217 height 21
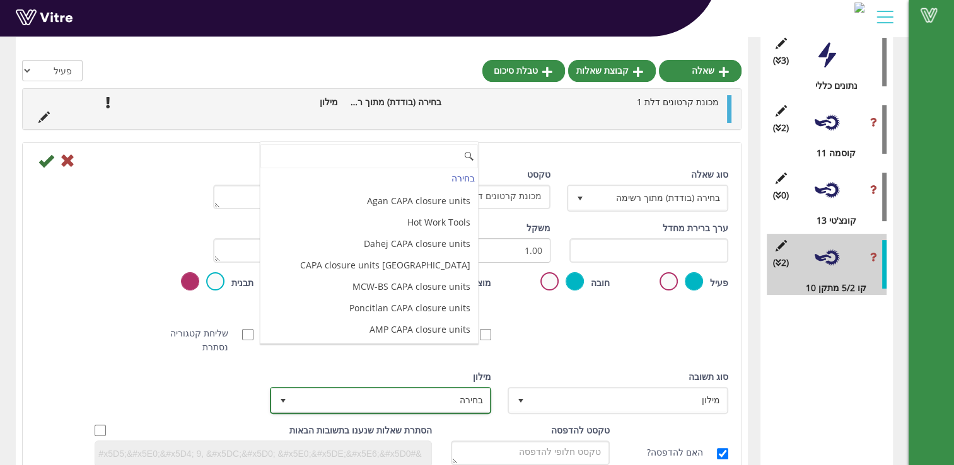
scroll to position [3354, 0]
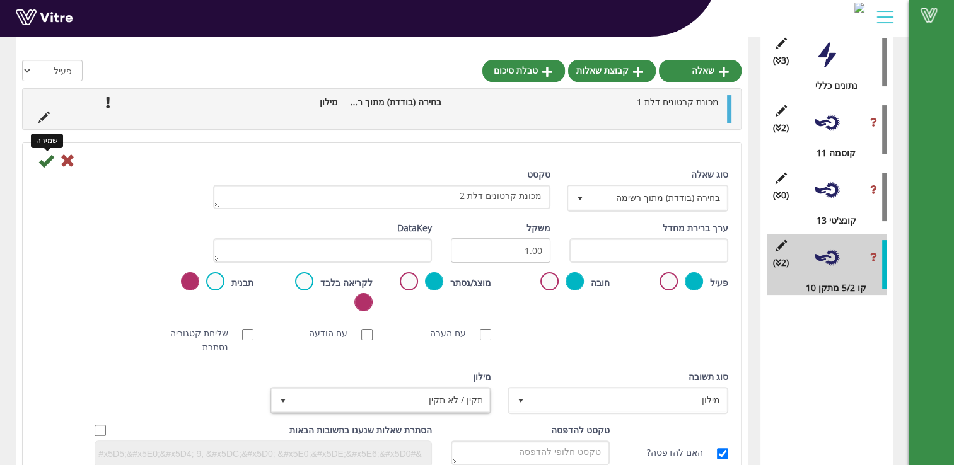
click at [48, 159] on icon at bounding box center [45, 160] width 15 height 15
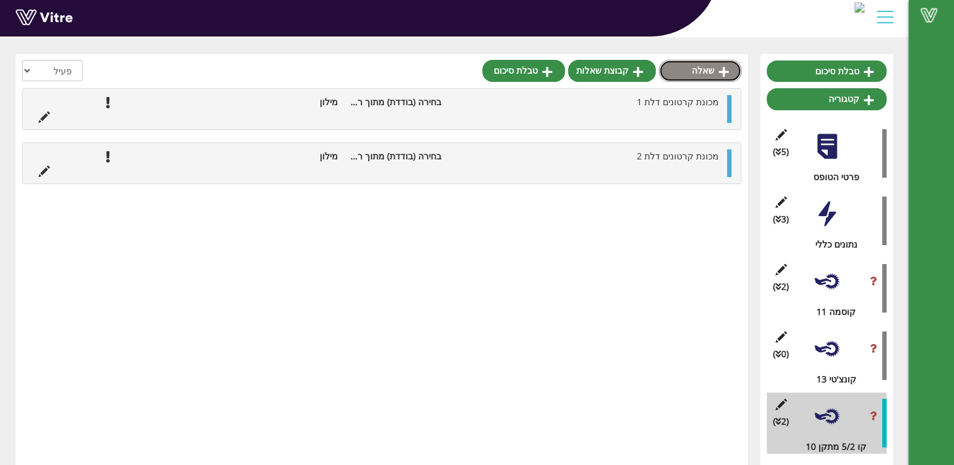
click at [701, 70] on link "שאלה" at bounding box center [700, 70] width 83 height 21
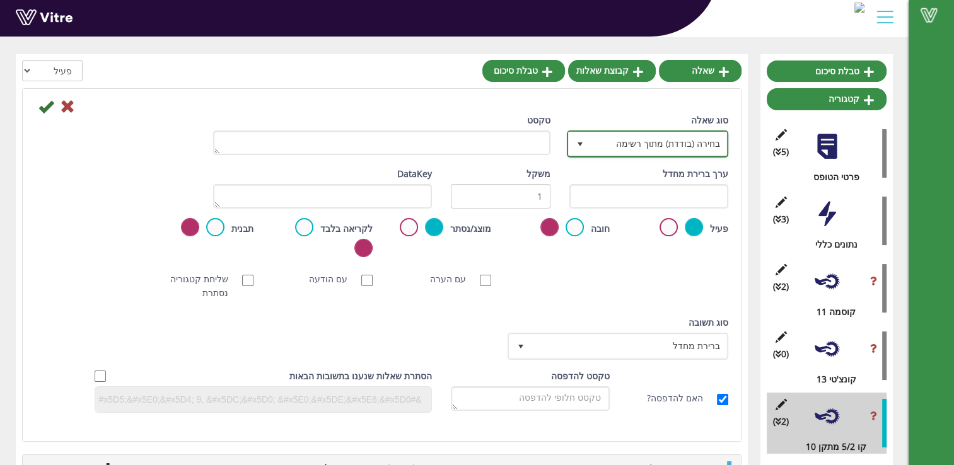
click at [587, 140] on span "select" at bounding box center [579, 143] width 23 height 23
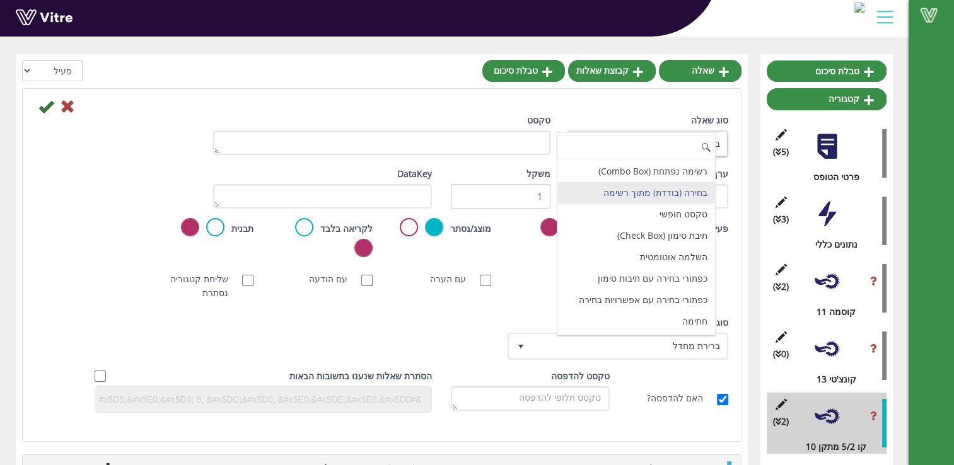
click at [670, 100] on div at bounding box center [382, 105] width 712 height 15
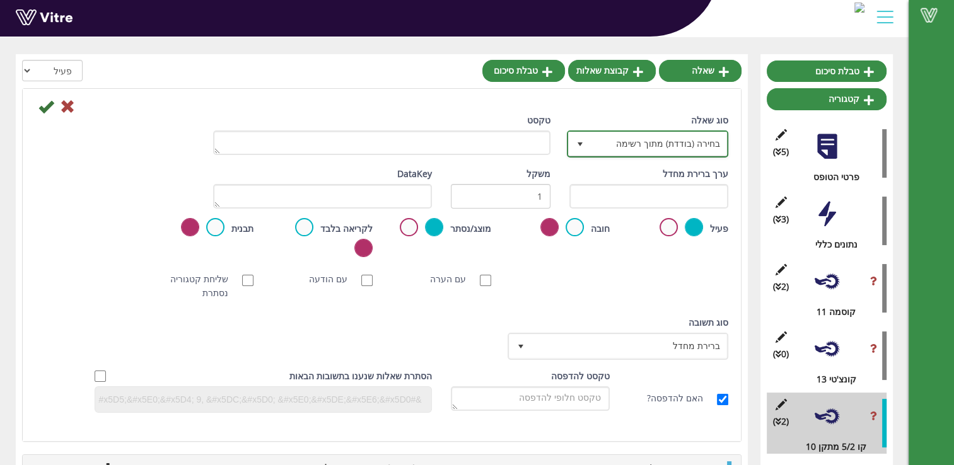
click at [603, 142] on span "בחירה (בודדת) מתוך רשימה" at bounding box center [659, 143] width 136 height 23
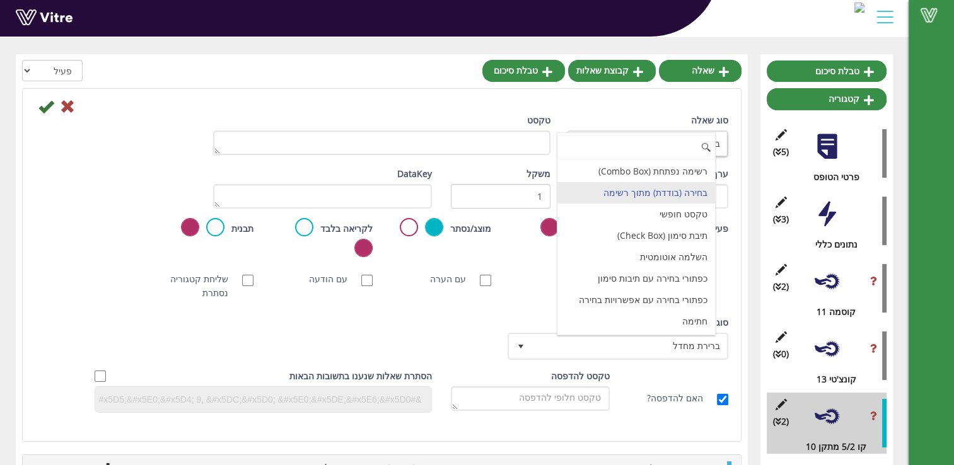
click at [628, 195] on li "בחירה (בודדת) מתוך רשימה" at bounding box center [636, 192] width 158 height 21
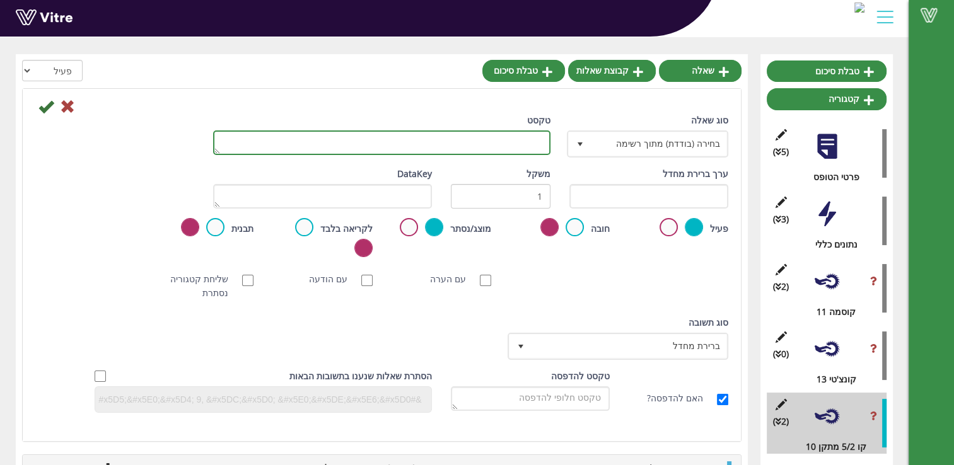
click at [516, 153] on textarea "טקסט" at bounding box center [381, 142] width 337 height 25
type textarea "מכונת קרטונים דלת 11"
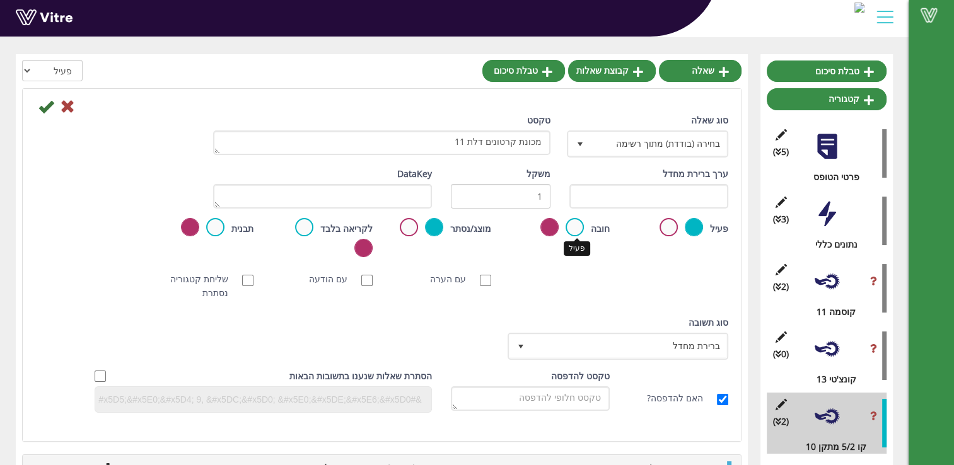
click at [570, 226] on label at bounding box center [574, 227] width 18 height 18
click at [0, 0] on input "radio" at bounding box center [0, 0] width 0 height 0
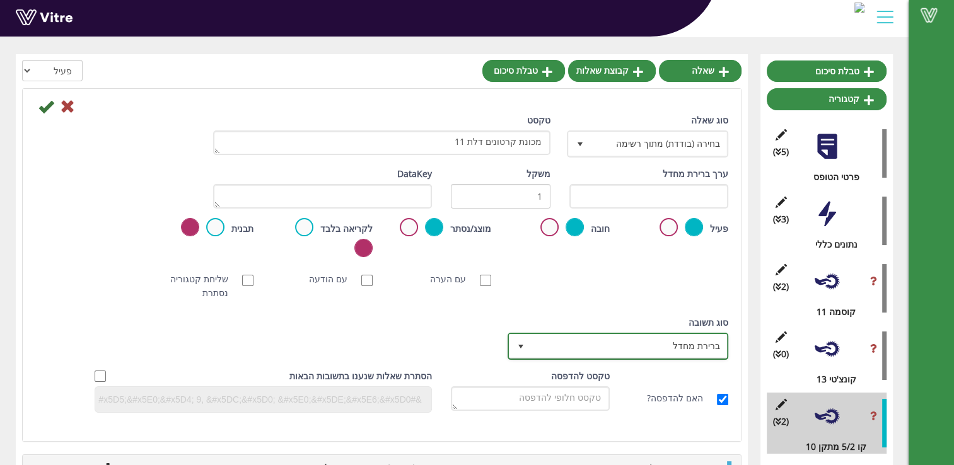
click at [623, 335] on span "ברירת מחדל" at bounding box center [628, 346] width 195 height 23
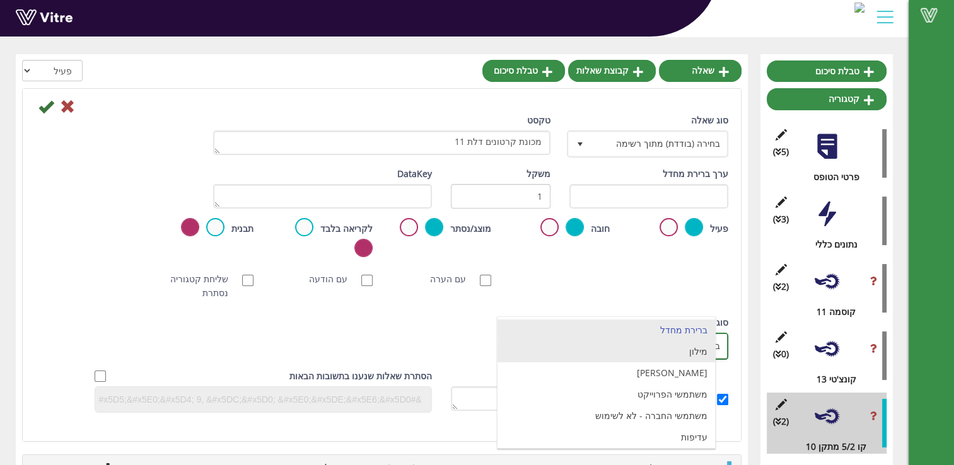
click at [646, 349] on li "מילון" at bounding box center [605, 351] width 217 height 21
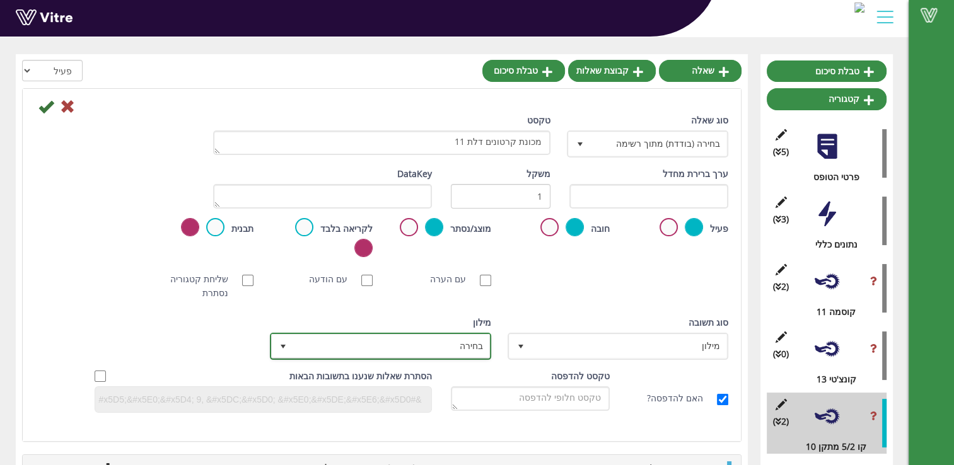
click at [399, 335] on span "בחירה" at bounding box center [391, 346] width 195 height 23
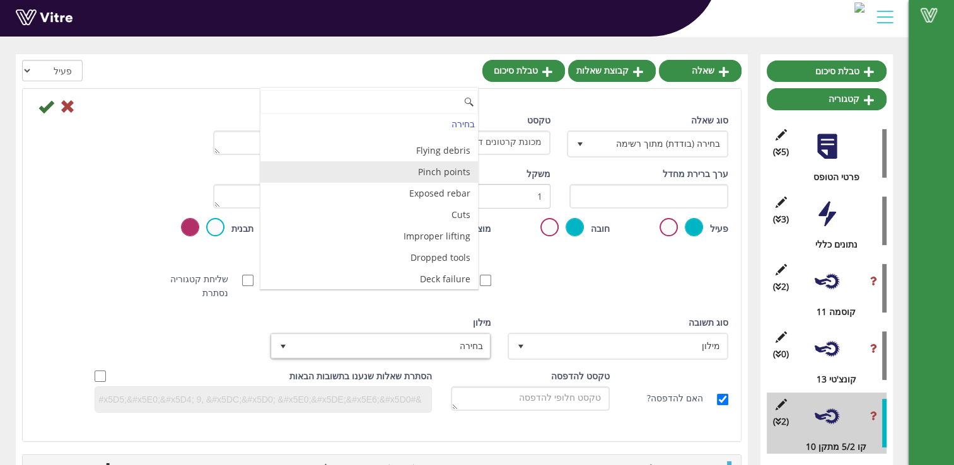
scroll to position [630, 0]
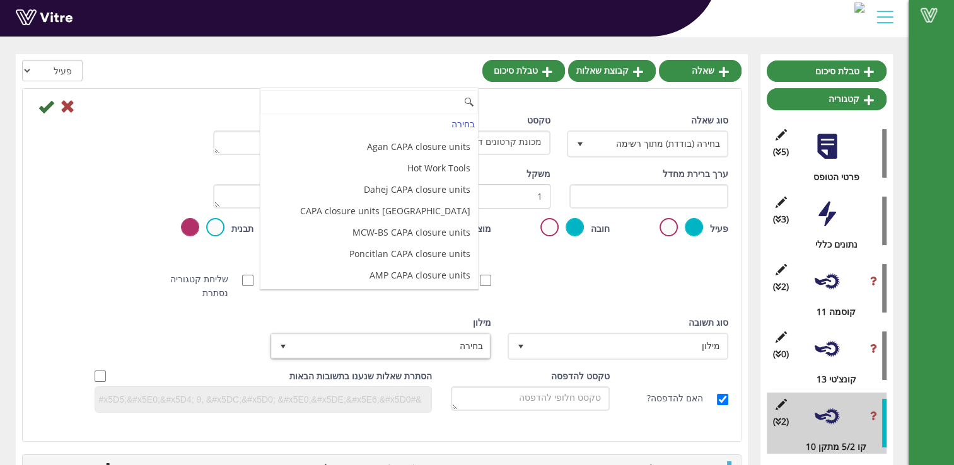
click at [456, 308] on li "תקין / לא תקין" at bounding box center [368, 318] width 217 height 21
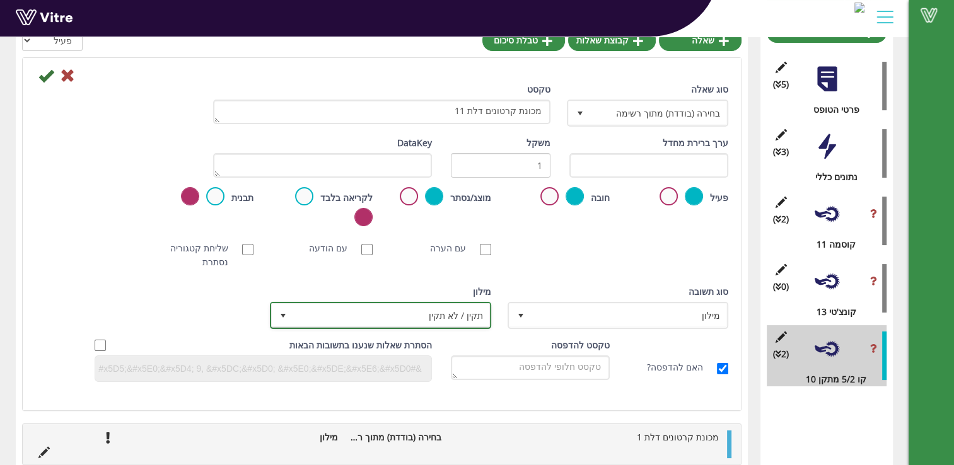
scroll to position [141, 0]
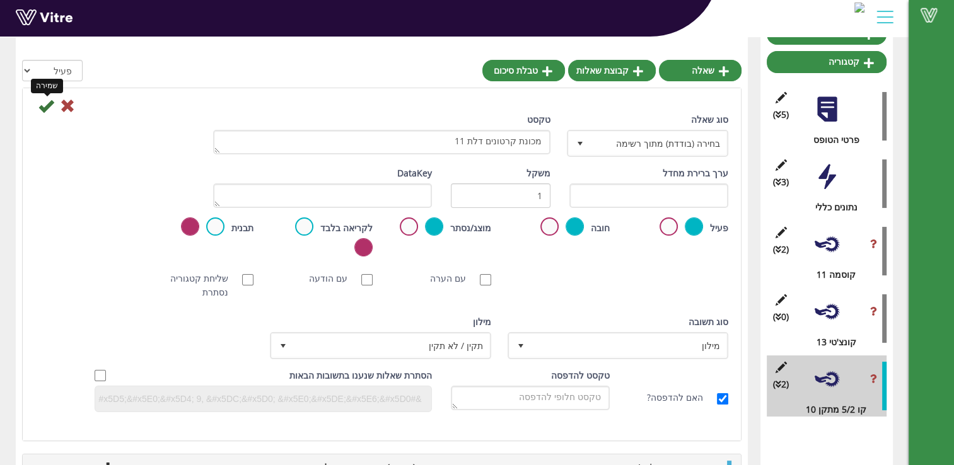
click at [39, 104] on icon at bounding box center [45, 105] width 15 height 15
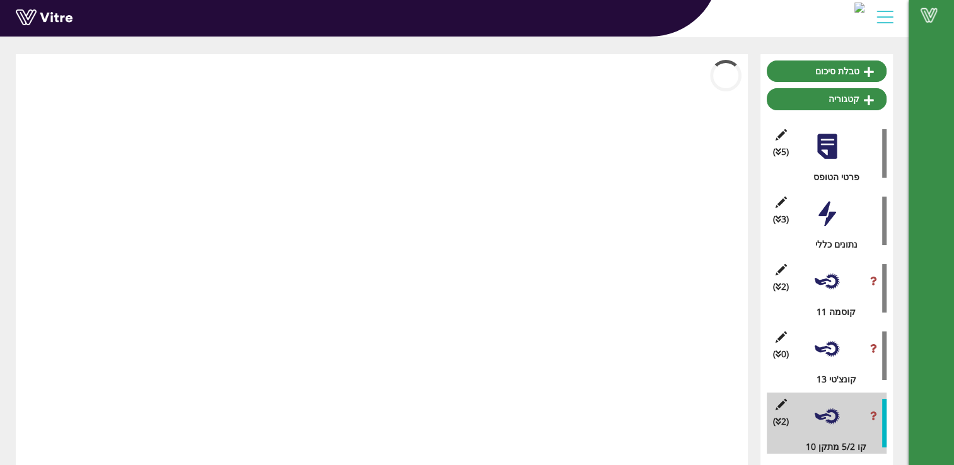
click at [42, 110] on div at bounding box center [382, 260] width 732 height 412
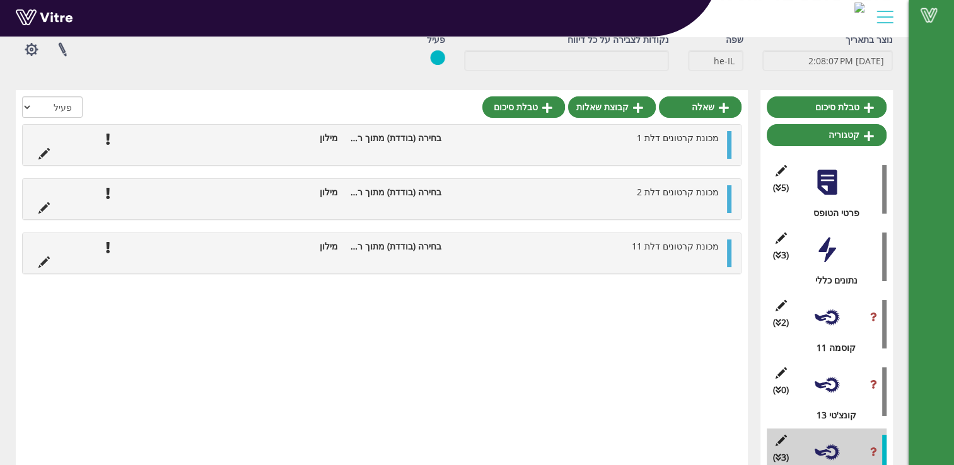
scroll to position [41, 0]
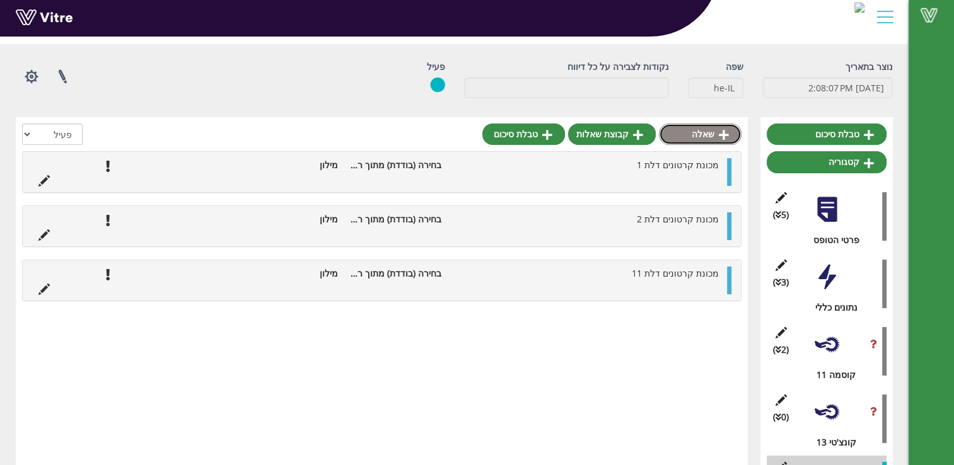
click at [705, 140] on link "שאלה" at bounding box center [700, 134] width 83 height 21
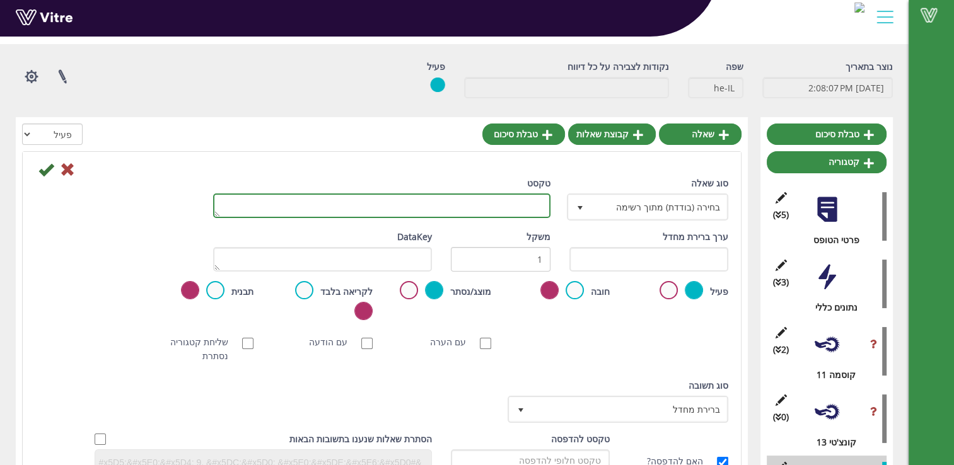
click at [493, 206] on textarea "טקסט" at bounding box center [381, 205] width 337 height 25
type textarea "מכונת קרטונים דלת 12"
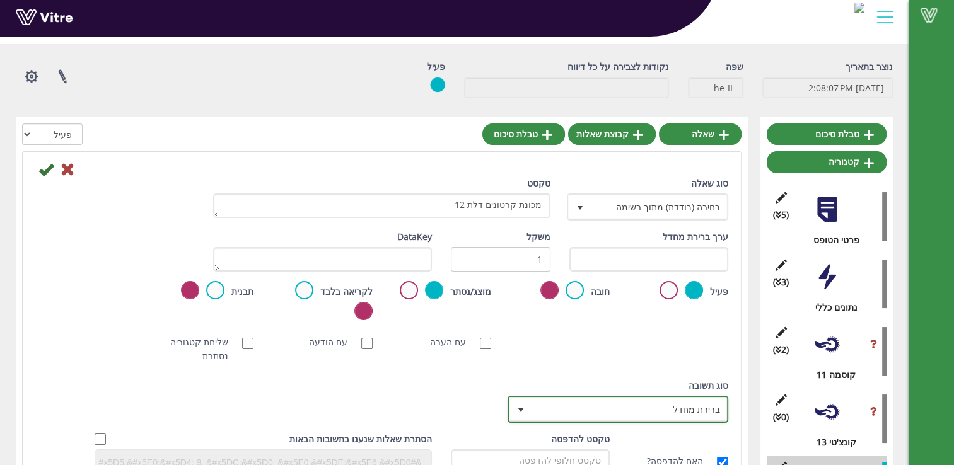
click at [640, 398] on span "ברירת מחדל" at bounding box center [628, 409] width 195 height 23
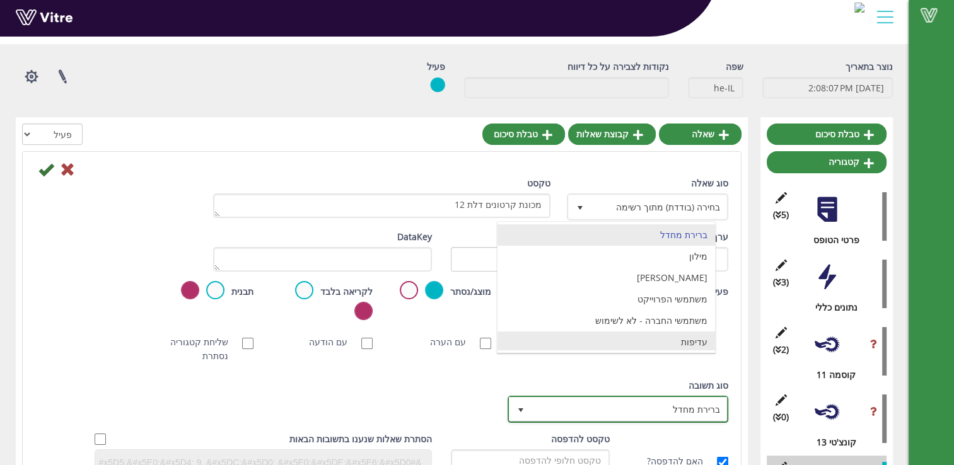
scroll to position [22, 0]
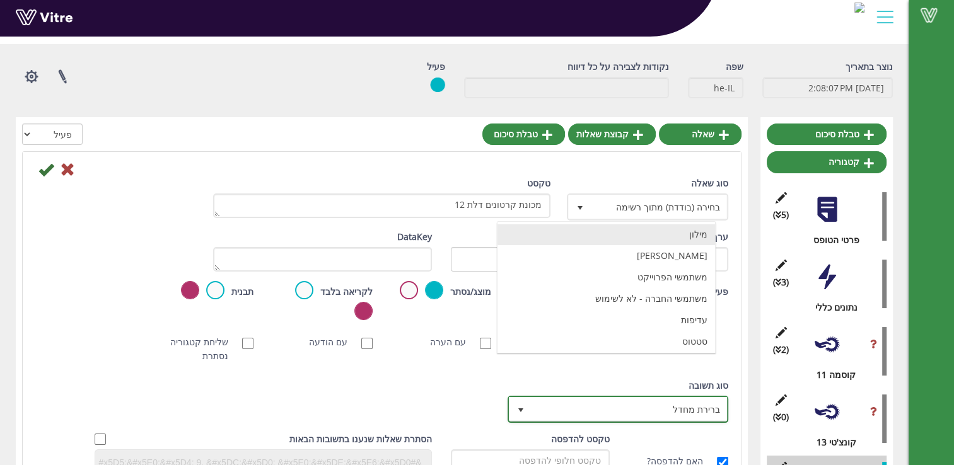
click at [698, 236] on li "מילון" at bounding box center [605, 234] width 217 height 21
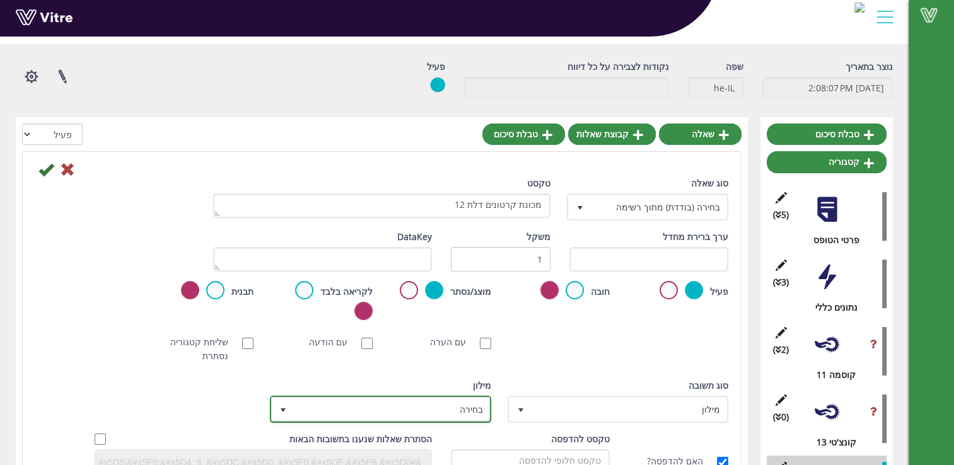
click at [408, 398] on span "בחירה" at bounding box center [391, 409] width 195 height 23
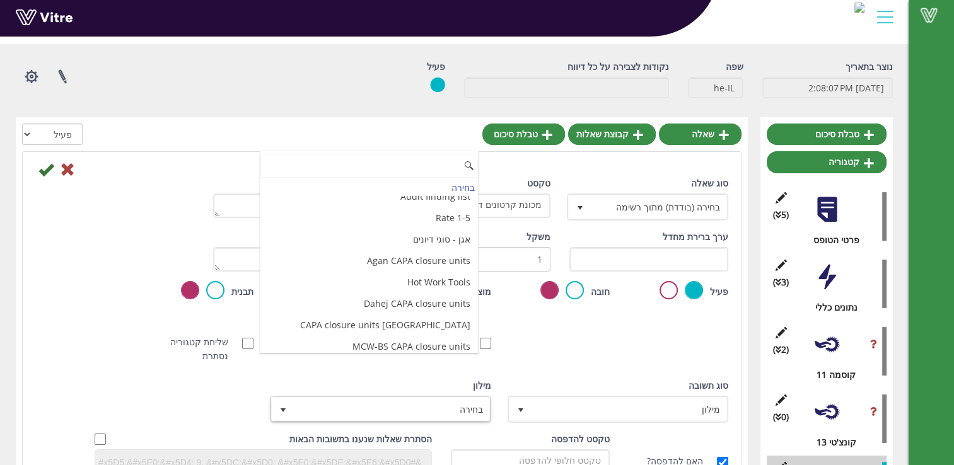
scroll to position [3354, 0]
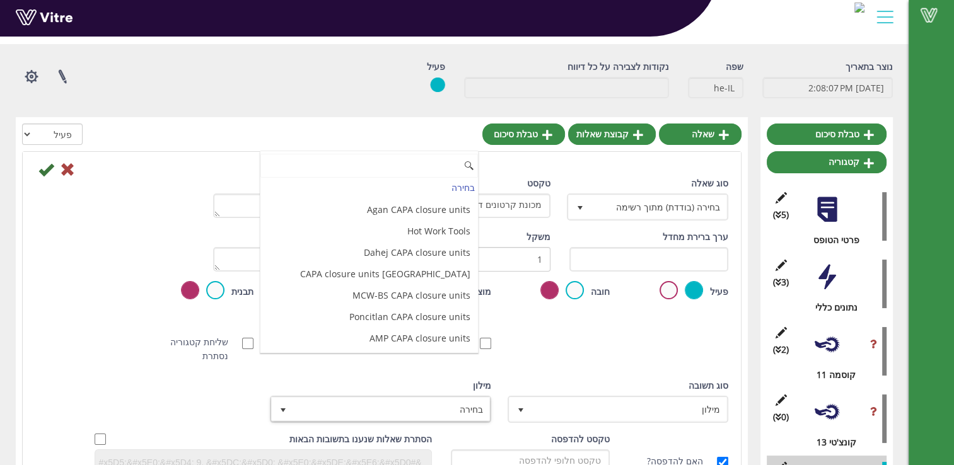
click at [466, 371] on li "תקין / לא תקין" at bounding box center [368, 381] width 217 height 21
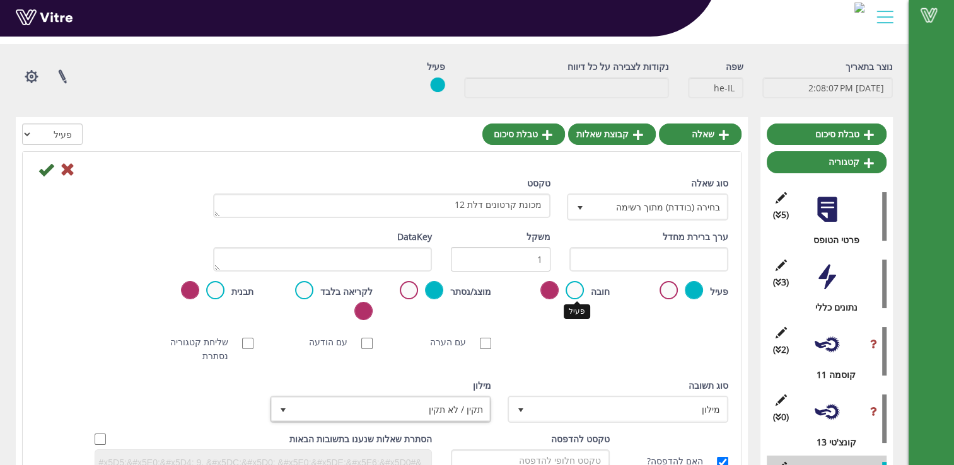
click at [579, 290] on label at bounding box center [574, 290] width 18 height 18
click at [0, 0] on input "radio" at bounding box center [0, 0] width 0 height 0
click at [44, 165] on icon at bounding box center [45, 169] width 15 height 15
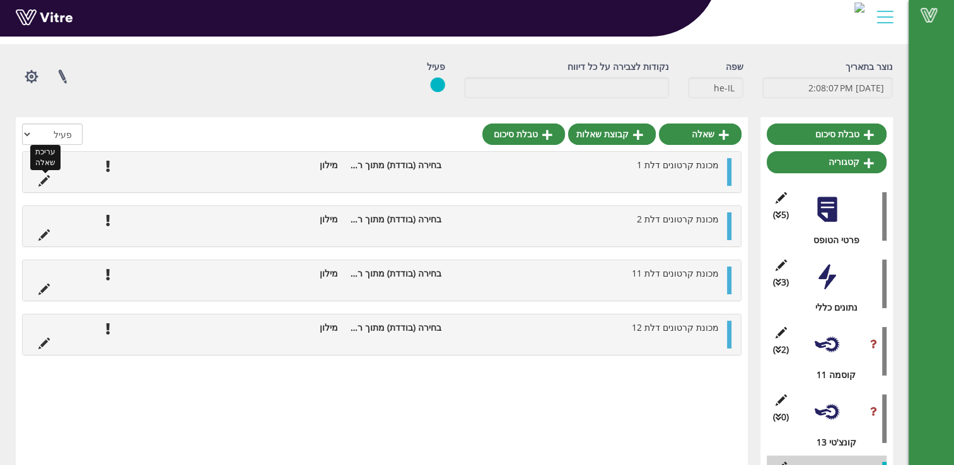
click at [45, 180] on icon at bounding box center [43, 180] width 11 height 11
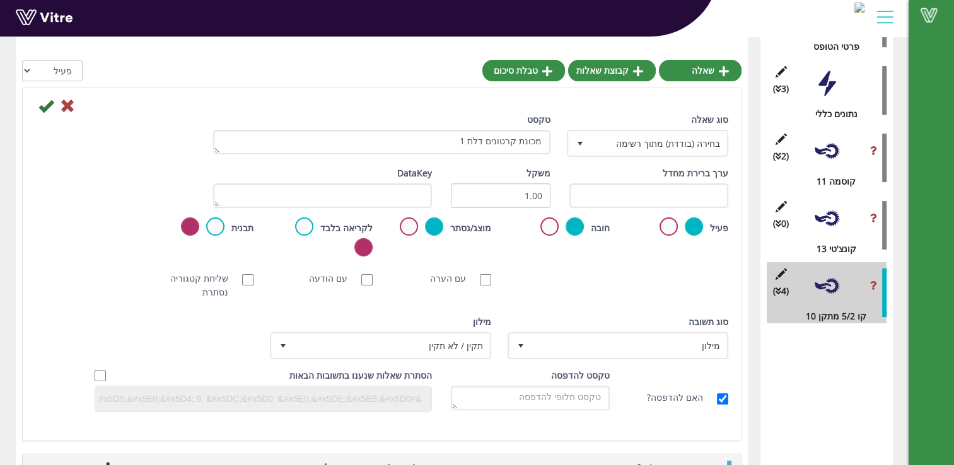
scroll to position [242, 0]
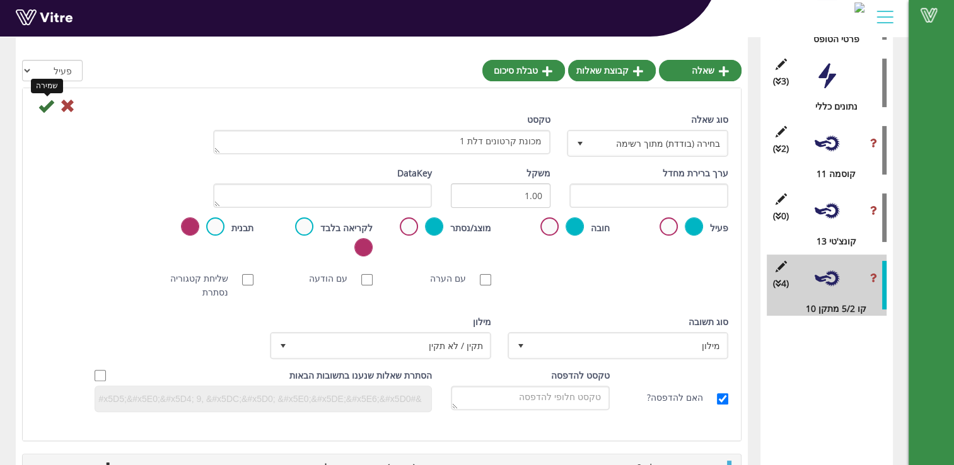
click at [49, 106] on icon at bounding box center [45, 105] width 15 height 15
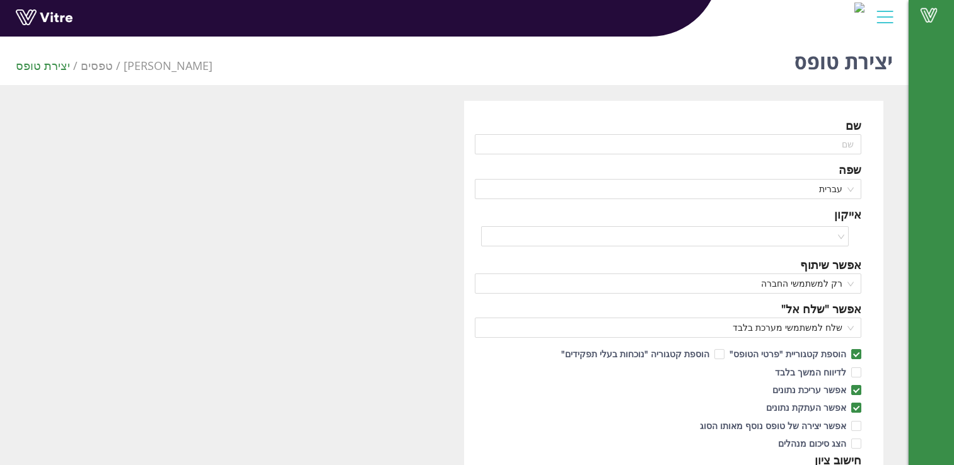
scroll to position [32, 0]
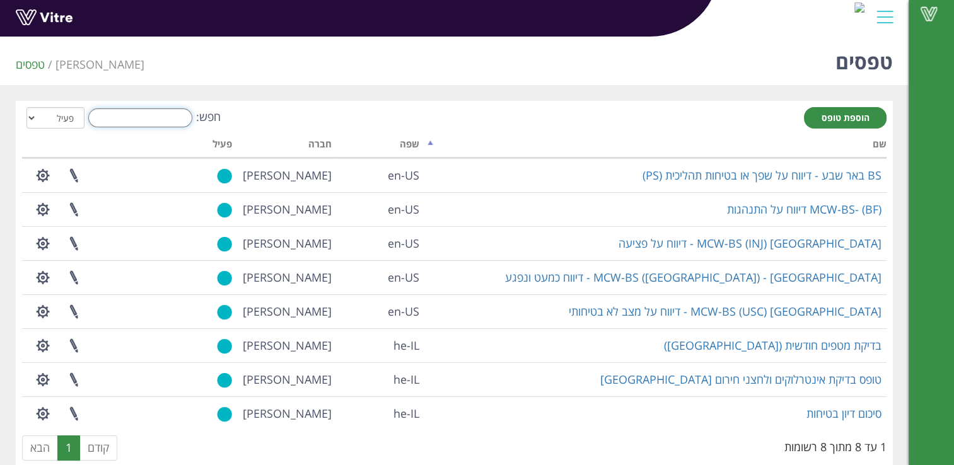
click at [140, 117] on input "חפש:" at bounding box center [140, 117] width 104 height 19
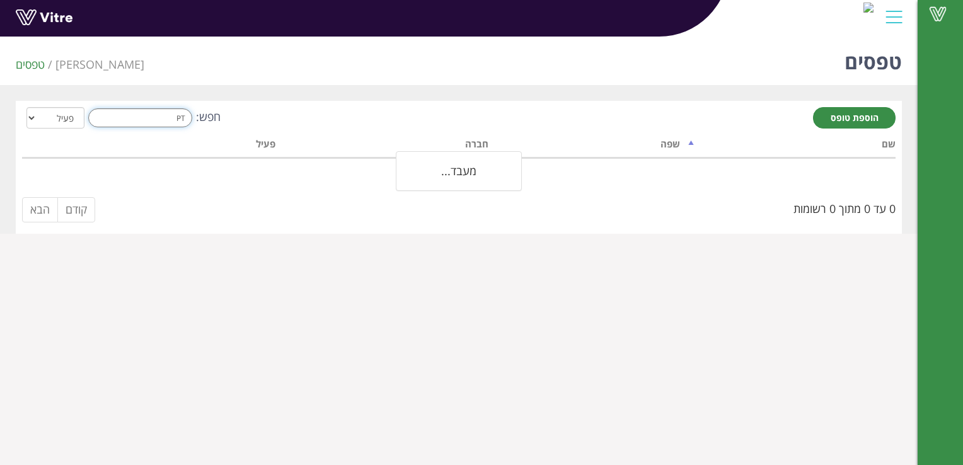
type input "P"
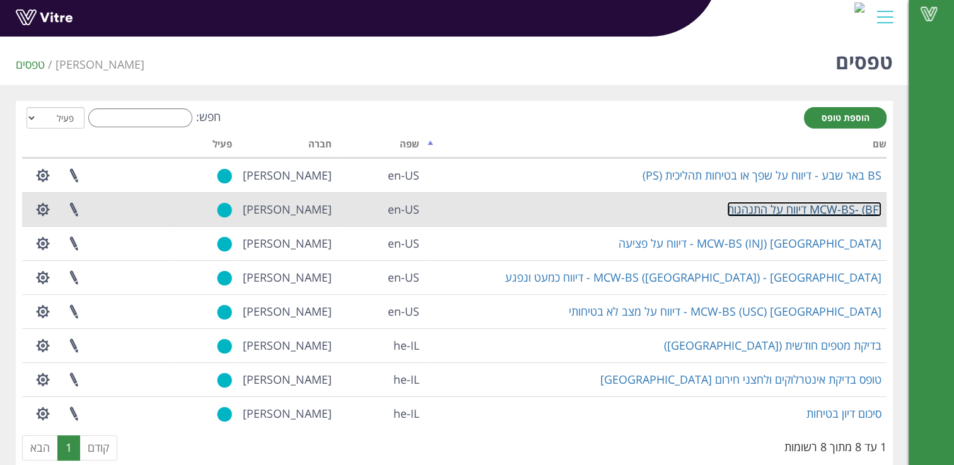
click at [782, 209] on link "MCW-BS- (BF) דיווח על התנהגות" at bounding box center [804, 209] width 154 height 15
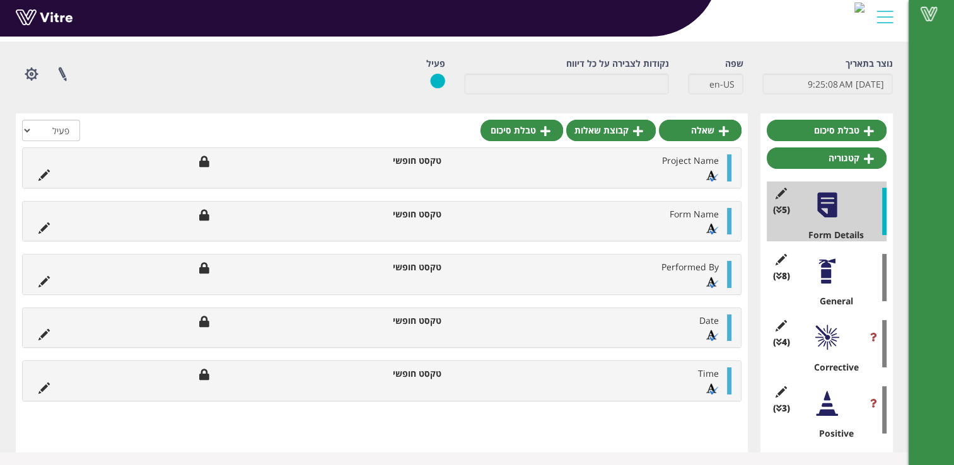
scroll to position [46, 0]
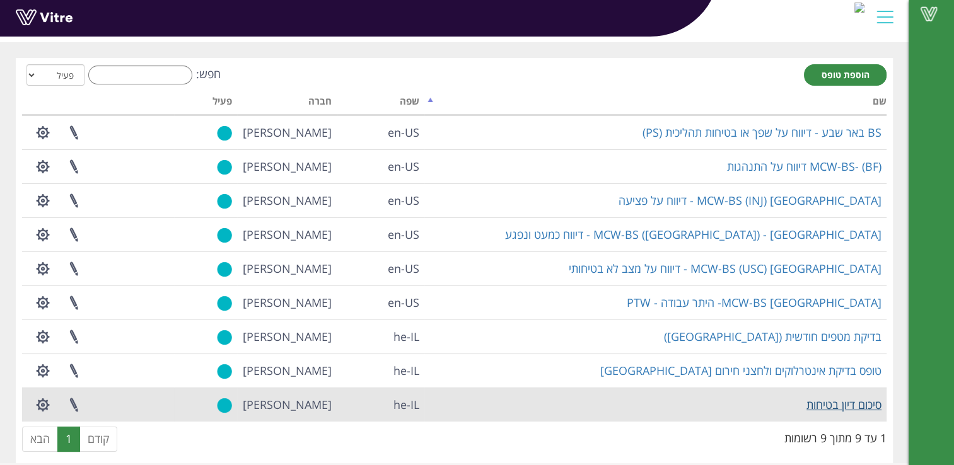
scroll to position [55, 0]
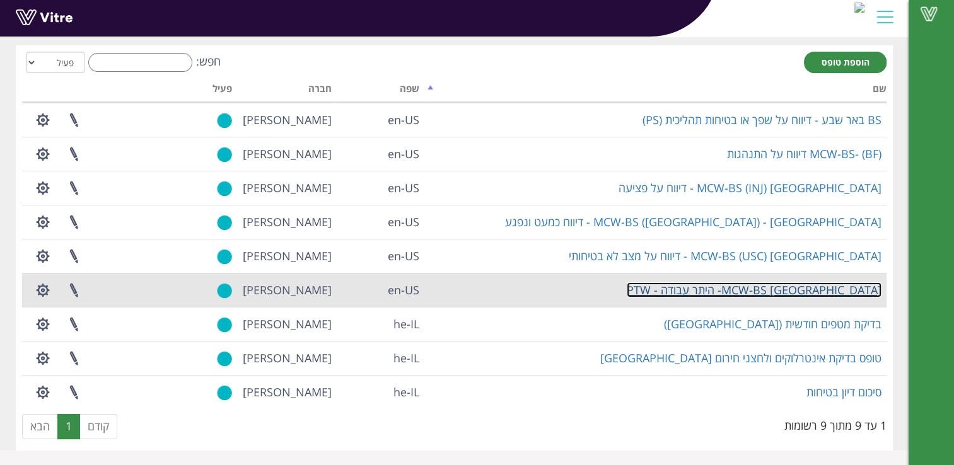
click at [817, 287] on link "MCW-BS [GEOGRAPHIC_DATA]- היתר עבודה - PTW" at bounding box center [753, 289] width 255 height 15
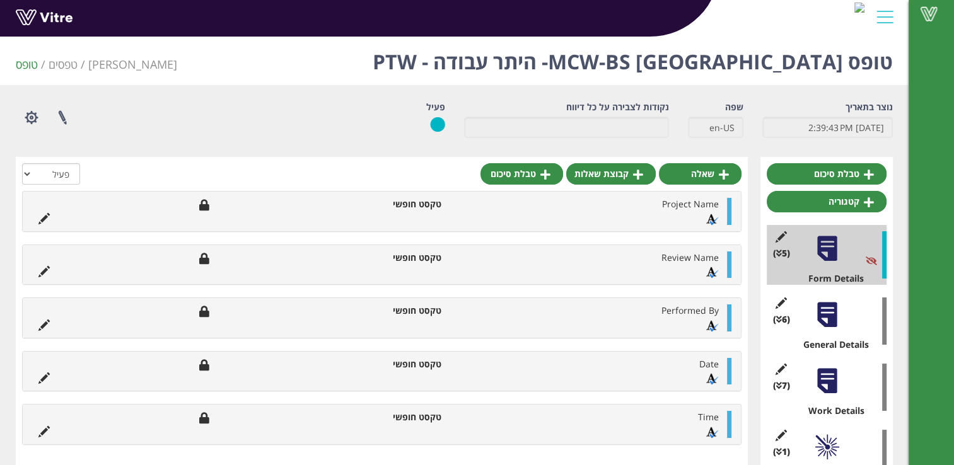
click at [826, 335] on div "(6 ) General Details" at bounding box center [826, 321] width 120 height 60
click at [784, 301] on icon at bounding box center [781, 302] width 16 height 11
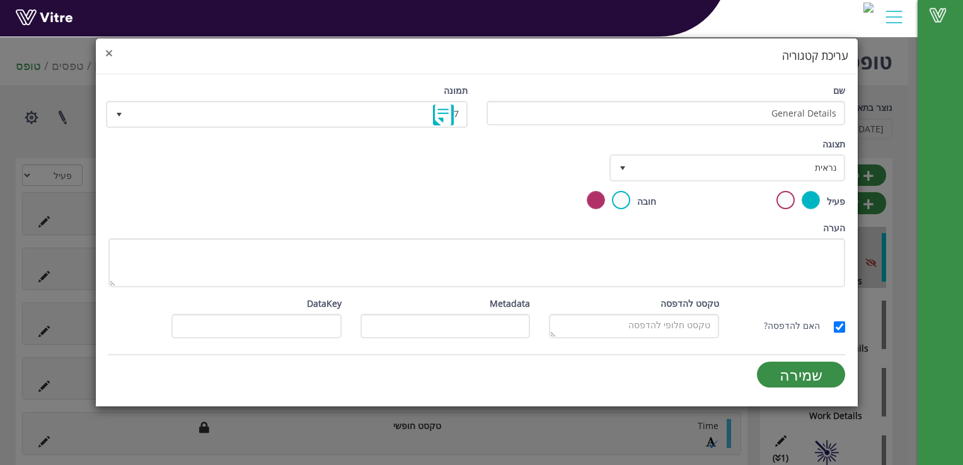
click at [108, 49] on span "×" at bounding box center [109, 53] width 8 height 18
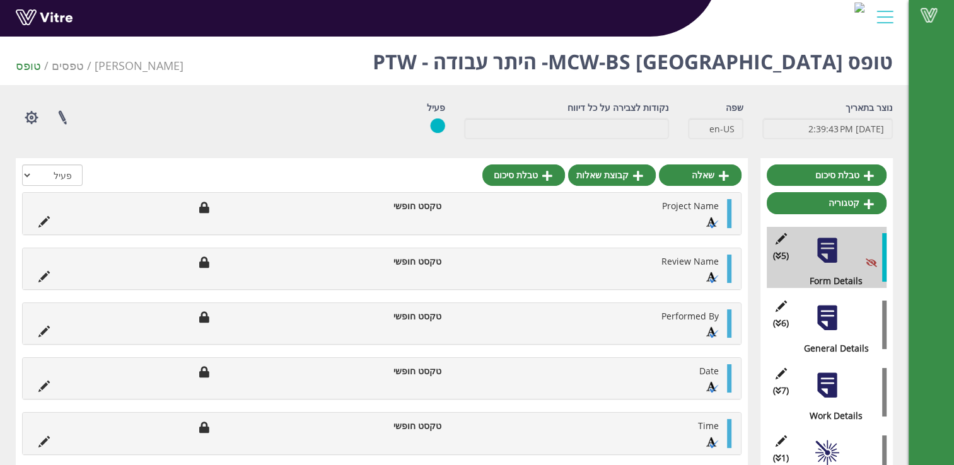
click at [831, 321] on div at bounding box center [826, 318] width 28 height 28
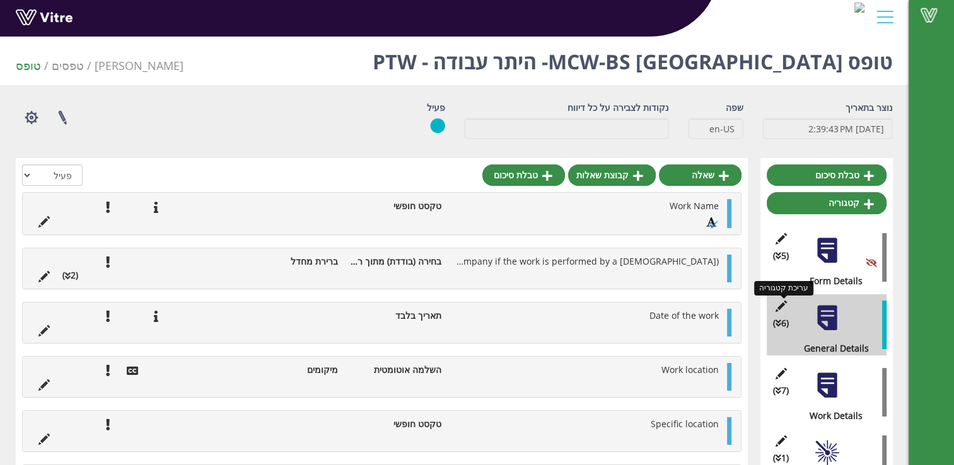
click at [782, 303] on icon at bounding box center [781, 306] width 16 height 11
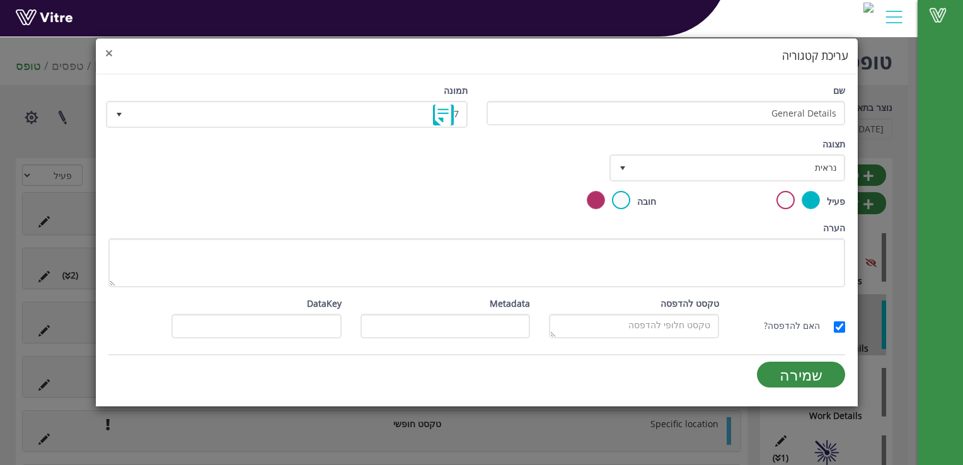
click at [108, 51] on span "×" at bounding box center [109, 53] width 8 height 18
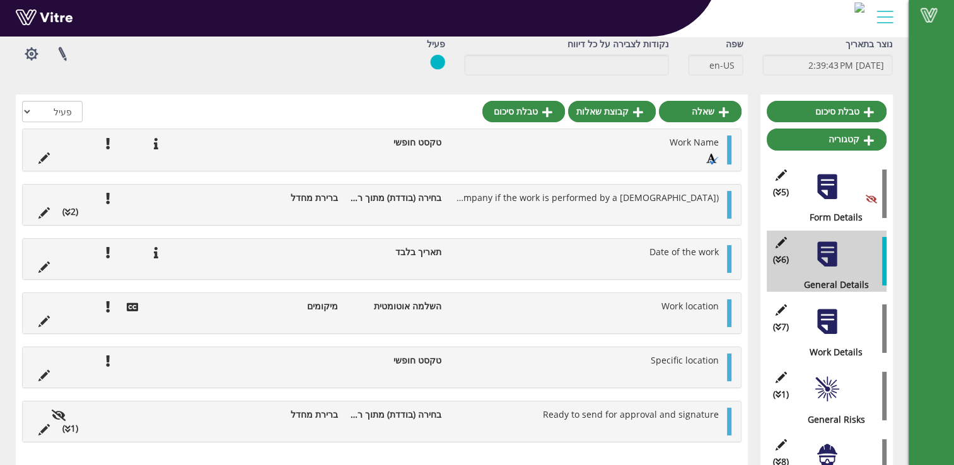
scroll to position [63, 0]
click at [834, 330] on div at bounding box center [826, 322] width 28 height 28
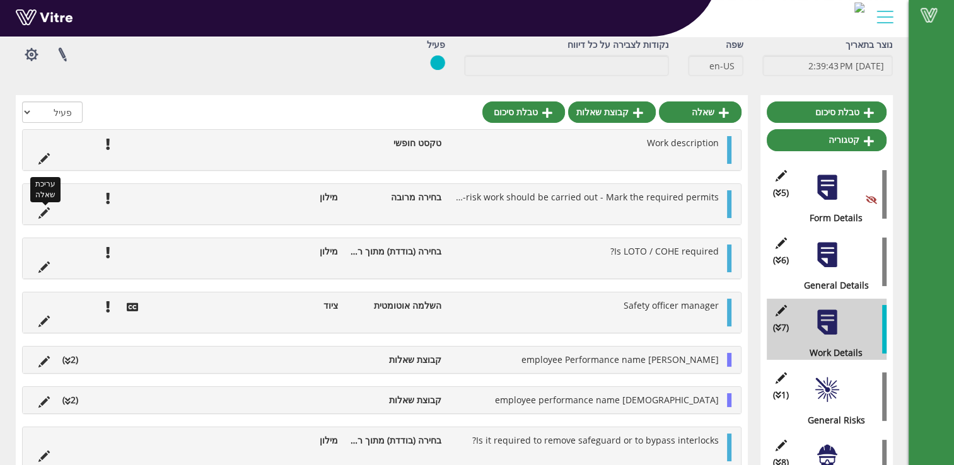
click at [44, 212] on icon at bounding box center [43, 212] width 11 height 11
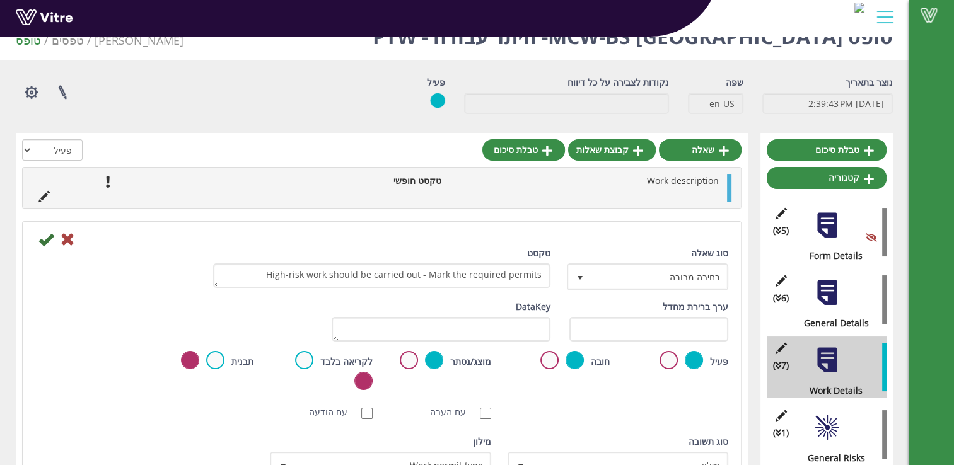
scroll to position [0, 0]
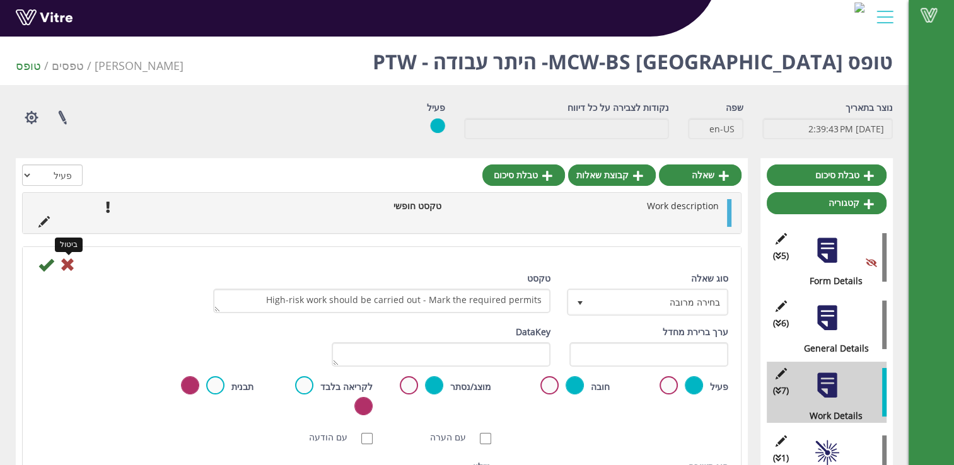
click at [68, 267] on icon at bounding box center [67, 264] width 15 height 15
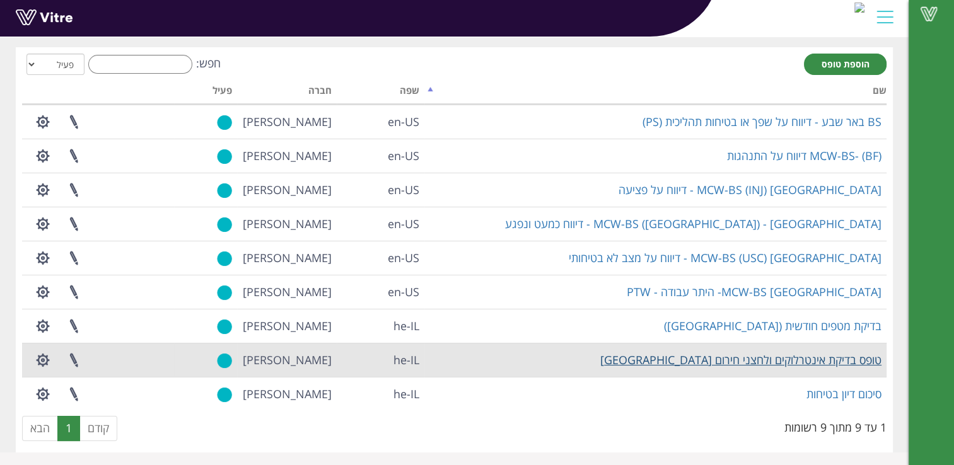
scroll to position [55, 0]
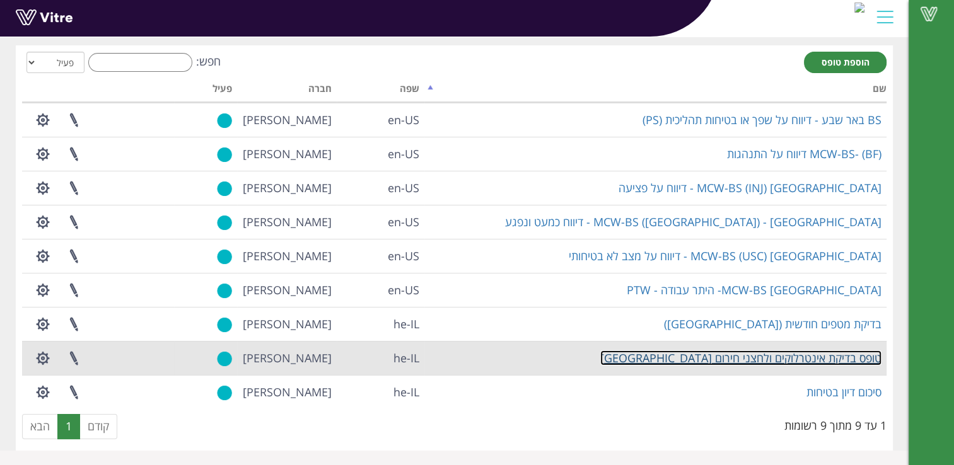
click at [826, 352] on link "טופס בדיקת אינטרלוקים ולחצני חירום [GEOGRAPHIC_DATA]" at bounding box center [740, 357] width 281 height 15
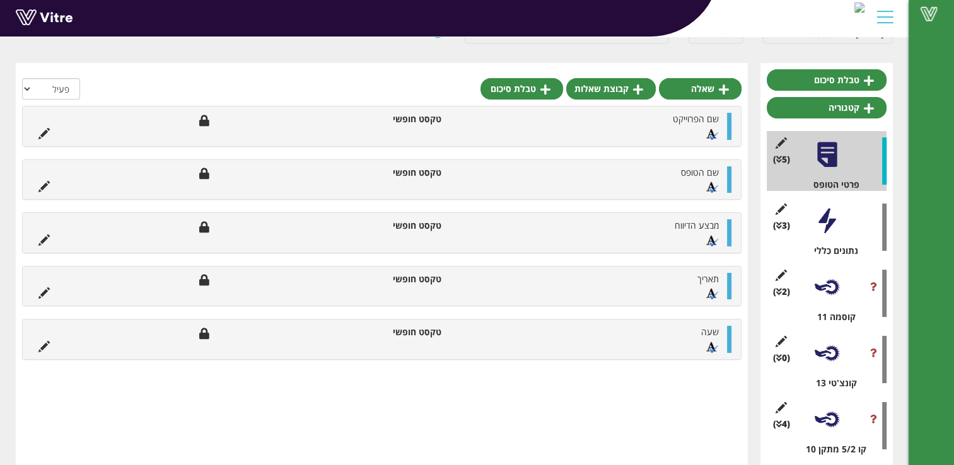
scroll to position [112, 0]
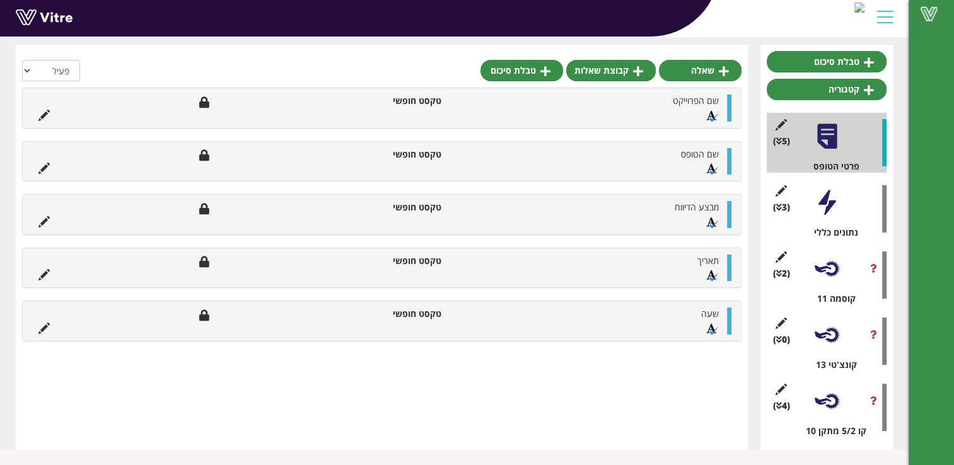
click at [831, 399] on div at bounding box center [826, 401] width 28 height 28
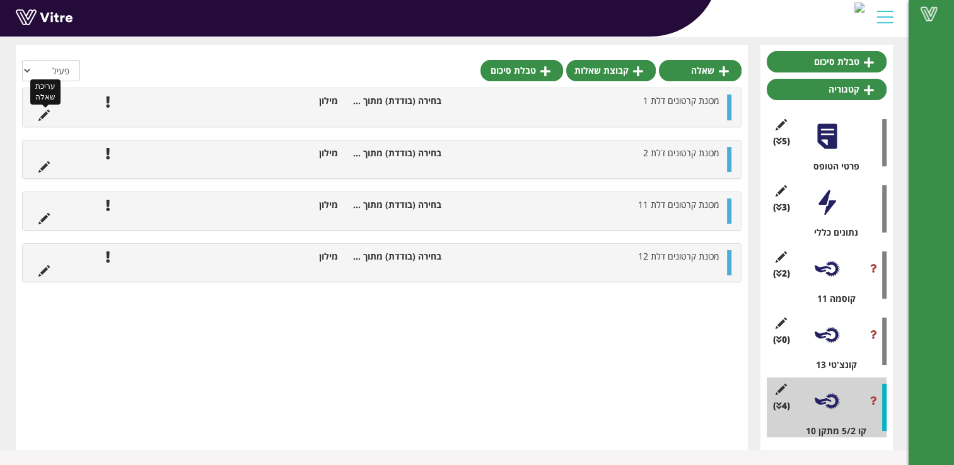
click at [43, 118] on icon at bounding box center [43, 115] width 11 height 11
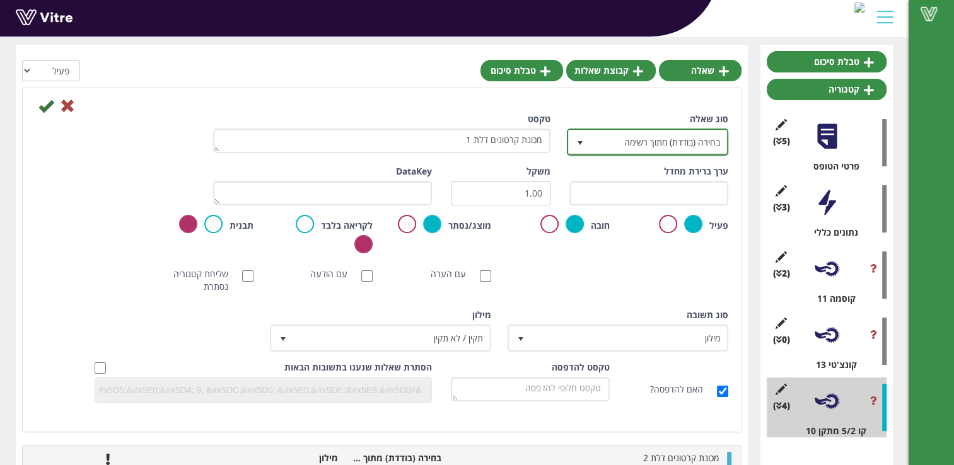
click at [594, 141] on span "בחירה (בודדת) מתוך רשימה" at bounding box center [659, 141] width 136 height 23
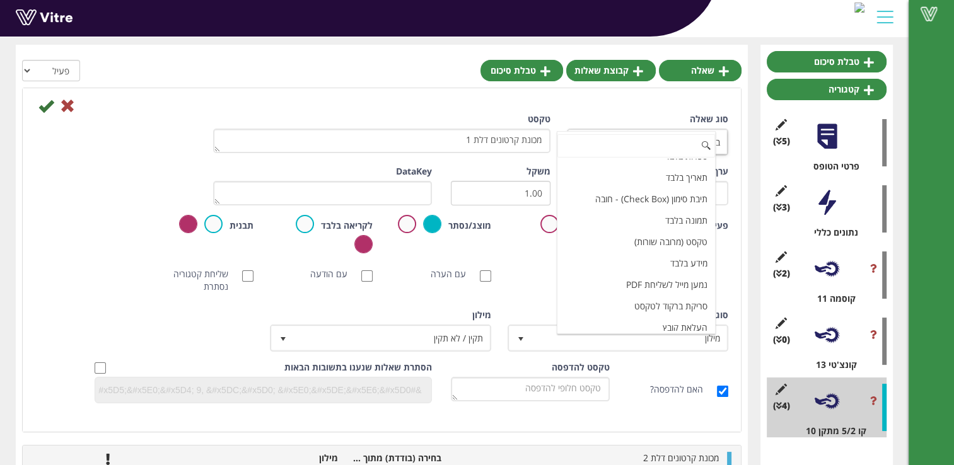
scroll to position [379, 0]
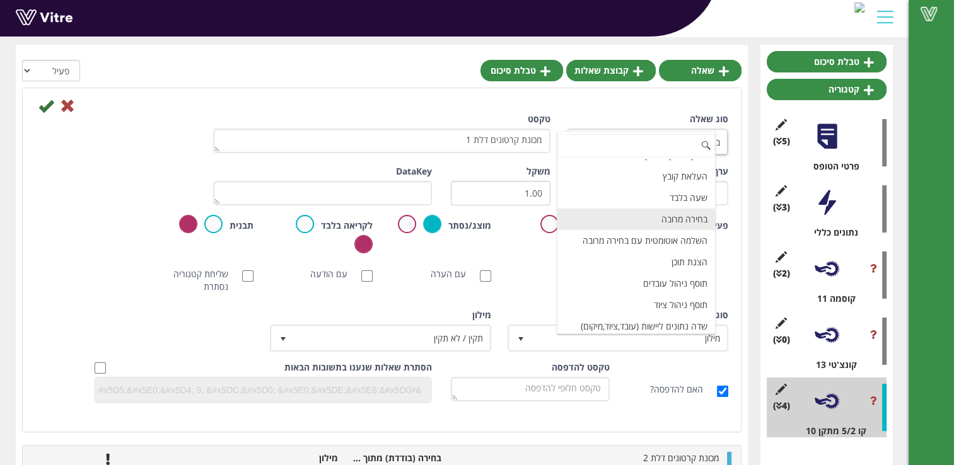
click at [674, 209] on li "בחירה מרובה" at bounding box center [636, 219] width 158 height 21
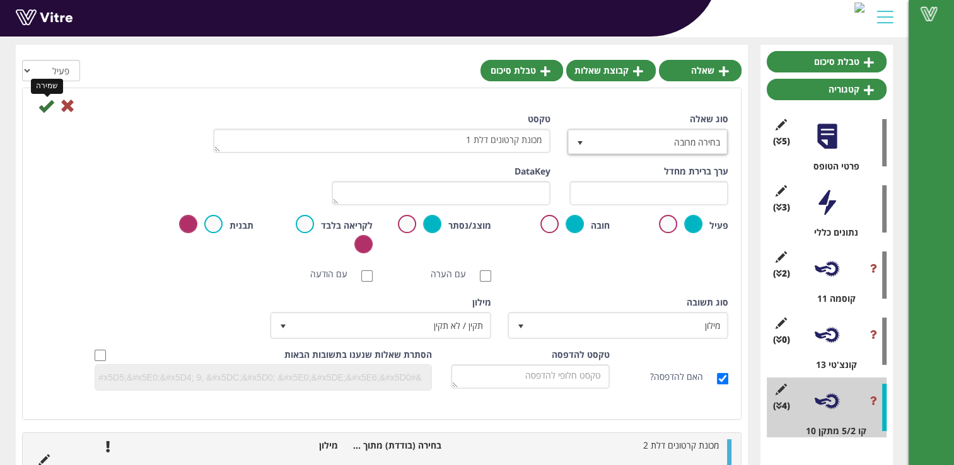
click at [45, 107] on icon at bounding box center [45, 105] width 15 height 15
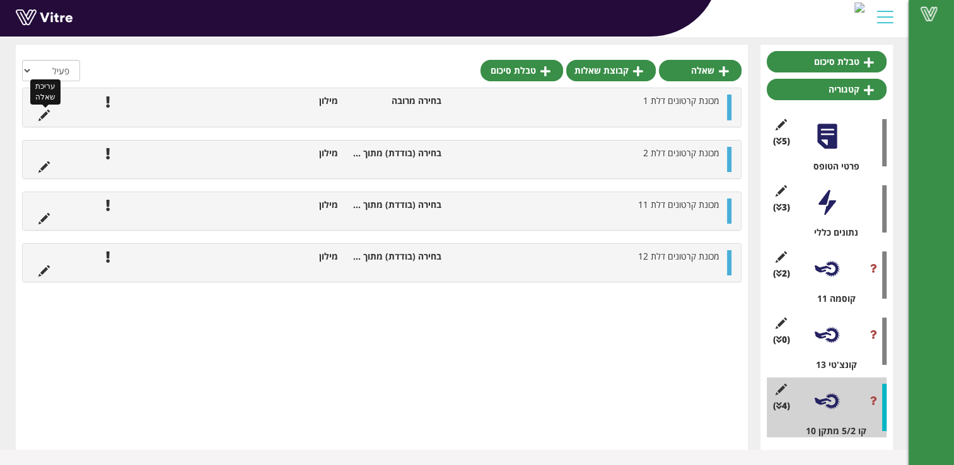
click at [43, 117] on icon at bounding box center [43, 115] width 11 height 11
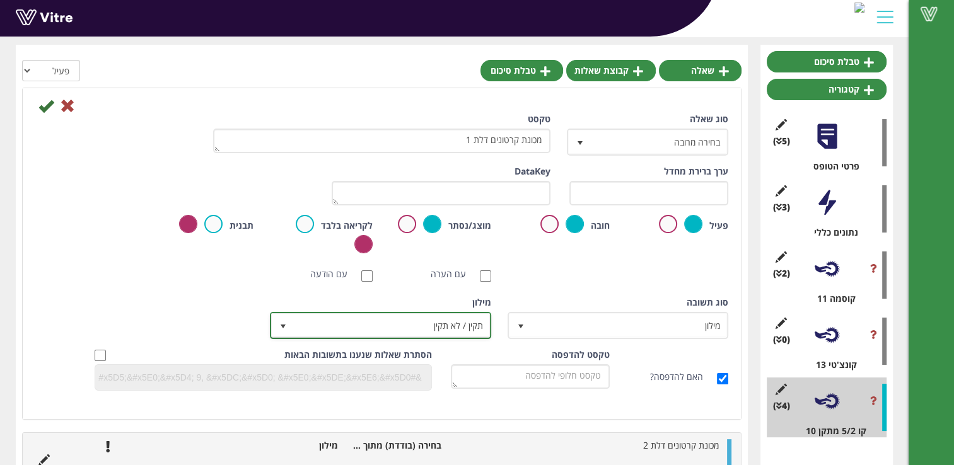
click at [393, 326] on span "תקין / לא תקין" at bounding box center [391, 325] width 195 height 23
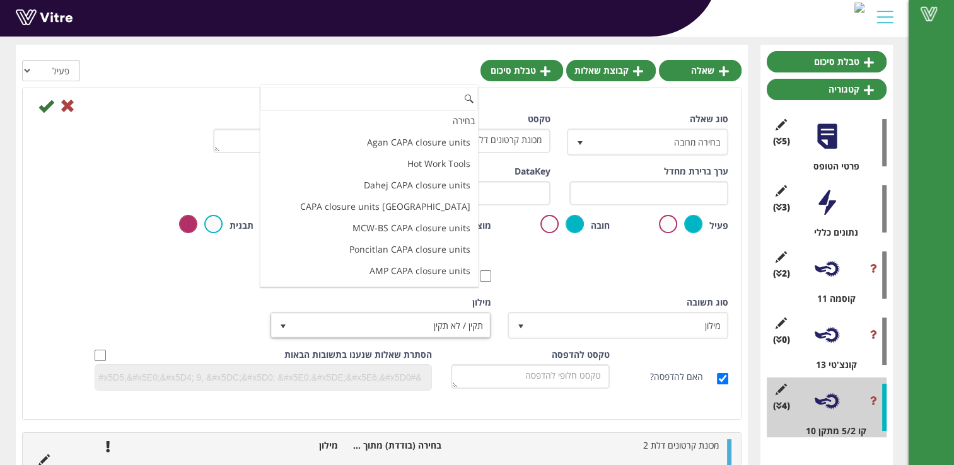
scroll to position [3354, 0]
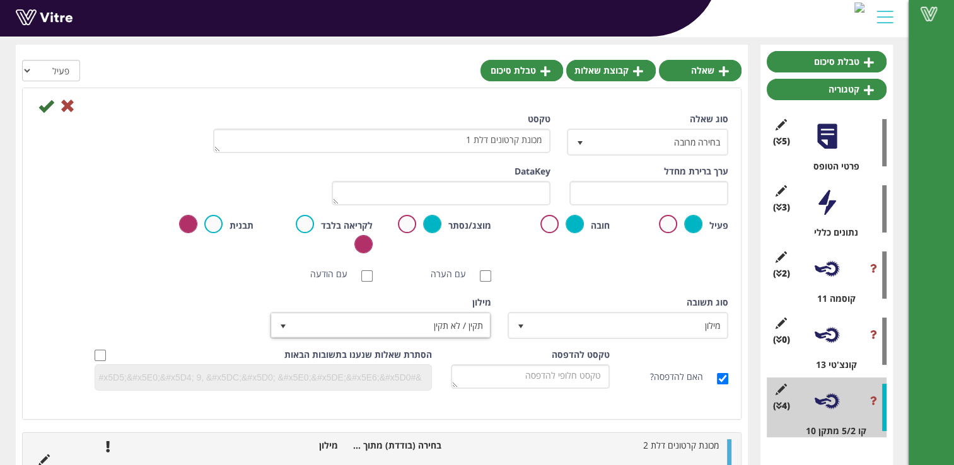
click at [541, 248] on div "פעיל חובה מוצג/נסתר לקריאה בלבד תבנית הגדרת שם טיוטה" at bounding box center [382, 238] width 712 height 47
click at [613, 143] on span "בחירה מרובה" at bounding box center [659, 141] width 136 height 23
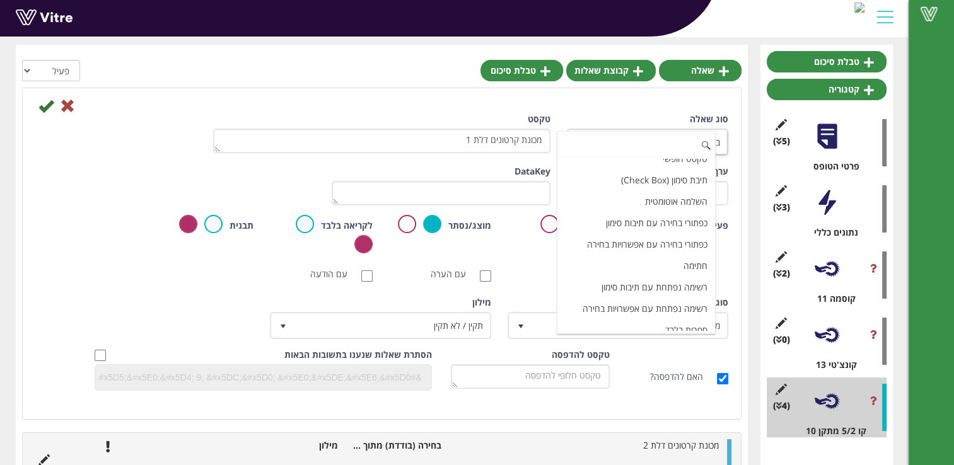
scroll to position [0, 0]
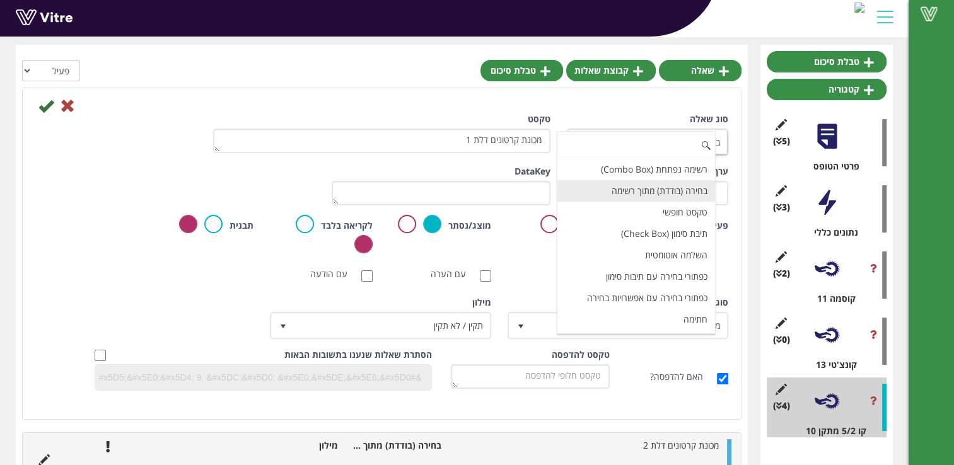
click at [626, 187] on li "בחירה (בודדת) מתוך רשימה" at bounding box center [636, 190] width 158 height 21
type input "1"
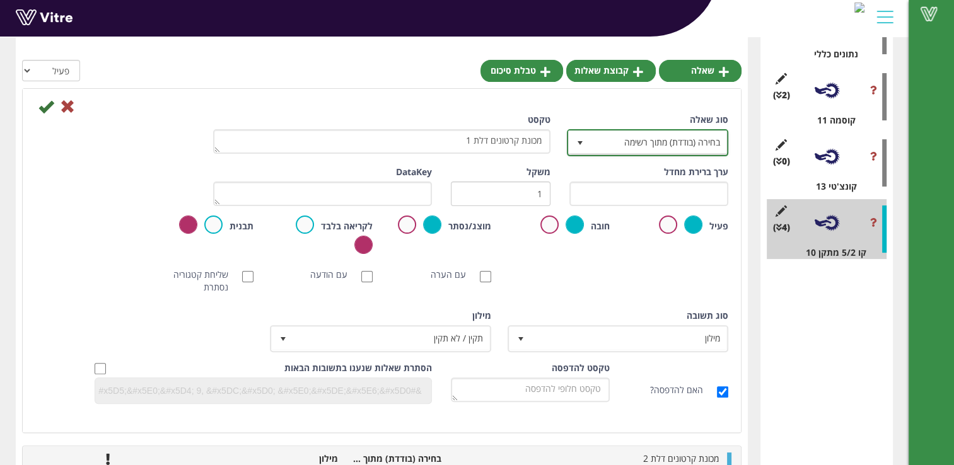
scroll to position [277, 0]
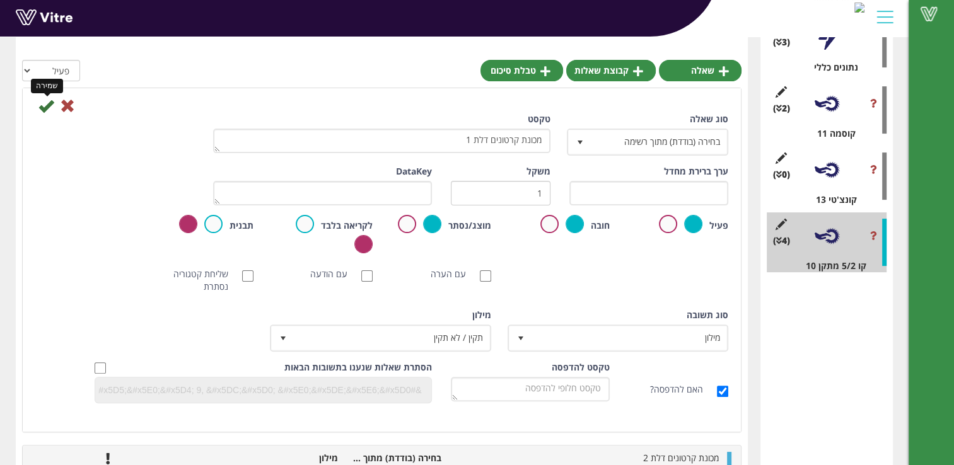
click at [43, 107] on icon at bounding box center [45, 105] width 15 height 15
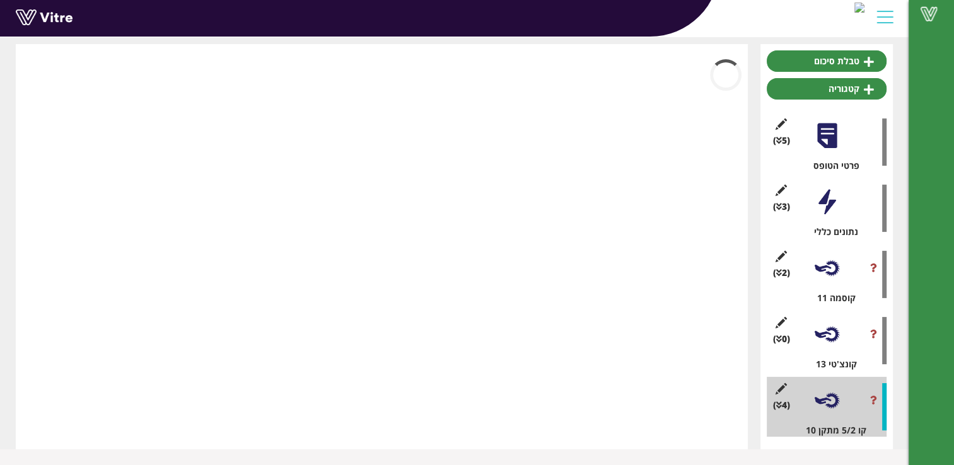
scroll to position [112, 0]
